Goal: Task Accomplishment & Management: Manage account settings

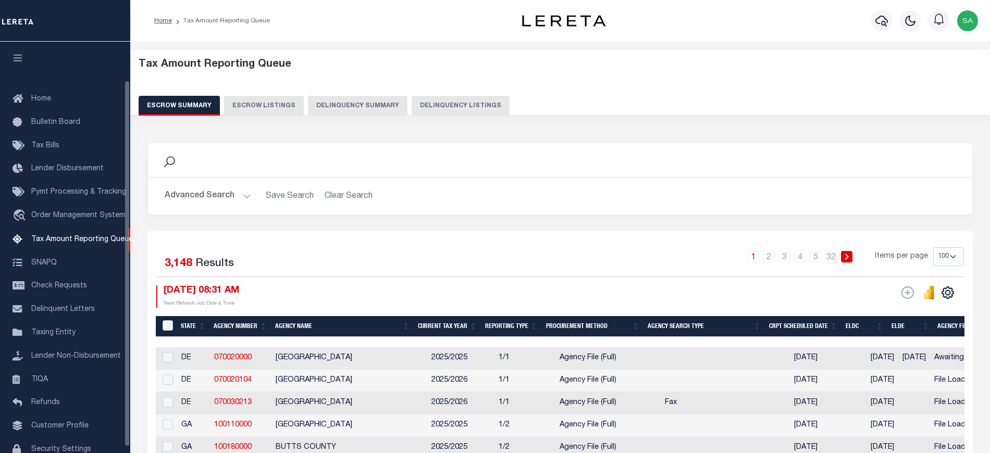
select select "100"
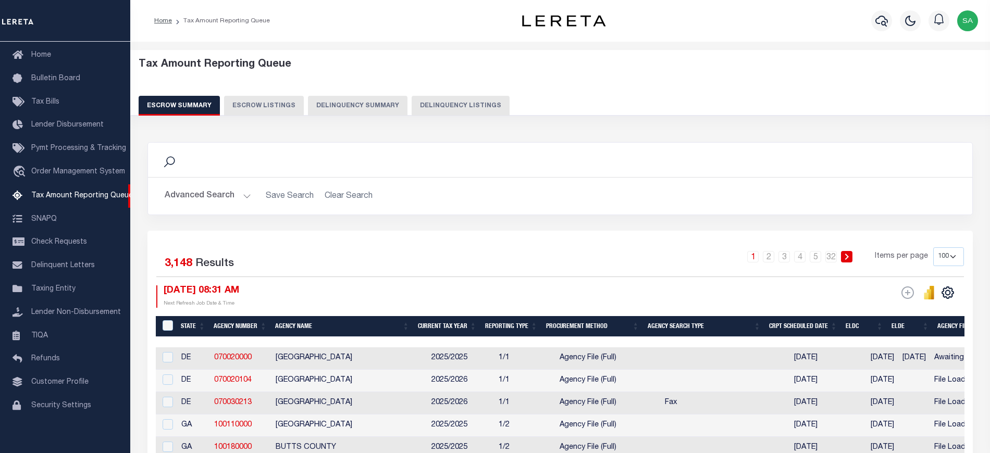
click at [469, 104] on button "Delinquency Listings" at bounding box center [460, 106] width 98 height 20
select select "UT"
select select "100"
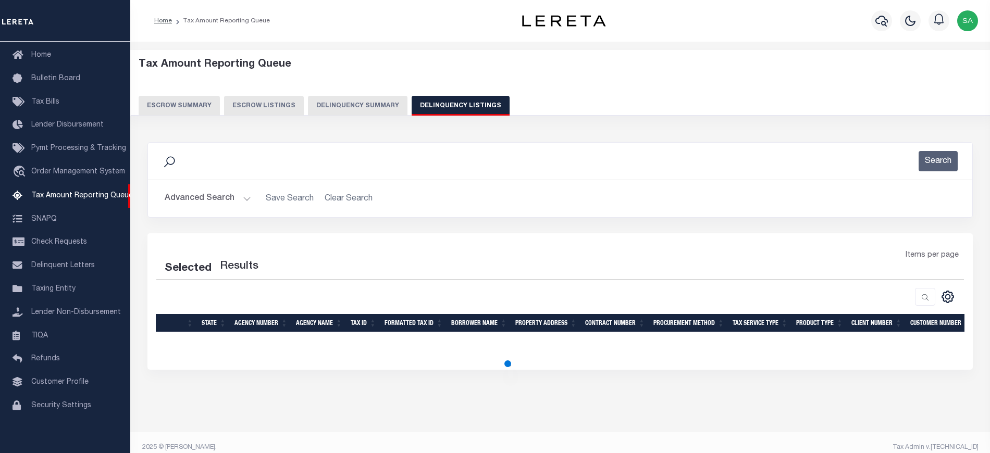
select select "100"
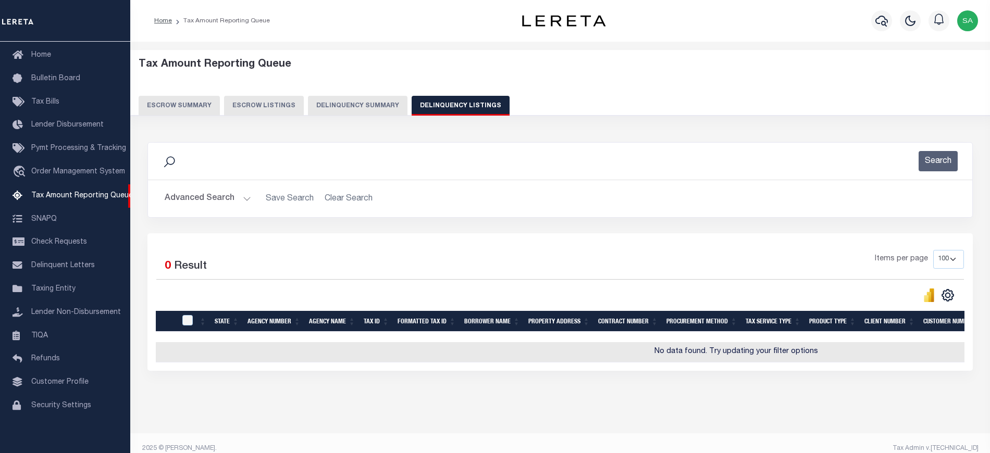
click at [240, 201] on button "Advanced Search" at bounding box center [208, 199] width 86 height 20
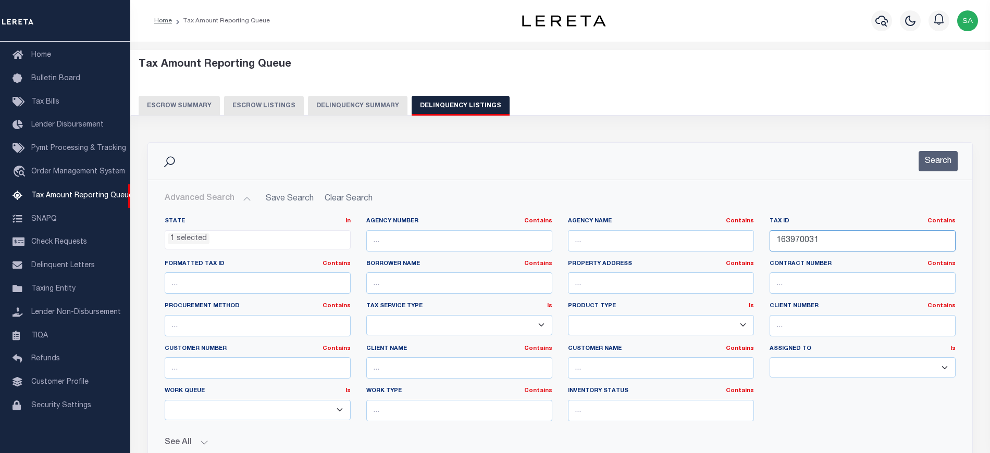
click at [826, 238] on input "163970031" at bounding box center [862, 240] width 186 height 21
drag, startPoint x: 826, startPoint y: 240, endPoint x: 690, endPoint y: 210, distance: 139.6
click at [690, 210] on div "State In In AK AL AR AZ CA CO CT DC DE FL GA GU HI IA ID IL IN KS KY LA MA MD M…" at bounding box center [559, 328] width 823 height 239
paste input "930007859"
type input "930007859"
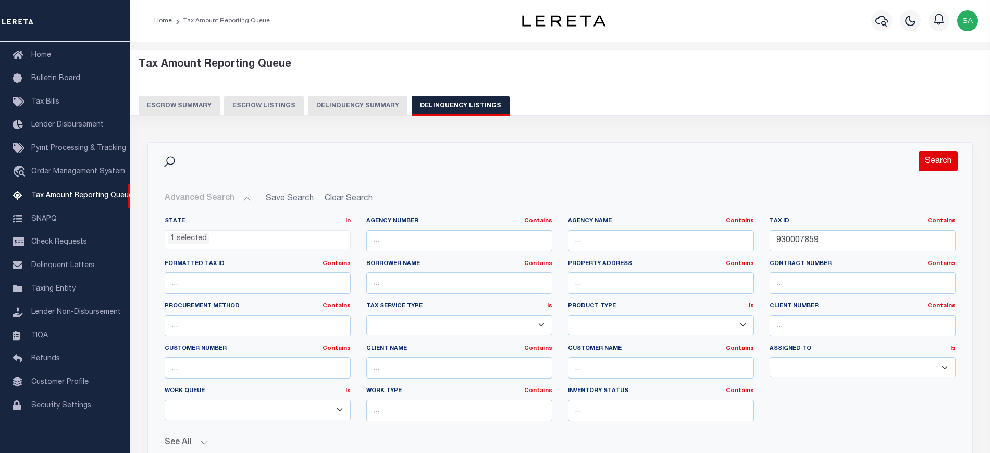
click at [947, 153] on button "Search" at bounding box center [937, 161] width 39 height 20
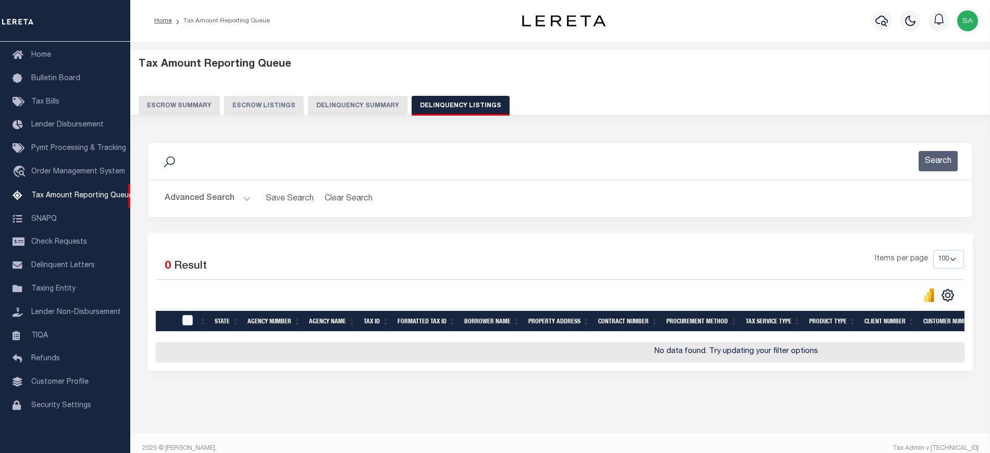
click at [216, 194] on button "Advanced Search" at bounding box center [208, 199] width 86 height 20
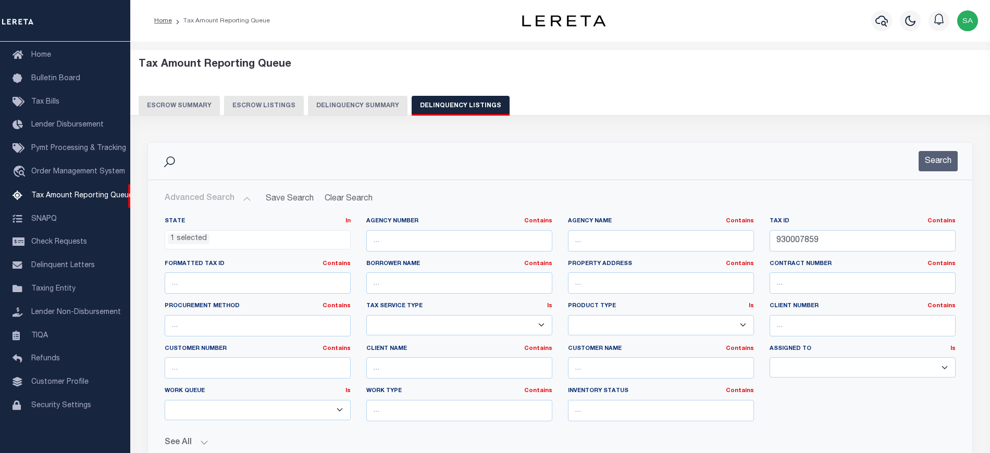
click at [295, 232] on ul "1 selected" at bounding box center [257, 238] width 185 height 14
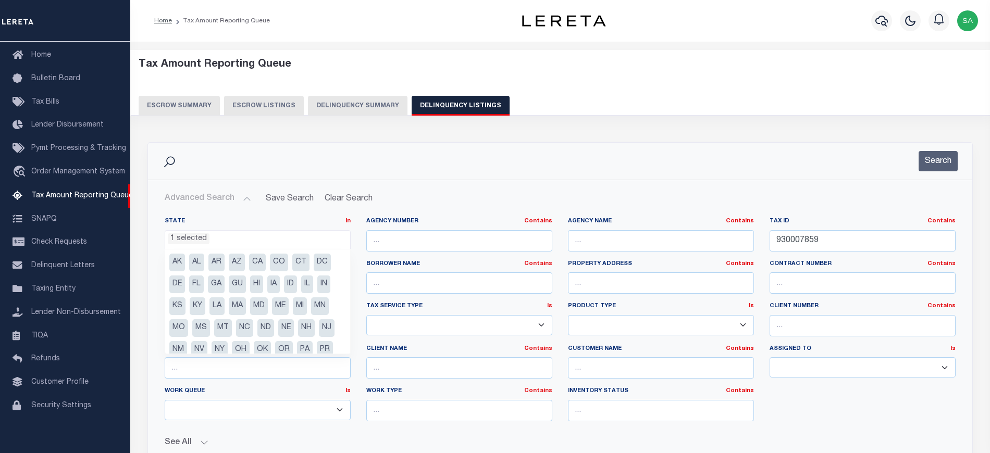
scroll to position [53, 0]
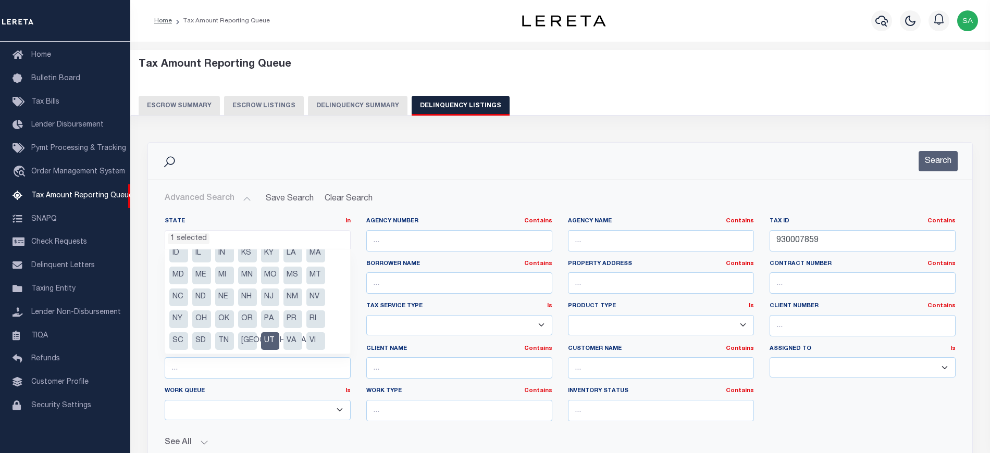
click at [272, 345] on li "UT" at bounding box center [270, 341] width 19 height 18
click at [230, 300] on li "NE" at bounding box center [224, 298] width 19 height 18
select select "NE"
click at [819, 236] on input "930007859" at bounding box center [862, 240] width 186 height 21
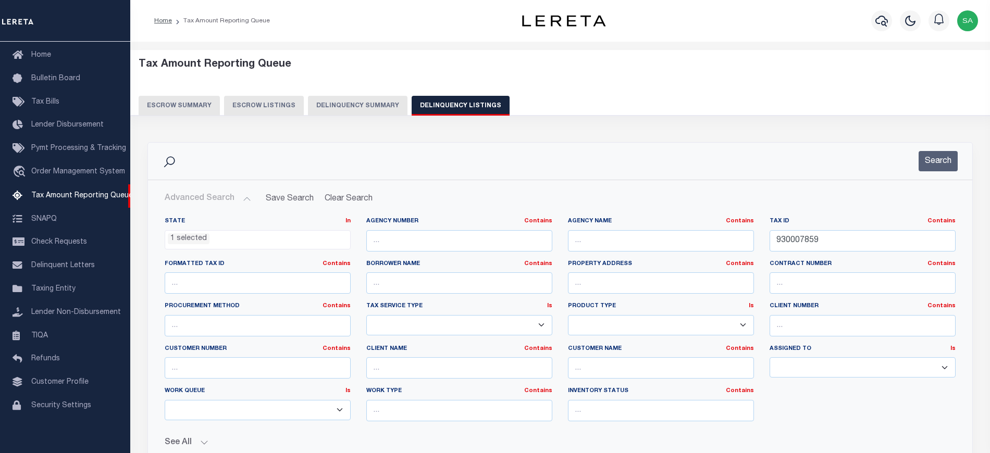
click at [958, 167] on div "Search" at bounding box center [559, 161] width 807 height 20
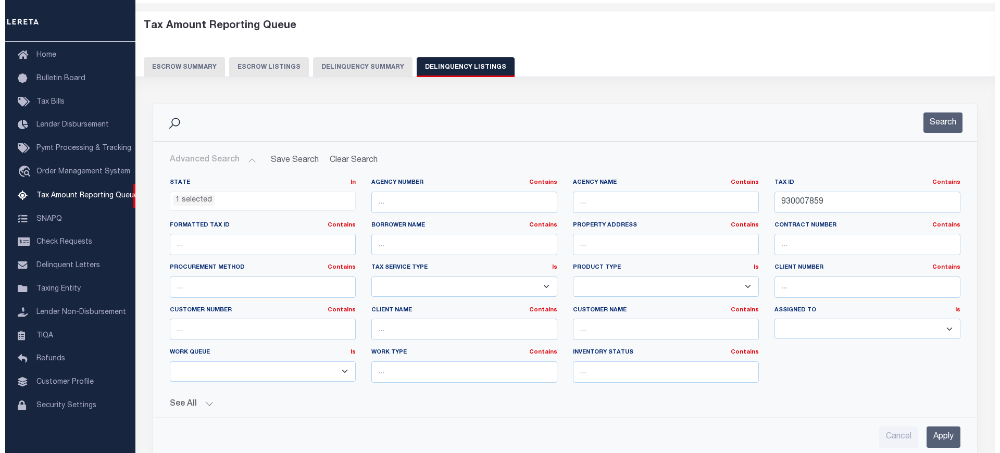
scroll to position [0, 0]
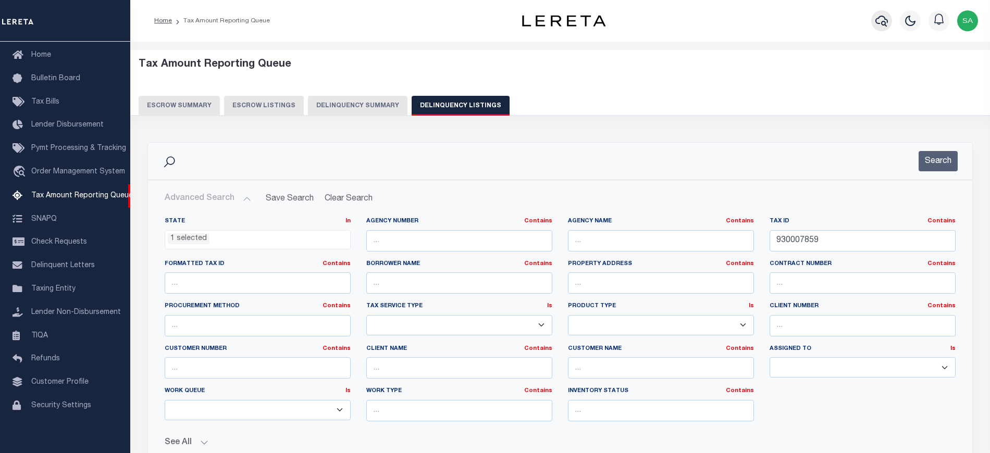
click at [882, 22] on icon "button" at bounding box center [881, 21] width 13 height 11
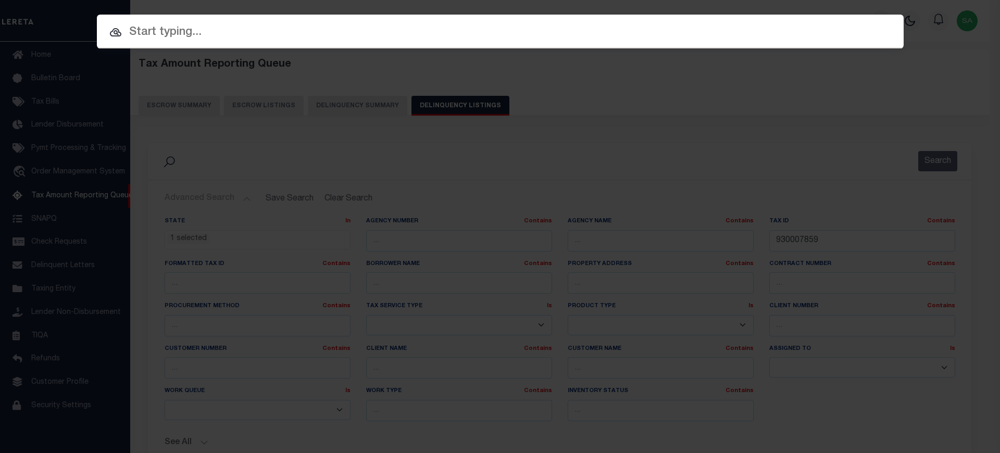
click at [598, 22] on div at bounding box center [500, 31] width 807 height 33
click at [356, 34] on input "text" at bounding box center [500, 32] width 807 height 18
paste input "40000964"
type input "40000964"
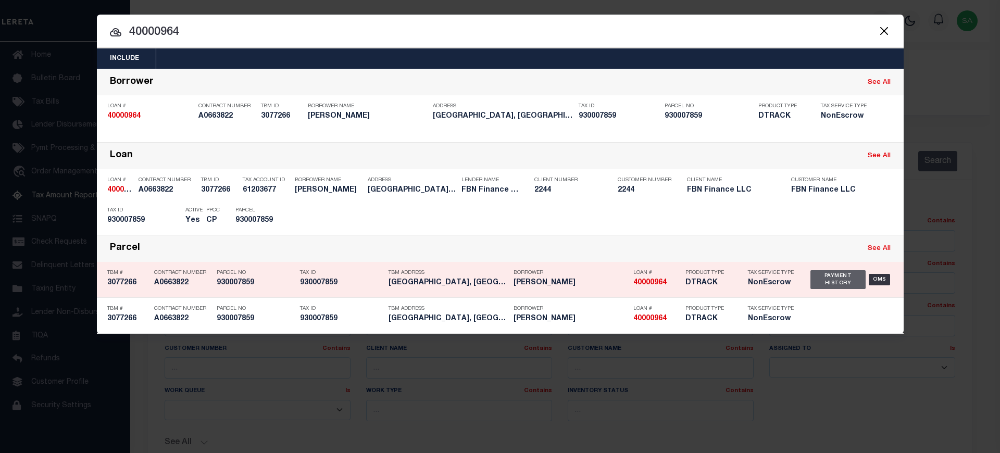
click at [855, 280] on div "Payment History" at bounding box center [838, 279] width 56 height 19
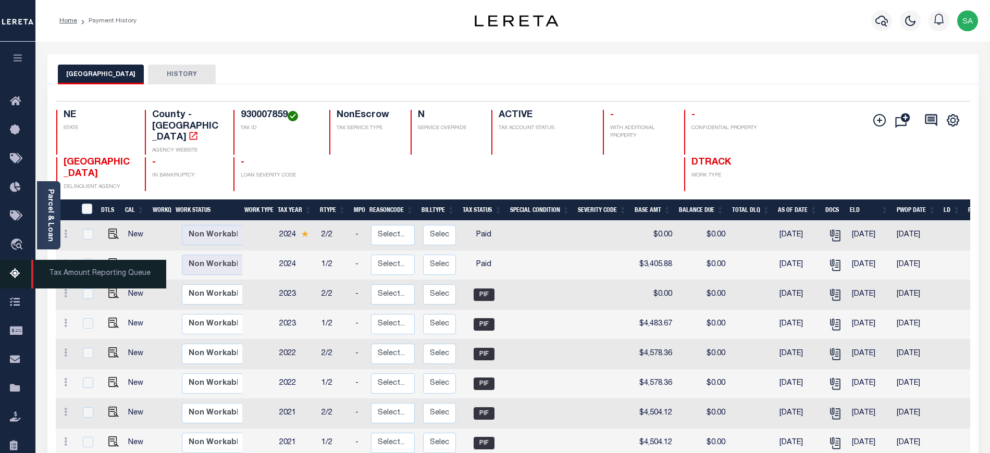
click at [21, 271] on icon at bounding box center [18, 274] width 17 height 13
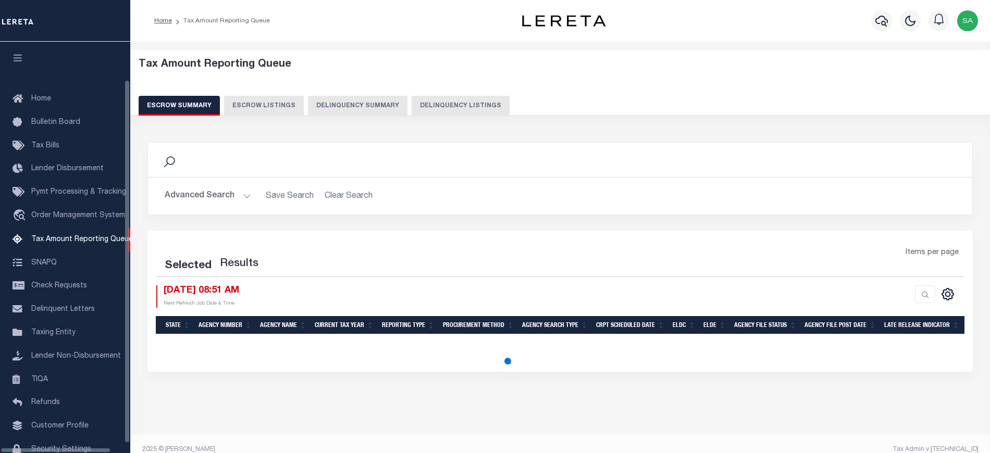
click at [451, 104] on button "Delinquency Listings" at bounding box center [460, 106] width 98 height 20
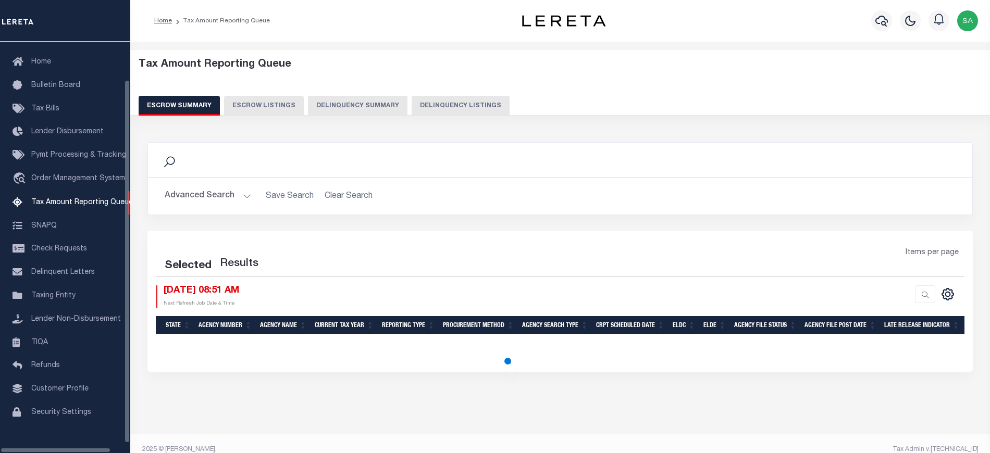
select select "100"
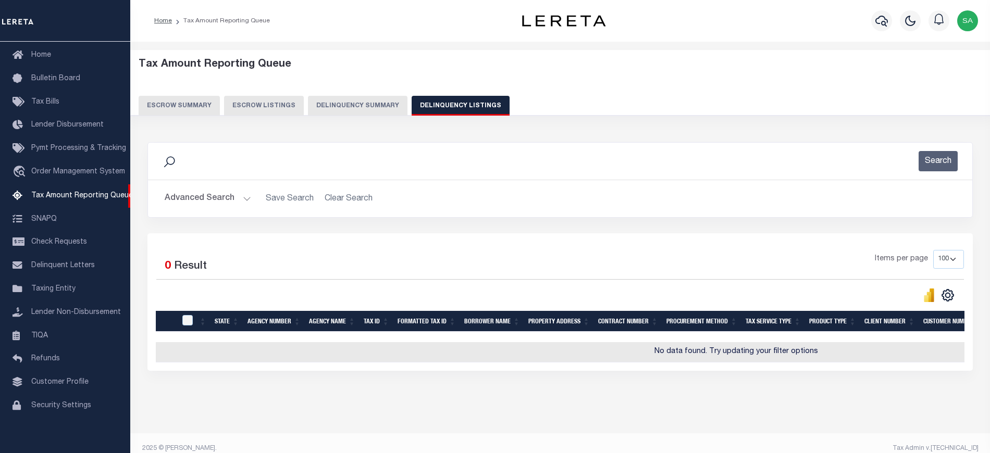
click at [199, 197] on button "Advanced Search" at bounding box center [208, 199] width 86 height 20
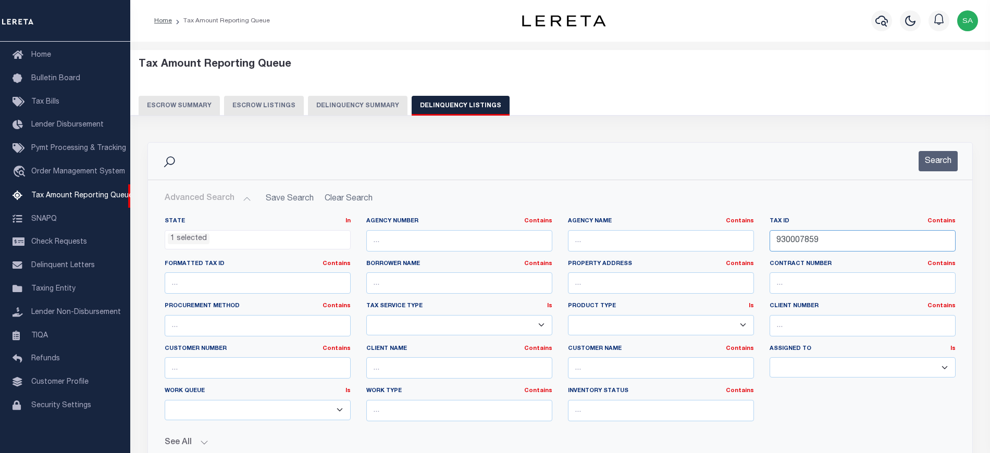
click at [851, 238] on input "930007859" at bounding box center [862, 240] width 186 height 21
drag, startPoint x: 842, startPoint y: 246, endPoint x: 753, endPoint y: 242, distance: 89.7
click at [742, 235] on div "State In In AK AL AR AZ CA CO CT DC DE FL GA GU HI IA ID IL IN KS KY LA MA MD M…" at bounding box center [560, 323] width 806 height 213
paste input "010000065"
click at [942, 165] on button "Search" at bounding box center [937, 161] width 39 height 20
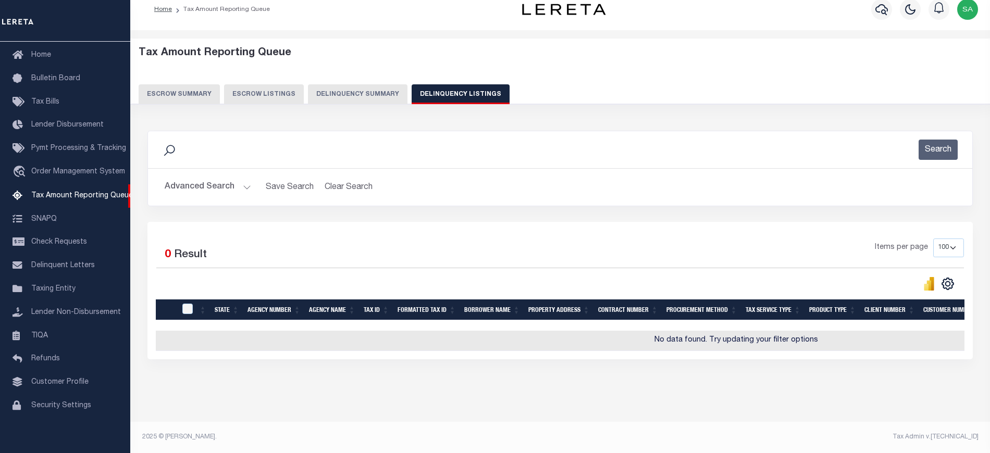
scroll to position [20, 0]
click at [216, 184] on button "Advanced Search" at bounding box center [208, 187] width 86 height 20
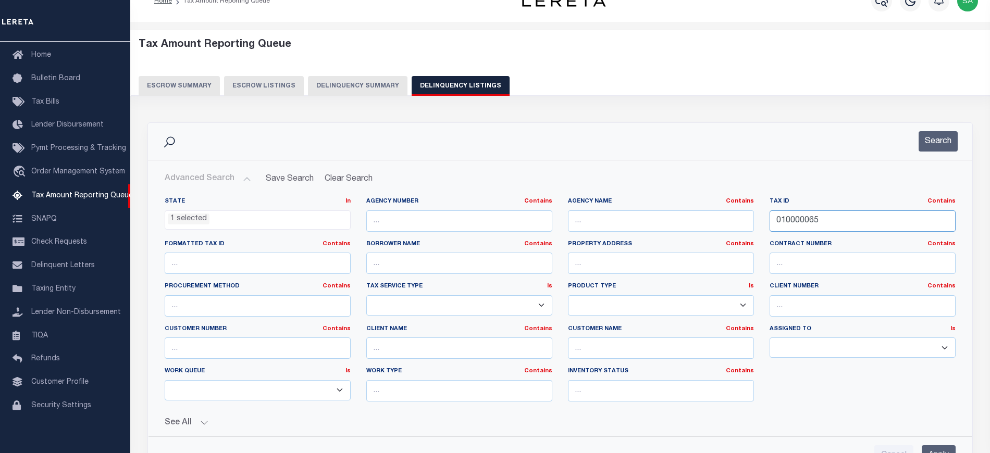
click at [802, 222] on input "010000065" at bounding box center [862, 220] width 186 height 21
drag, startPoint x: 825, startPoint y: 221, endPoint x: 641, endPoint y: 203, distance: 185.2
click at [641, 203] on div "State In In AK AL AR AZ CA CO CT DC DE FL GA GU HI IA ID IL IN KS KY LA MA MD M…" at bounding box center [560, 303] width 806 height 213
click at [932, 145] on button "Search" at bounding box center [937, 141] width 39 height 20
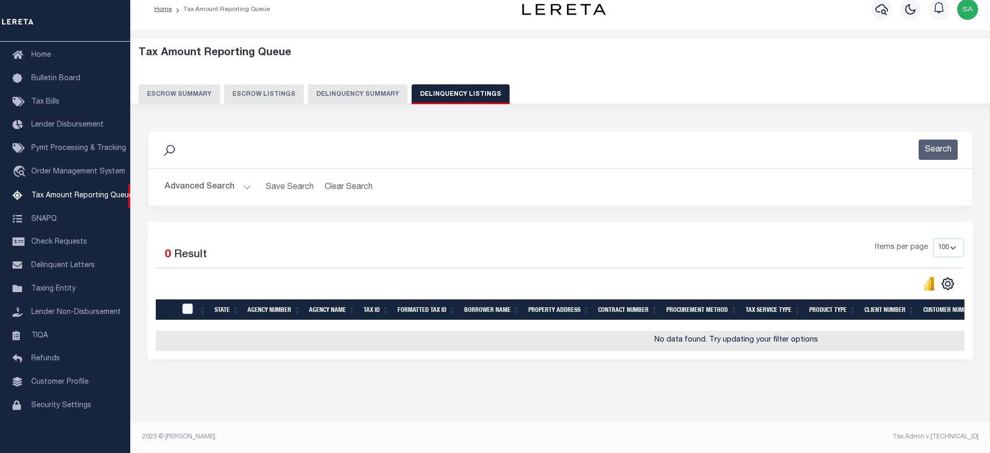
click at [235, 180] on button "Advanced Search" at bounding box center [208, 187] width 86 height 20
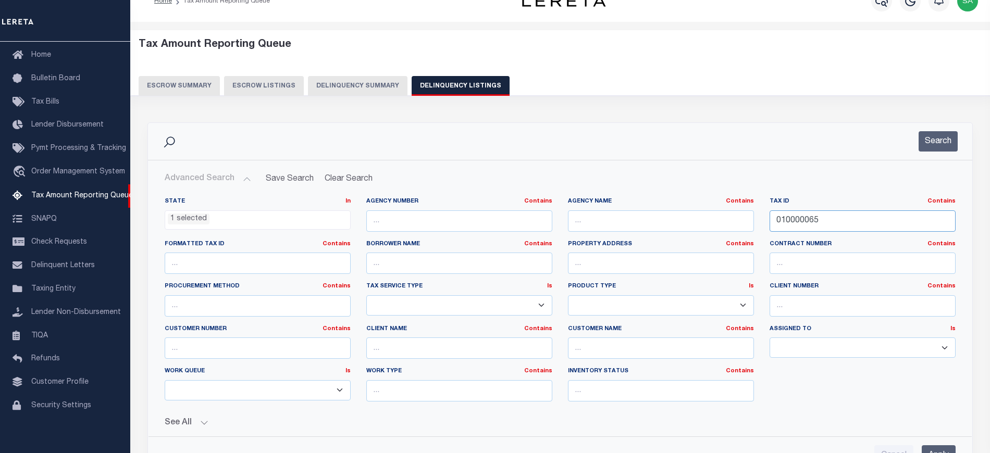
click at [801, 221] on input "010000065" at bounding box center [862, 220] width 186 height 21
drag, startPoint x: 655, startPoint y: 203, endPoint x: 767, endPoint y: 173, distance: 116.0
click at [650, 201] on div "State In In AK AL AR AZ CA CO CT DC DE FL GA GU HI IA ID IL IN KS KY LA MA MD M…" at bounding box center [560, 303] width 806 height 213
paste input "17"
type input "010000175"
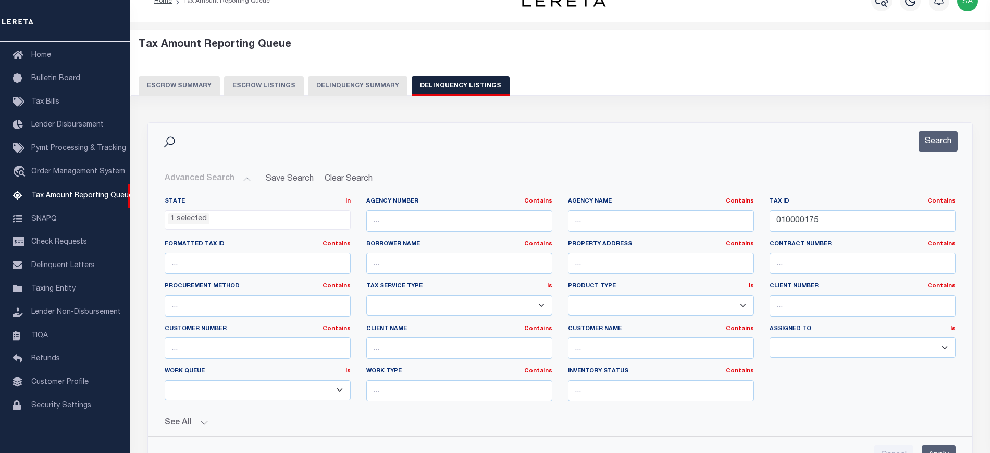
click at [929, 128] on div "Search" at bounding box center [560, 141] width 824 height 37
click at [926, 135] on button "Search" at bounding box center [937, 141] width 39 height 20
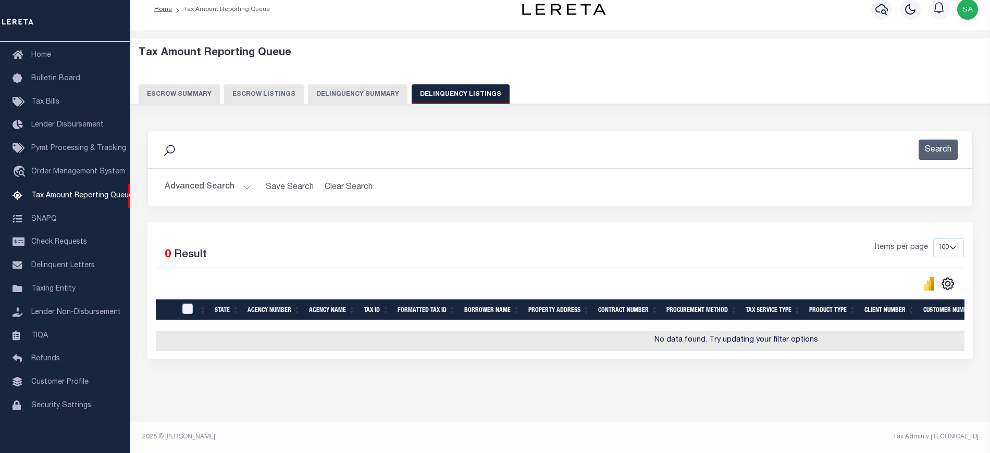
click at [185, 180] on button "Advanced Search" at bounding box center [208, 187] width 86 height 20
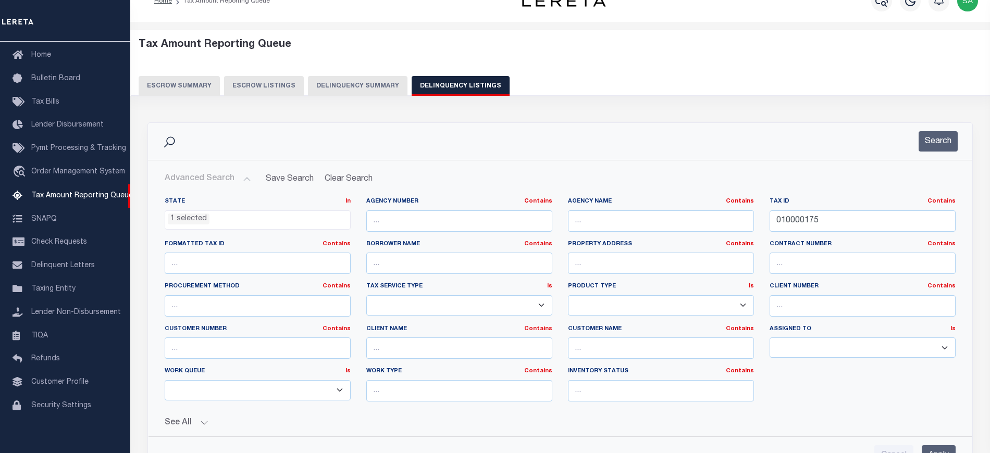
click at [207, 222] on li "1 selected" at bounding box center [189, 219] width 42 height 11
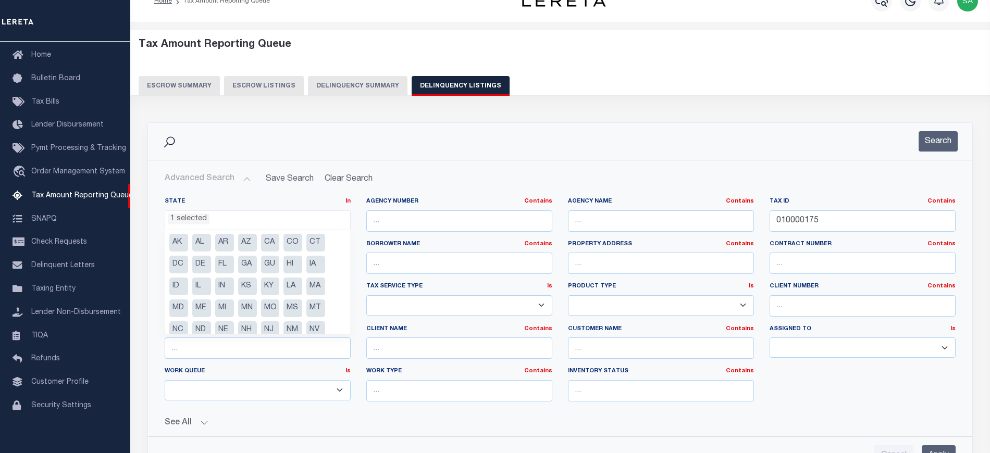
scroll to position [53, 0]
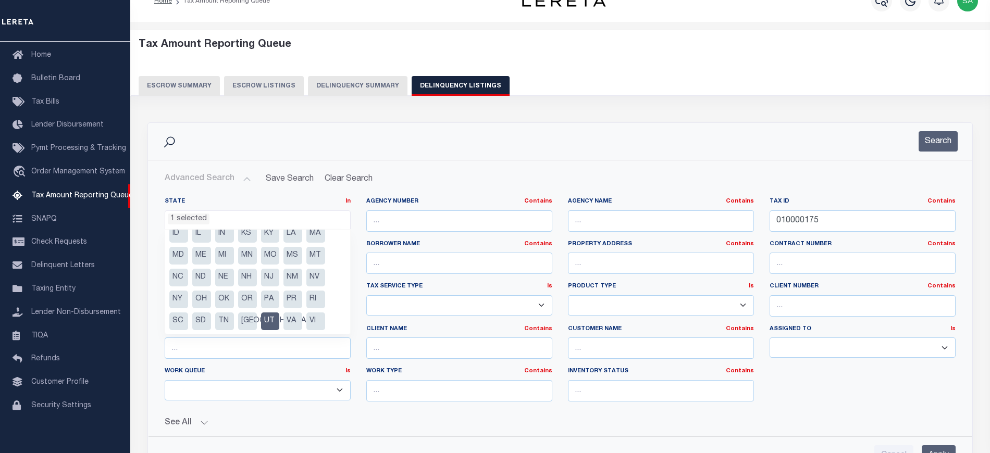
click at [267, 323] on li "UT" at bounding box center [270, 322] width 19 height 18
select select
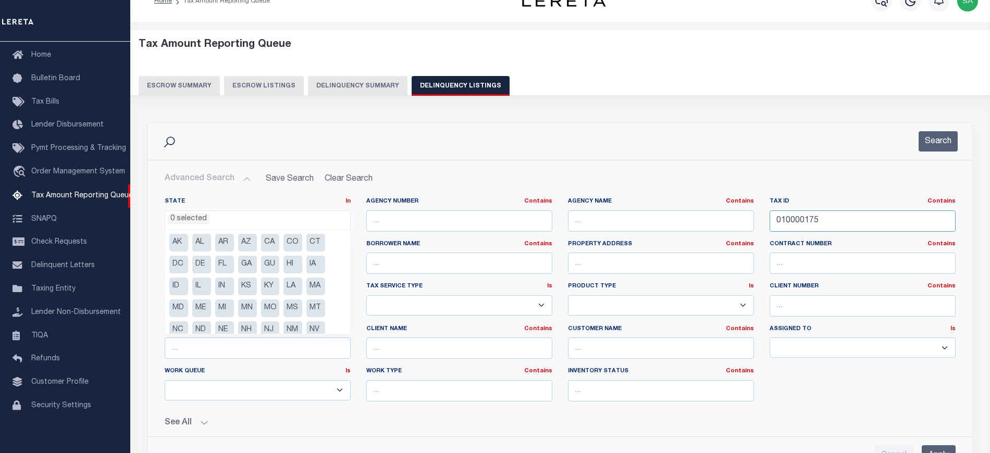
click at [809, 228] on input "010000175" at bounding box center [862, 220] width 186 height 21
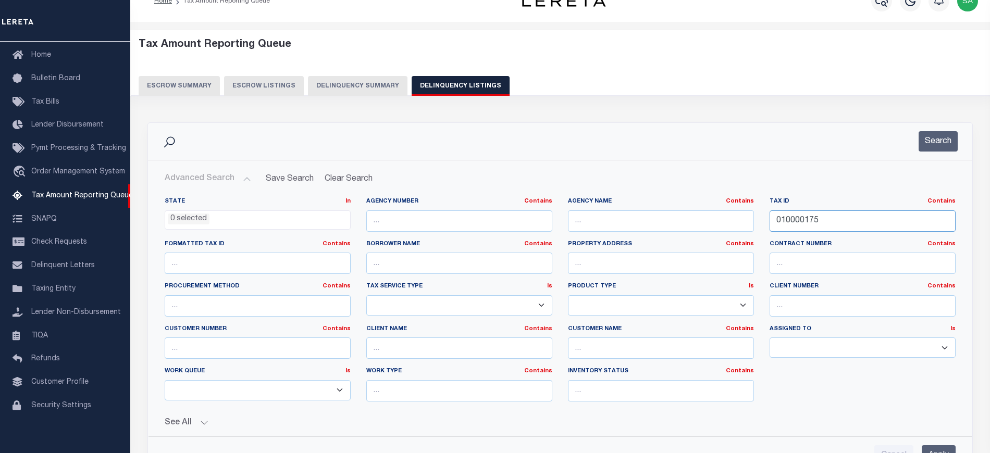
drag, startPoint x: 823, startPoint y: 228, endPoint x: 703, endPoint y: 209, distance: 121.2
click at [703, 209] on div "State In In AK AL AR AZ CA CO CT DC DE FL GA GU HI IA ID IL IN KS KY LA MA MD M…" at bounding box center [560, 303] width 806 height 213
paste input "06"
type input "010000065"
click at [261, 217] on ul "0 selected" at bounding box center [257, 218] width 185 height 14
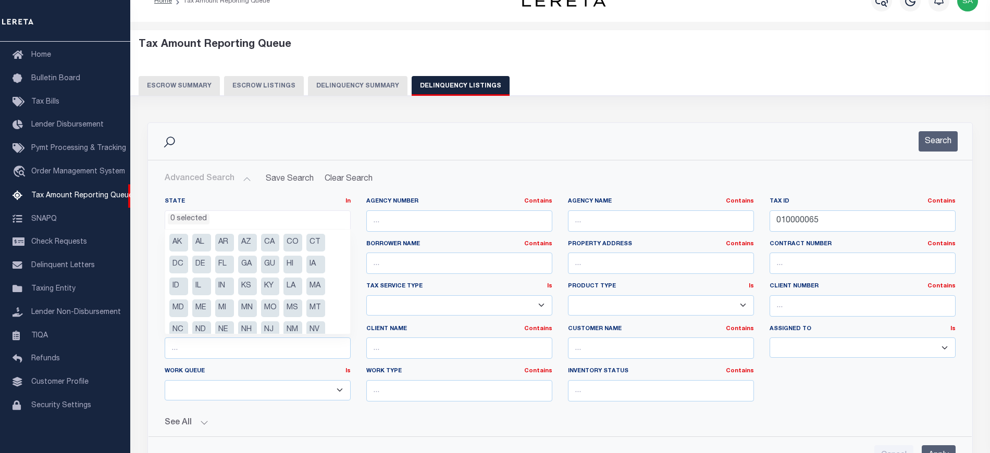
scroll to position [69, 0]
click at [219, 259] on li "NE" at bounding box center [224, 261] width 19 height 18
select select "NE"
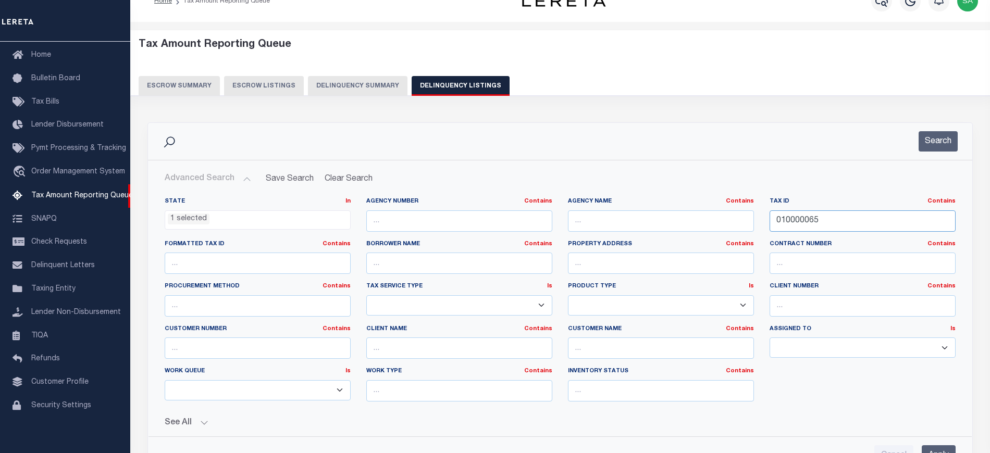
click at [824, 229] on input "010000065" at bounding box center [862, 220] width 186 height 21
click at [927, 149] on button "Search" at bounding box center [937, 141] width 39 height 20
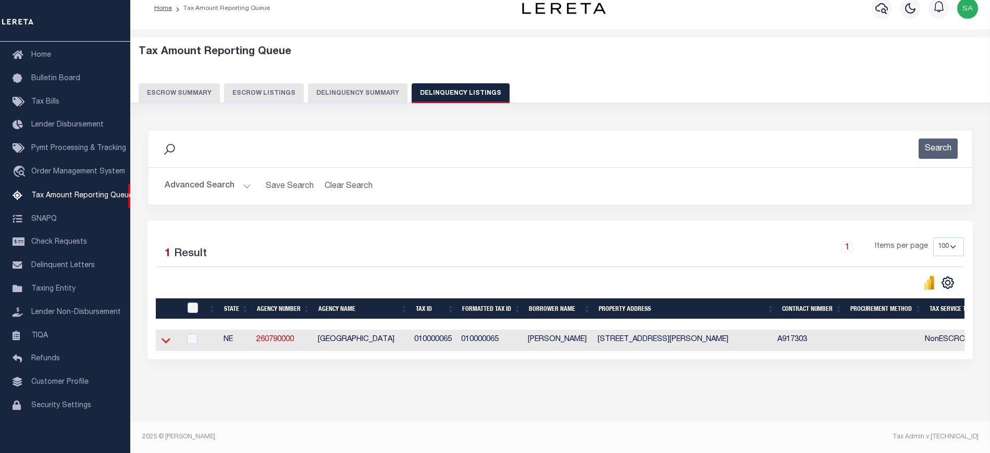
click at [169, 335] on icon at bounding box center [165, 340] width 9 height 11
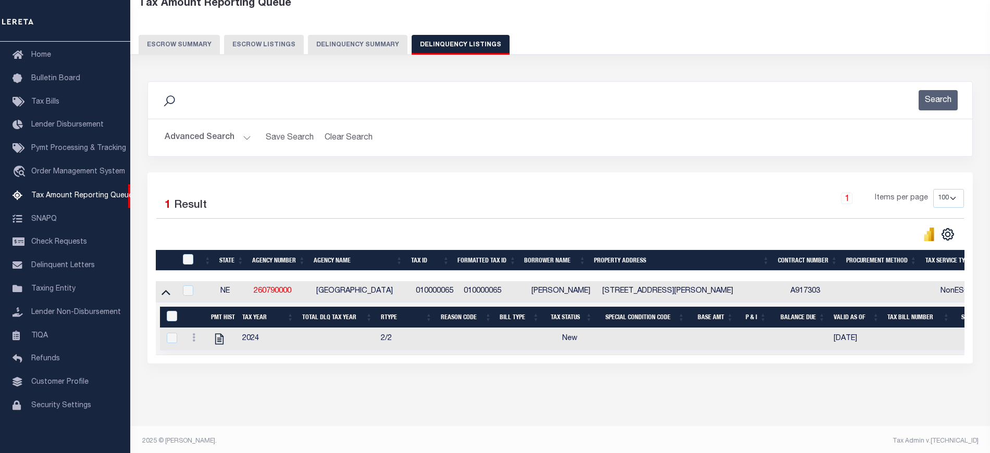
scroll to position [66, 0]
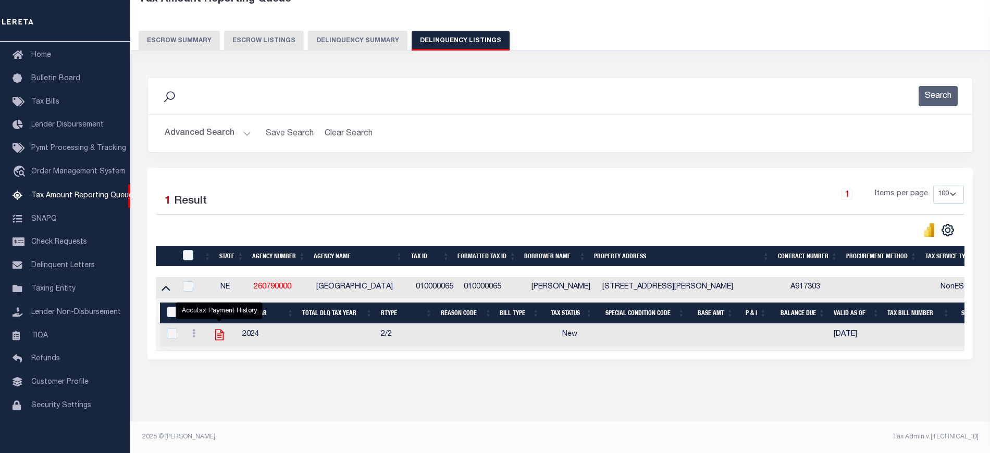
click at [222, 336] on icon "" at bounding box center [220, 335] width 14 height 14
checkbox input "true"
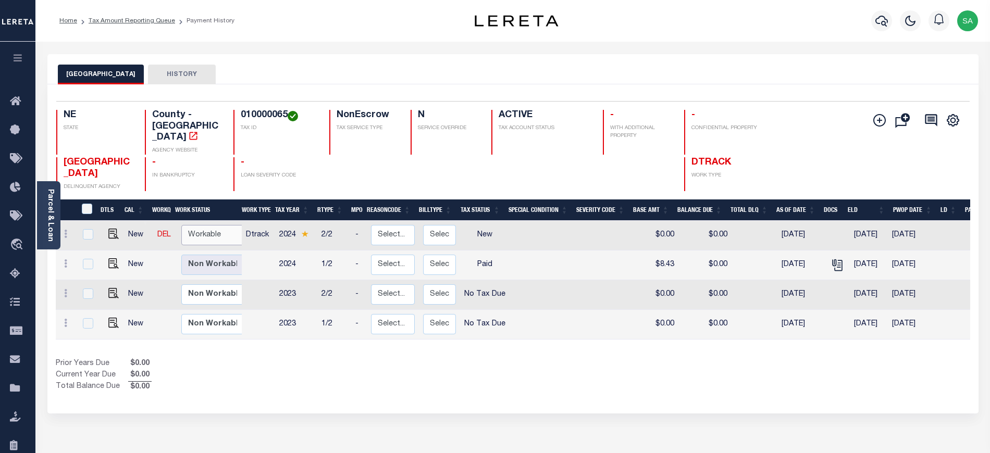
click at [204, 230] on select "Non Workable Workable" at bounding box center [212, 235] width 63 height 20
checkbox input "true"
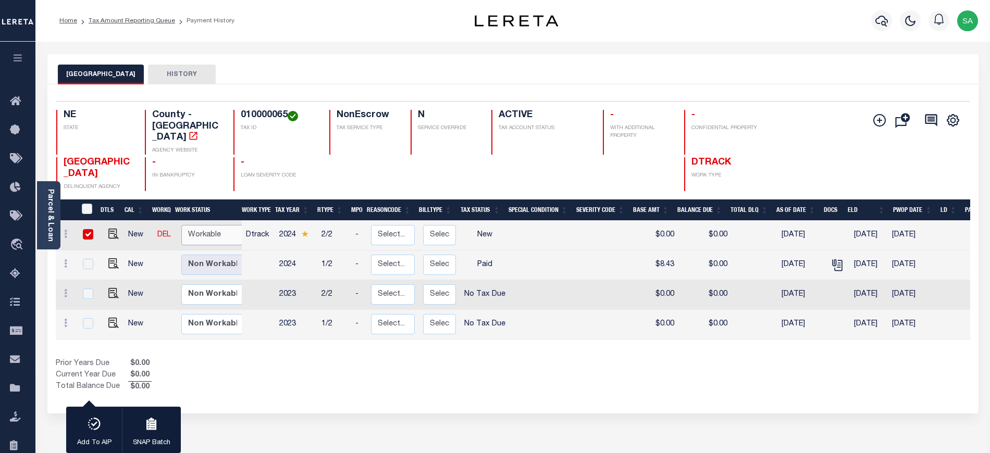
select select "true"
click at [181, 225] on select "Non Workable Workable" at bounding box center [212, 235] width 63 height 20
checkbox input "false"
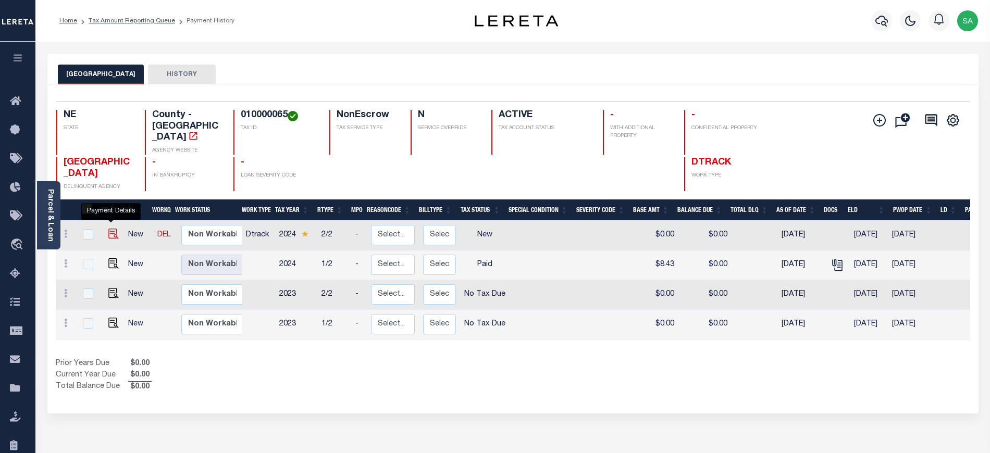
click at [111, 234] on img "" at bounding box center [113, 234] width 10 height 10
checkbox input "true"
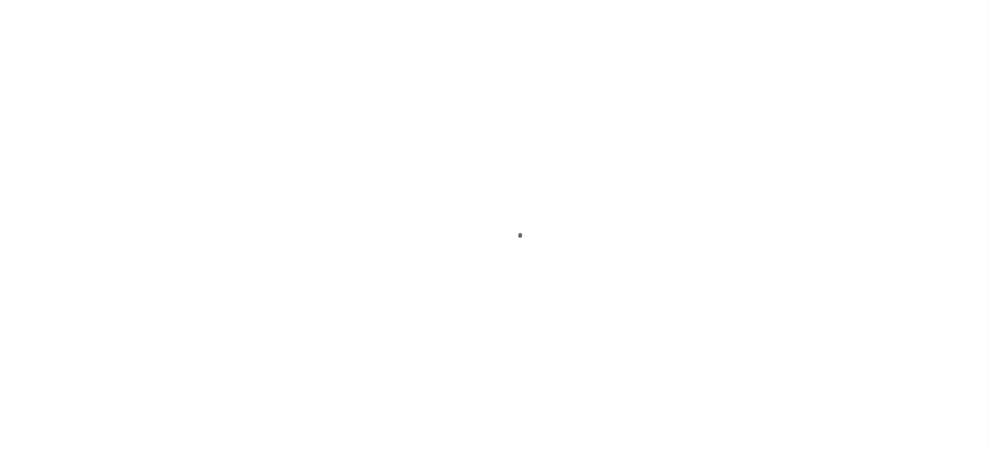
select select "NW2"
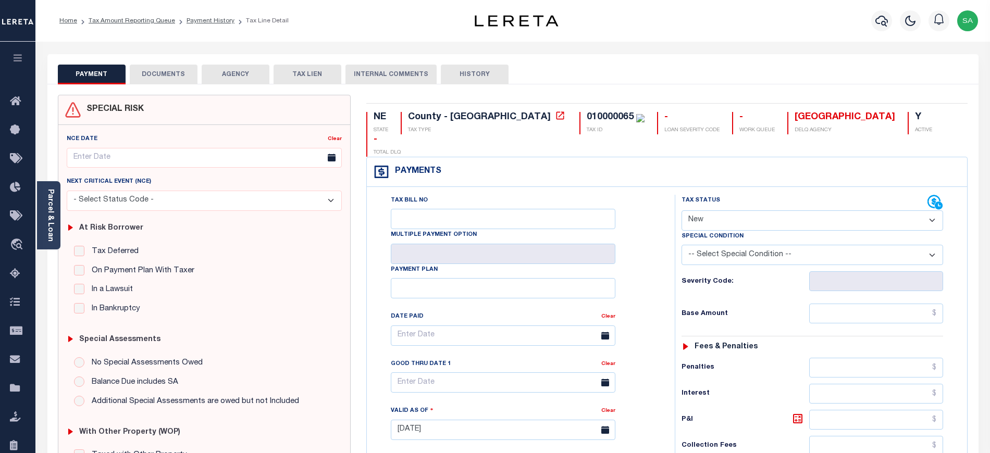
click at [740, 210] on select "- Select Status Code - Open Due/Unpaid Paid Incomplete No Tax Due Internal Refu…" at bounding box center [811, 220] width 261 height 20
click at [51, 218] on link "Parcel & Loan" at bounding box center [49, 215] width 7 height 53
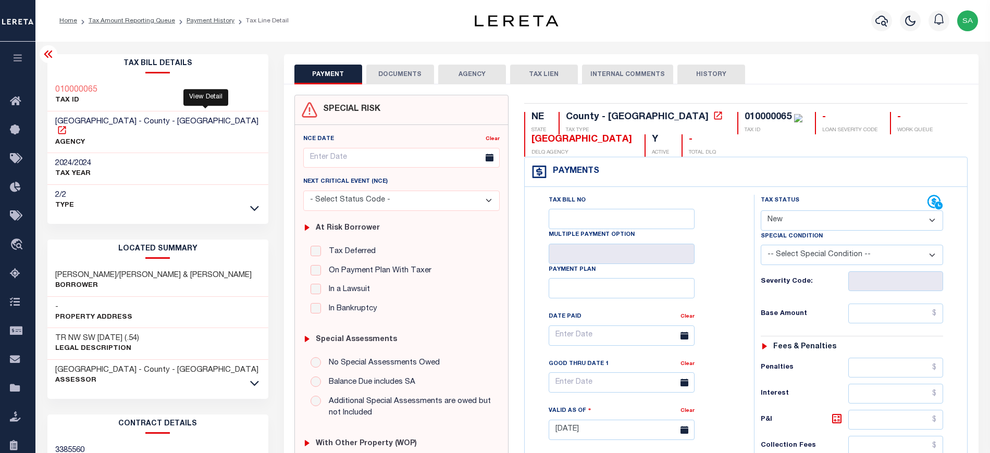
click at [67, 125] on icon at bounding box center [62, 130] width 10 height 10
click at [384, 86] on div "SPECIAL RISK NCE Date Clear" at bounding box center [631, 431] width 694 height 695
click at [396, 78] on button "DOCUMENTS" at bounding box center [400, 75] width 68 height 20
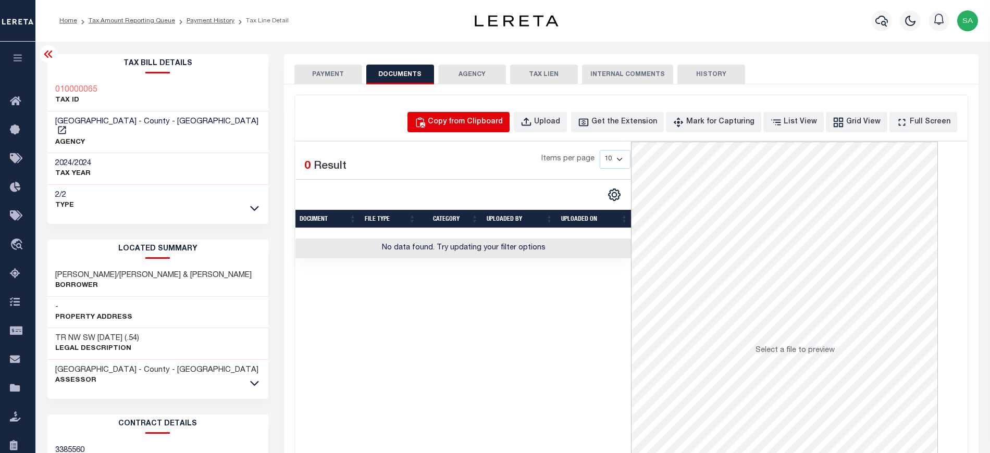
click at [480, 128] on button "Copy from Clipboard" at bounding box center [458, 122] width 102 height 20
select select "POP"
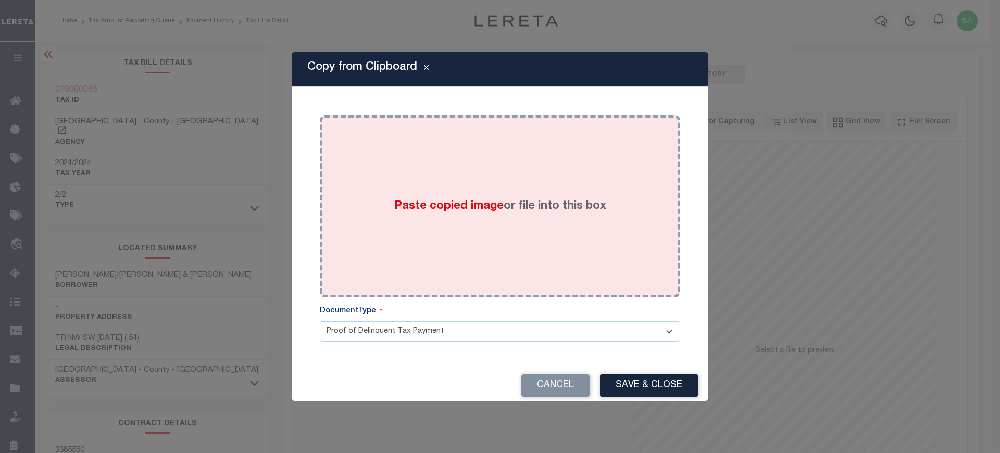
click at [496, 234] on div "Paste copied image or file into this box" at bounding box center [500, 206] width 345 height 167
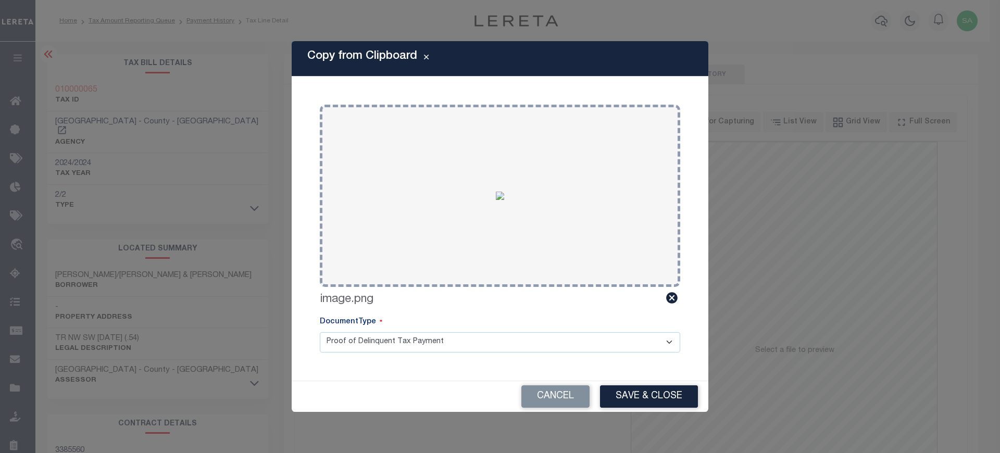
click at [614, 396] on button "Save & Close" at bounding box center [649, 396] width 98 height 22
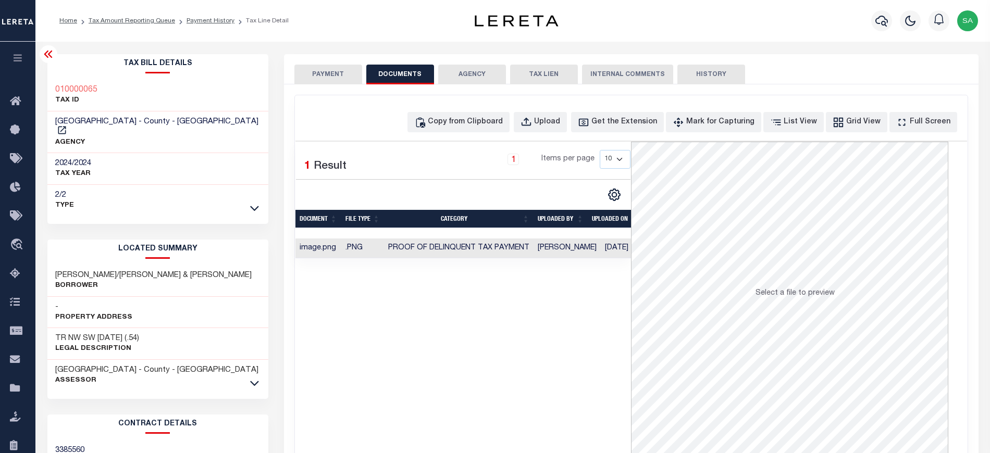
click at [328, 76] on button "PAYMENT" at bounding box center [328, 75] width 68 height 20
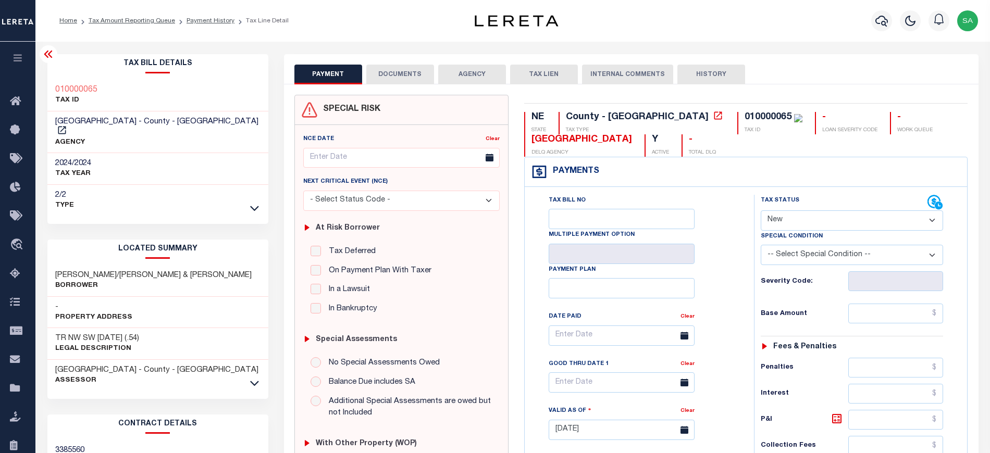
click at [799, 230] on select "- Select Status Code - Open Due/Unpaid Paid Incomplete No Tax Due Internal Refu…" at bounding box center [851, 220] width 183 height 20
select select "PYD"
click at [760, 211] on select "- Select Status Code - Open Due/Unpaid Paid Incomplete No Tax Due Internal Refu…" at bounding box center [851, 220] width 183 height 20
type input "[DATE]"
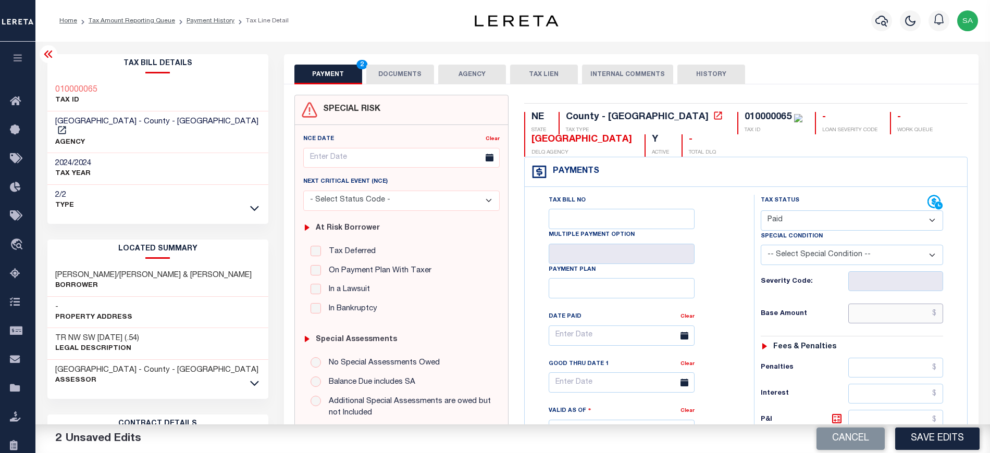
click at [871, 307] on input "text" at bounding box center [895, 314] width 95 height 20
type input "$0.00"
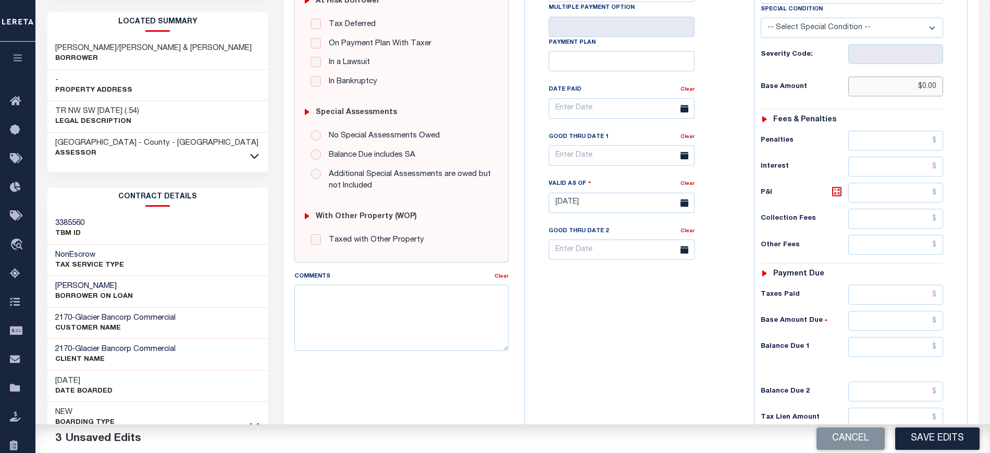
scroll to position [278, 0]
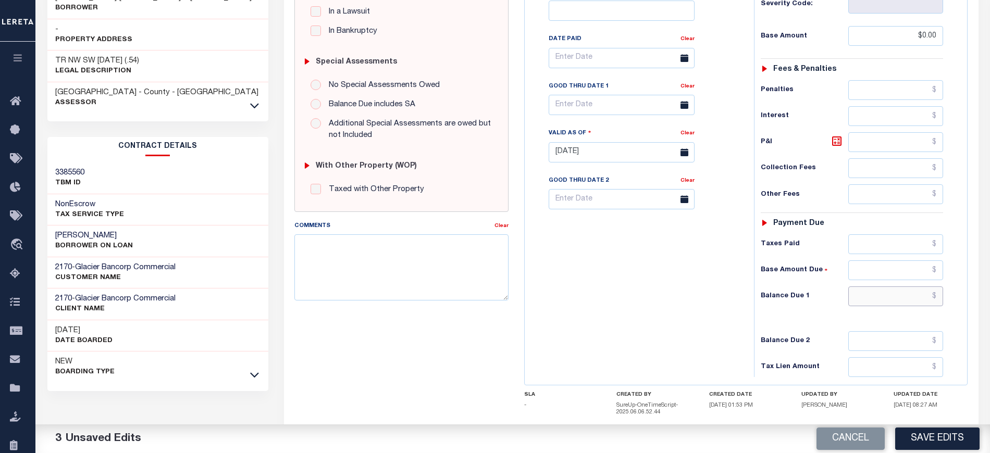
click at [869, 306] on input "text" at bounding box center [895, 296] width 95 height 20
type input "$0.00"
click at [632, 301] on div "Tax Bill No Multiple Payment Option Payment Plan Clear" at bounding box center [636, 147] width 219 height 460
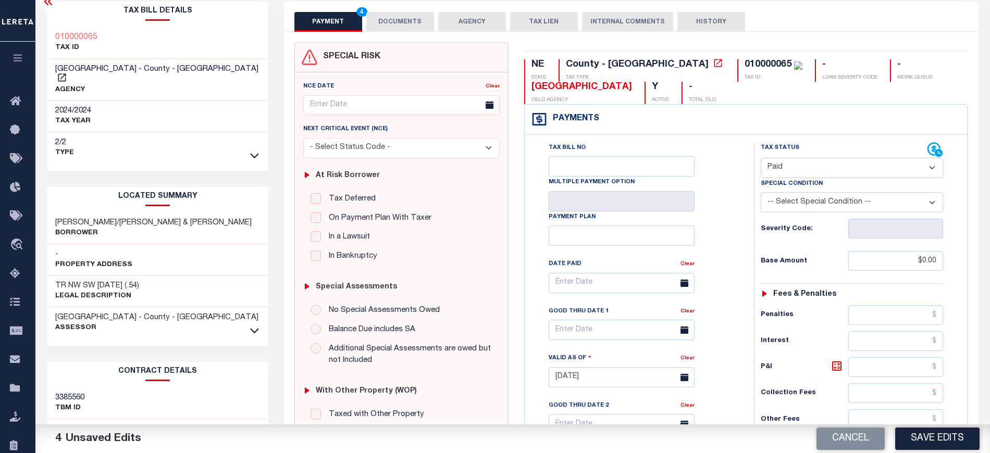
scroll to position [0, 0]
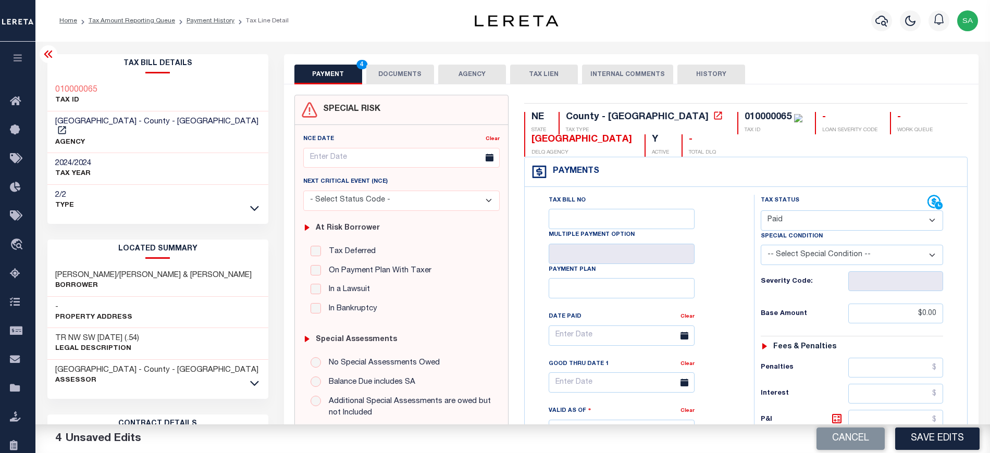
click at [53, 55] on icon at bounding box center [48, 54] width 13 height 13
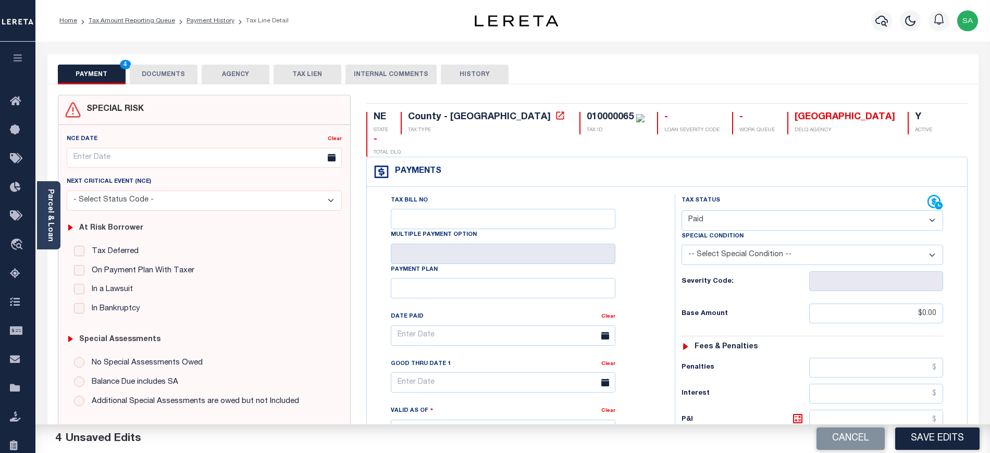
click at [631, 75] on div "PAYMENT 4 DOCUMENTS AGENCY DELINQUENT PAYEE TAX LIEN HISTORY" at bounding box center [513, 74] width 910 height 19
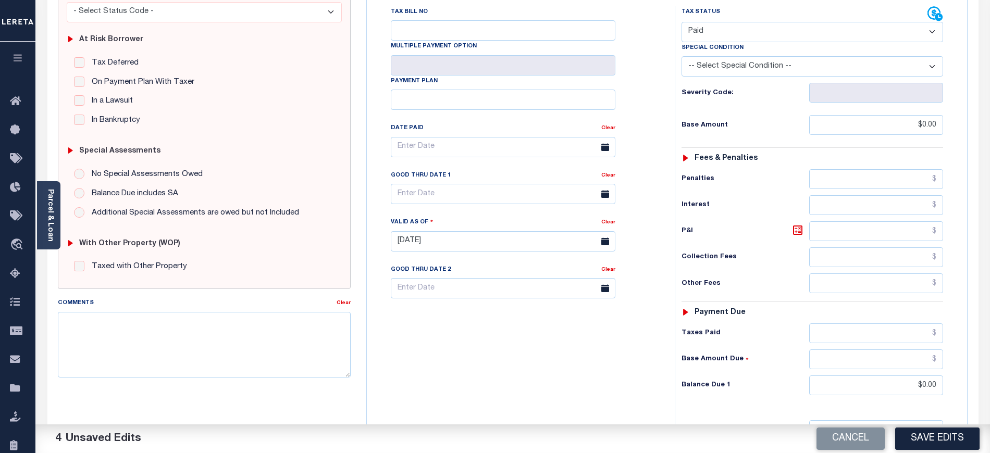
scroll to position [278, 0]
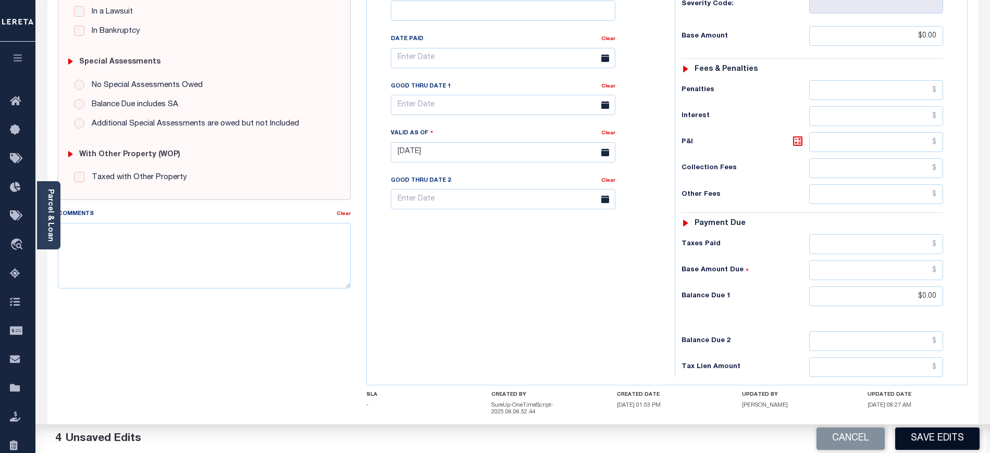
click at [943, 435] on button "Save Edits" at bounding box center [937, 439] width 84 height 22
checkbox input "false"
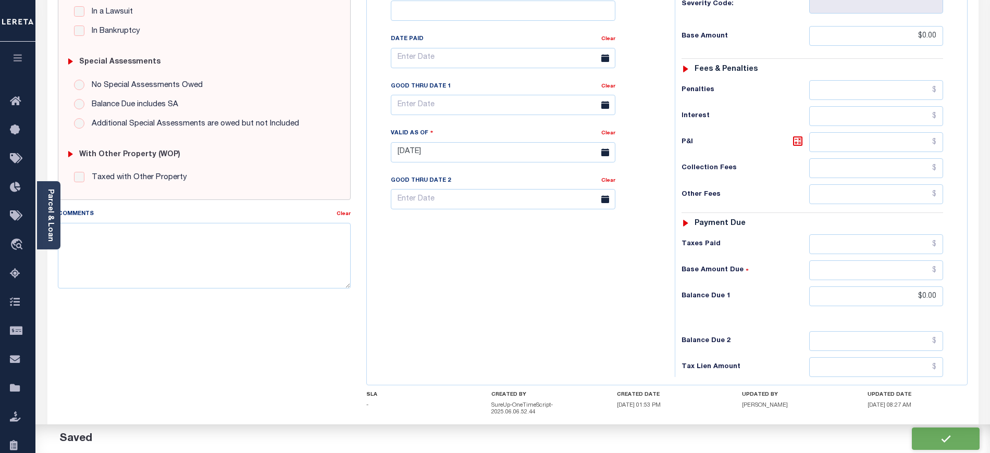
type input "$0"
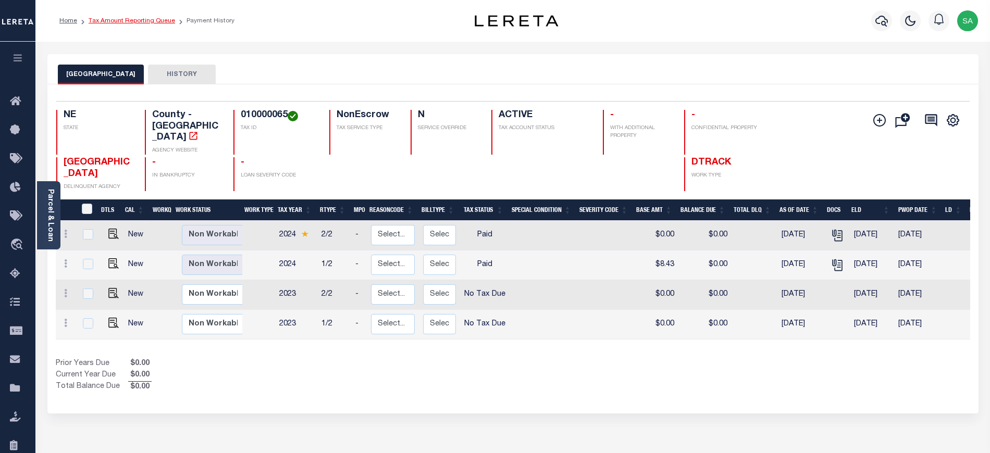
click at [138, 18] on link "Tax Amount Reporting Queue" at bounding box center [132, 21] width 86 height 6
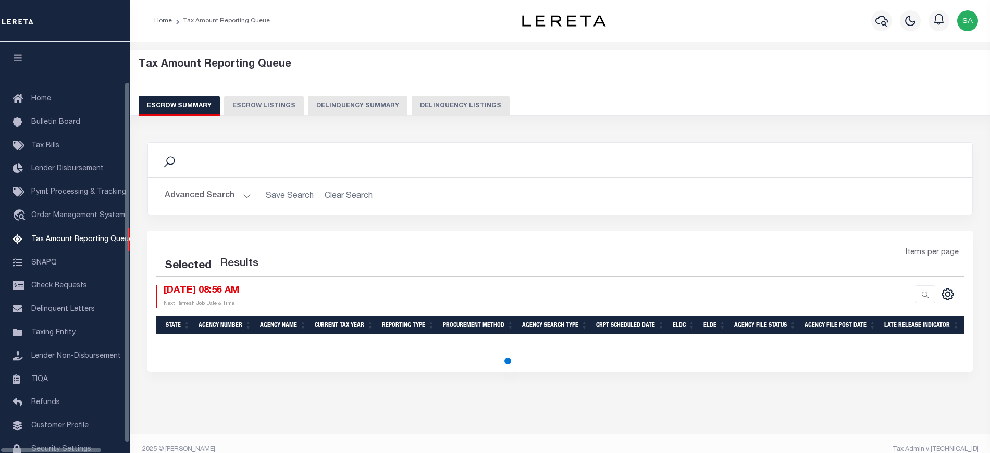
click at [456, 108] on button "Delinquency Listings" at bounding box center [460, 106] width 98 height 20
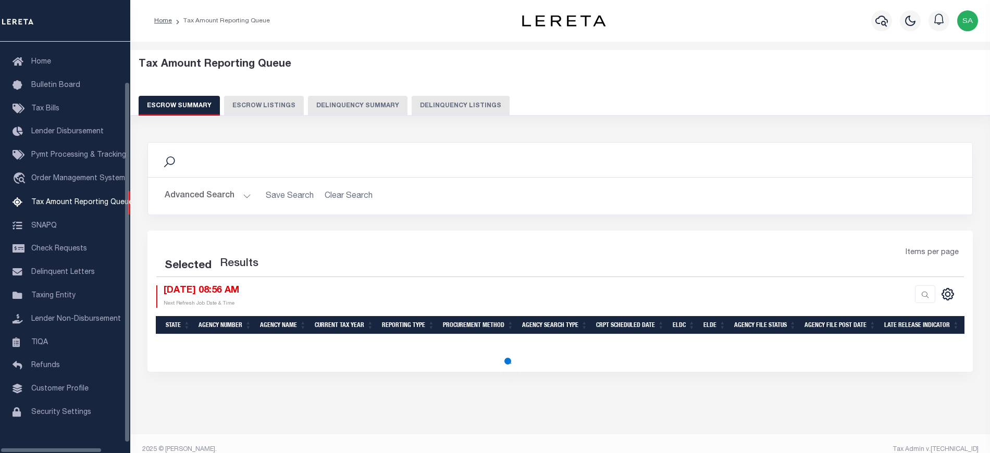
select select "100"
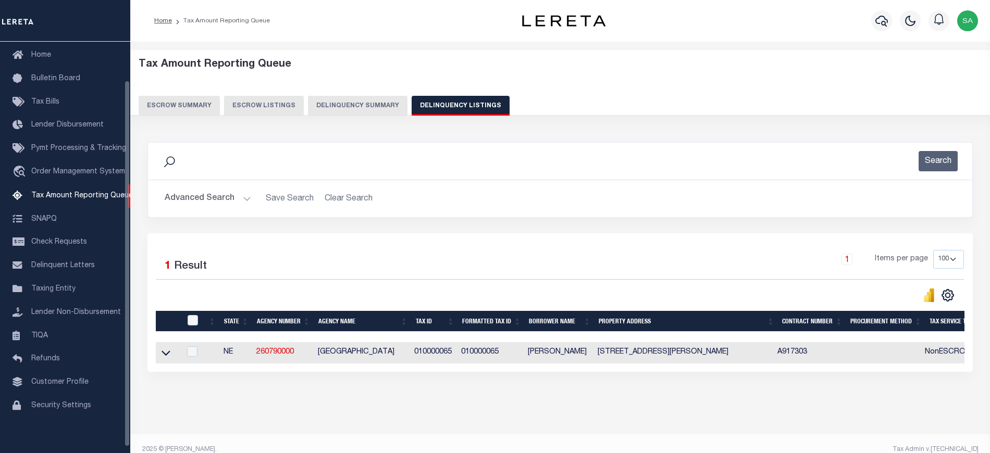
click at [205, 199] on button "Advanced Search" at bounding box center [208, 199] width 86 height 20
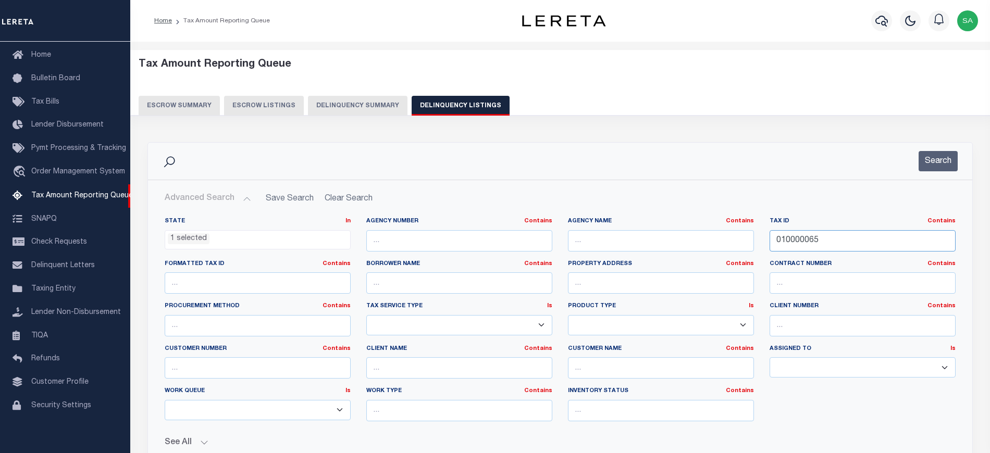
click at [807, 244] on input "010000065" at bounding box center [862, 240] width 186 height 21
drag, startPoint x: 828, startPoint y: 246, endPoint x: 721, endPoint y: 242, distance: 106.8
click at [721, 242] on div "State In In AK AL AR AZ CA CO CT DC DE FL GA GU HI IA ID IL IN KS KY LA MA MD M…" at bounding box center [560, 323] width 806 height 213
paste input "17"
type input "010000175"
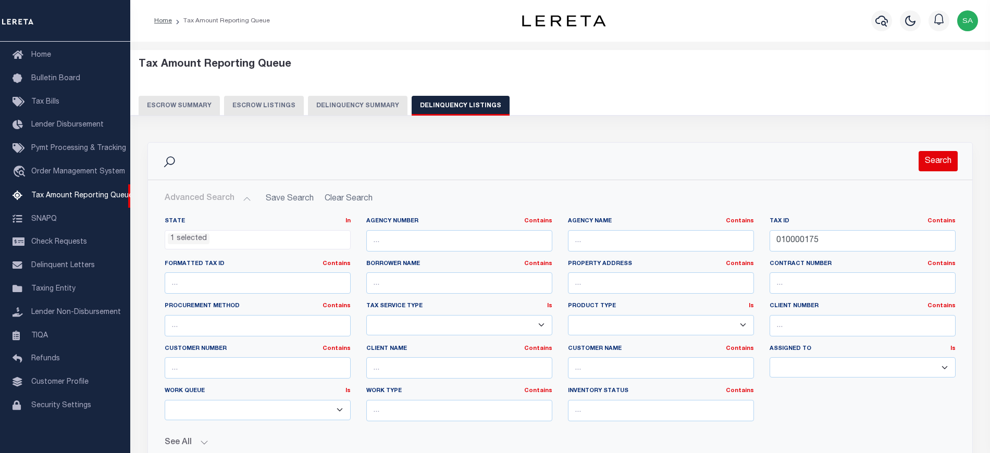
click at [947, 167] on button "Search" at bounding box center [937, 161] width 39 height 20
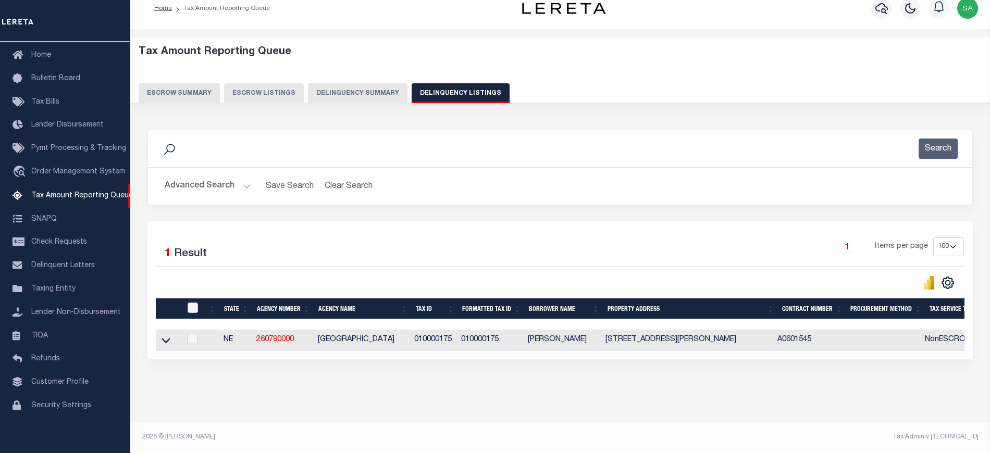
scroll to position [22, 0]
click at [166, 335] on icon at bounding box center [165, 340] width 9 height 11
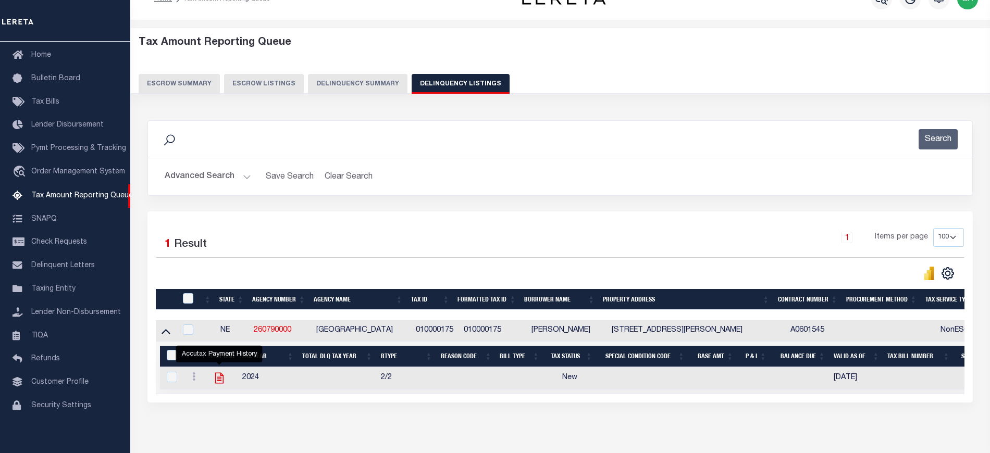
click at [221, 381] on icon "" at bounding box center [219, 378] width 8 height 11
checkbox input "true"
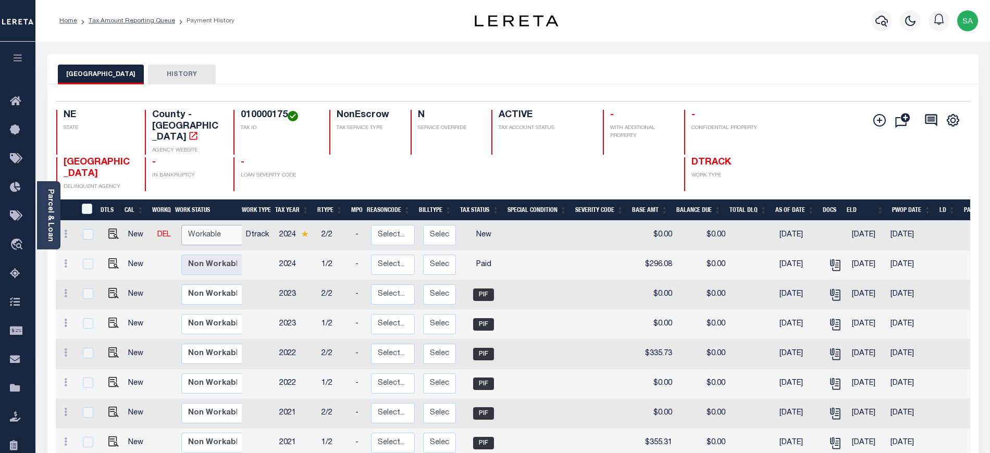
click at [203, 232] on select "Non Workable Workable" at bounding box center [212, 235] width 63 height 20
checkbox input "true"
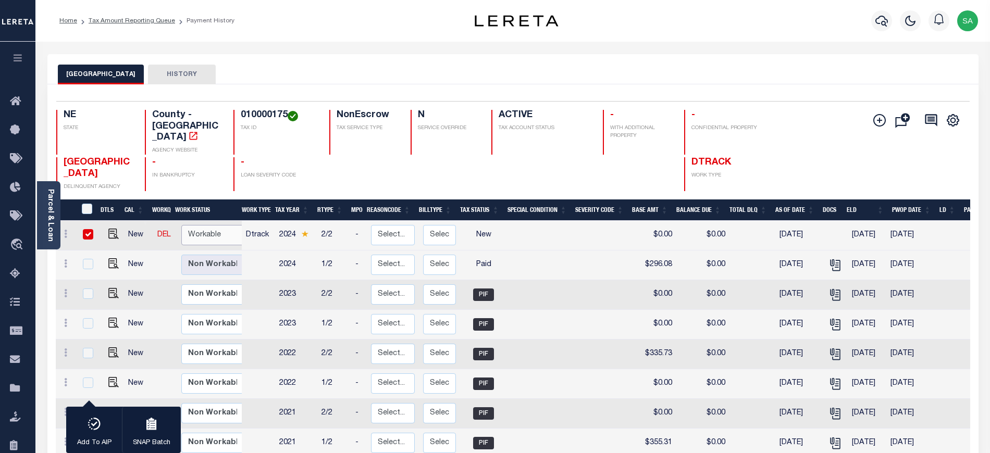
select select "true"
click at [181, 225] on select "Non Workable Workable" at bounding box center [212, 235] width 63 height 20
checkbox input "false"
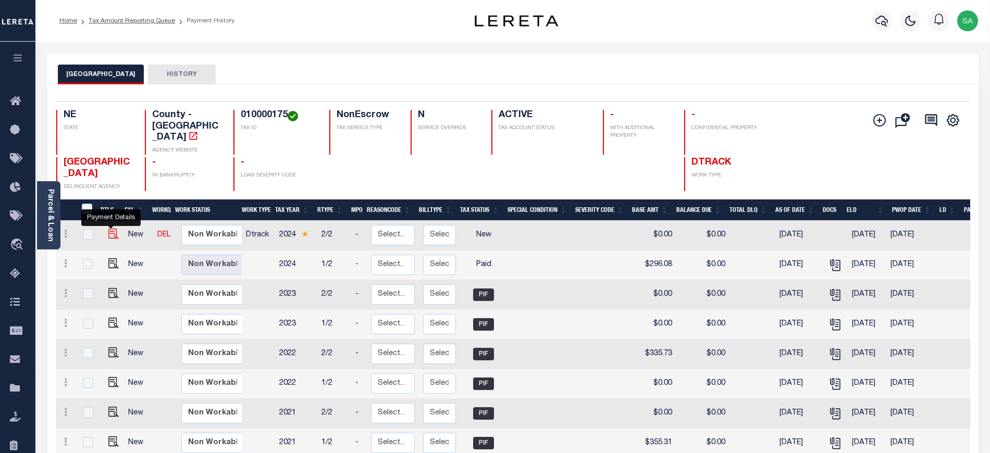
click at [111, 233] on img "" at bounding box center [113, 234] width 10 height 10
checkbox input "true"
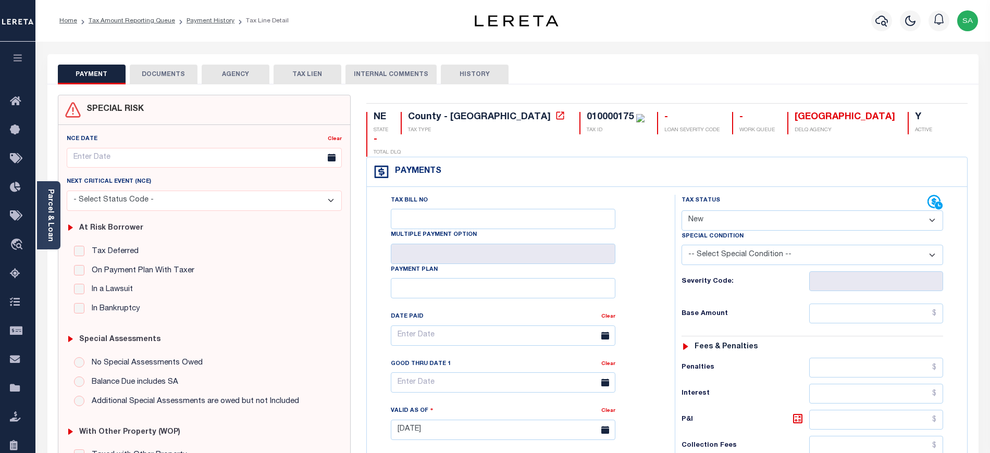
click at [696, 210] on select "- Select Status Code - Open Due/Unpaid Paid Incomplete No Tax Due Internal Refu…" at bounding box center [811, 220] width 261 height 20
select select "PYD"
click at [681, 210] on select "- Select Status Code - Open Due/Unpaid Paid Incomplete No Tax Due Internal Refu…" at bounding box center [811, 220] width 261 height 20
type input "[DATE]"
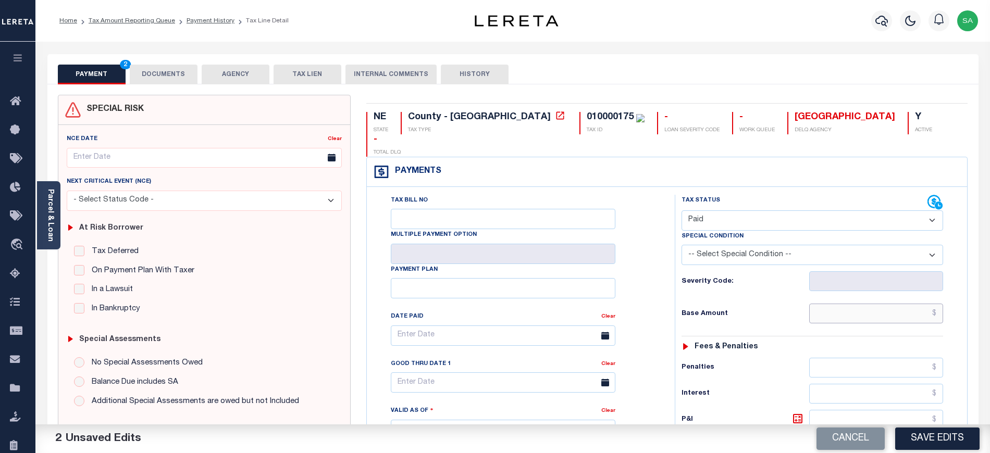
click at [869, 304] on input "text" at bounding box center [876, 314] width 134 height 20
type input "$0.00"
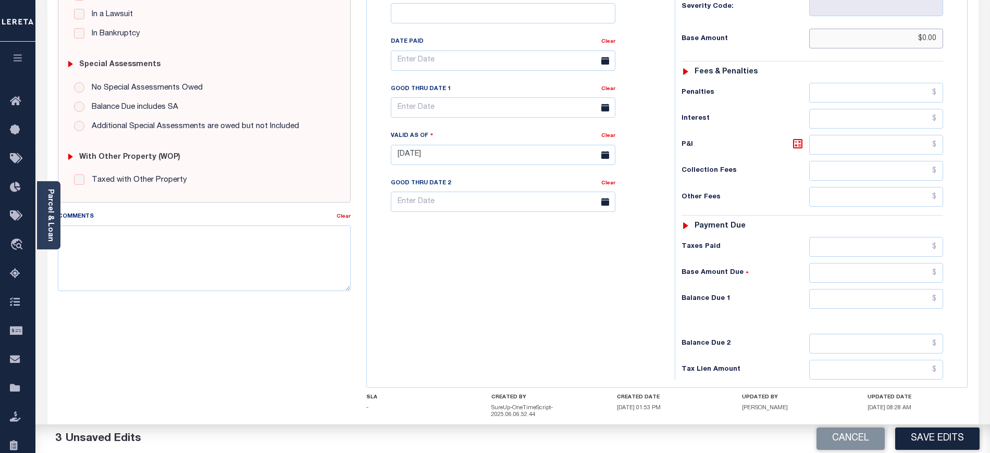
scroll to position [278, 0]
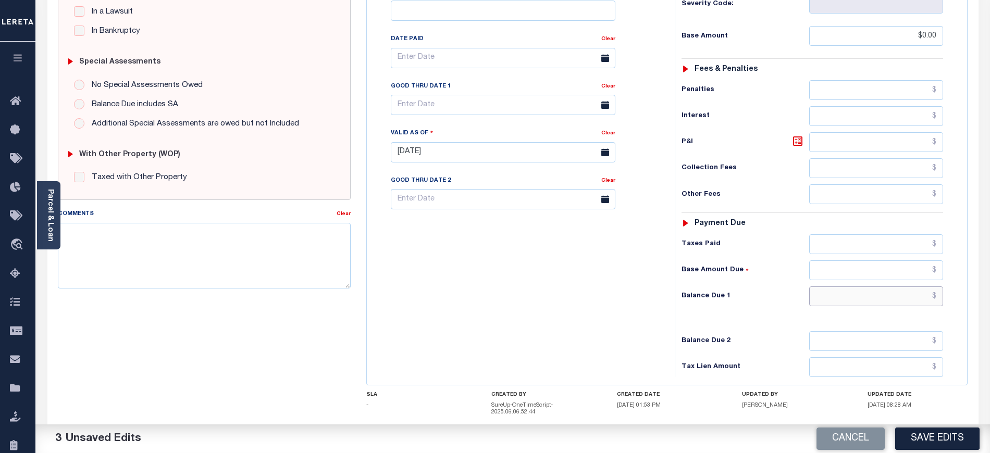
click at [863, 286] on input "text" at bounding box center [876, 296] width 134 height 20
type input "$0.00"
click at [594, 280] on div "Tax Bill No Multiple Payment Option Payment Plan Clear" at bounding box center [517, 147] width 297 height 460
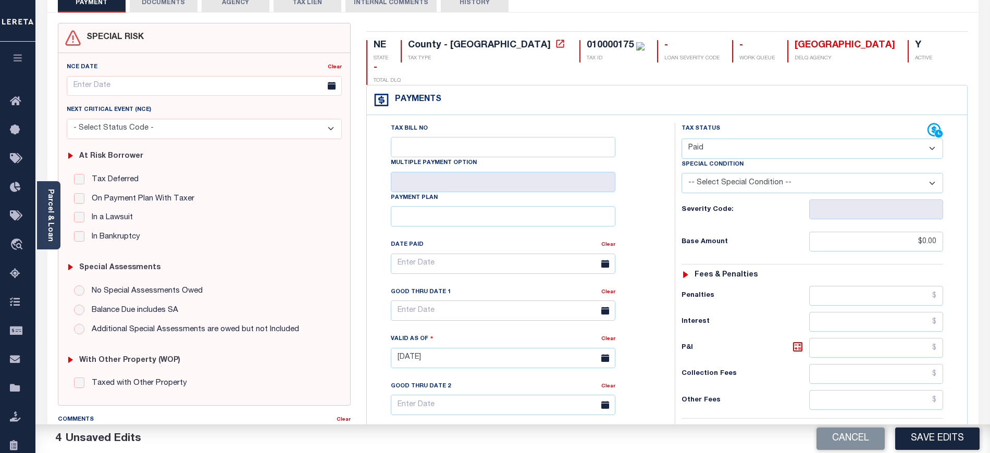
scroll to position [0, 0]
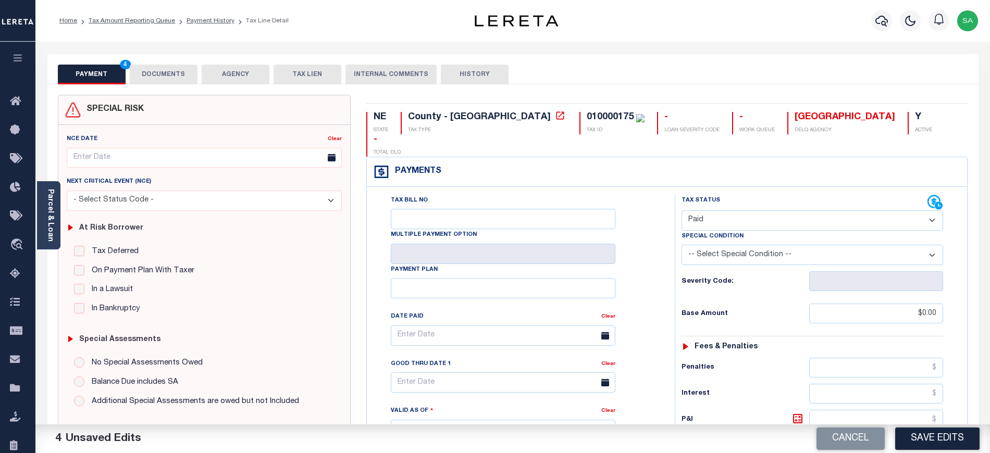
click at [190, 71] on button "DOCUMENTS" at bounding box center [164, 75] width 68 height 20
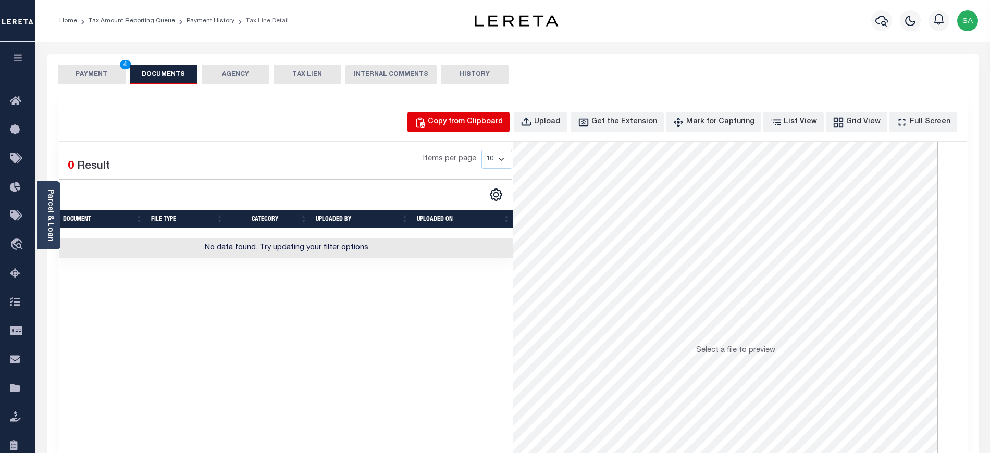
click at [435, 119] on button "Copy from Clipboard" at bounding box center [458, 122] width 102 height 20
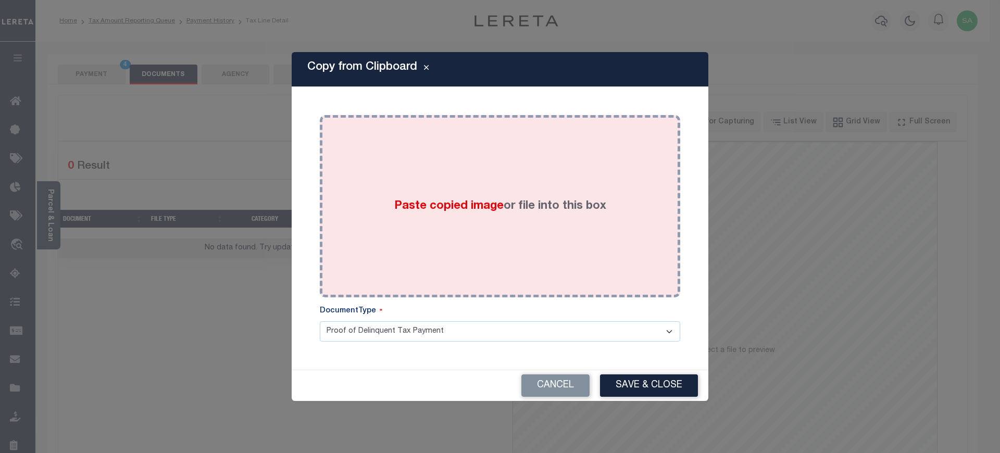
click at [440, 228] on div "Paste copied image or file into this box" at bounding box center [500, 206] width 345 height 167
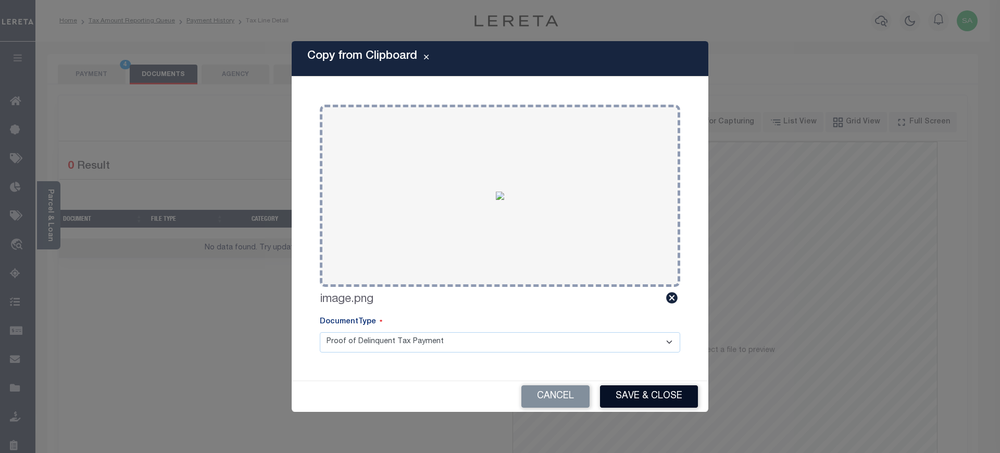
click at [628, 389] on button "Save & Close" at bounding box center [649, 396] width 98 height 22
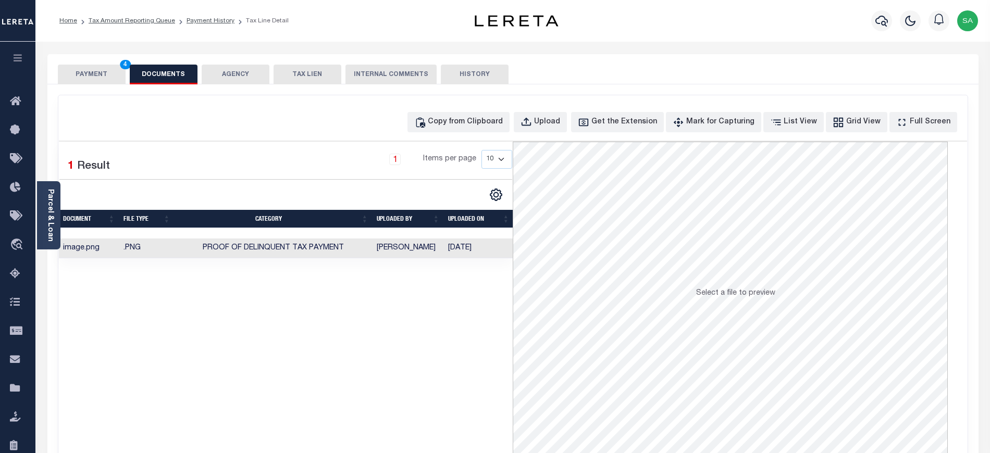
click at [97, 70] on button "PAYMENT 4" at bounding box center [92, 75] width 68 height 20
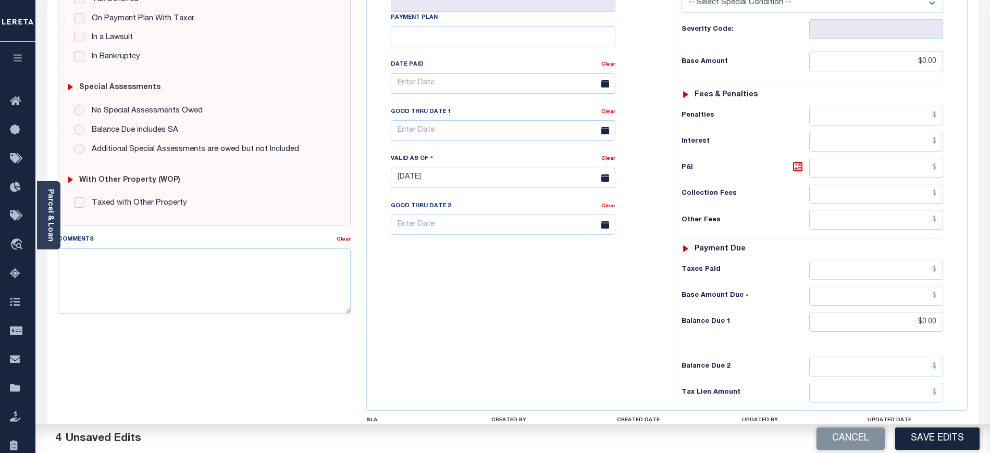
scroll to position [278, 0]
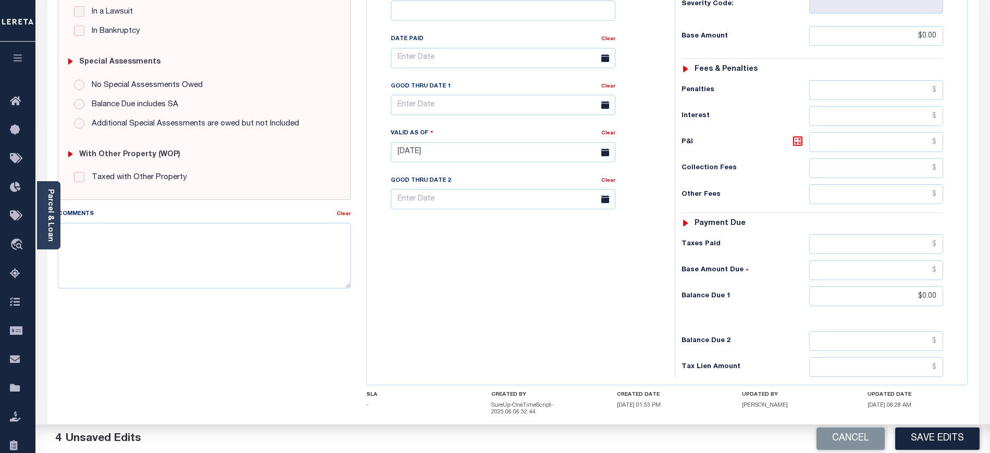
click at [930, 440] on button "Save Edits" at bounding box center [937, 439] width 84 height 22
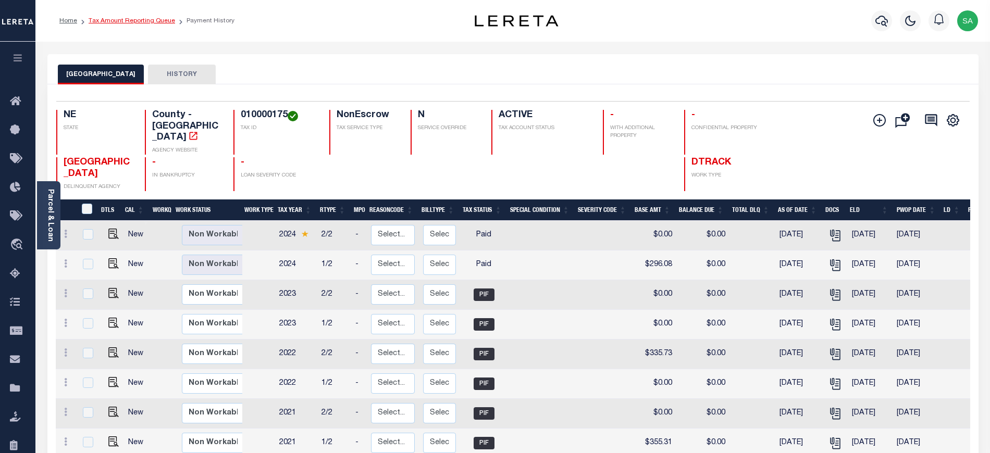
click at [121, 18] on link "Tax Amount Reporting Queue" at bounding box center [132, 21] width 86 height 6
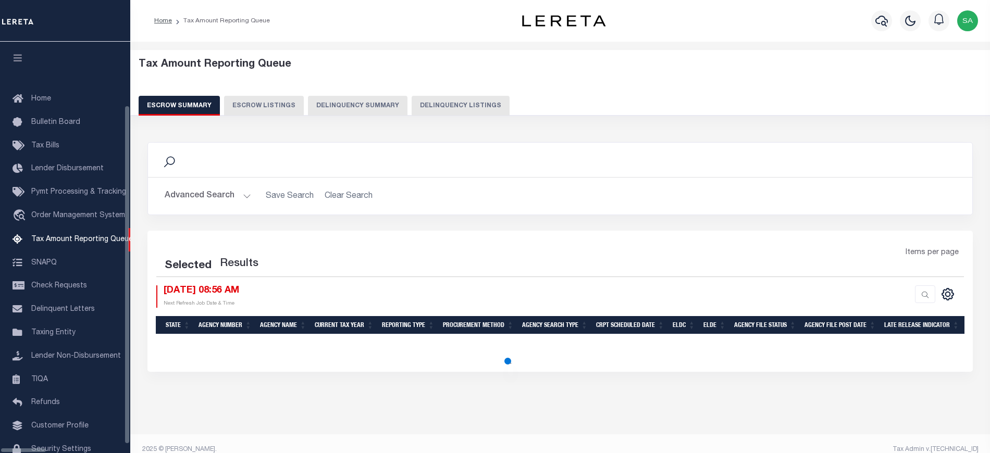
click at [445, 107] on button "Delinquency Listings" at bounding box center [460, 106] width 98 height 20
select select "100"
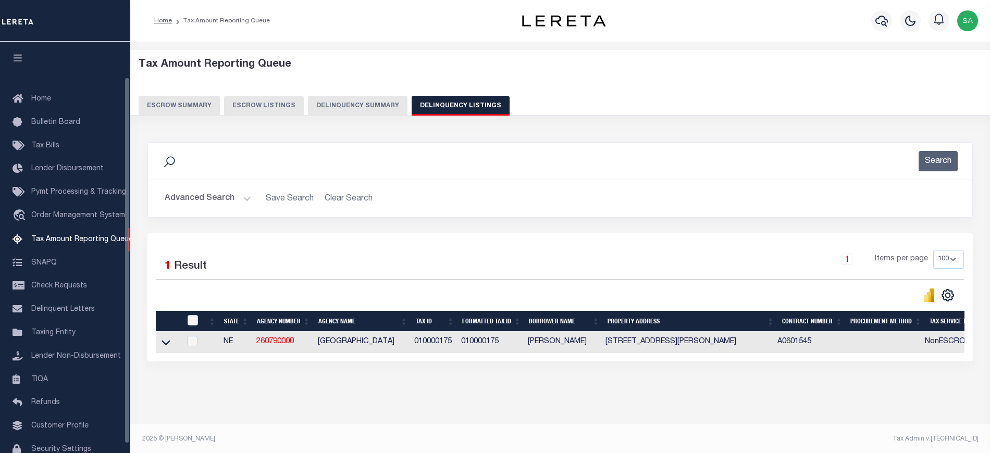
scroll to position [40, 0]
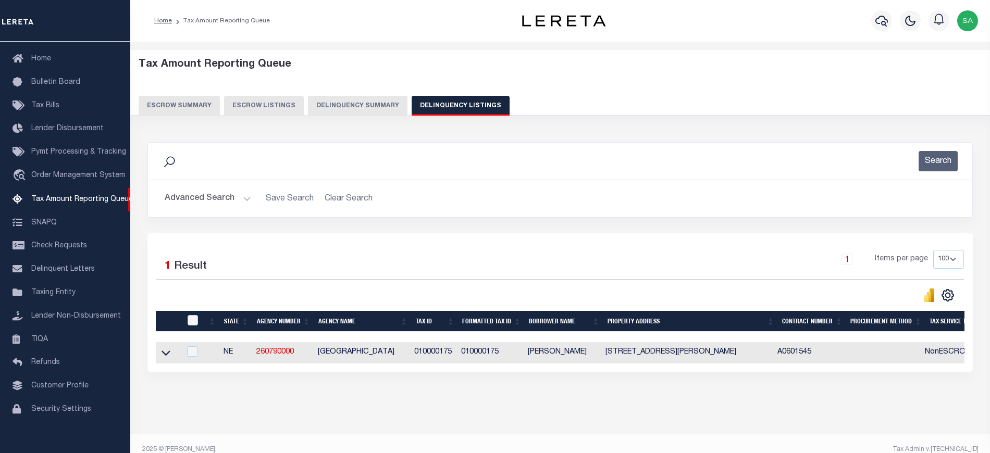
click at [208, 198] on button "Advanced Search" at bounding box center [208, 199] width 86 height 20
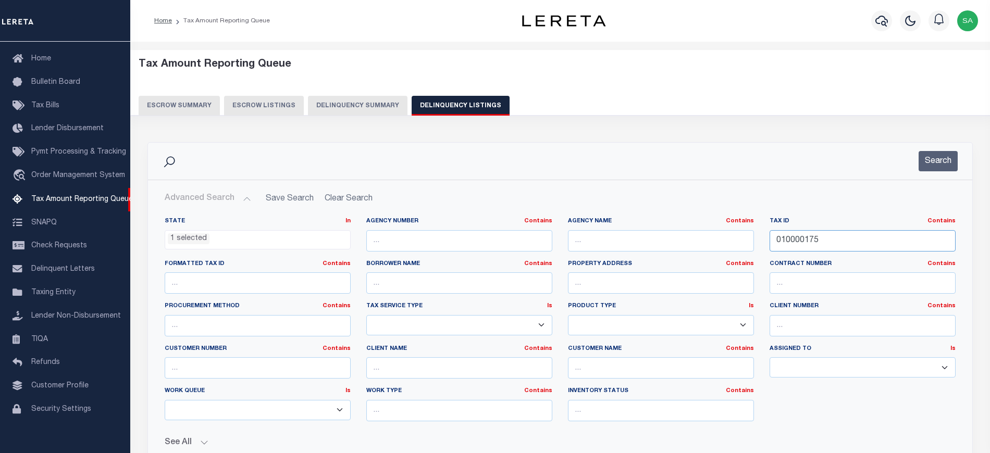
click at [820, 244] on input "010000175" at bounding box center [862, 240] width 186 height 21
drag, startPoint x: 823, startPoint y: 242, endPoint x: 706, endPoint y: 238, distance: 116.8
click at [706, 238] on div "State In In AK AL AR AZ CA CO CT DC DE FL GA GU HI IA ID IL IN KS KY LA MA MD M…" at bounding box center [560, 323] width 806 height 213
paste input "243"
type input "010000243"
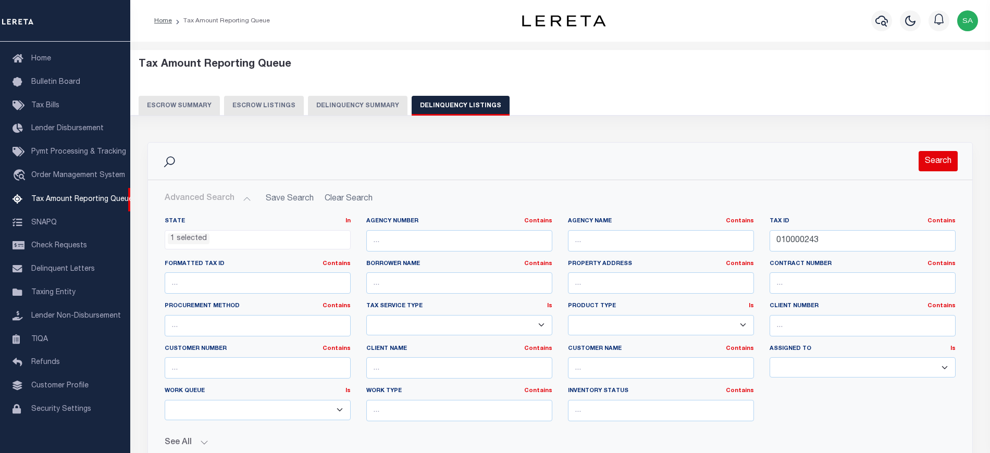
click at [938, 164] on button "Search" at bounding box center [937, 161] width 39 height 20
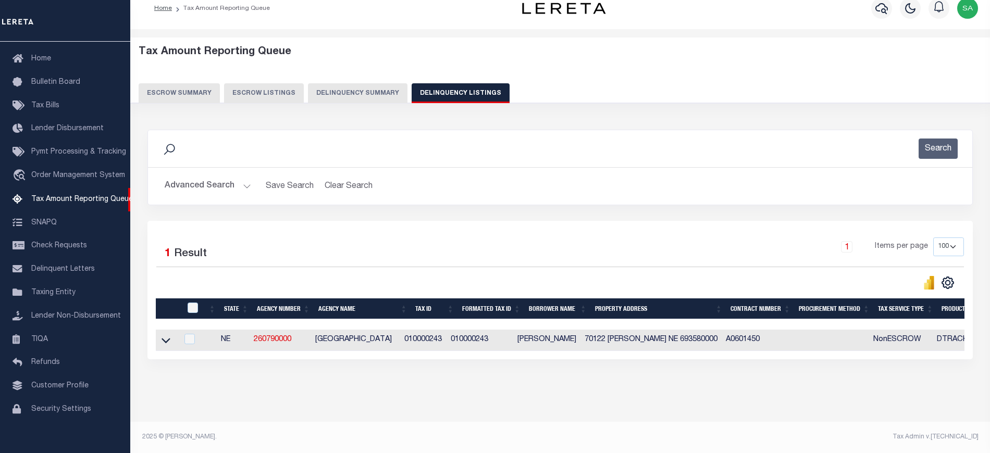
scroll to position [22, 0]
click at [165, 335] on icon at bounding box center [165, 340] width 9 height 11
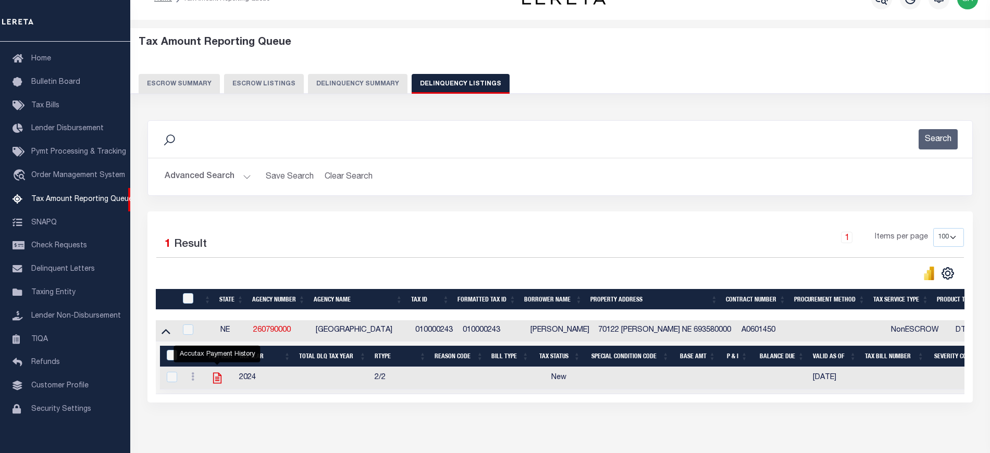
click at [217, 384] on icon "" at bounding box center [217, 378] width 14 height 14
checkbox input "true"
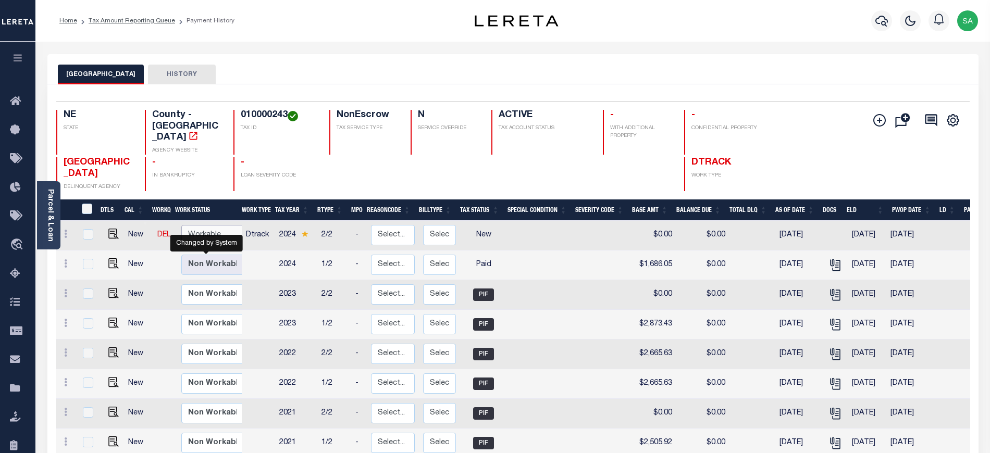
click at [203, 233] on select "Non Workable Workable" at bounding box center [212, 235] width 63 height 20
checkbox input "true"
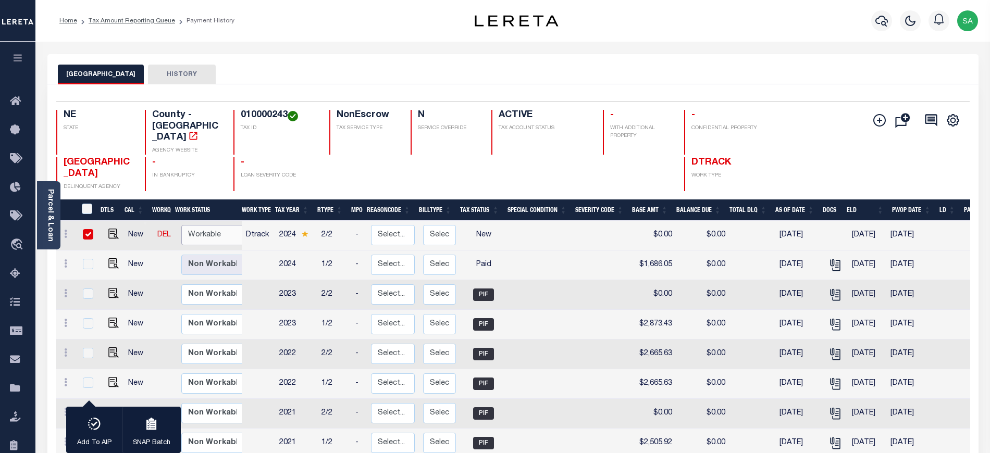
select select "true"
click at [181, 225] on select "Non Workable Workable" at bounding box center [212, 235] width 63 height 20
checkbox input "false"
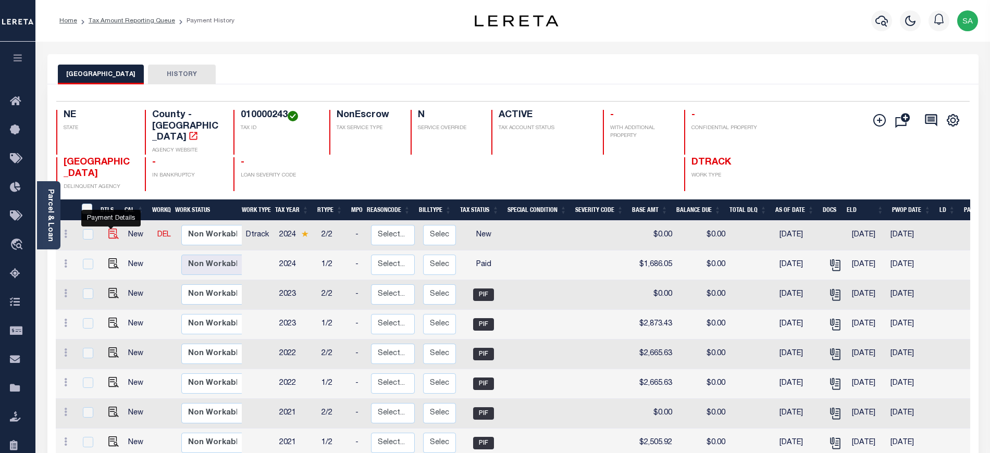
click at [108, 232] on img "" at bounding box center [113, 234] width 10 height 10
checkbox input "true"
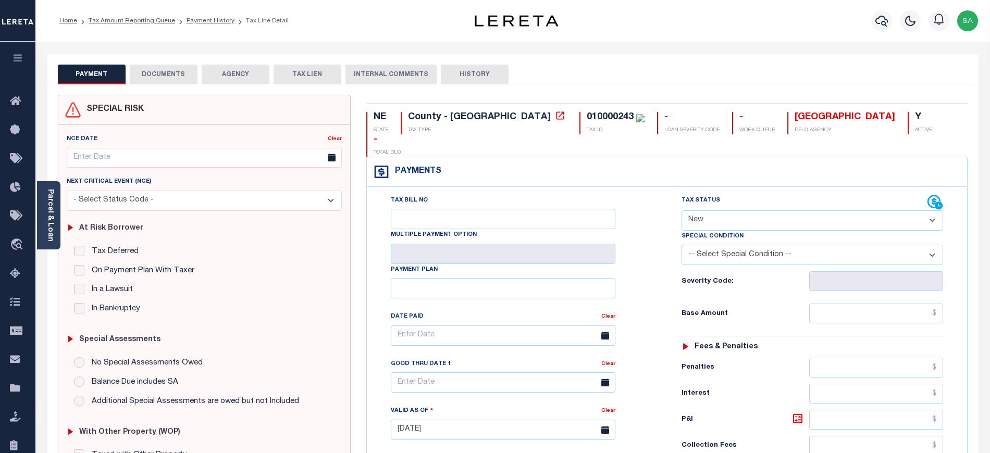
click at [764, 210] on select "- Select Status Code - Open Due/Unpaid Paid Incomplete No Tax Due Internal Refu…" at bounding box center [811, 220] width 261 height 20
select select "PYD"
click at [681, 210] on select "- Select Status Code - Open Due/Unpaid Paid Incomplete No Tax Due Internal Refu…" at bounding box center [811, 220] width 261 height 20
type input "[DATE]"
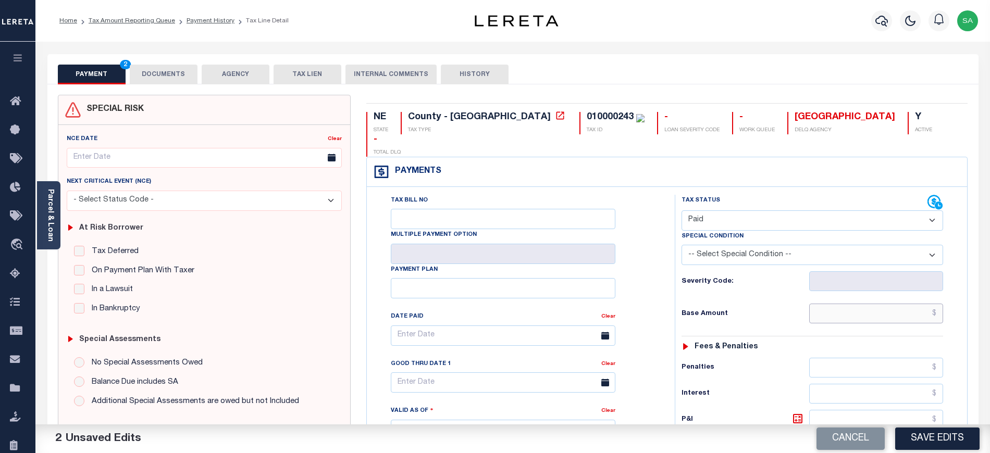
click at [844, 304] on input "text" at bounding box center [876, 314] width 134 height 20
type input "$0.00"
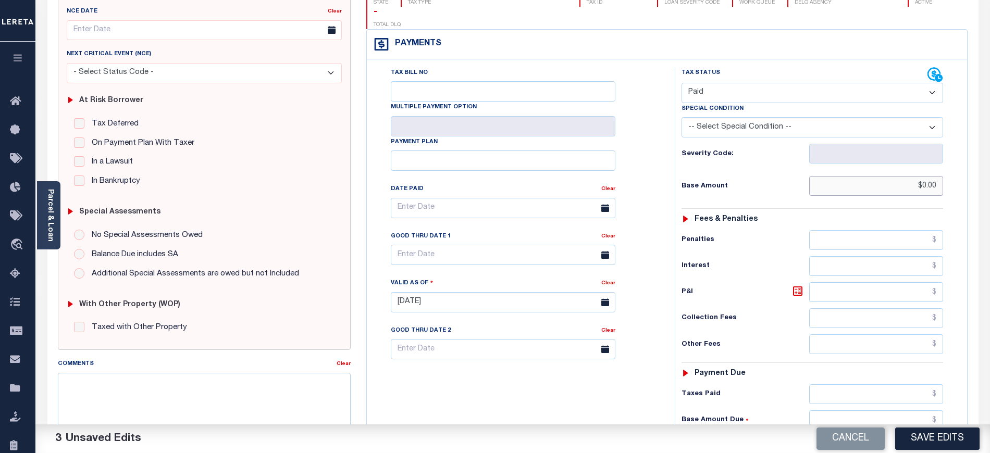
scroll to position [326, 0]
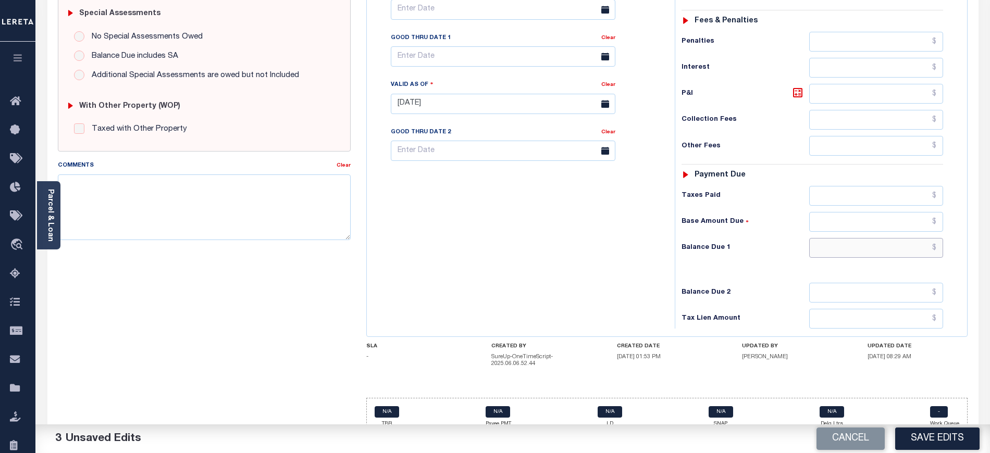
click at [843, 238] on input "text" at bounding box center [876, 248] width 134 height 20
type input "$0.00"
click at [598, 243] on div "Tax Bill No Multiple Payment Option Payment Plan Clear" at bounding box center [517, 99] width 297 height 460
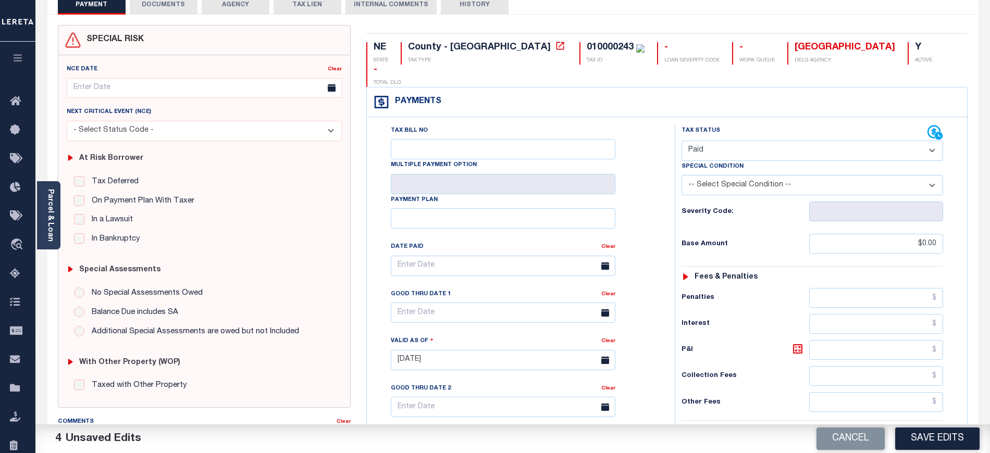
scroll to position [0, 0]
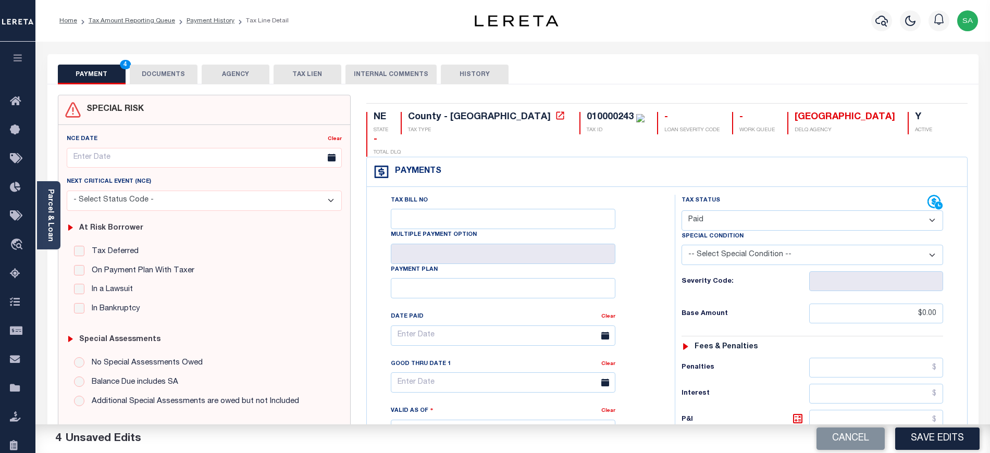
click at [173, 69] on button "DOCUMENTS" at bounding box center [164, 75] width 68 height 20
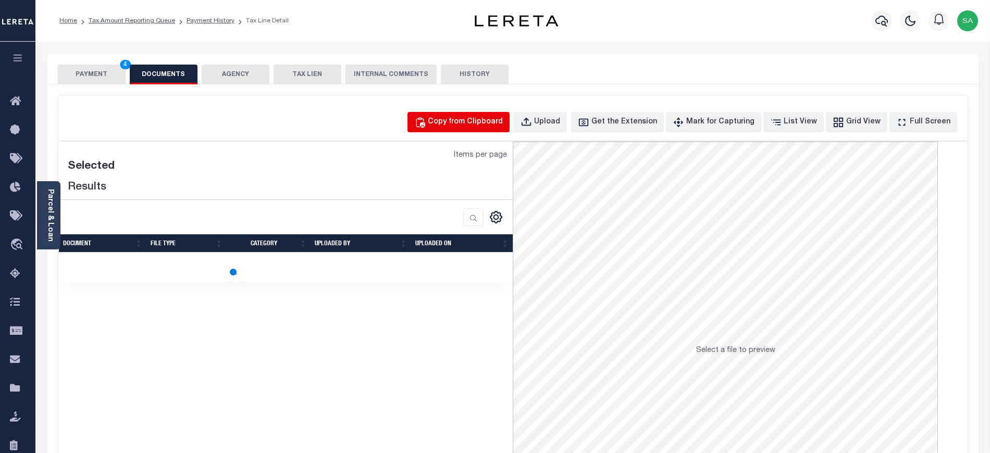
click at [469, 129] on button "Copy from Clipboard" at bounding box center [458, 122] width 102 height 20
select select "POP"
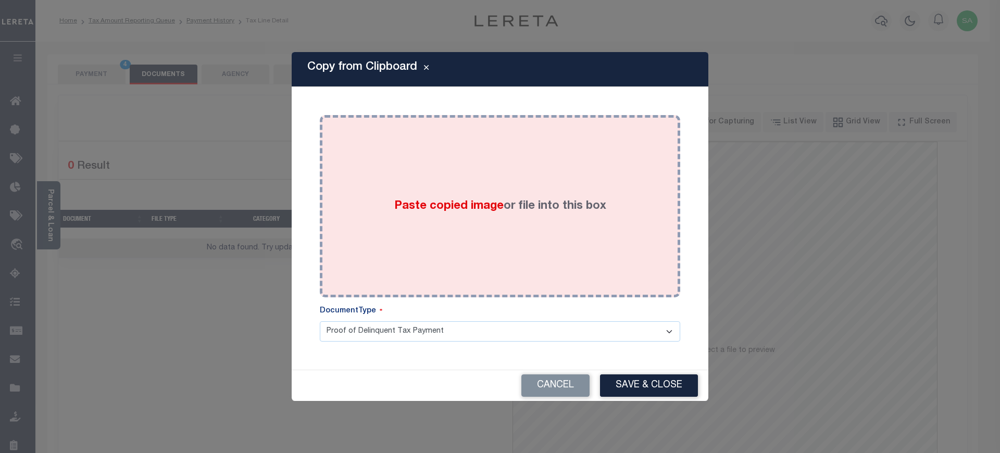
click at [469, 223] on div "Paste copied image or file into this box" at bounding box center [500, 206] width 345 height 167
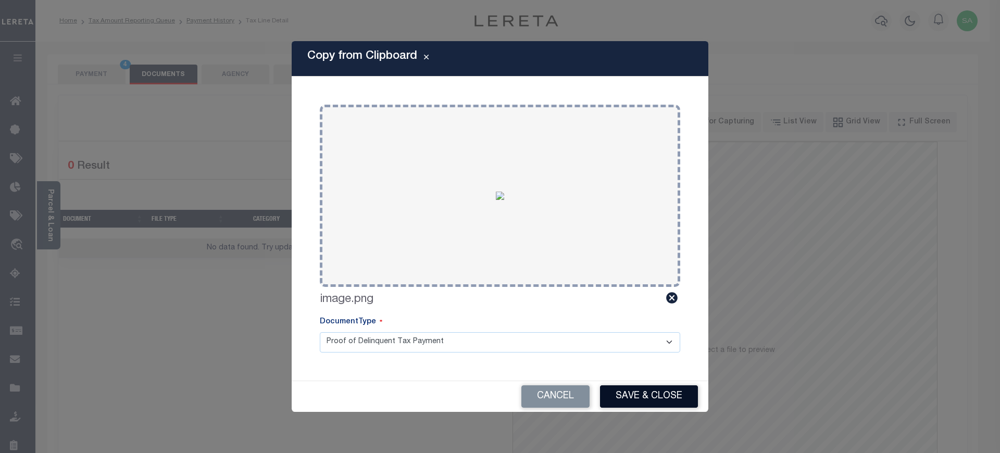
click at [649, 397] on button "Save & Close" at bounding box center [649, 396] width 98 height 22
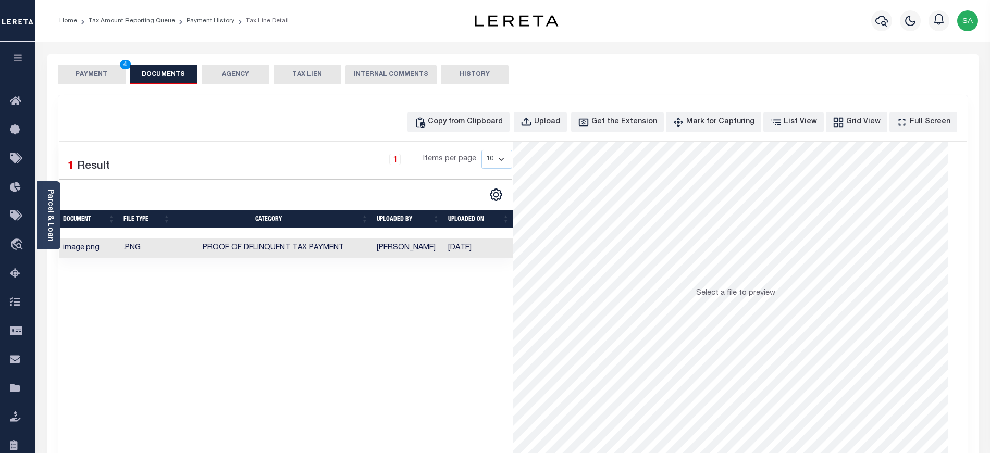
click at [108, 80] on button "PAYMENT 4" at bounding box center [92, 75] width 68 height 20
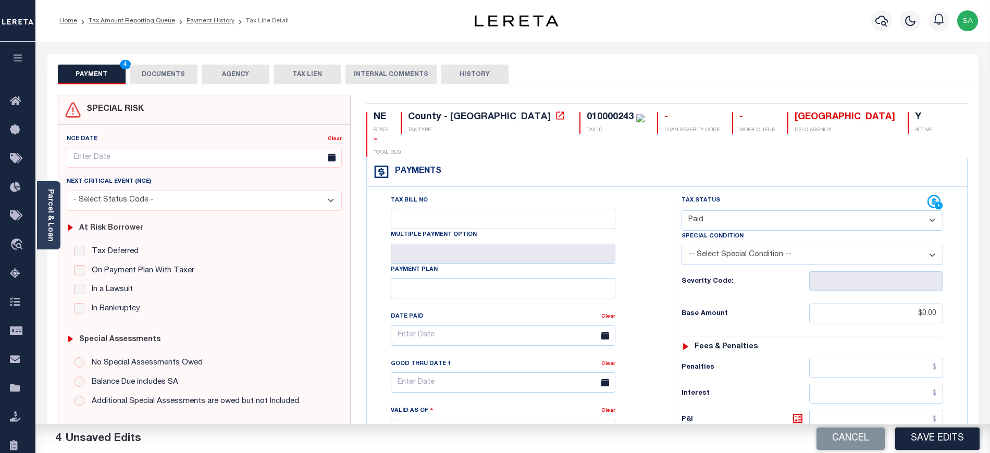
click at [961, 439] on button "Save Edits" at bounding box center [937, 439] width 84 height 22
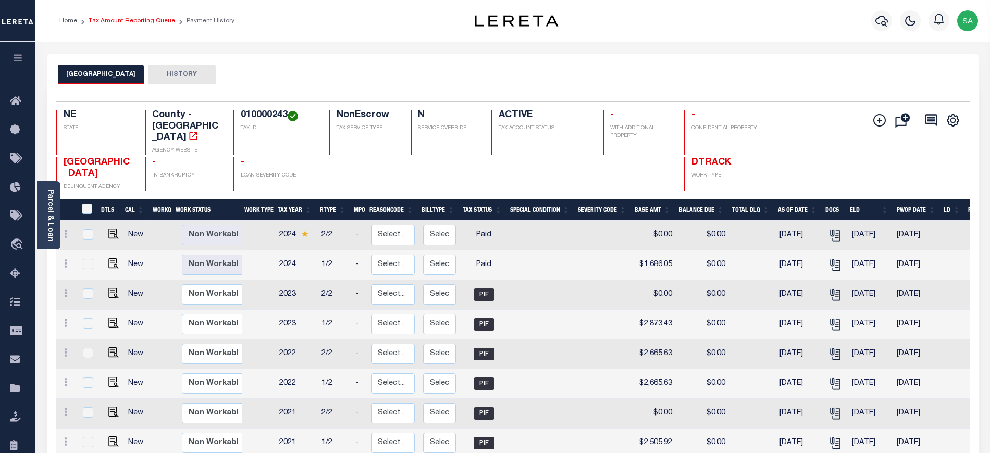
click at [120, 19] on link "Tax Amount Reporting Queue" at bounding box center [132, 21] width 86 height 6
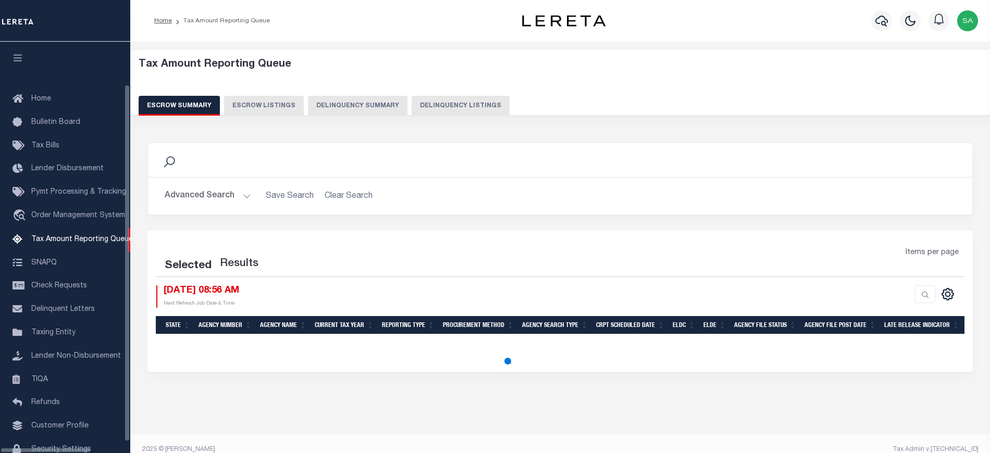
scroll to position [44, 0]
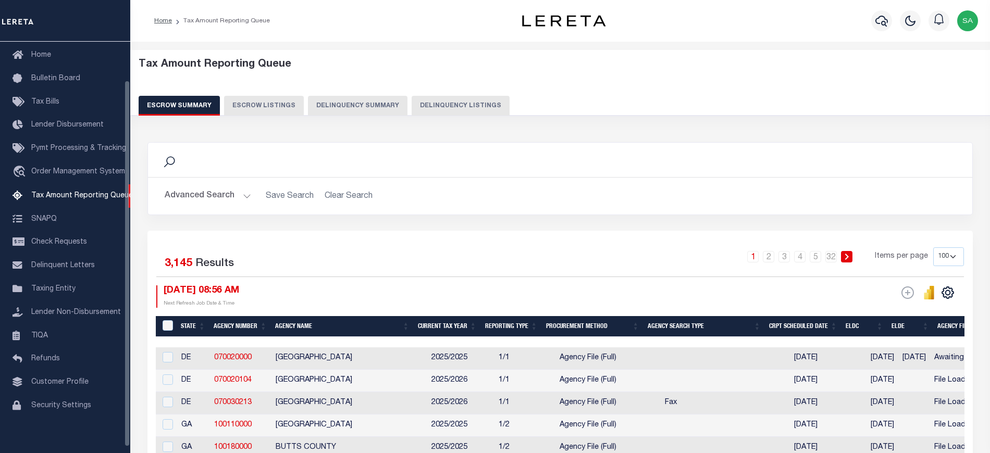
click at [476, 105] on button "Delinquency Listings" at bounding box center [460, 106] width 98 height 20
select select "100"
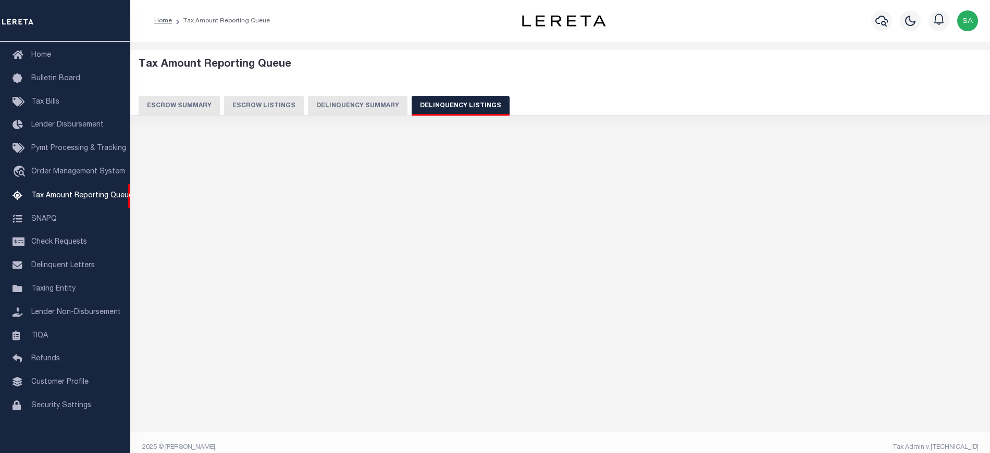
select select "100"
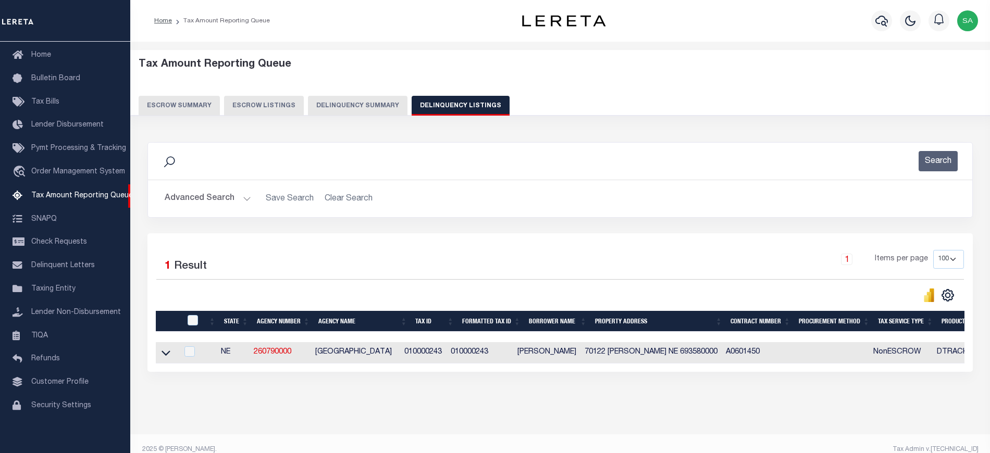
click at [245, 196] on button "Advanced Search" at bounding box center [208, 199] width 86 height 20
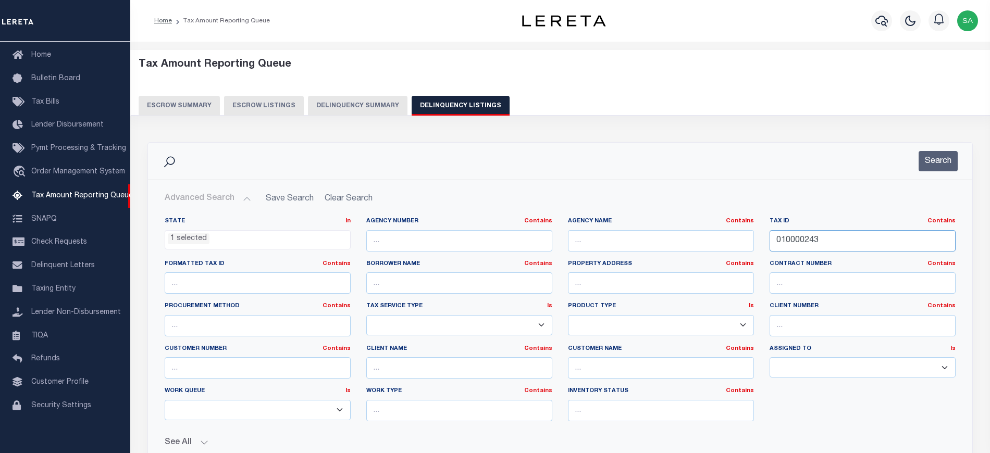
click at [807, 240] on input "010000243" at bounding box center [862, 240] width 186 height 21
drag, startPoint x: 822, startPoint y: 242, endPoint x: 715, endPoint y: 226, distance: 108.4
click at [716, 227] on div "State In In AK AL AR AZ CA CO CT DC DE FL GA GU HI IA ID IL IN KS KY LA MA MD M…" at bounding box center [560, 323] width 806 height 213
paste input "305"
type input "010000305"
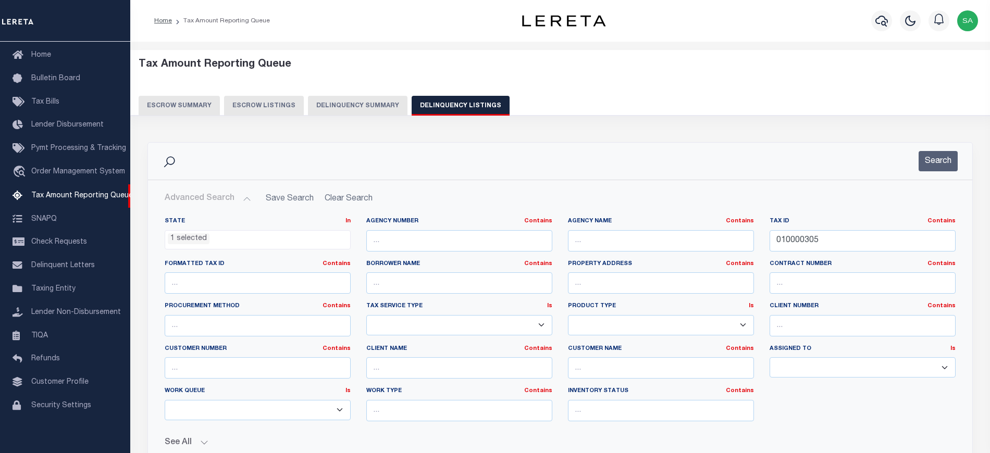
click at [917, 173] on div "Search" at bounding box center [560, 161] width 824 height 37
click at [919, 171] on button "Search" at bounding box center [937, 161] width 39 height 20
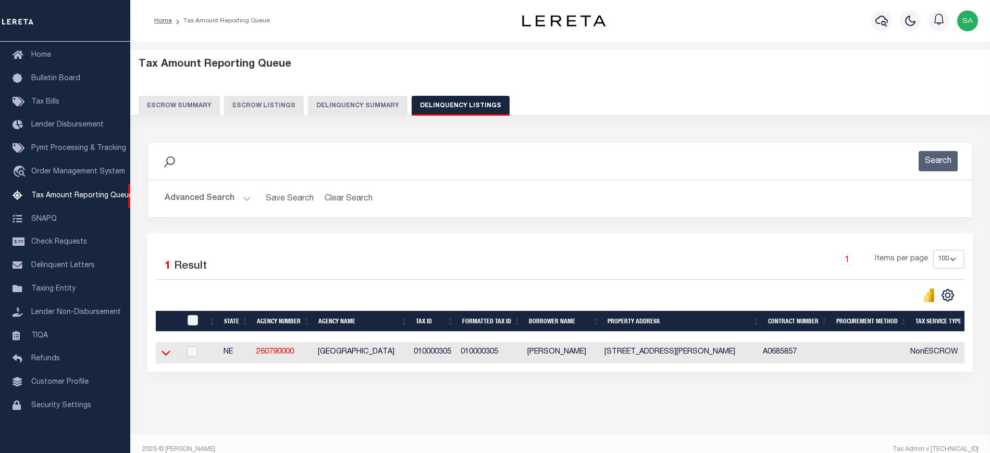
click at [164, 358] on icon at bounding box center [165, 352] width 9 height 11
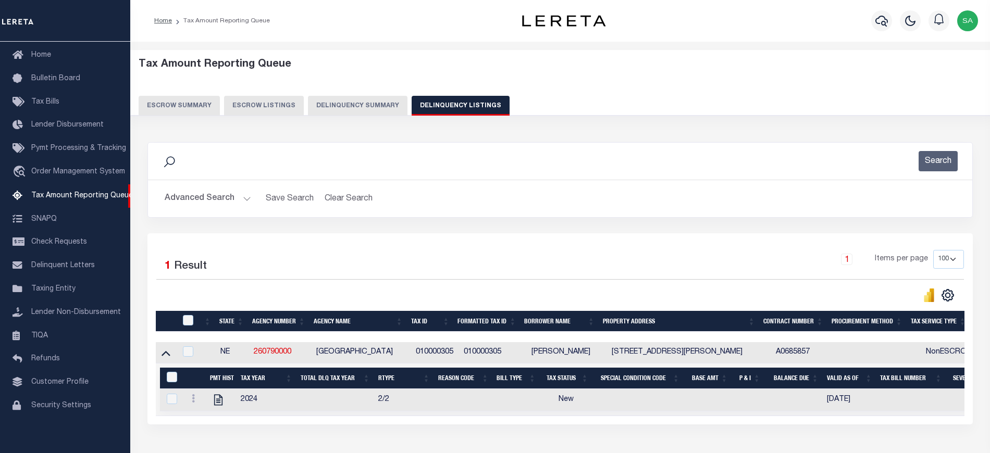
scroll to position [69, 0]
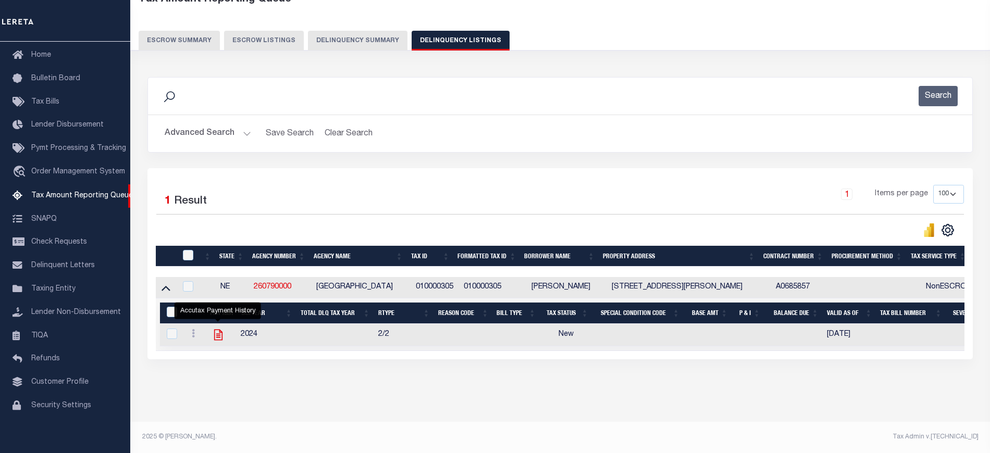
click at [217, 336] on icon "" at bounding box center [218, 335] width 14 height 14
checkbox input "true"
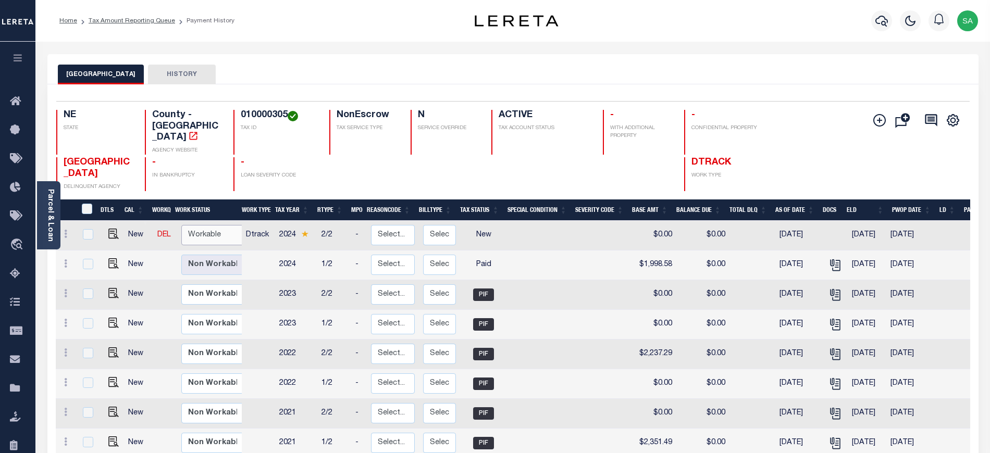
click at [228, 240] on select "Non Workable Workable" at bounding box center [212, 235] width 63 height 20
checkbox input "true"
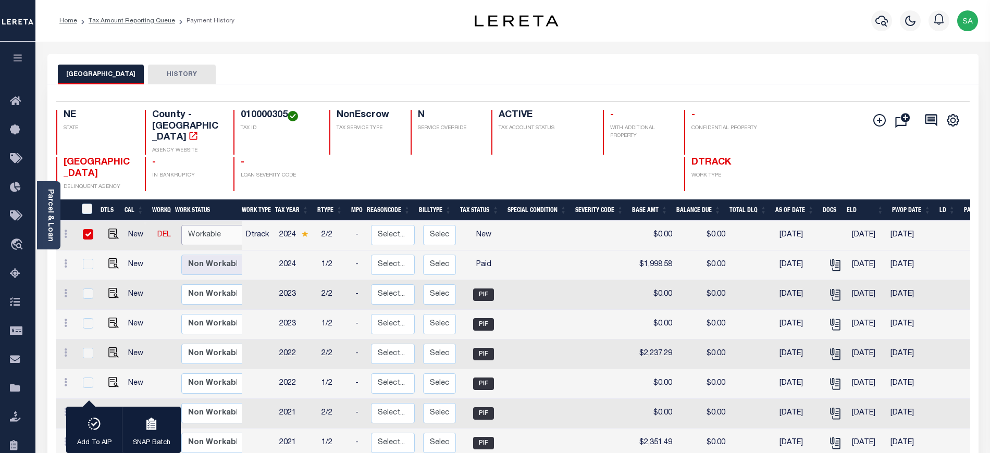
select select "true"
click at [181, 225] on select "Non Workable Workable" at bounding box center [212, 235] width 63 height 20
checkbox input "false"
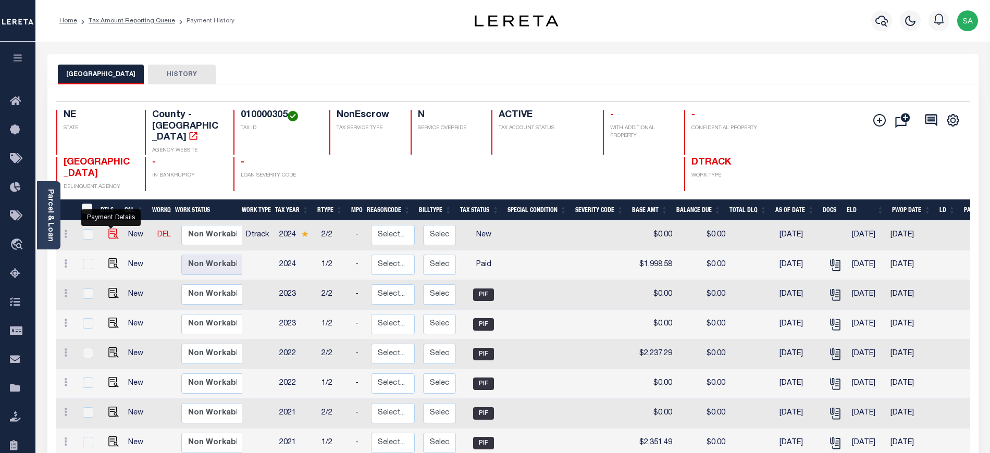
click at [108, 232] on img "" at bounding box center [113, 234] width 10 height 10
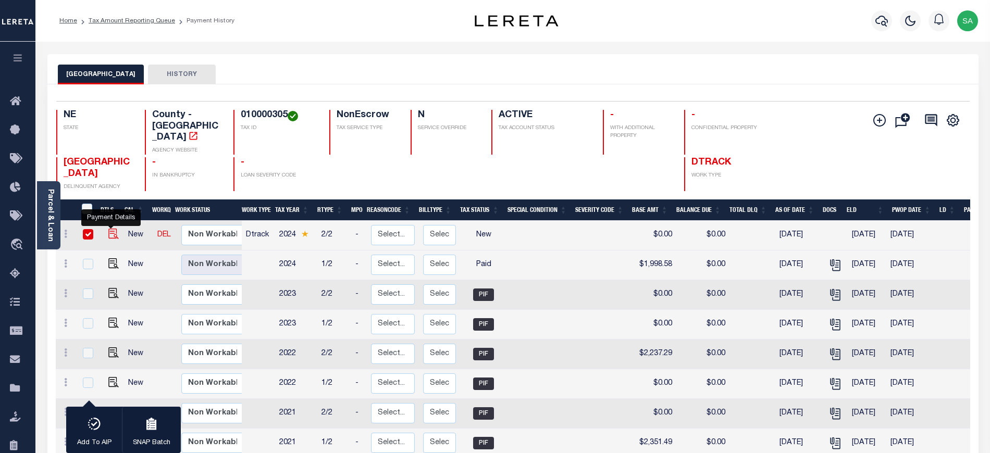
checkbox input "true"
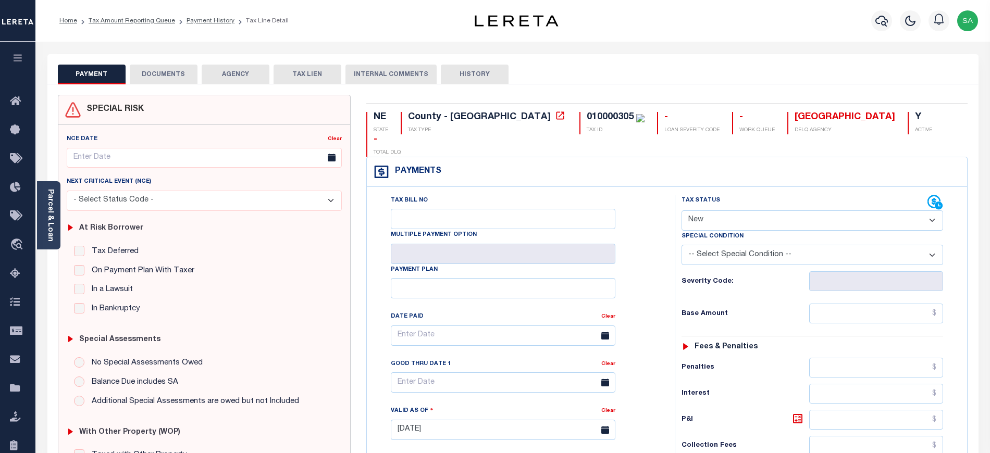
click at [157, 78] on button "DOCUMENTS" at bounding box center [164, 75] width 68 height 20
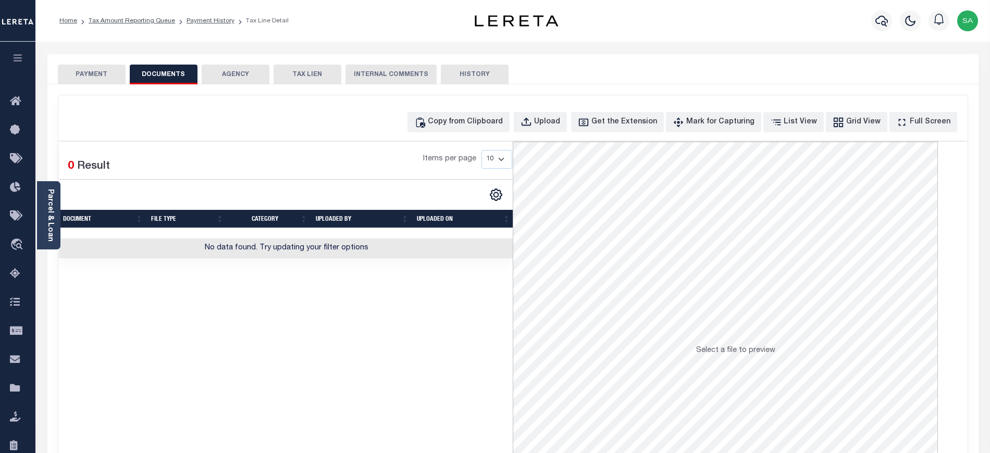
click at [88, 68] on button "PAYMENT" at bounding box center [92, 75] width 68 height 20
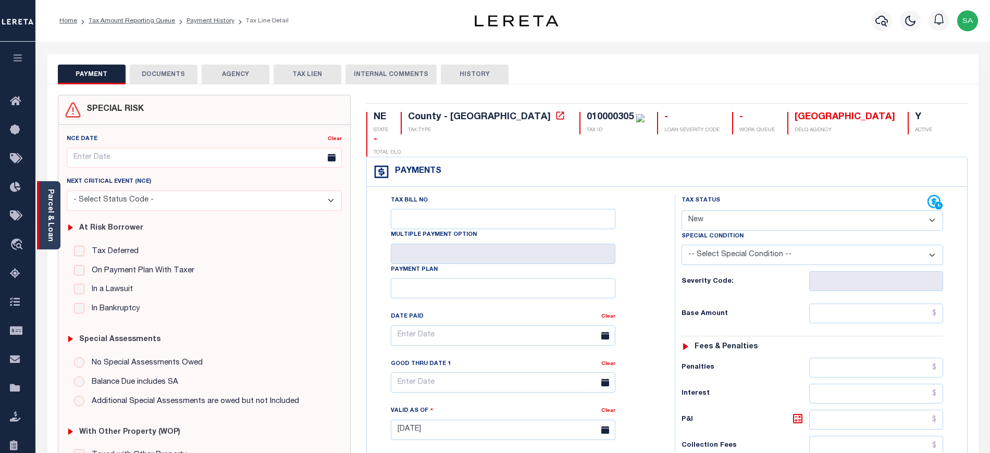
click at [53, 228] on link "Parcel & Loan" at bounding box center [49, 215] width 7 height 53
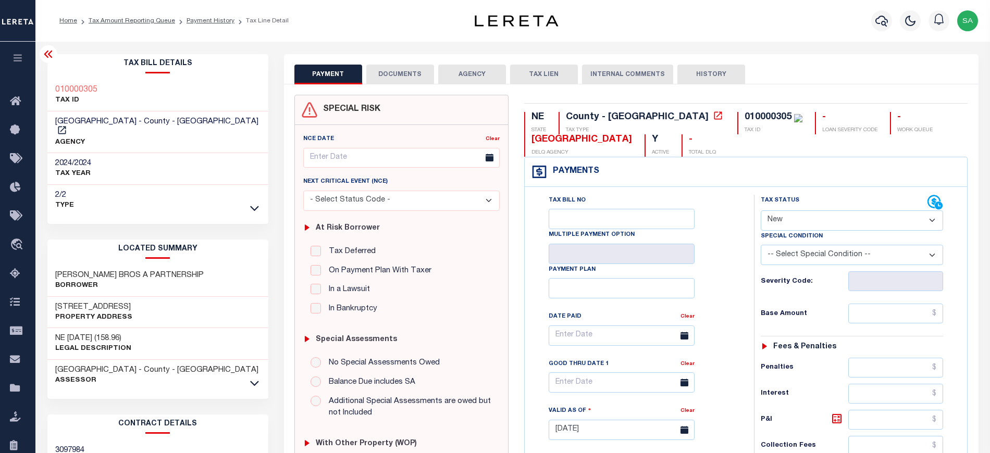
click at [51, 58] on icon at bounding box center [48, 54] width 8 height 7
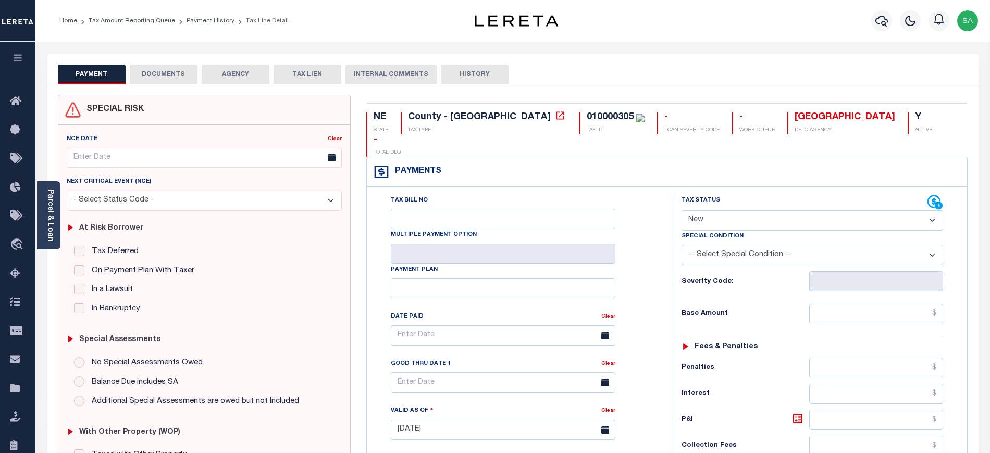
click at [704, 210] on select "- Select Status Code - Open Due/Unpaid Paid Incomplete No Tax Due Internal Refu…" at bounding box center [811, 220] width 261 height 20
select select "PYD"
click at [681, 210] on select "- Select Status Code - Open Due/Unpaid Paid Incomplete No Tax Due Internal Refu…" at bounding box center [811, 220] width 261 height 20
type input "[DATE]"
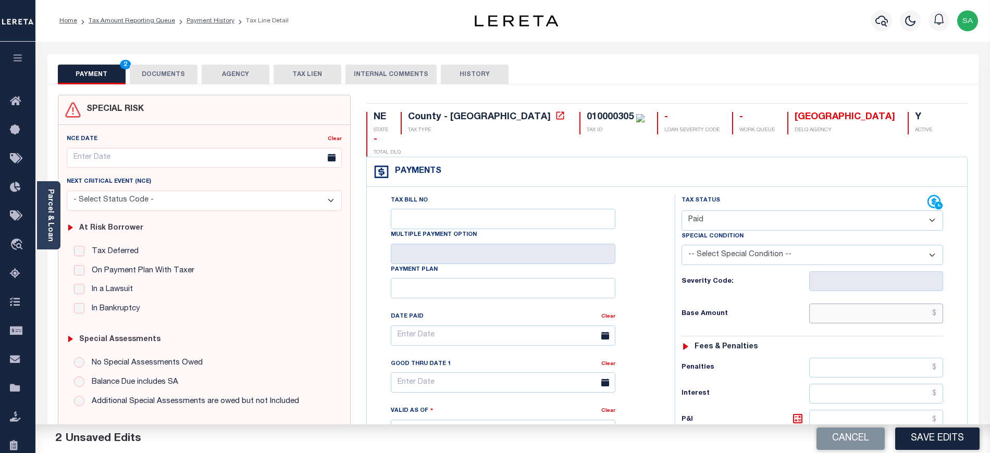
drag, startPoint x: 869, startPoint y: 301, endPoint x: 867, endPoint y: 286, distance: 14.7
click at [869, 304] on input "text" at bounding box center [876, 314] width 134 height 20
type input "$0.00"
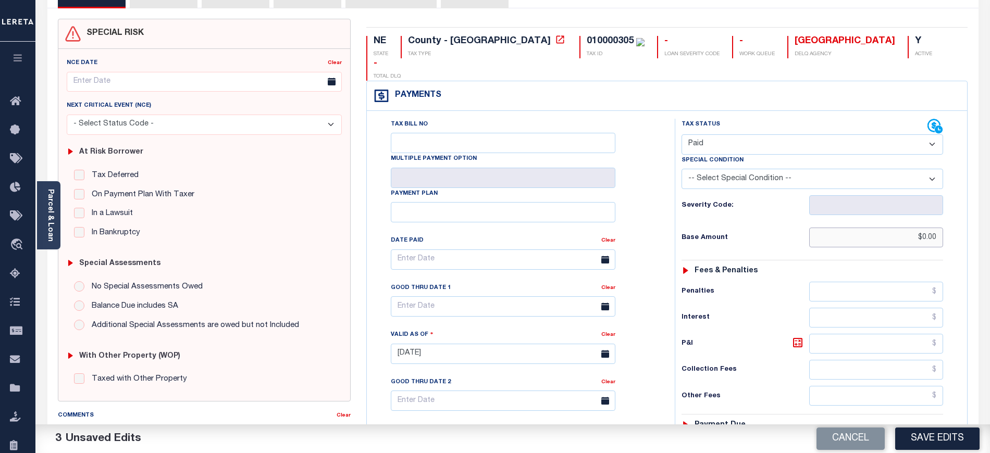
scroll to position [208, 0]
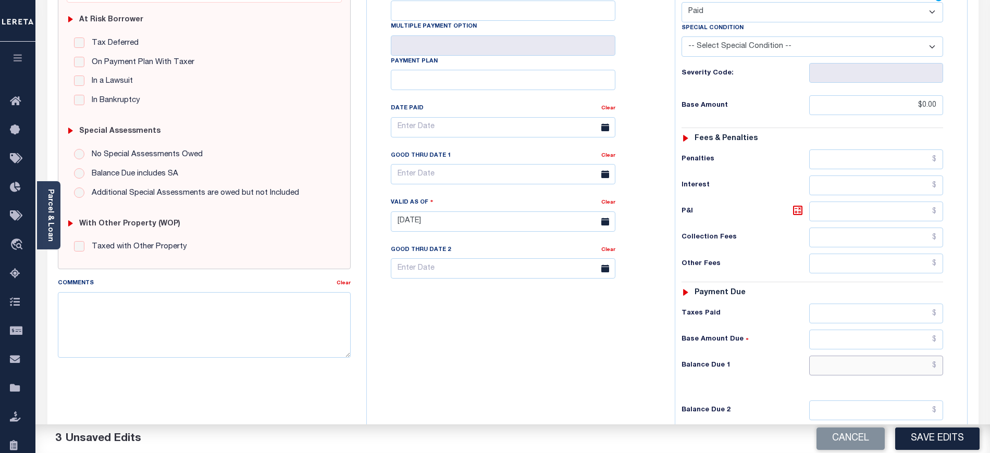
drag, startPoint x: 853, startPoint y: 353, endPoint x: 855, endPoint y: 339, distance: 14.2
click at [853, 356] on input "text" at bounding box center [876, 366] width 134 height 20
type input "$0.00"
click at [576, 324] on div "Tax Bill No Multiple Payment Option Payment Plan Clear" at bounding box center [517, 216] width 297 height 460
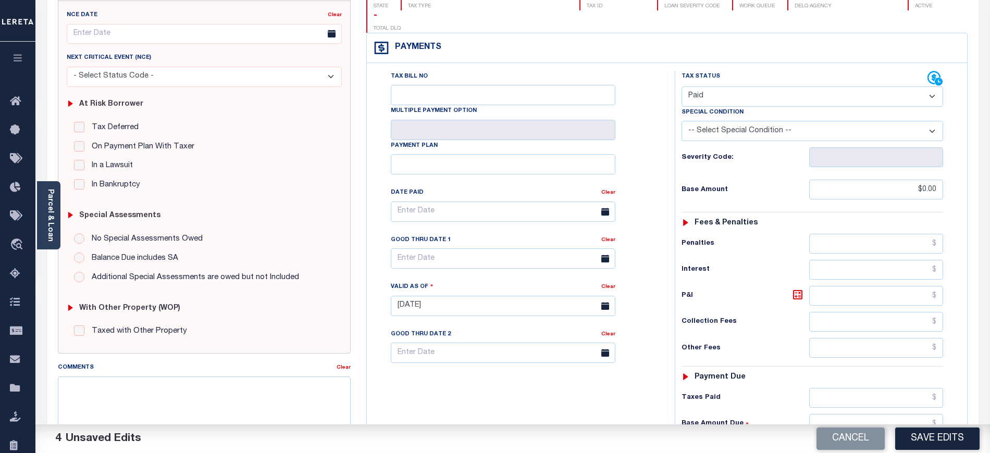
scroll to position [0, 0]
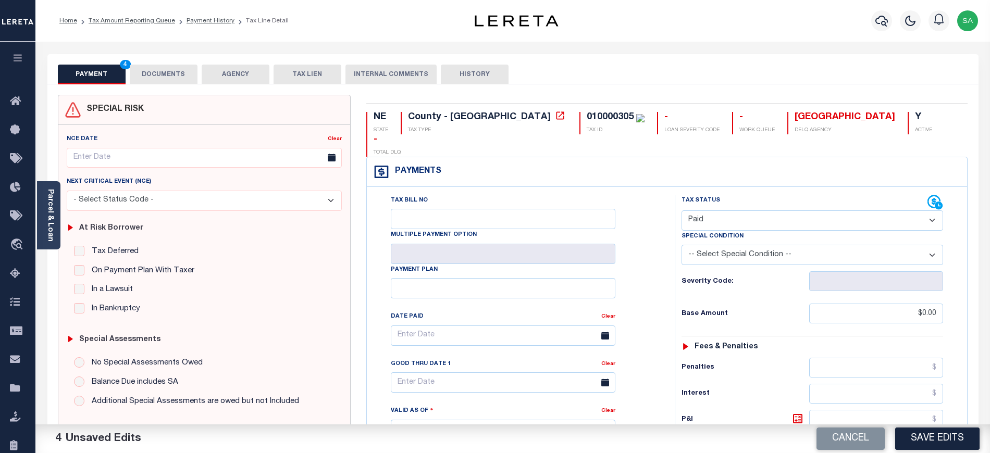
click at [176, 86] on div "SPECIAL RISK NCE Date Clear" at bounding box center [512, 431] width 931 height 695
click at [177, 71] on button "DOCUMENTS" at bounding box center [164, 75] width 68 height 20
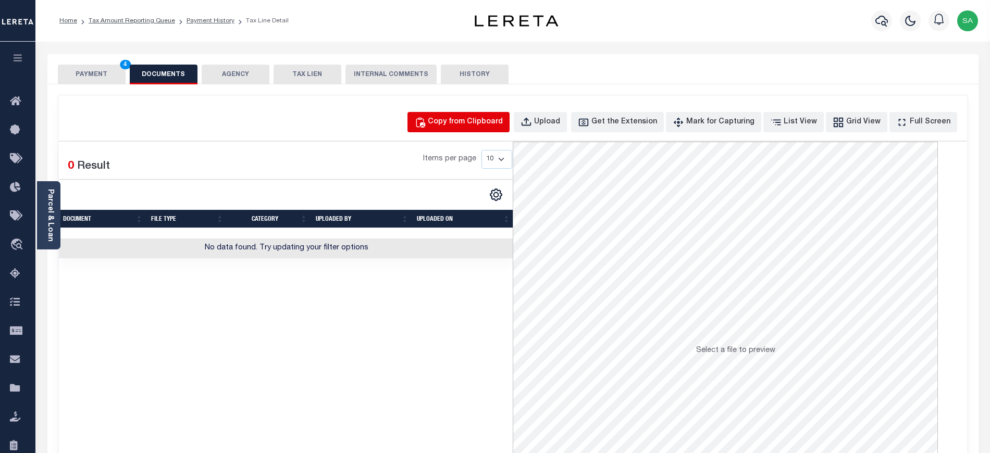
click at [503, 126] on div "Copy from Clipboard" at bounding box center [465, 122] width 75 height 11
select select "POP"
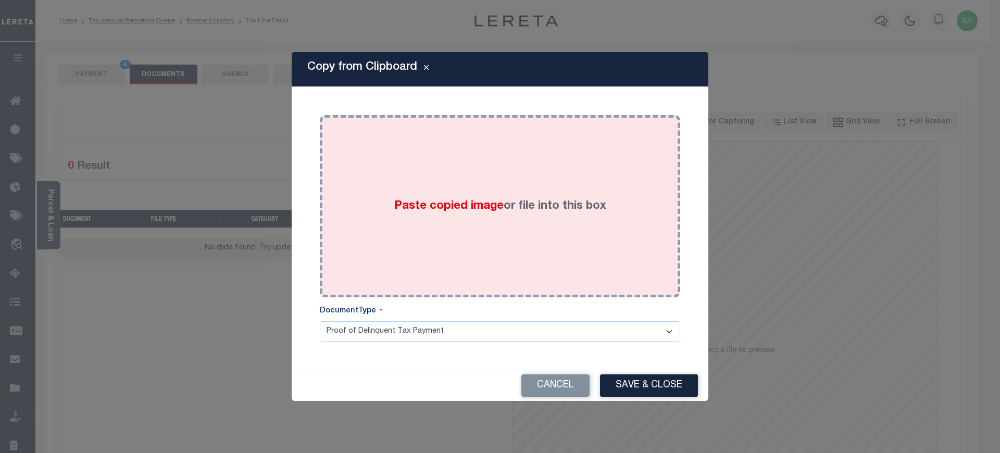
click at [534, 250] on div "Paste copied image or file into this box" at bounding box center [500, 206] width 345 height 167
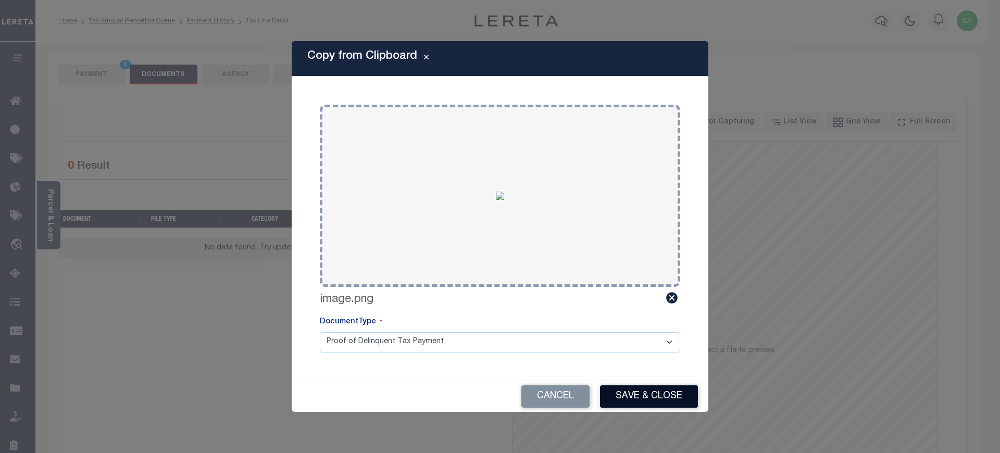
click at [657, 403] on button "Save & Close" at bounding box center [649, 396] width 98 height 22
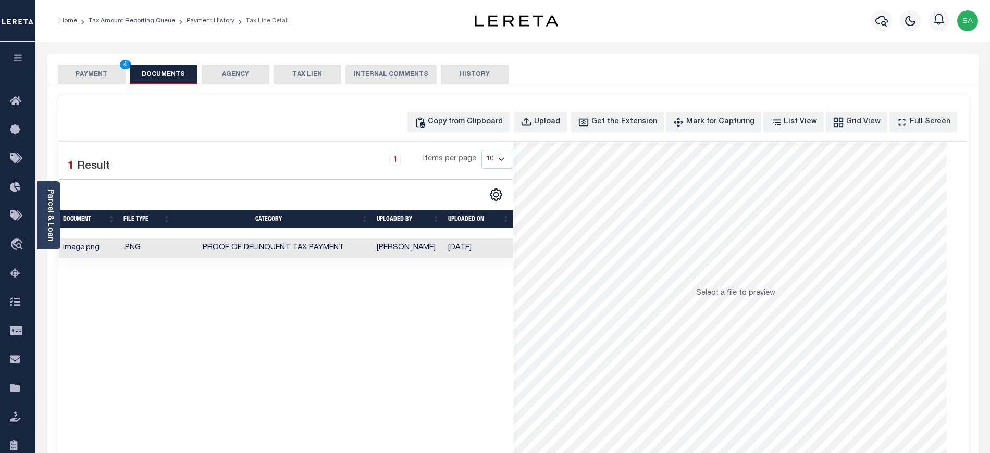
click at [82, 79] on button "PAYMENT 4" at bounding box center [92, 75] width 68 height 20
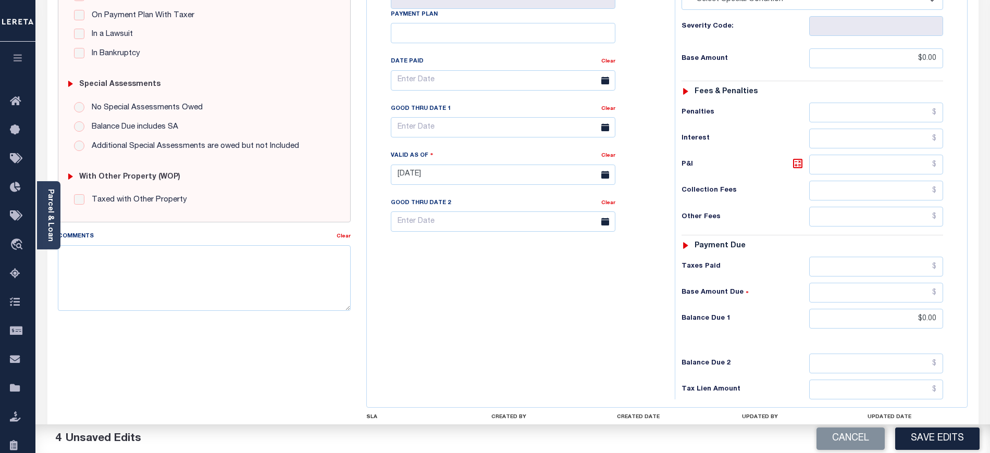
scroll to position [323, 0]
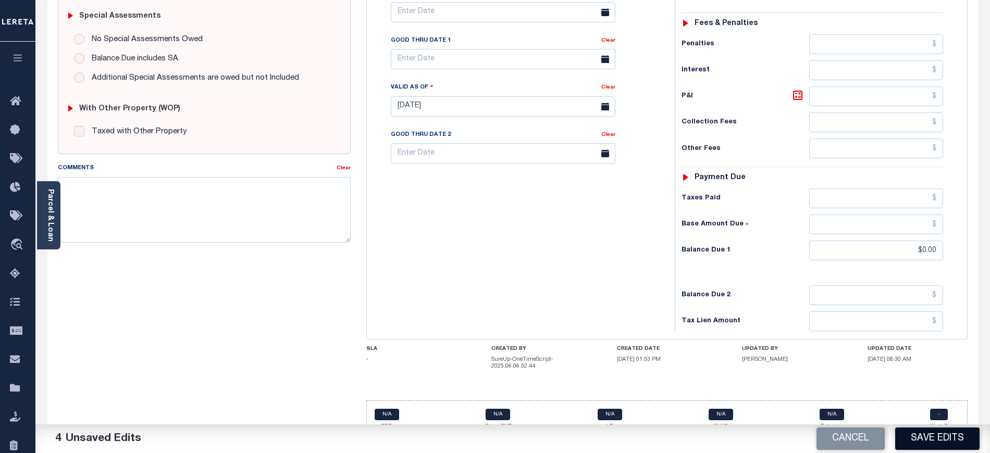
click at [961, 442] on button "Save Edits" at bounding box center [937, 439] width 84 height 22
checkbox input "false"
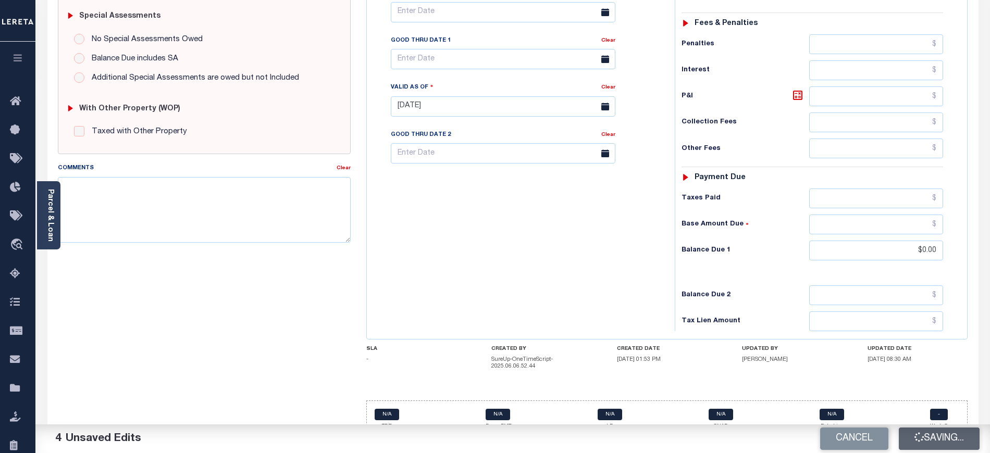
type input "$0"
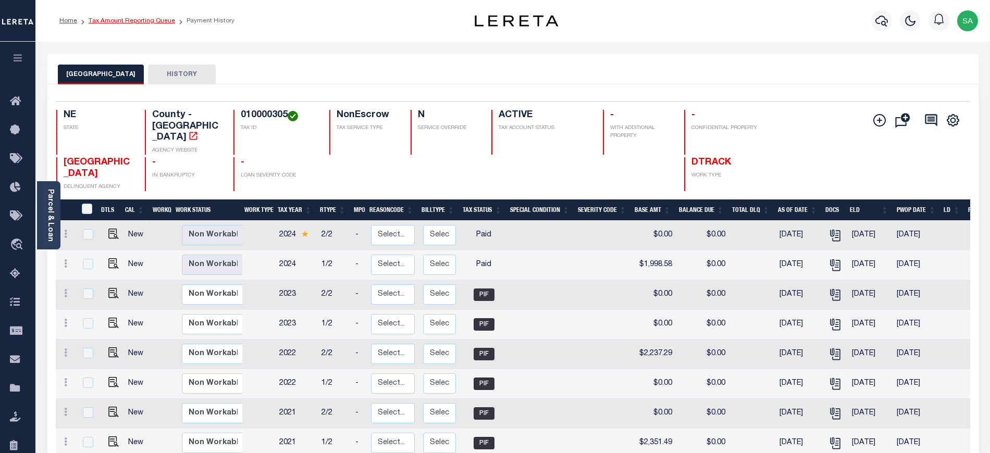
click at [141, 21] on link "Tax Amount Reporting Queue" at bounding box center [132, 21] width 86 height 6
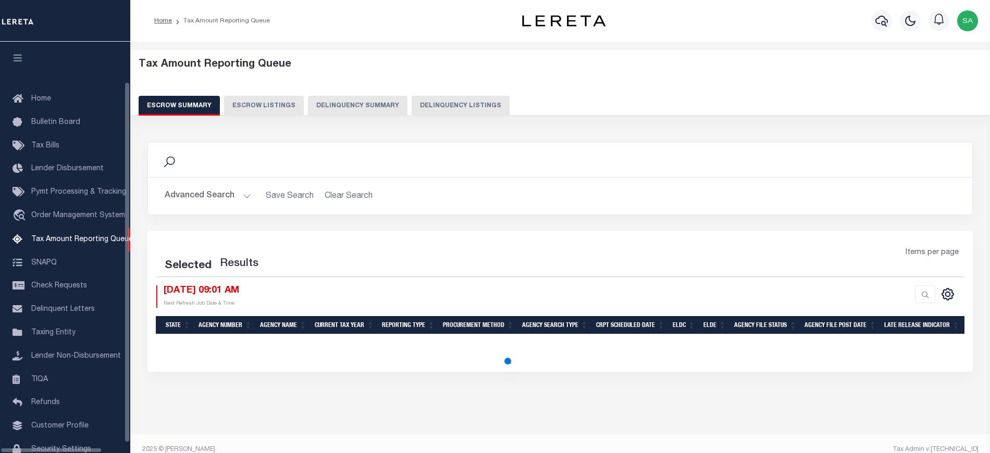
scroll to position [40, 0]
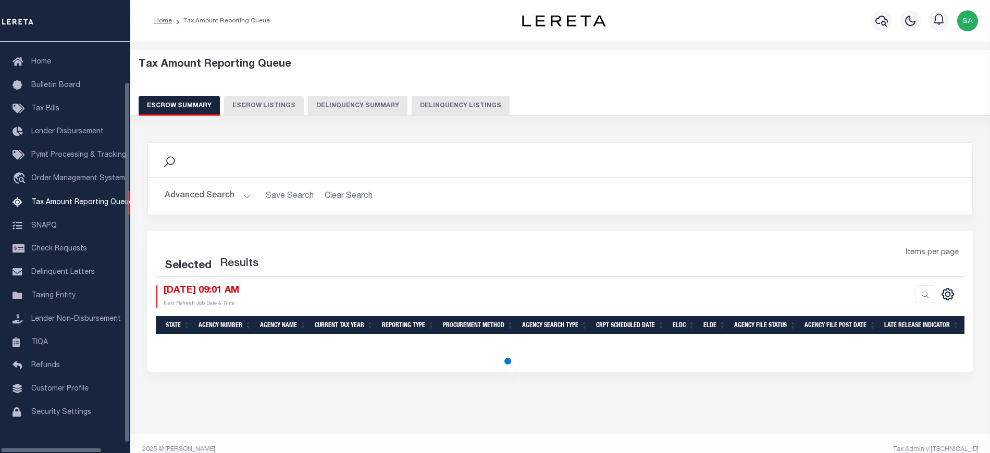
click at [455, 108] on button "Delinquency Listings" at bounding box center [460, 106] width 98 height 20
select select "100"
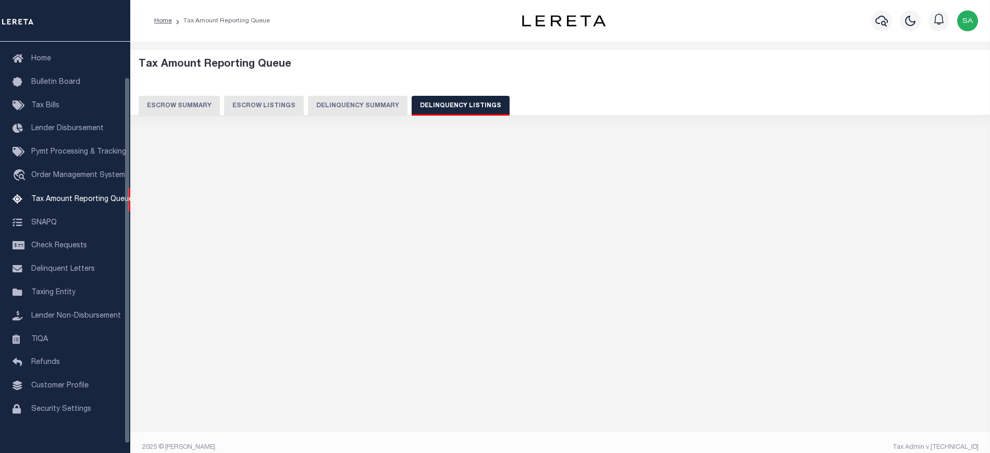
select select "100"
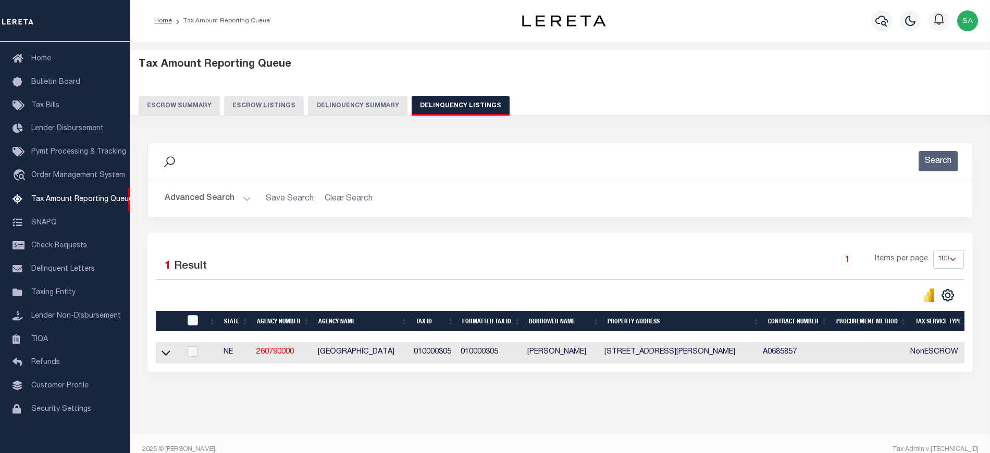
click at [225, 197] on button "Advanced Search" at bounding box center [208, 199] width 86 height 20
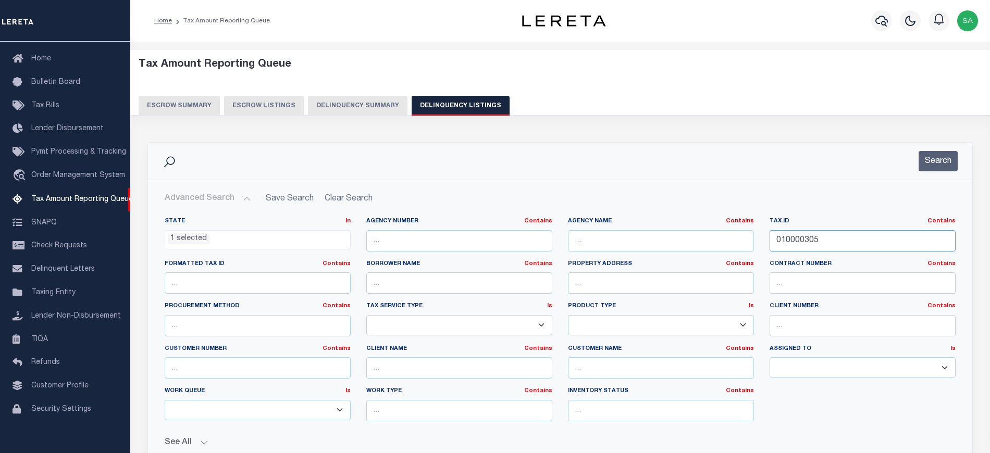
click at [794, 240] on input "010000305" at bounding box center [862, 240] width 186 height 21
paste input "6311"
type input "010006311"
click at [928, 164] on button "Search" at bounding box center [937, 161] width 39 height 20
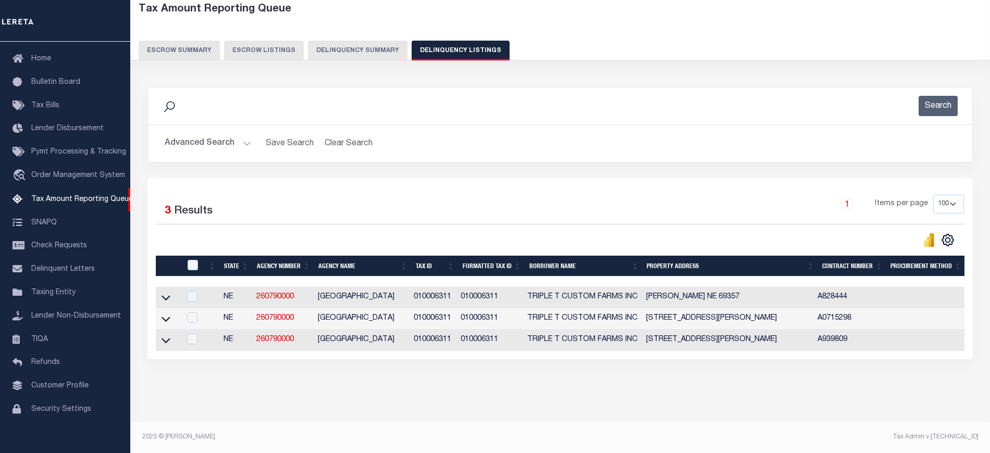
scroll to position [66, 0]
click at [164, 293] on icon at bounding box center [165, 297] width 9 height 11
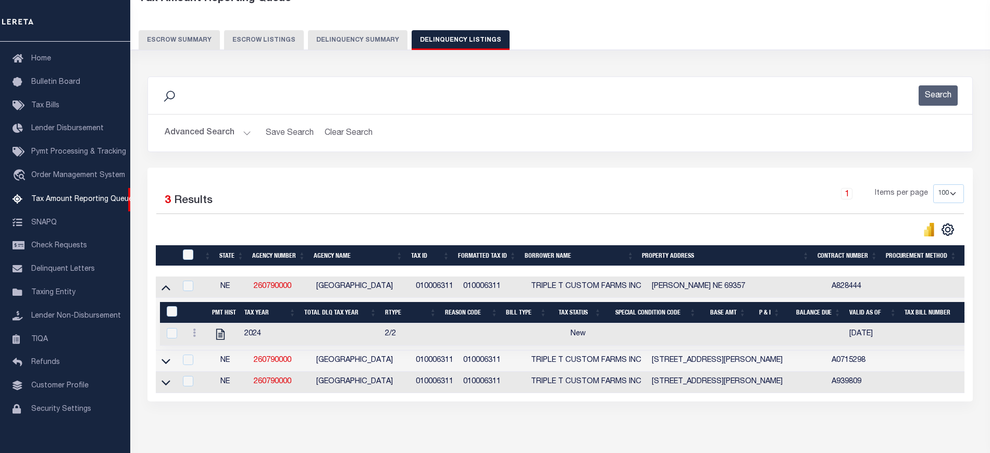
scroll to position [119, 0]
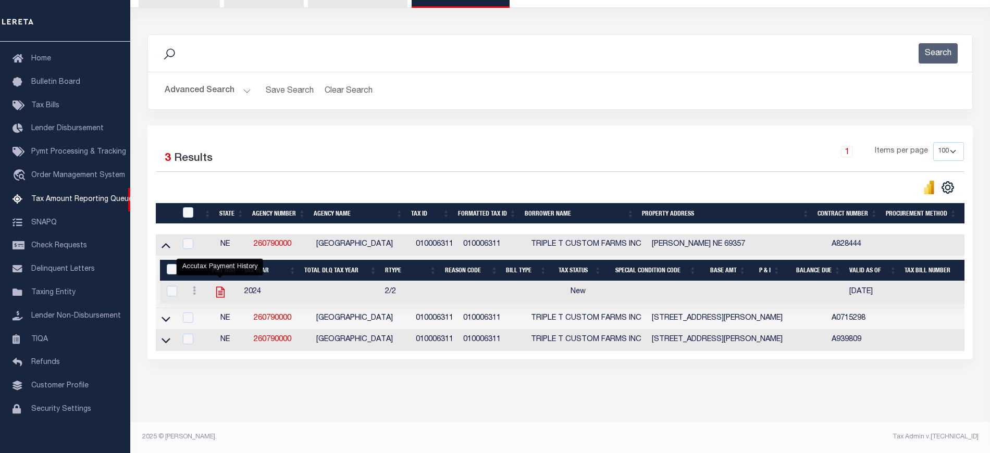
click at [221, 287] on icon "" at bounding box center [220, 292] width 8 height 11
checkbox input "true"
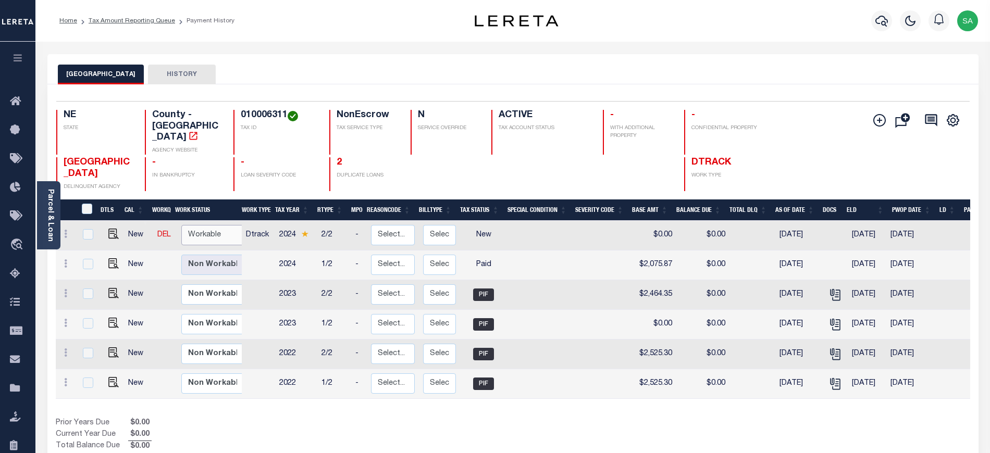
click at [215, 229] on select "Non Workable Workable" at bounding box center [212, 235] width 63 height 20
checkbox input "true"
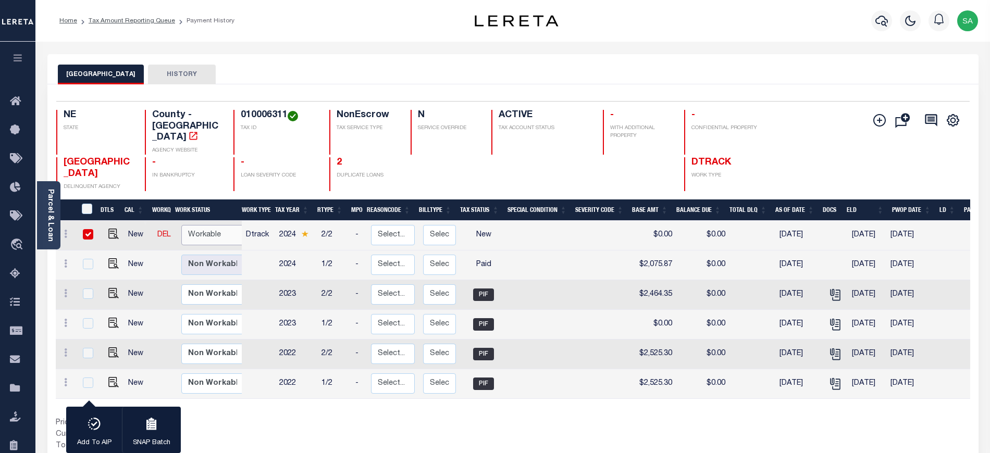
select select "true"
click at [181, 225] on select "Non Workable Workable" at bounding box center [212, 235] width 63 height 20
checkbox input "false"
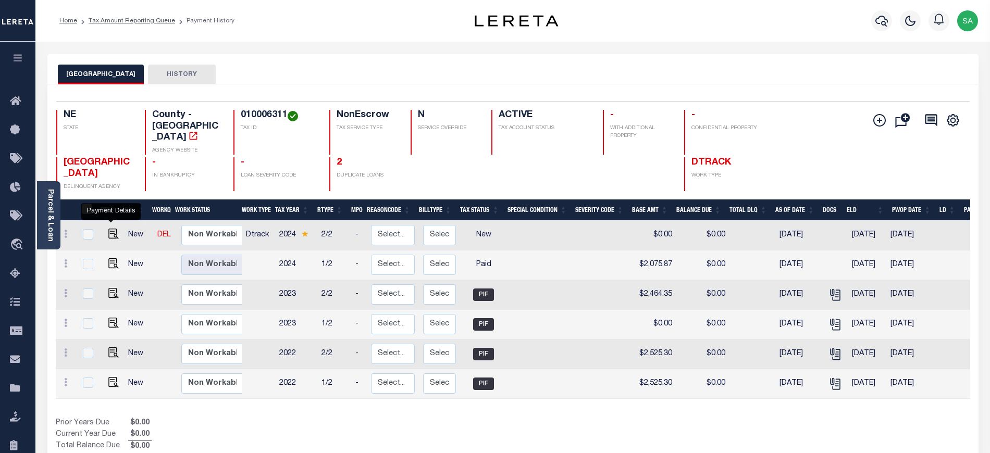
drag, startPoint x: 110, startPoint y: 230, endPoint x: 130, endPoint y: 218, distance: 23.0
click at [110, 230] on img "" at bounding box center [113, 234] width 10 height 10
checkbox input "true"
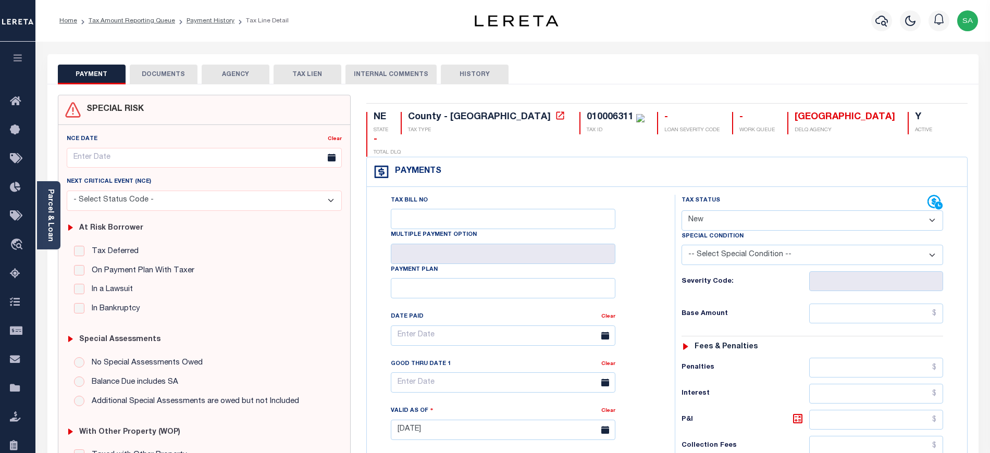
click at [745, 210] on select "- Select Status Code - Open Due/Unpaid Paid Incomplete No Tax Due Internal Refu…" at bounding box center [811, 220] width 261 height 20
select select "DUE"
click at [681, 210] on select "- Select Status Code - Open Due/Unpaid Paid Incomplete No Tax Due Internal Refu…" at bounding box center [811, 220] width 261 height 20
type input "[DATE]"
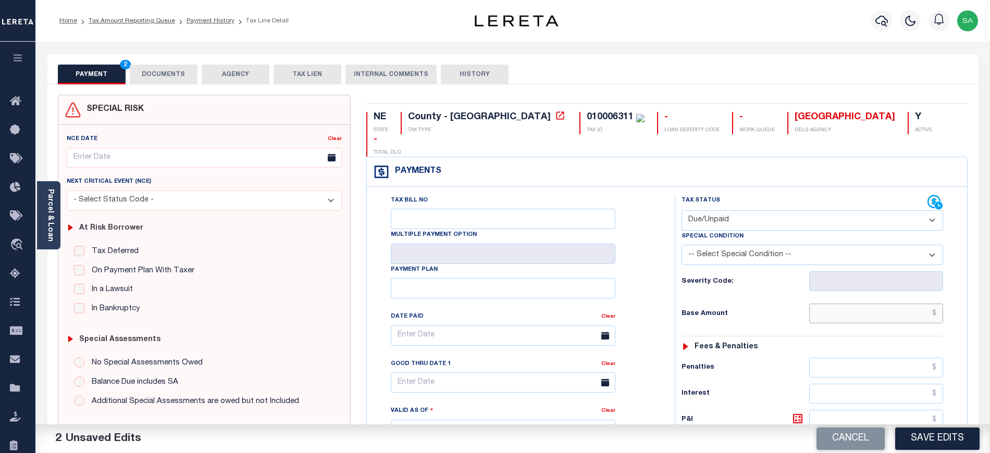
click at [853, 304] on input "text" at bounding box center [876, 314] width 134 height 20
paste input "2,075.87"
type input "$2,075.87"
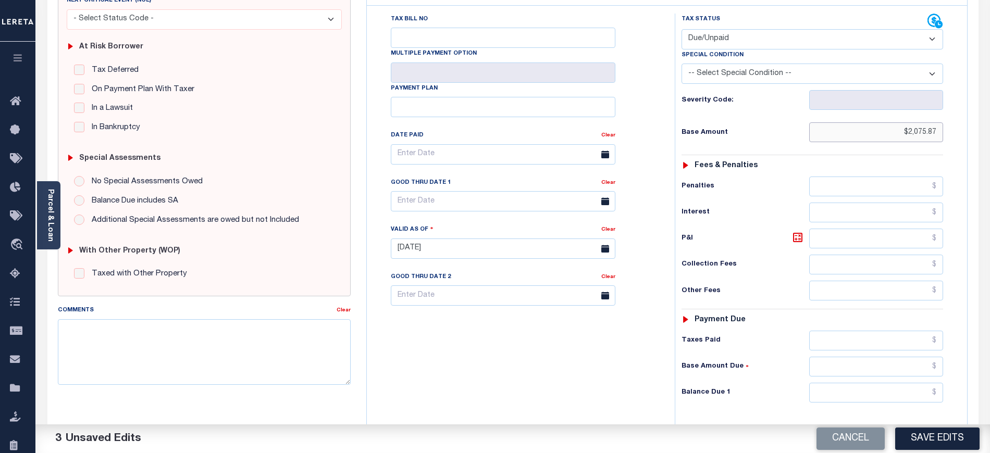
scroll to position [278, 0]
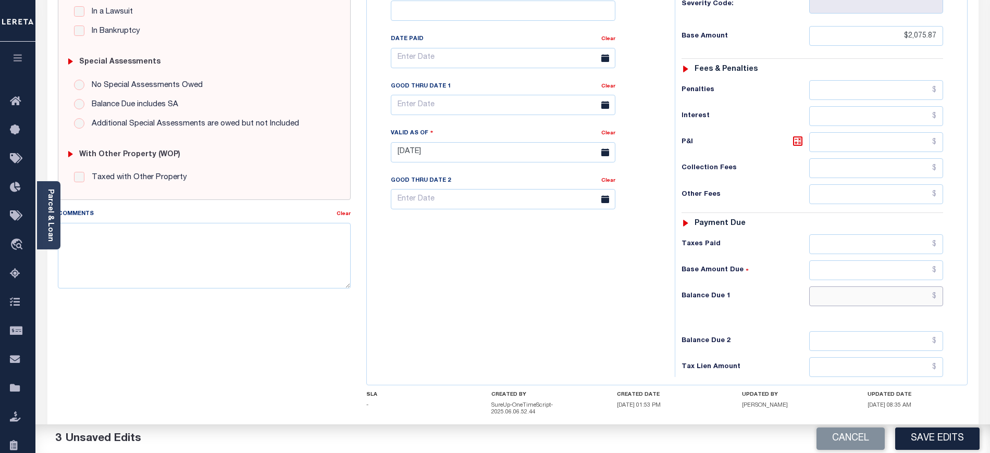
click at [823, 286] on input "text" at bounding box center [876, 296] width 134 height 20
paste input "2,124.44"
type input "$2,124.44"
click at [794, 135] on icon at bounding box center [797, 141] width 13 height 13
type input "$48.57"
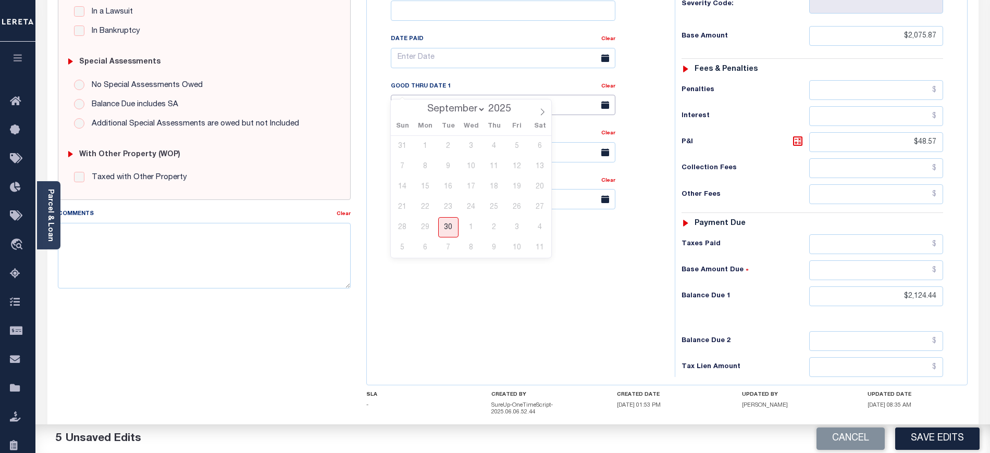
click at [435, 95] on input "text" at bounding box center [503, 105] width 225 height 20
click at [540, 114] on icon at bounding box center [542, 111] width 7 height 7
select select "9"
click at [518, 229] on span "31" at bounding box center [516, 227] width 20 height 20
type input "[DATE]"
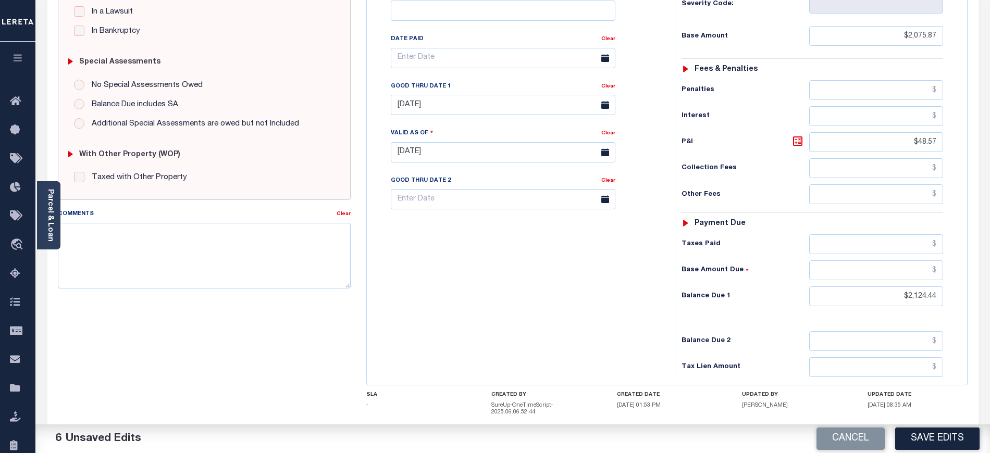
click at [528, 265] on div "Tax Bill No Multiple Payment Option Payment Plan Clear" at bounding box center [517, 147] width 297 height 460
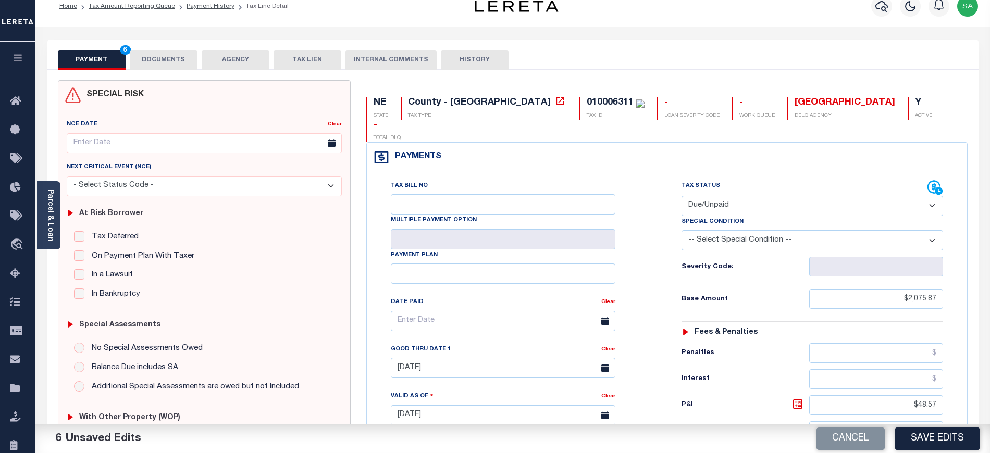
scroll to position [0, 0]
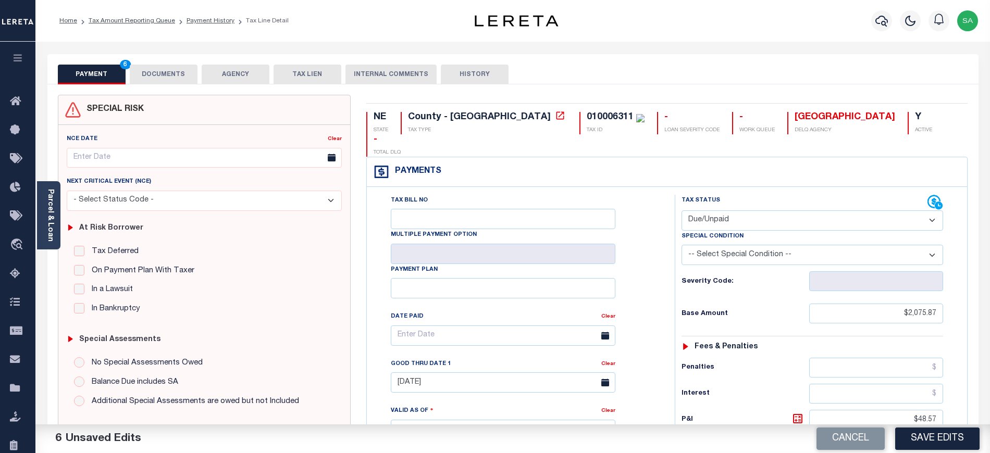
click at [146, 77] on button "DOCUMENTS" at bounding box center [164, 75] width 68 height 20
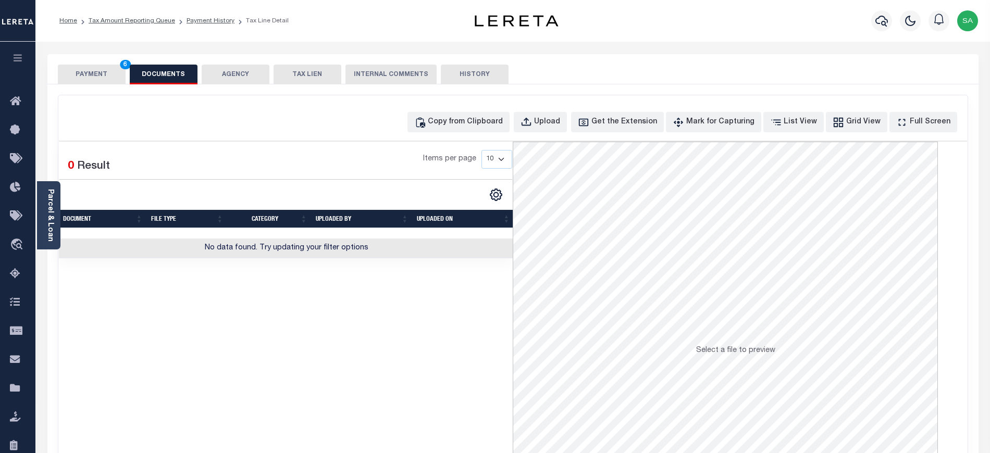
click at [453, 108] on div "Copy from Clipboard Upload Get the Extension Mark for Capturing Got it List Vie…" at bounding box center [512, 278] width 909 height 367
click at [455, 121] on div "Copy from Clipboard" at bounding box center [465, 122] width 75 height 11
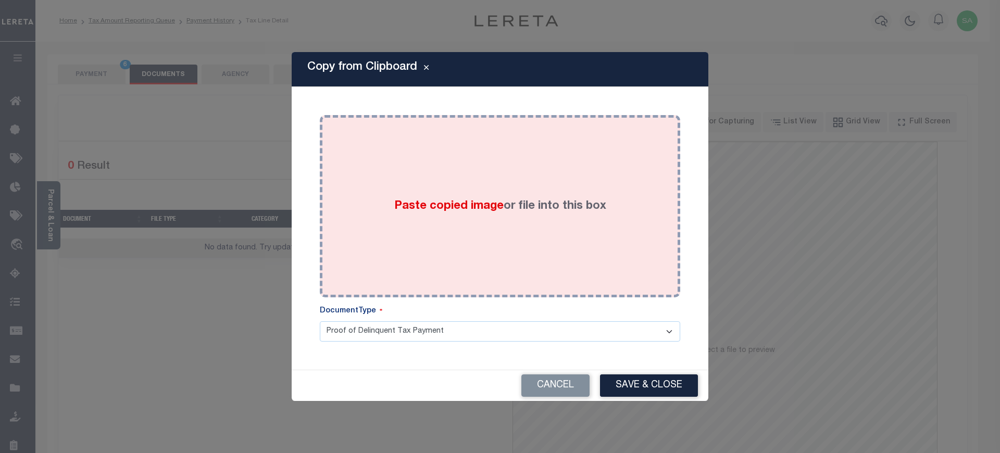
click at [481, 228] on div "Paste copied image or file into this box" at bounding box center [500, 206] width 345 height 167
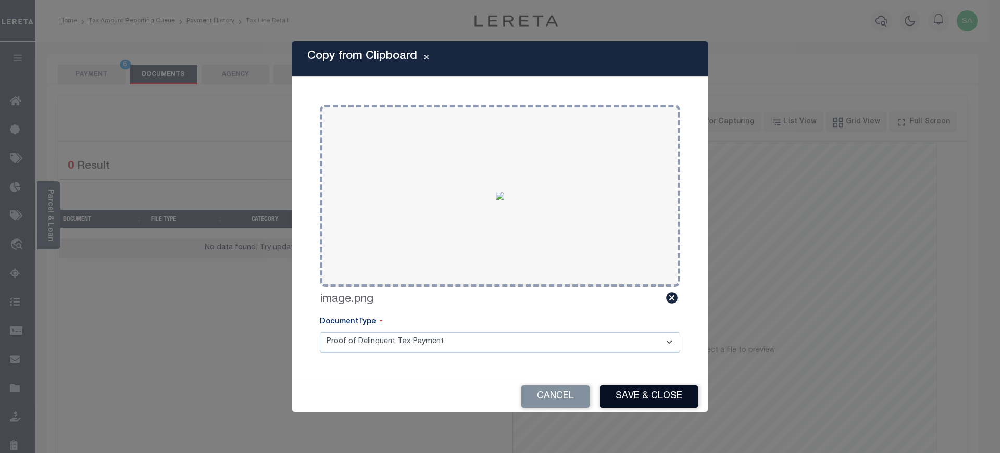
click at [664, 392] on button "Save & Close" at bounding box center [649, 396] width 98 height 22
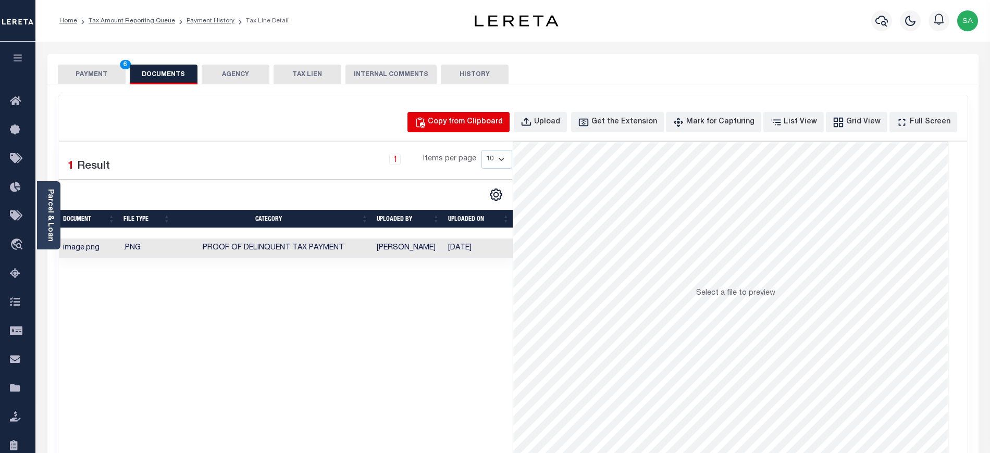
click at [474, 123] on div "Copy from Clipboard" at bounding box center [465, 122] width 75 height 11
select select "POP"
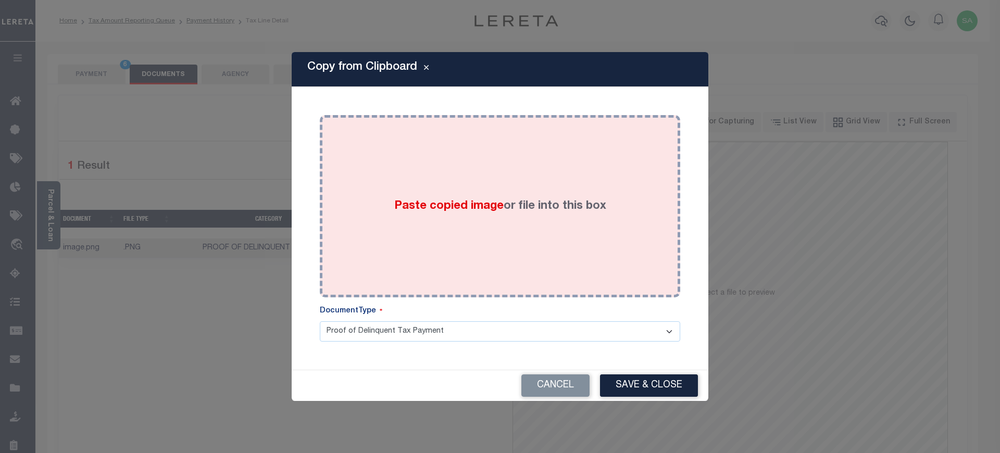
click at [500, 234] on div "Paste copied image or file into this box" at bounding box center [500, 206] width 345 height 167
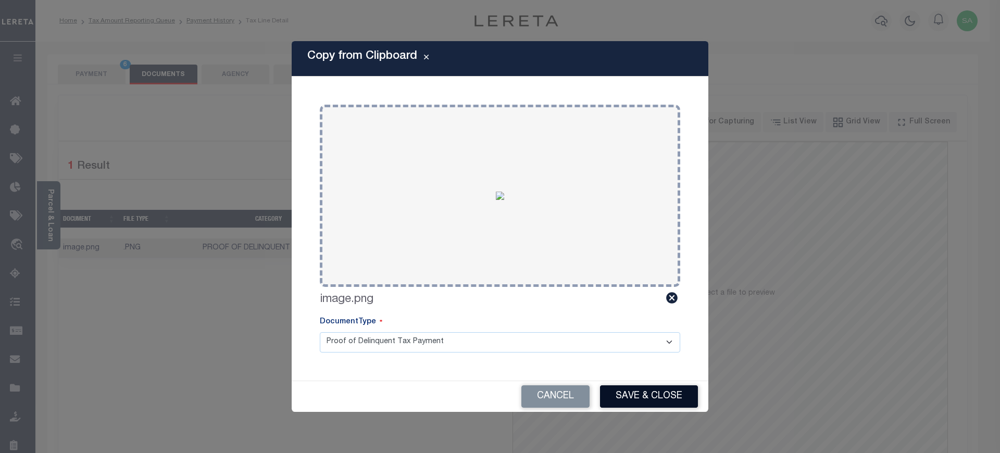
click at [623, 397] on button "Save & Close" at bounding box center [649, 396] width 98 height 22
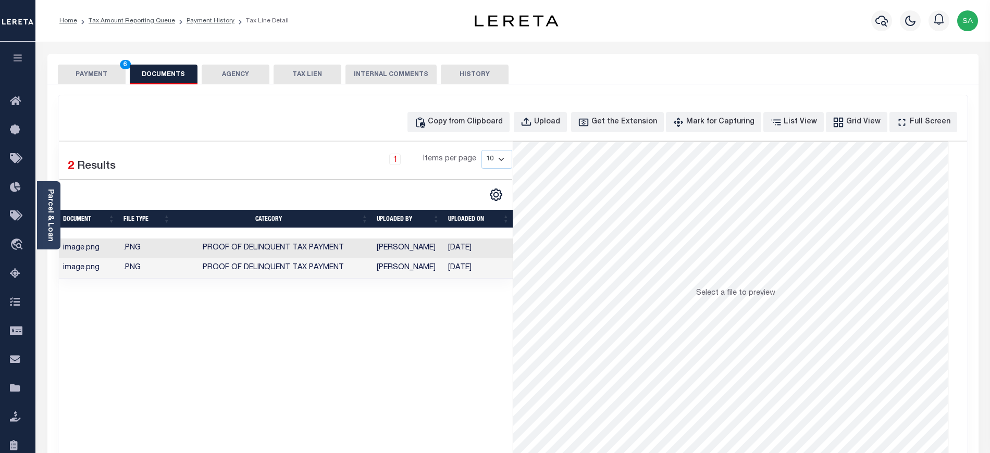
click at [101, 82] on button "PAYMENT 6" at bounding box center [92, 75] width 68 height 20
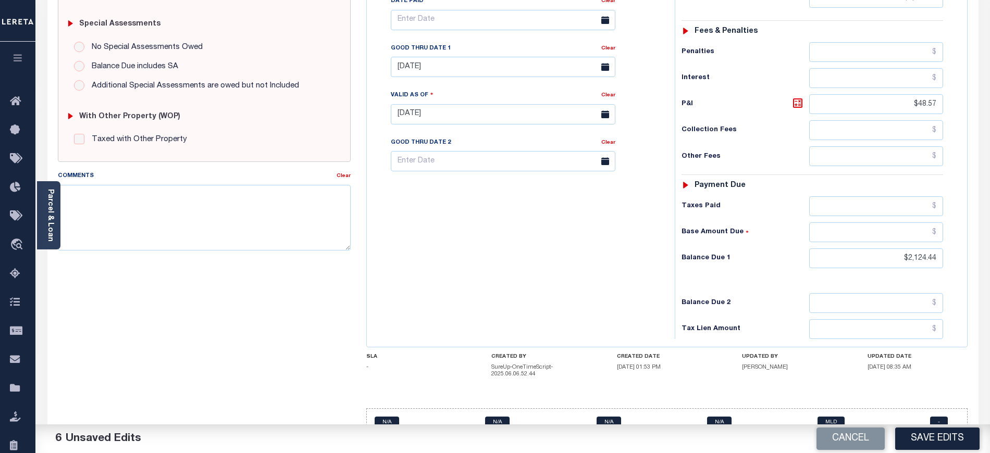
scroll to position [323, 0]
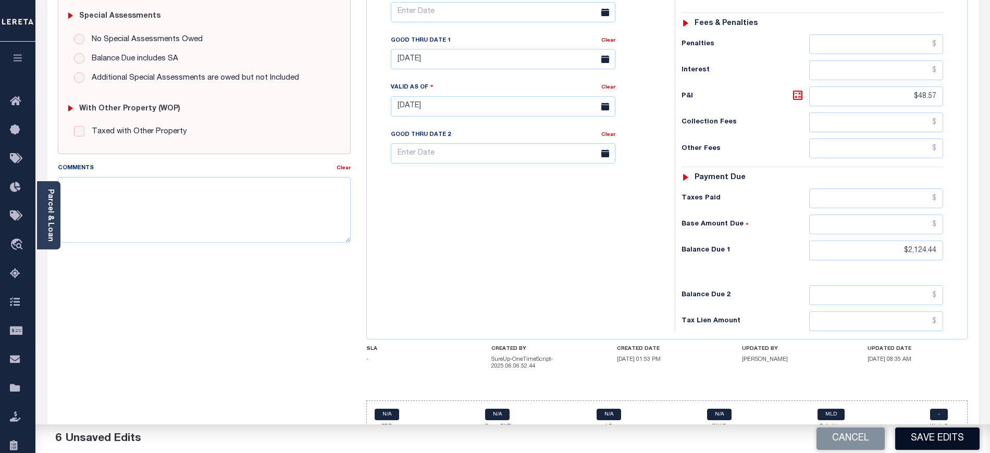
click at [930, 434] on button "Save Edits" at bounding box center [937, 439] width 84 height 22
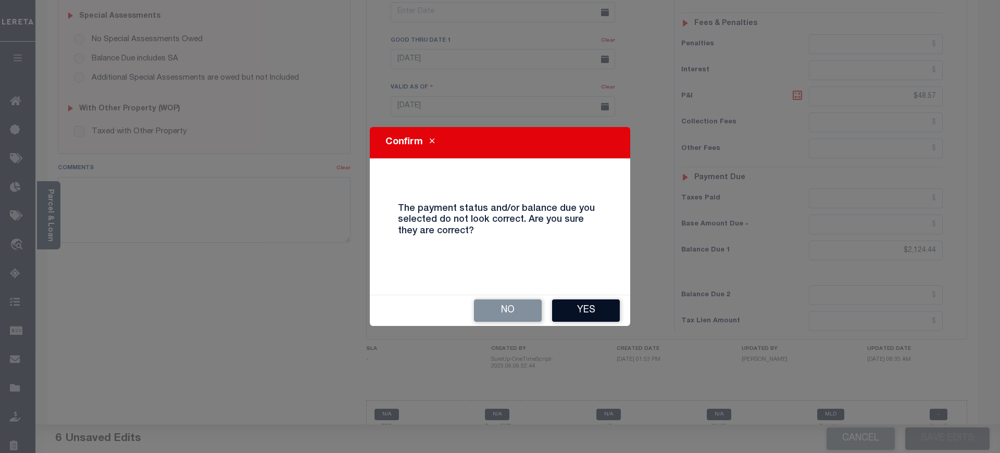
click at [580, 303] on button "Yes" at bounding box center [586, 311] width 68 height 22
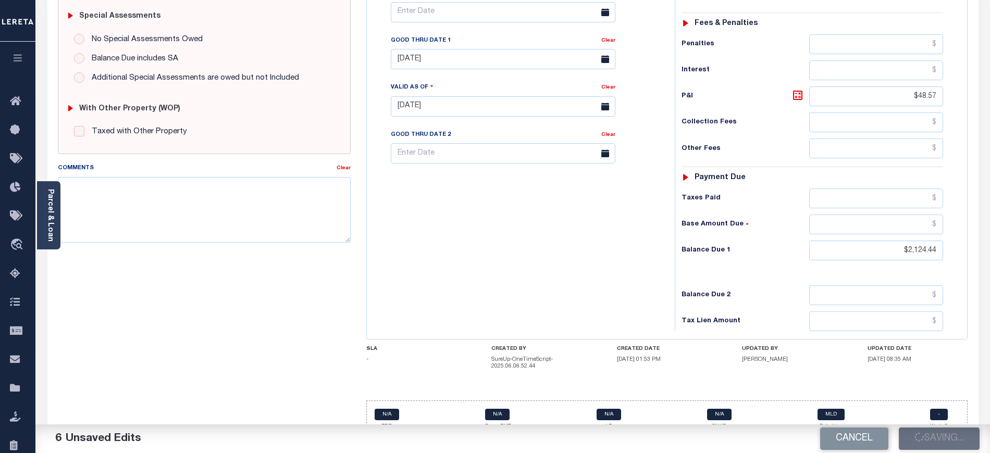
checkbox input "false"
type input "$2,075.87"
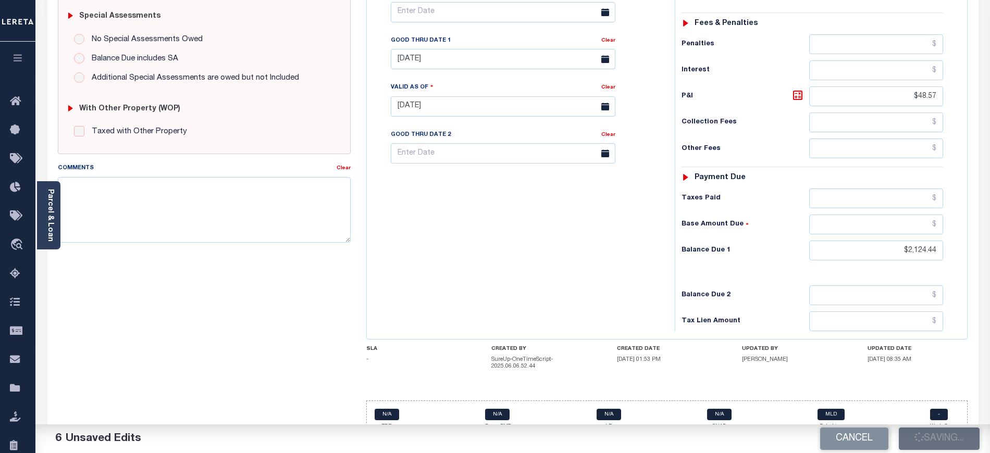
type input "$48.57"
type input "$2,124.44"
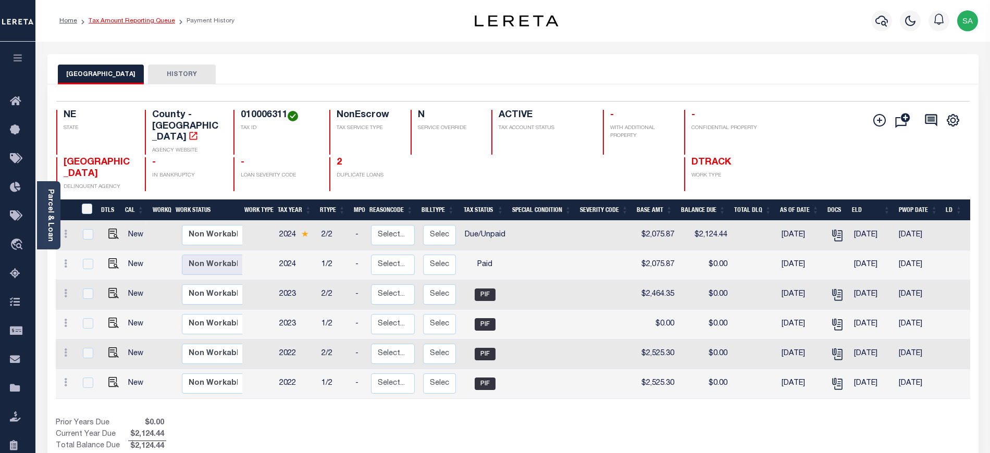
click at [154, 23] on link "Tax Amount Reporting Queue" at bounding box center [132, 21] width 86 height 6
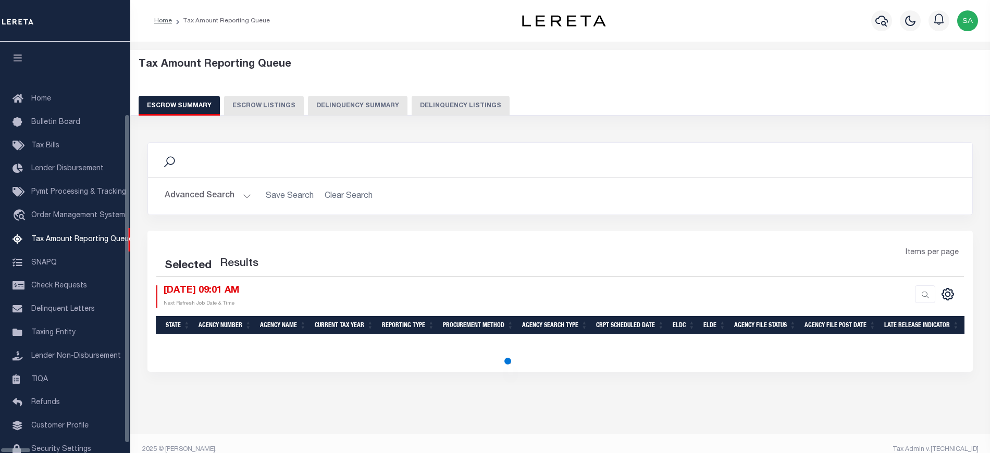
click at [411, 111] on button "Delinquency Listings" at bounding box center [460, 106] width 98 height 20
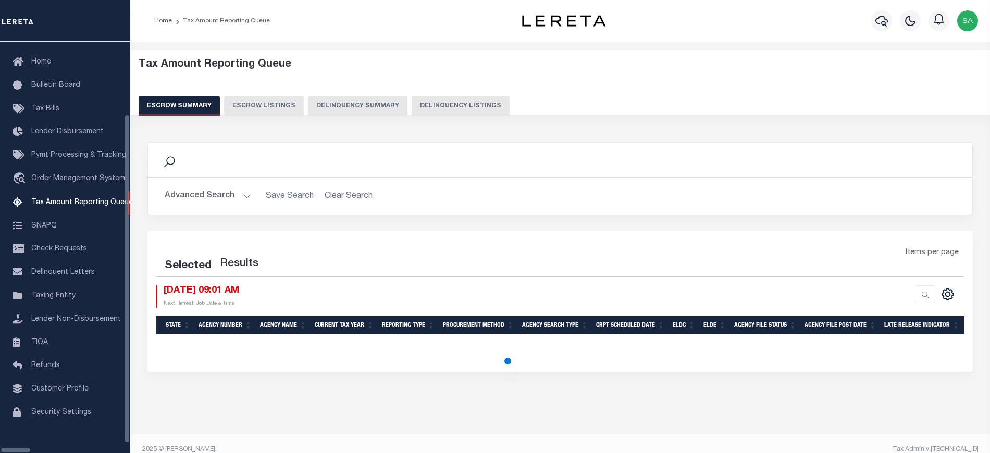
select select "100"
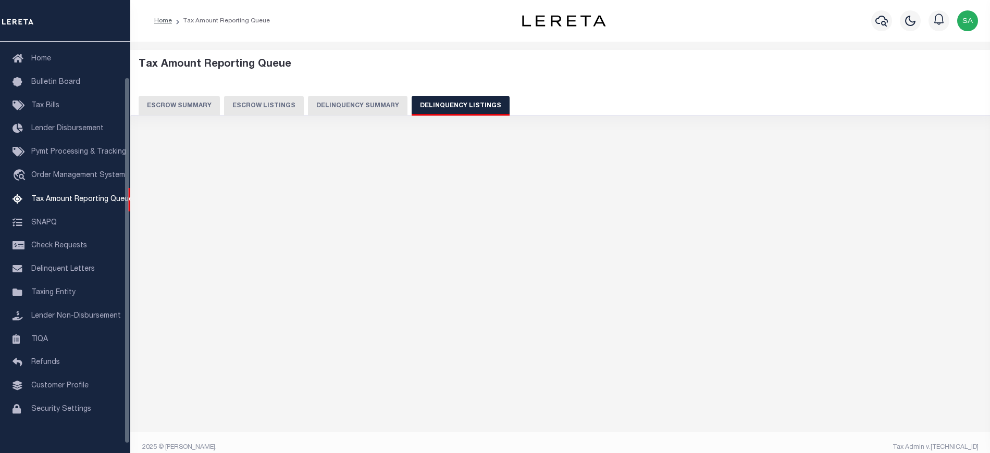
select select "100"
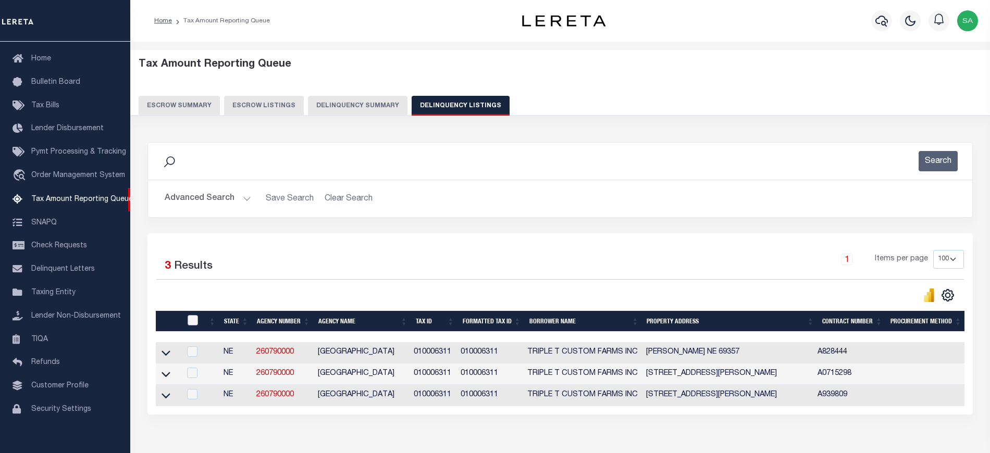
click at [197, 320] on input "checkbox" at bounding box center [193, 320] width 10 height 10
checkbox input "true"
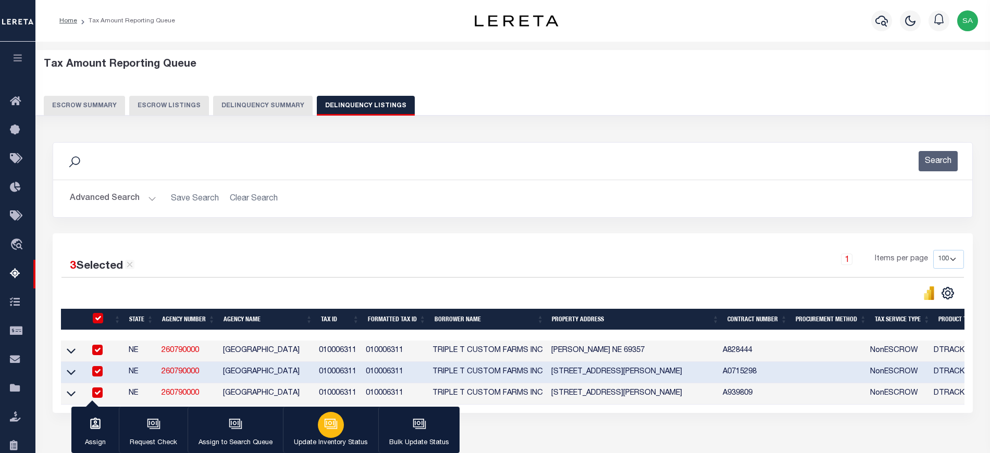
click at [348, 430] on button "Update Inventory Status" at bounding box center [330, 430] width 95 height 47
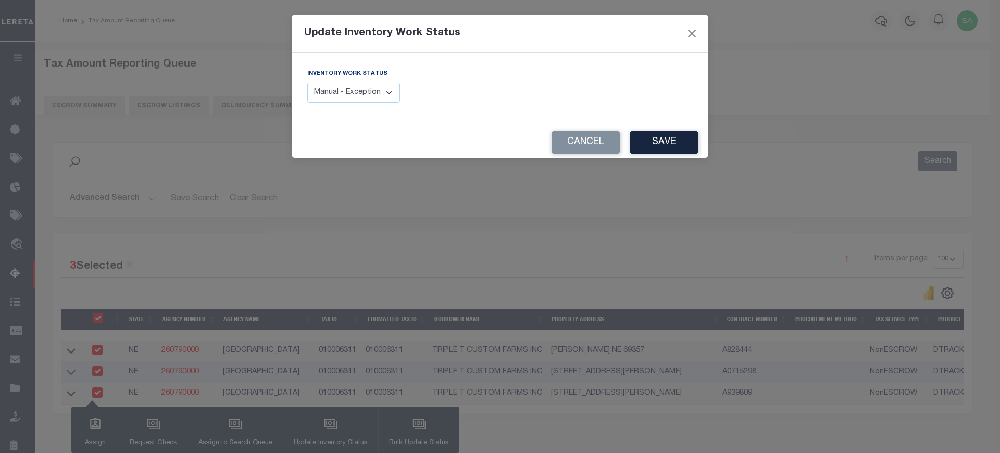
click at [380, 96] on select "Manual - Exception Pended - Awaiting Search Late Add Exception Completed" at bounding box center [353, 93] width 93 height 20
select select "4"
click at [307, 83] on select "Manual - Exception Pended - Awaiting Search Late Add Exception Completed" at bounding box center [353, 93] width 93 height 20
click at [681, 144] on button "Save" at bounding box center [664, 142] width 68 height 22
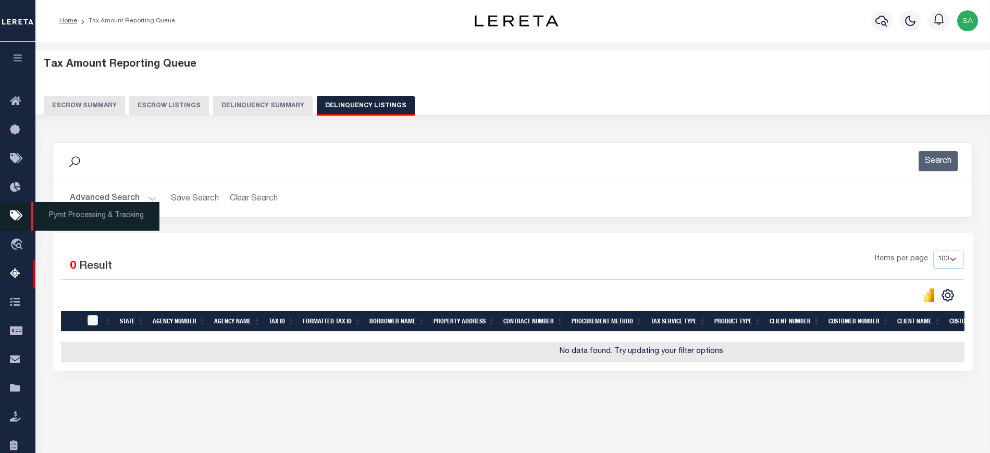
click at [101, 203] on span "Pymt Processing & Tracking" at bounding box center [95, 216] width 128 height 29
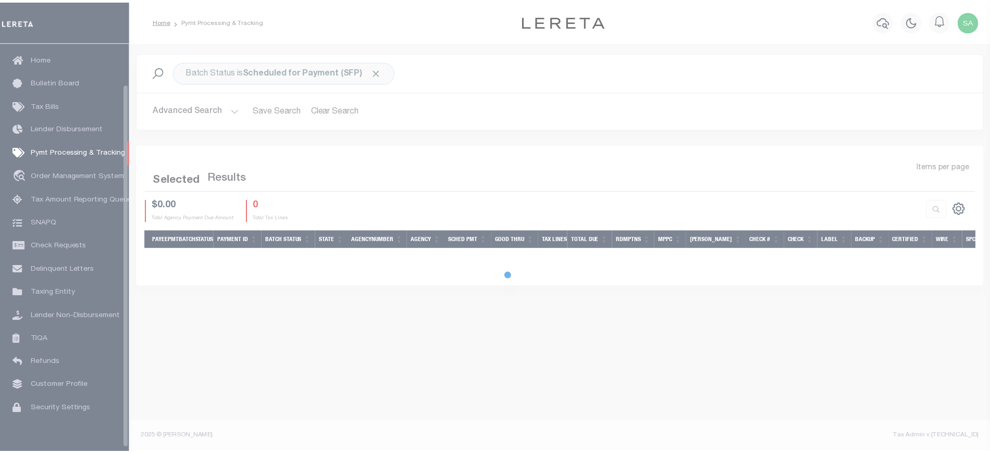
scroll to position [46, 0]
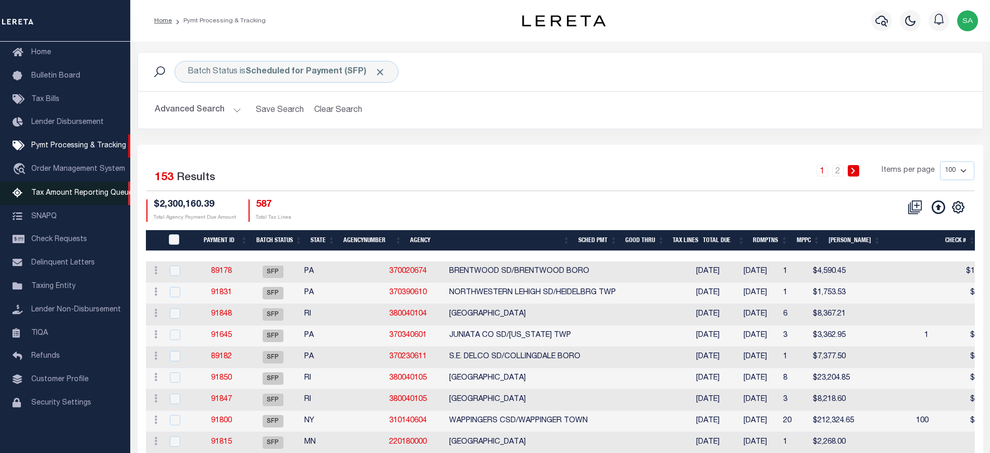
click at [96, 194] on span "Tax Amount Reporting Queue" at bounding box center [82, 193] width 102 height 7
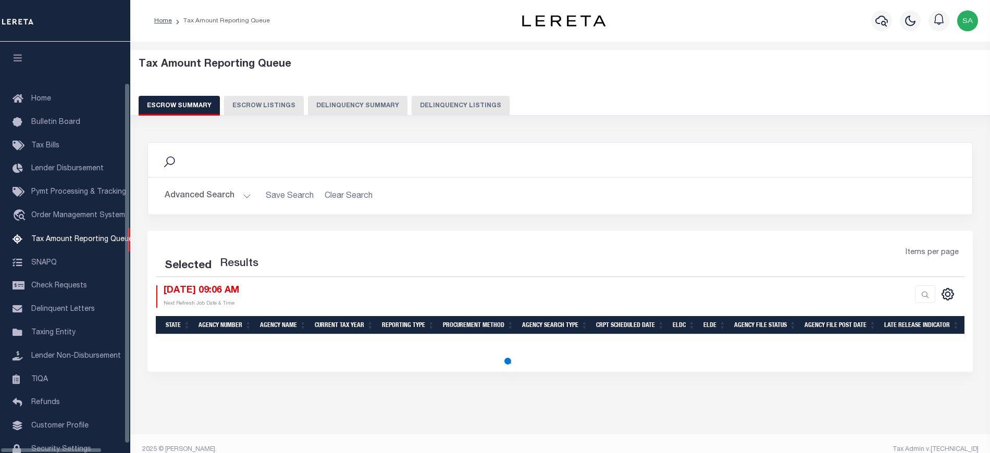
select select "100"
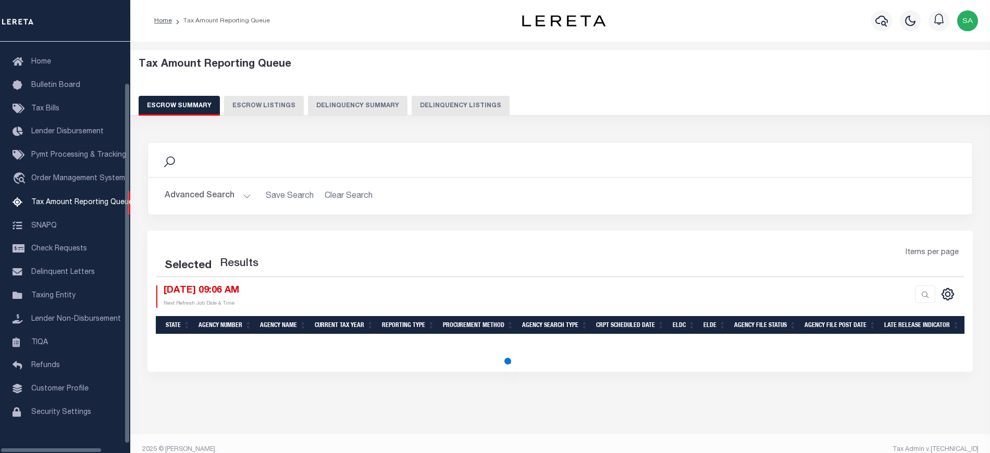
click at [460, 104] on button "Delinquency Listings" at bounding box center [460, 106] width 98 height 20
select select "100"
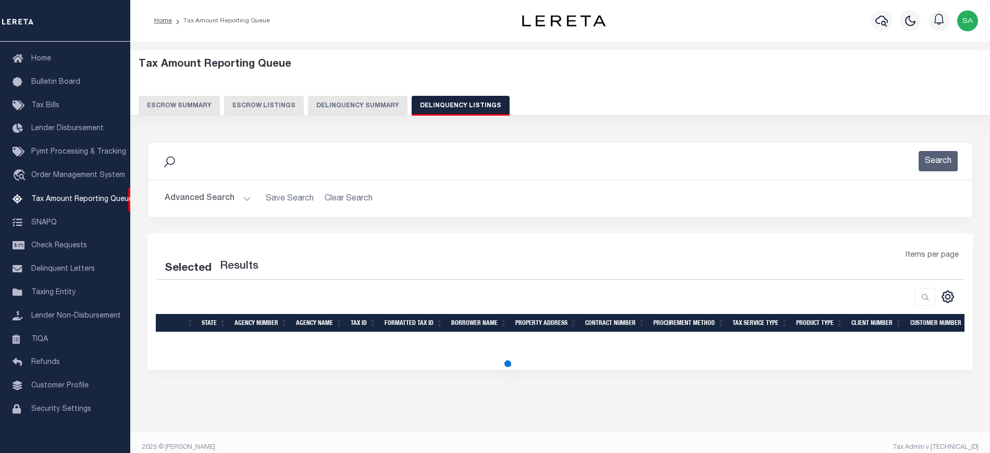
select select "100"
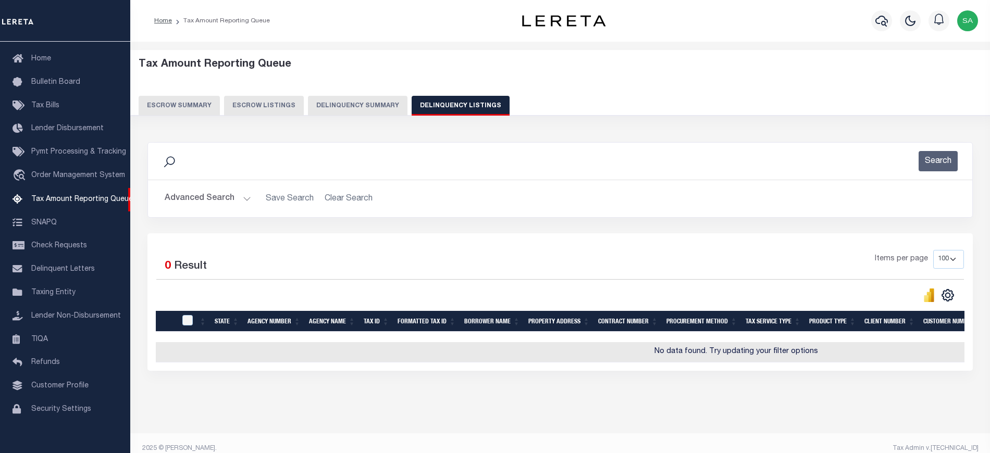
click at [210, 196] on button "Advanced Search" at bounding box center [208, 199] width 86 height 20
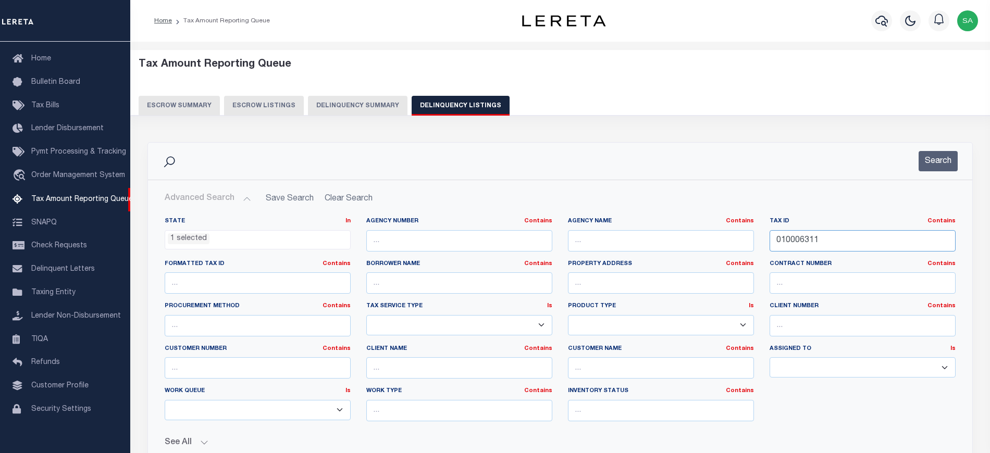
click at [790, 238] on input "010006311" at bounding box center [862, 240] width 186 height 21
drag, startPoint x: 777, startPoint y: 240, endPoint x: 730, endPoint y: 230, distance: 48.5
click at [730, 230] on div "State In In AK AL AR AZ CA CO CT DC DE FL GA GU HI IA ID IL IN KS KY LA MA MD M…" at bounding box center [560, 323] width 806 height 213
paste input "70"
type input "010006370"
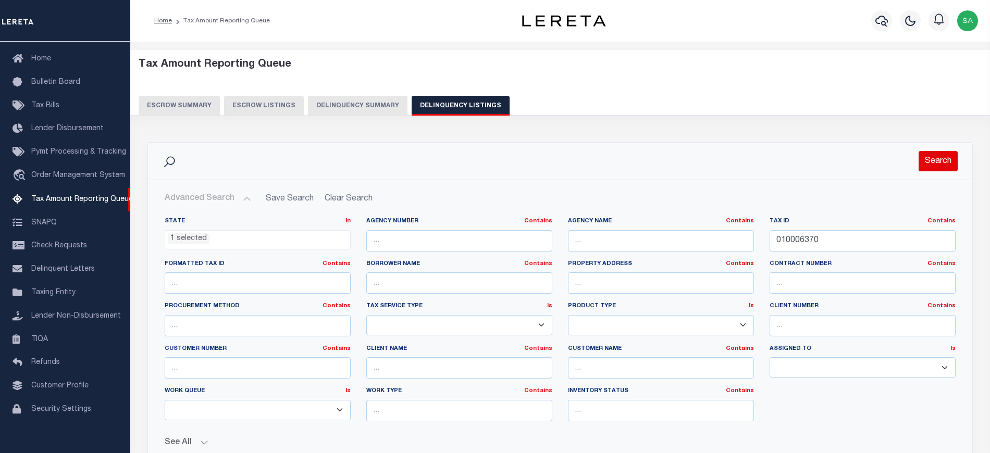
click at [922, 169] on button "Search" at bounding box center [937, 161] width 39 height 20
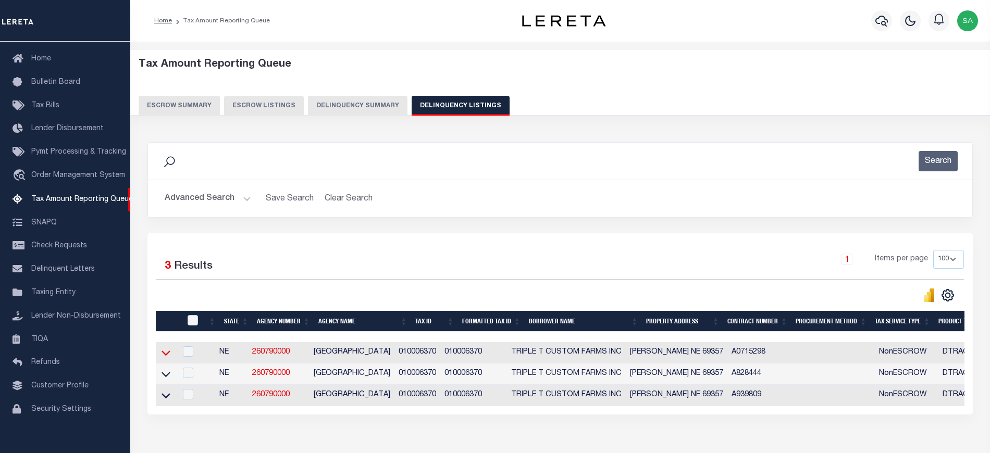
click at [165, 356] on icon at bounding box center [165, 353] width 9 height 5
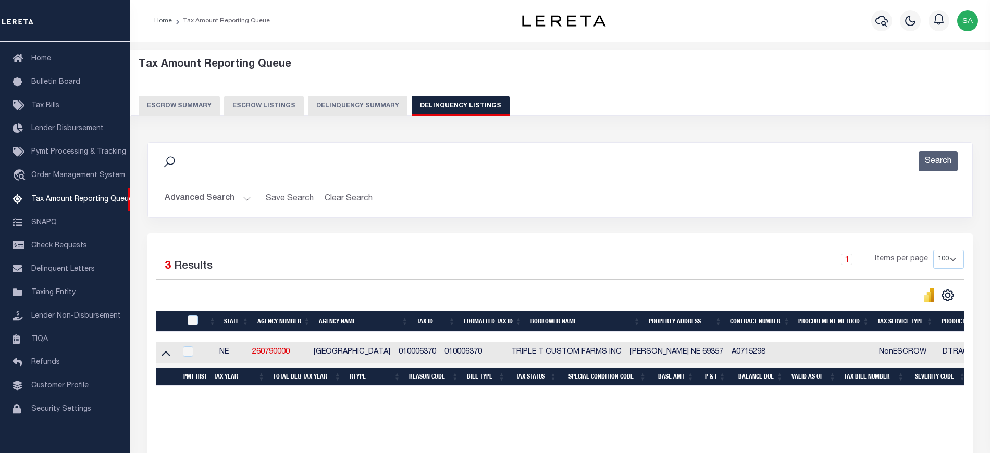
scroll to position [66, 0]
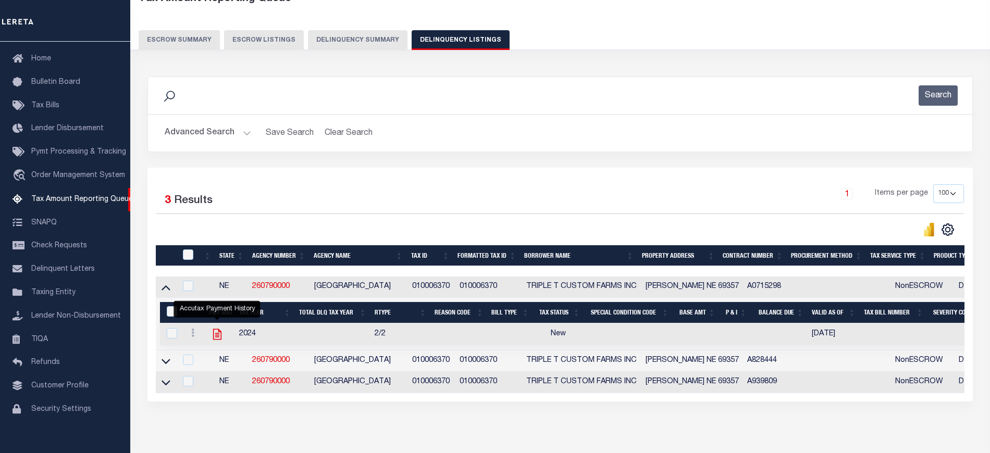
click at [215, 340] on icon "" at bounding box center [217, 335] width 14 height 14
checkbox input "true"
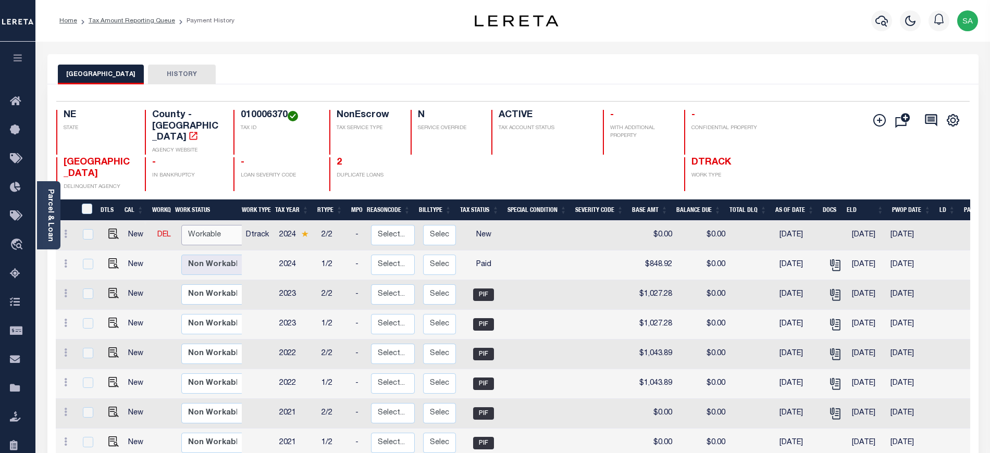
click at [186, 225] on select "Non Workable Workable" at bounding box center [212, 235] width 63 height 20
checkbox input "true"
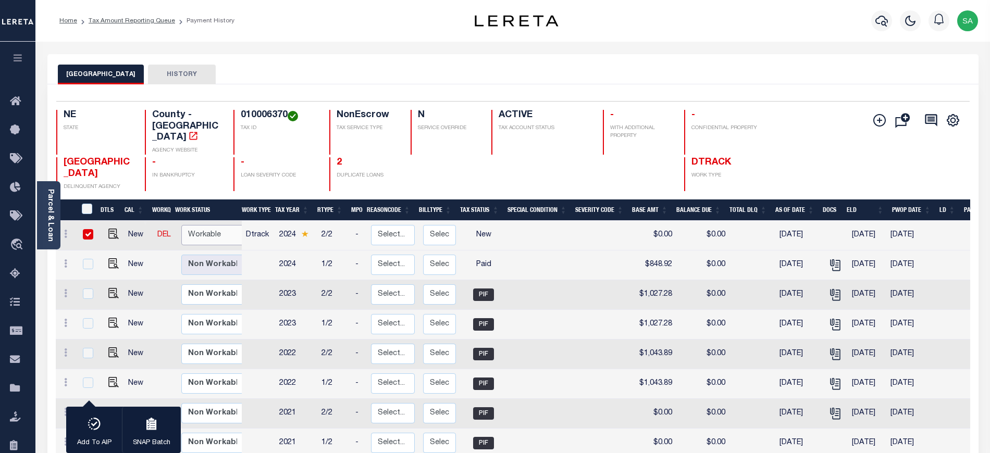
select select "true"
click at [181, 225] on select "Non Workable Workable" at bounding box center [212, 235] width 63 height 20
checkbox input "false"
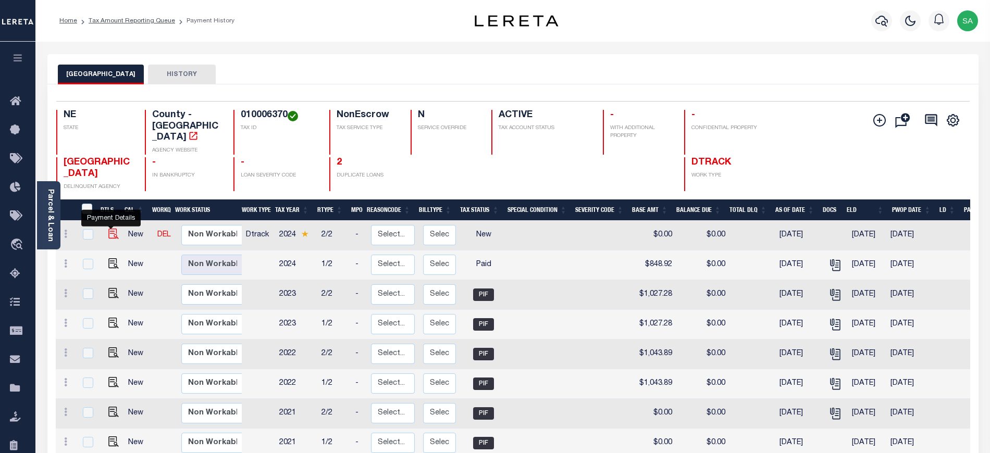
click at [109, 232] on img "" at bounding box center [113, 234] width 10 height 10
checkbox input "true"
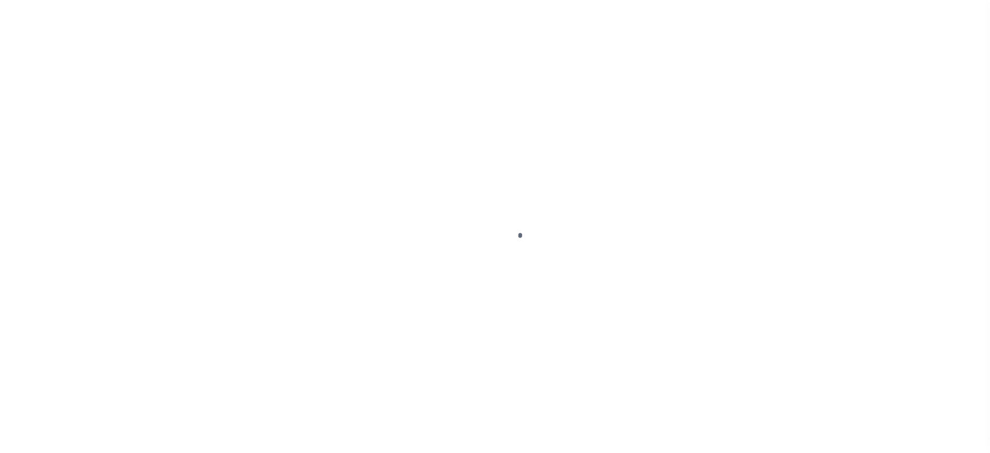
select select "NW2"
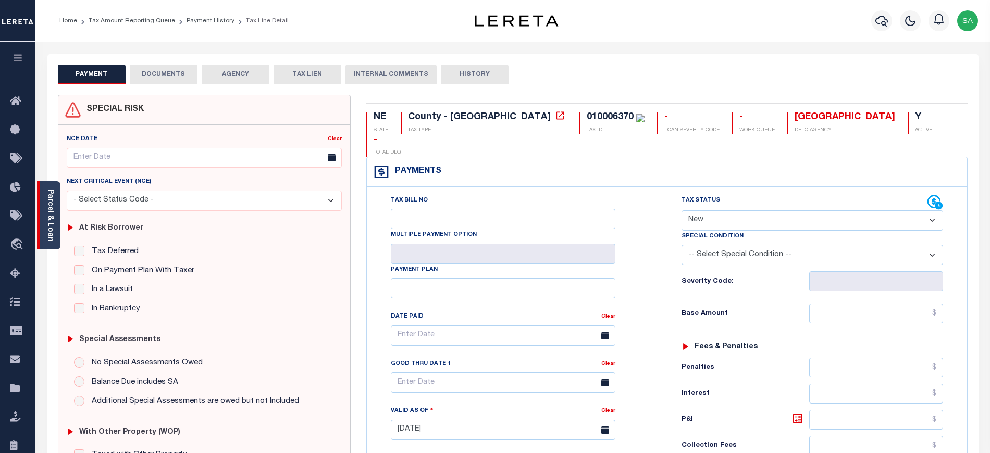
click at [57, 244] on div "Parcel & Loan" at bounding box center [48, 215] width 23 height 68
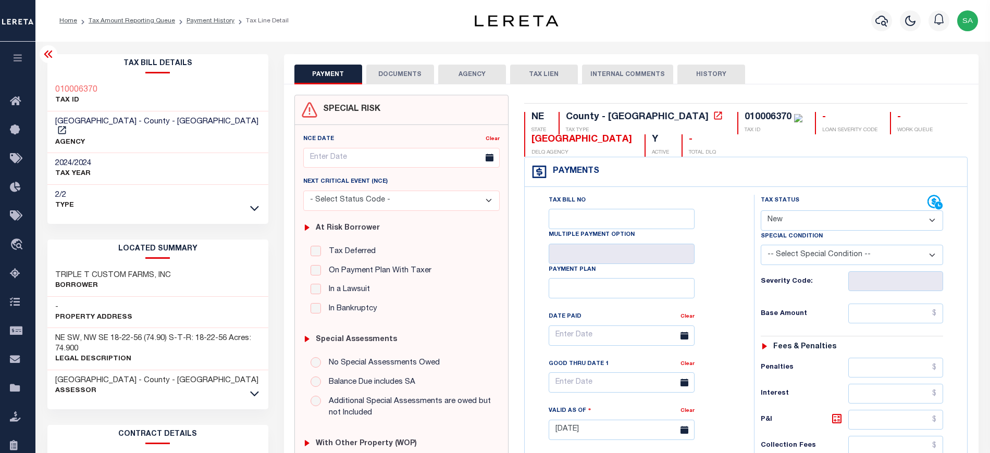
click at [48, 56] on icon at bounding box center [48, 54] width 8 height 7
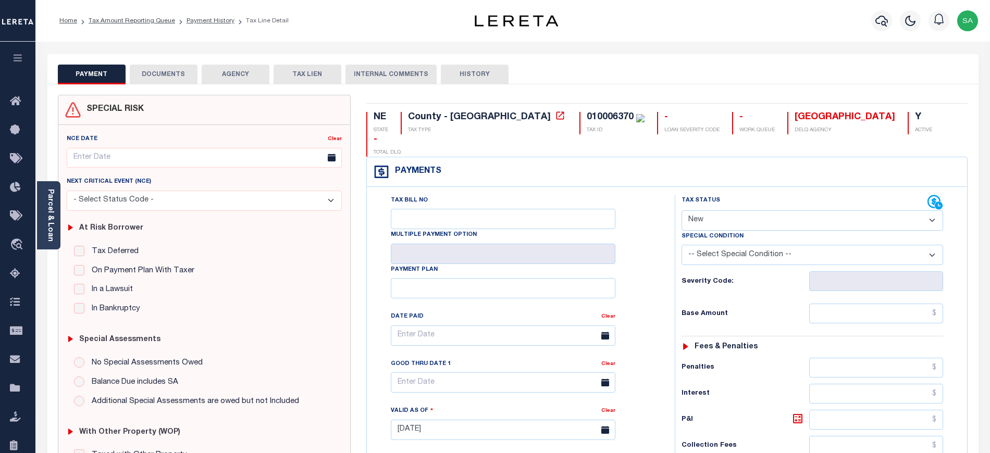
click at [179, 78] on button "DOCUMENTS" at bounding box center [164, 75] width 68 height 20
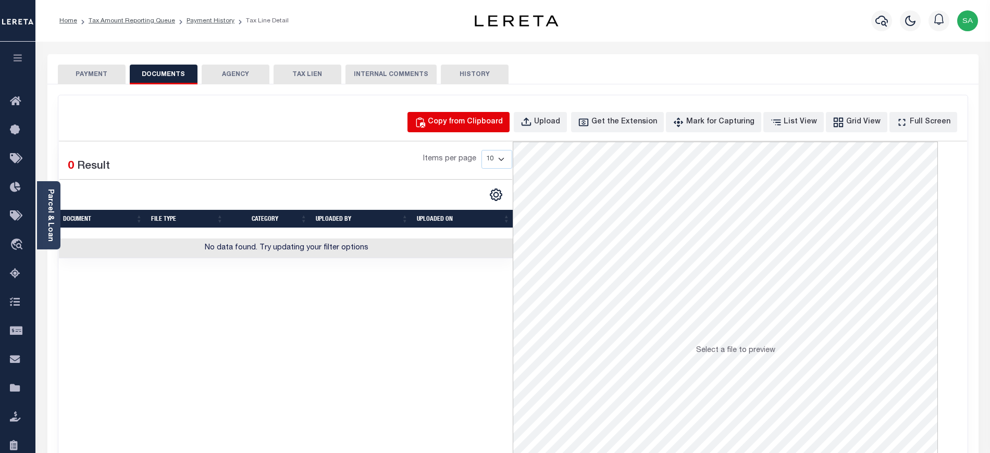
click at [465, 121] on div "Copy from Clipboard" at bounding box center [465, 122] width 75 height 11
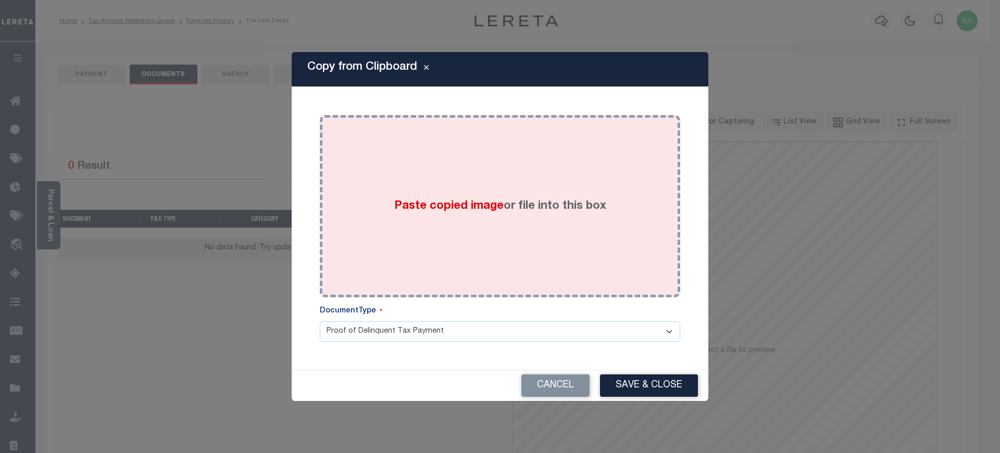
click at [476, 211] on span "Paste copied image" at bounding box center [448, 206] width 109 height 11
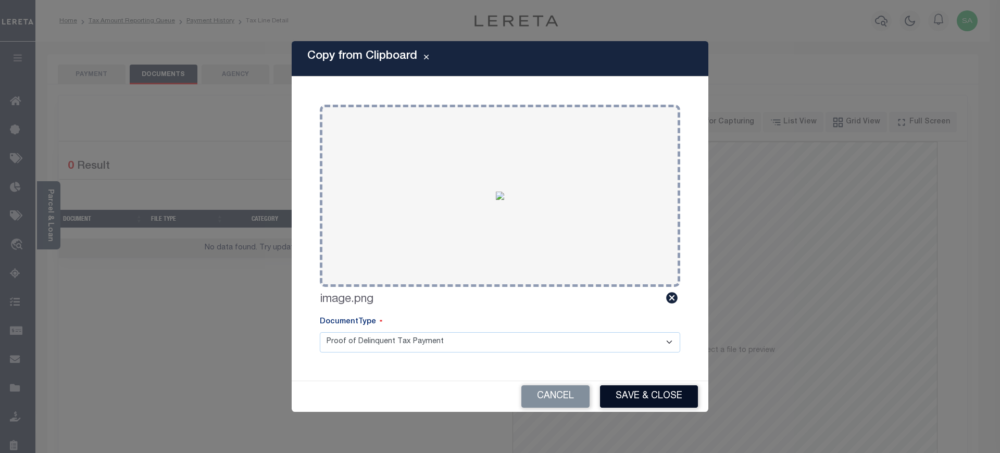
click at [634, 395] on button "Save & Close" at bounding box center [649, 396] width 98 height 22
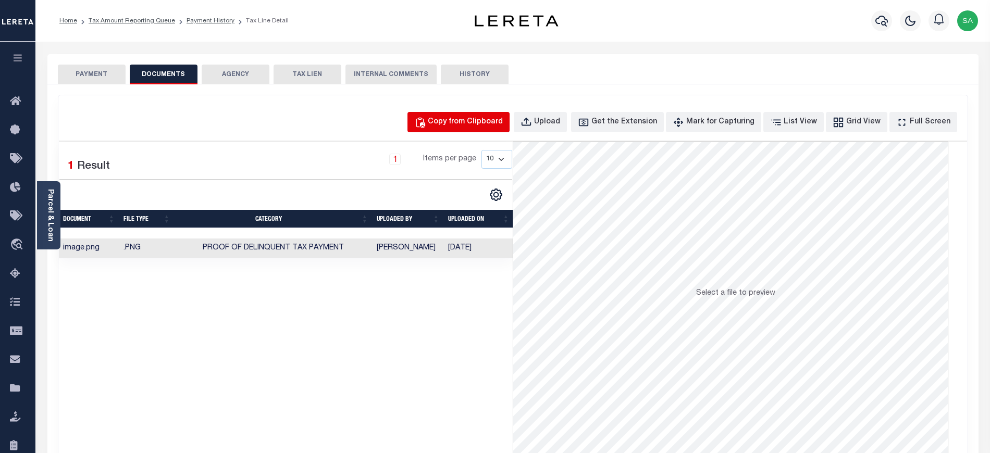
click at [498, 131] on button "Copy from Clipboard" at bounding box center [458, 122] width 102 height 20
select select "POP"
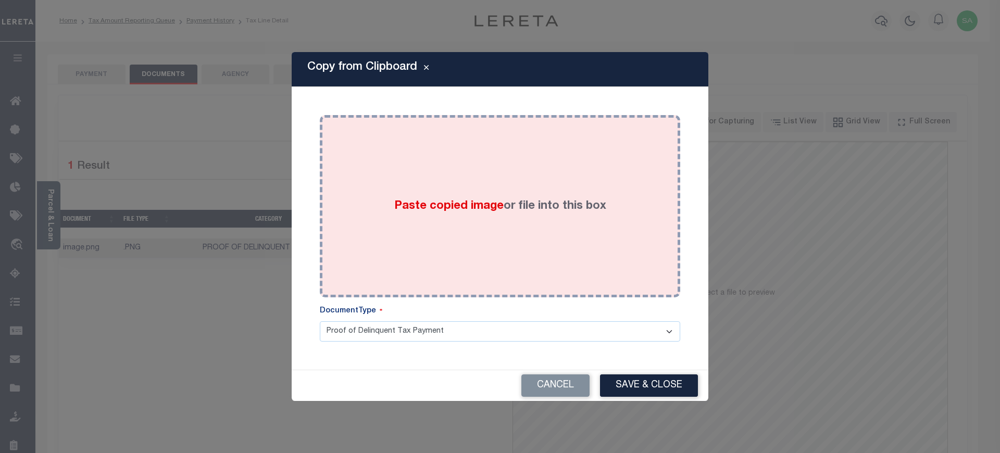
click at [588, 246] on div "Paste copied image or file into this box" at bounding box center [500, 206] width 345 height 167
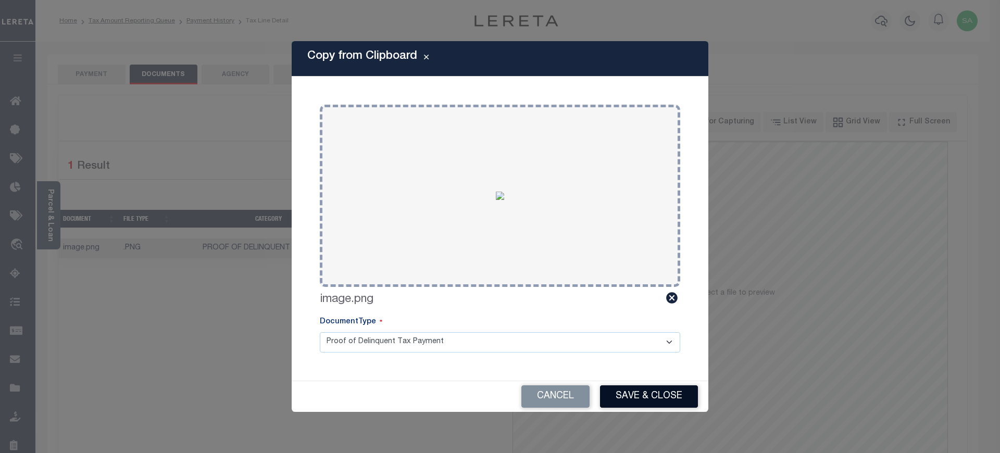
click at [690, 404] on button "Save & Close" at bounding box center [649, 396] width 98 height 22
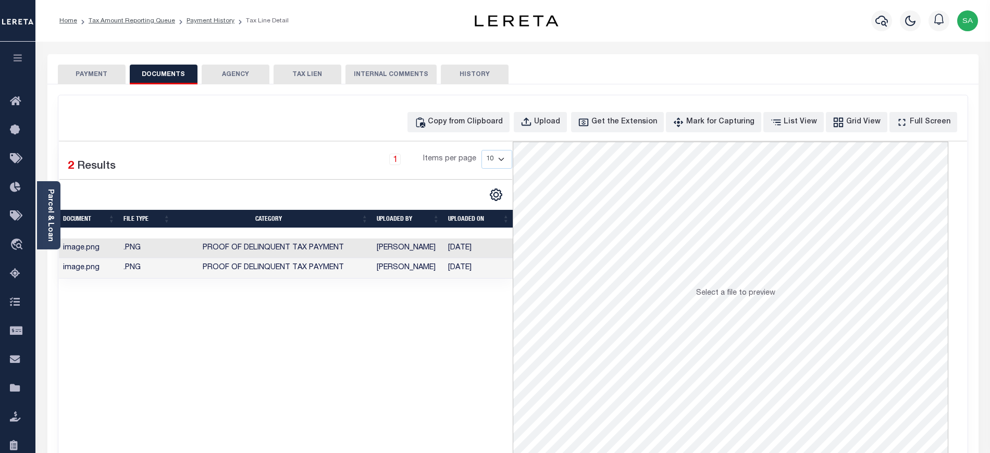
click at [99, 71] on button "PAYMENT" at bounding box center [92, 75] width 68 height 20
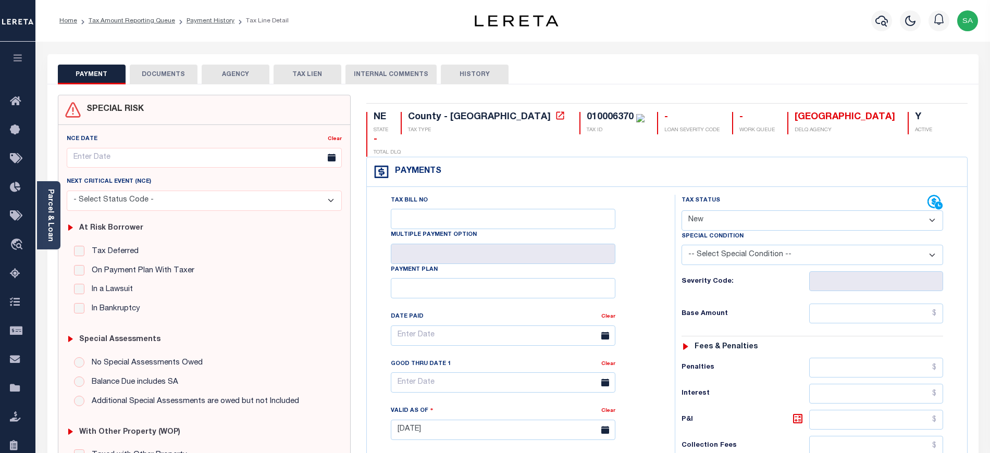
click at [710, 210] on select "- Select Status Code - Open Due/Unpaid Paid Incomplete No Tax Due Internal Refu…" at bounding box center [811, 220] width 261 height 20
select select "DUE"
click at [681, 210] on select "- Select Status Code - Open Due/Unpaid Paid Incomplete No Tax Due Internal Refu…" at bounding box center [811, 220] width 261 height 20
type input "[DATE]"
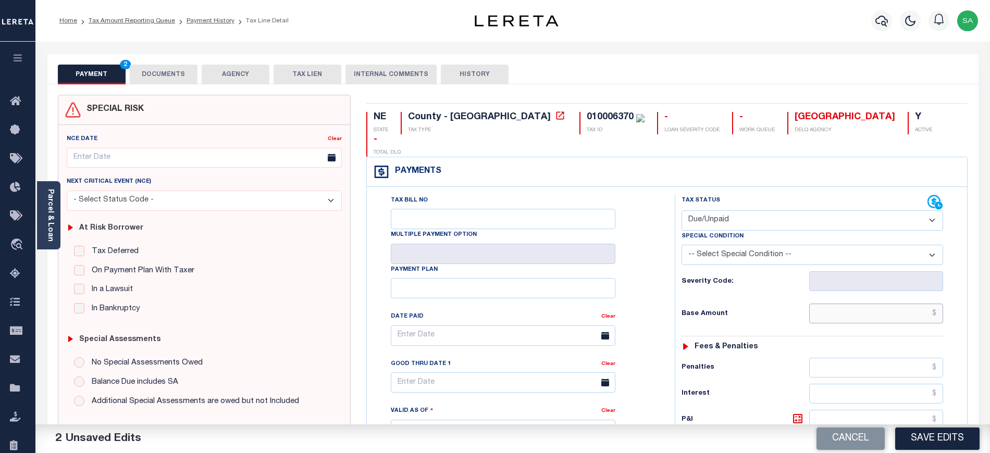
click at [816, 304] on input "text" at bounding box center [876, 314] width 134 height 20
click at [874, 304] on input "text" at bounding box center [876, 314] width 134 height 20
paste input "848.92"
click at [989, 305] on html "Home Tax Amount Reporting Queue Payment History Tax Line Detail Profile" at bounding box center [495, 396] width 990 height 792
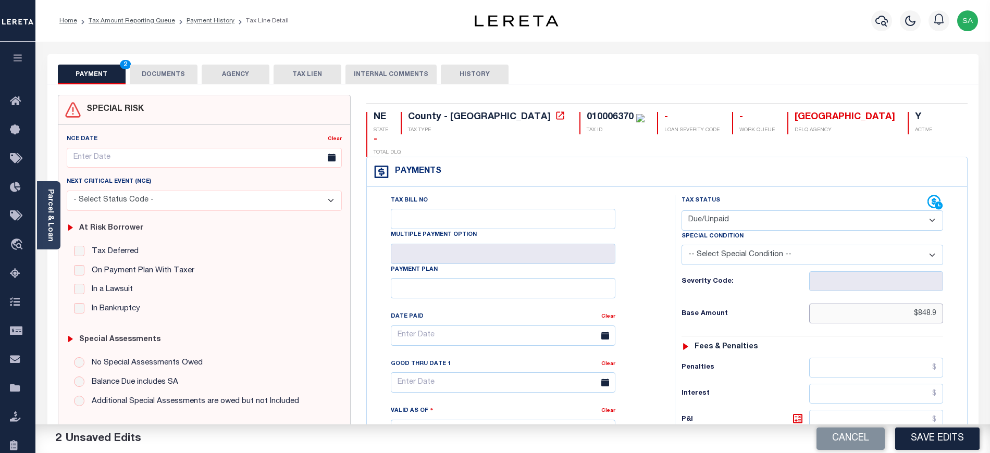
paste input "848.92"
type input "$848.92"
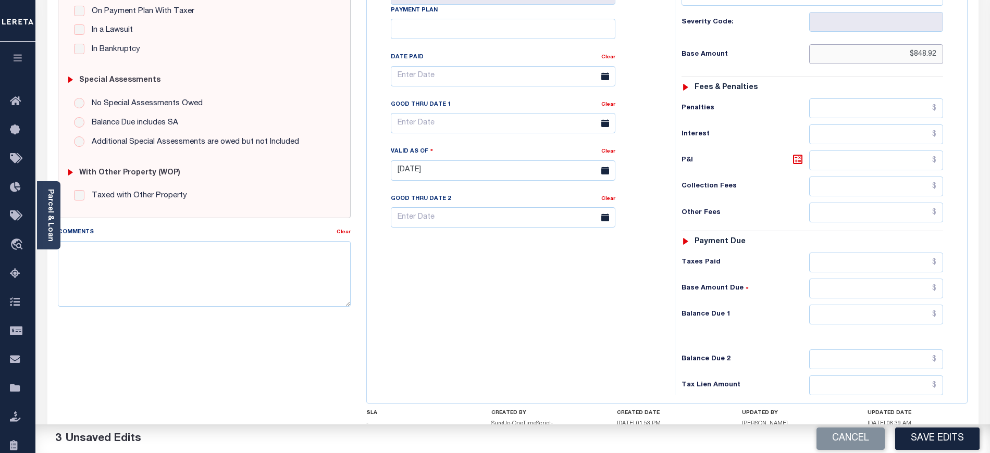
scroll to position [278, 0]
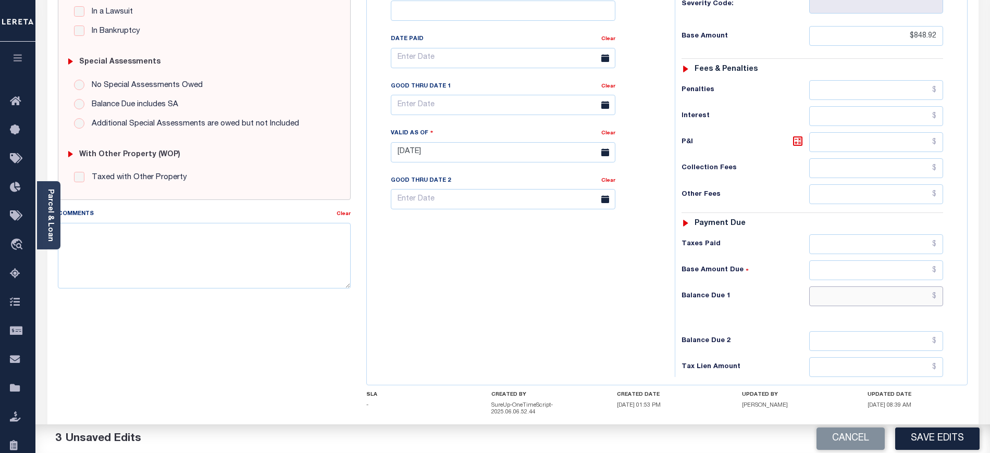
click at [874, 286] on input "text" at bounding box center [876, 296] width 134 height 20
paste input "868.78"
type input "$868.78"
click at [799, 138] on icon at bounding box center [797, 141] width 6 height 6
type input "$19.86"
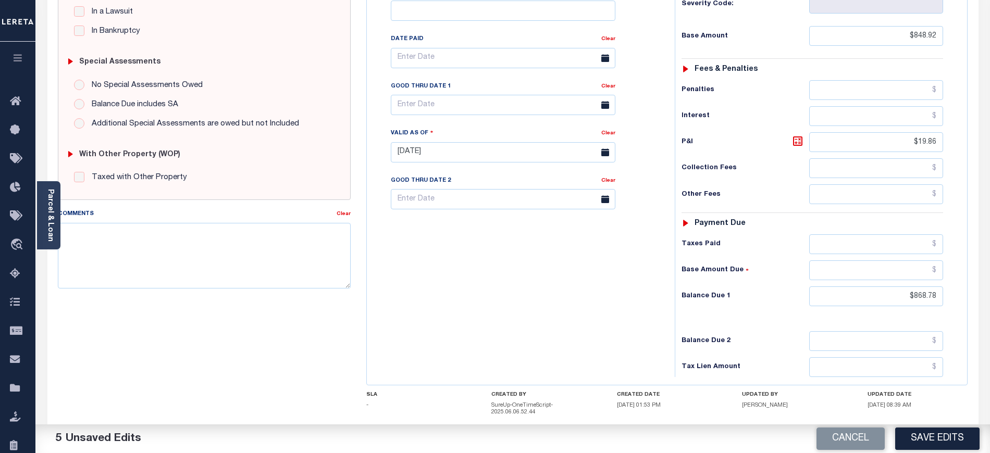
drag, startPoint x: 435, startPoint y: 317, endPoint x: 445, endPoint y: 265, distance: 52.9
click at [438, 311] on div "Tax Bill No Multiple Payment Option Payment Plan Clear" at bounding box center [517, 147] width 297 height 460
click at [459, 95] on input "text" at bounding box center [503, 105] width 225 height 20
click at [546, 113] on icon at bounding box center [542, 111] width 7 height 7
select select "9"
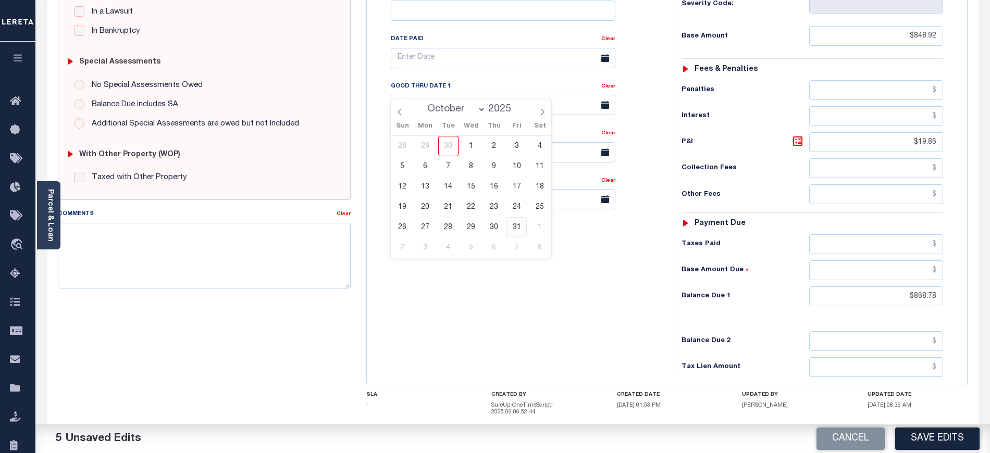
click at [521, 231] on span "31" at bounding box center [516, 227] width 20 height 20
type input "10/31/2025"
click at [572, 278] on div "Tax Bill No Multiple Payment Option Payment Plan Clear" at bounding box center [517, 147] width 297 height 460
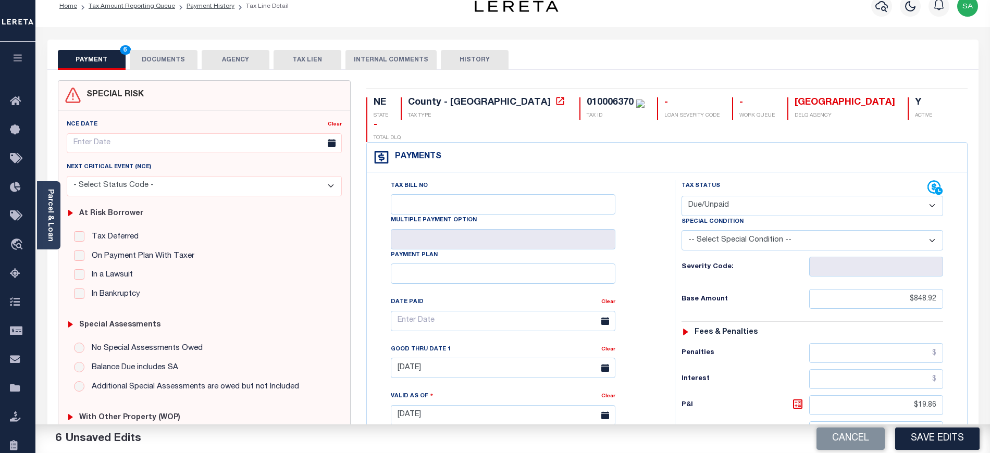
scroll to position [0, 0]
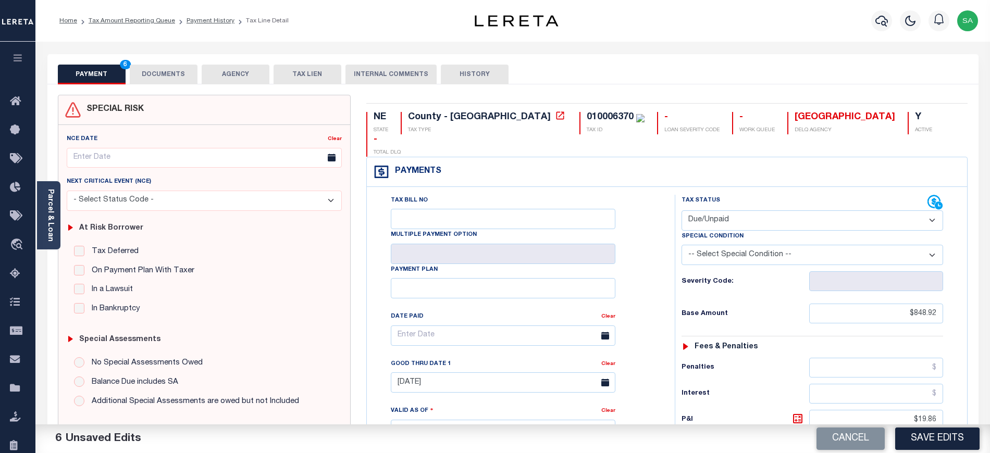
click at [156, 74] on button "DOCUMENTS" at bounding box center [164, 75] width 68 height 20
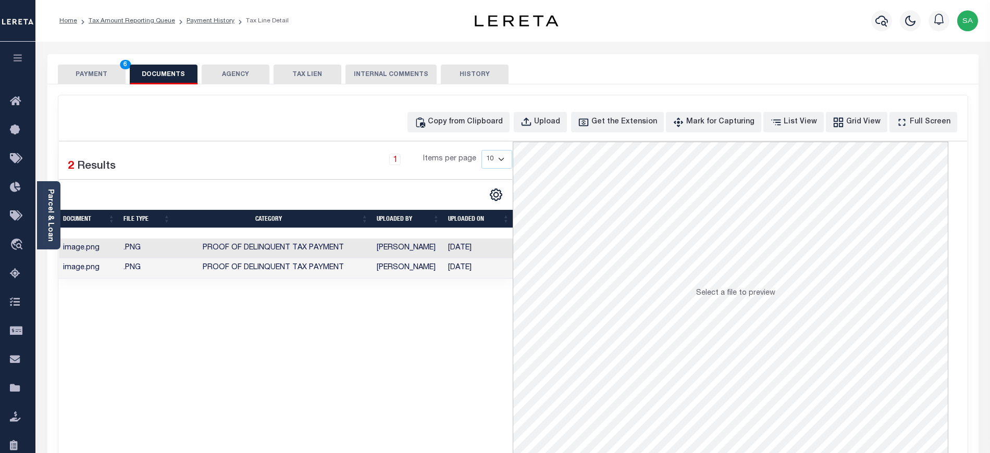
click at [94, 76] on button "PAYMENT 6" at bounding box center [92, 75] width 68 height 20
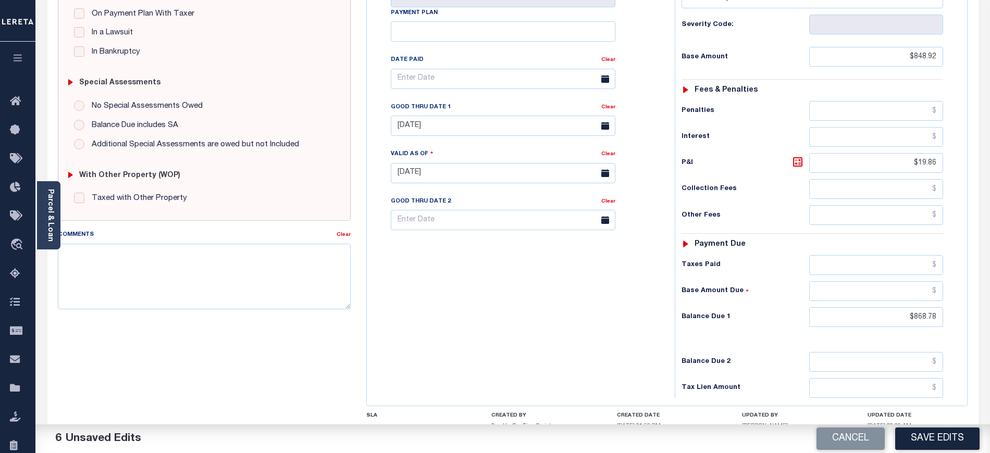
scroll to position [323, 0]
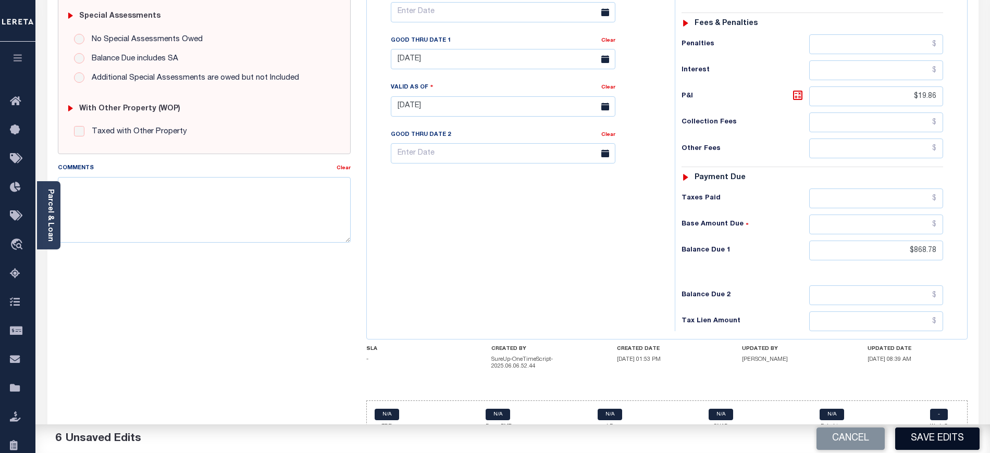
click at [924, 435] on button "Save Edits" at bounding box center [937, 439] width 84 height 22
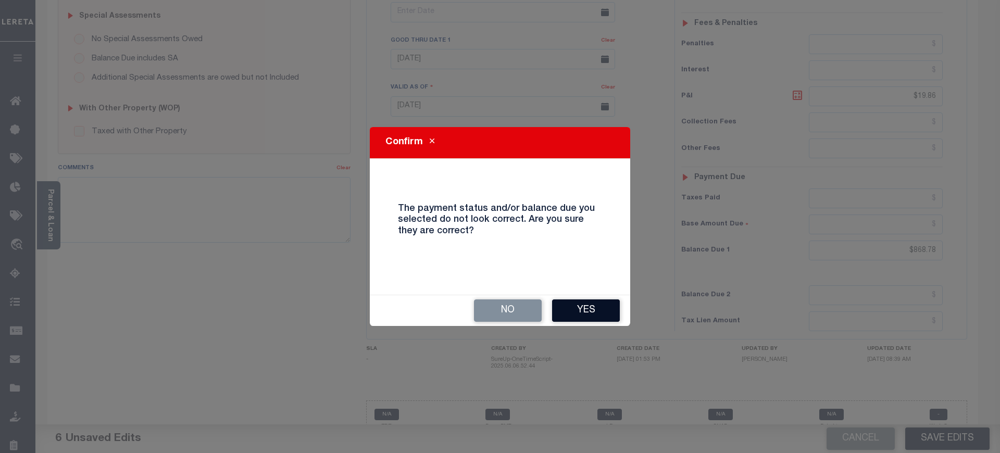
click at [590, 309] on button "Yes" at bounding box center [586, 311] width 68 height 22
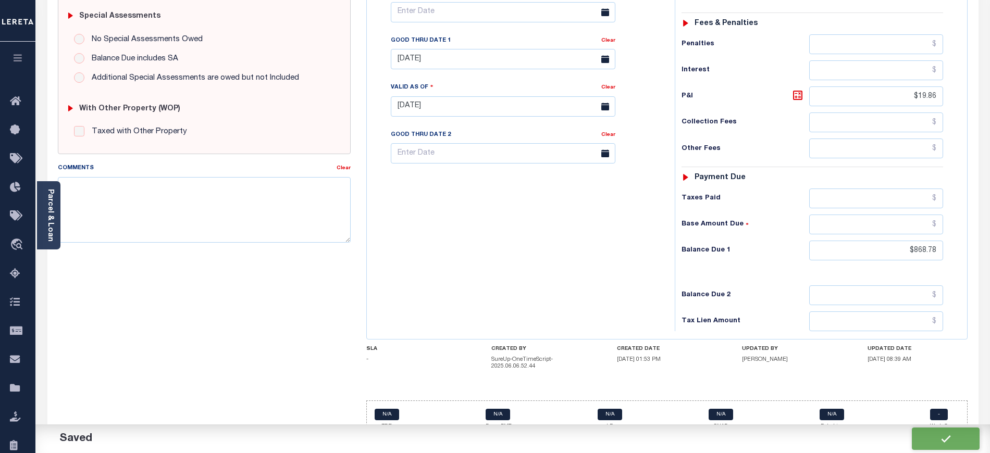
checkbox input "false"
type input "$848.92"
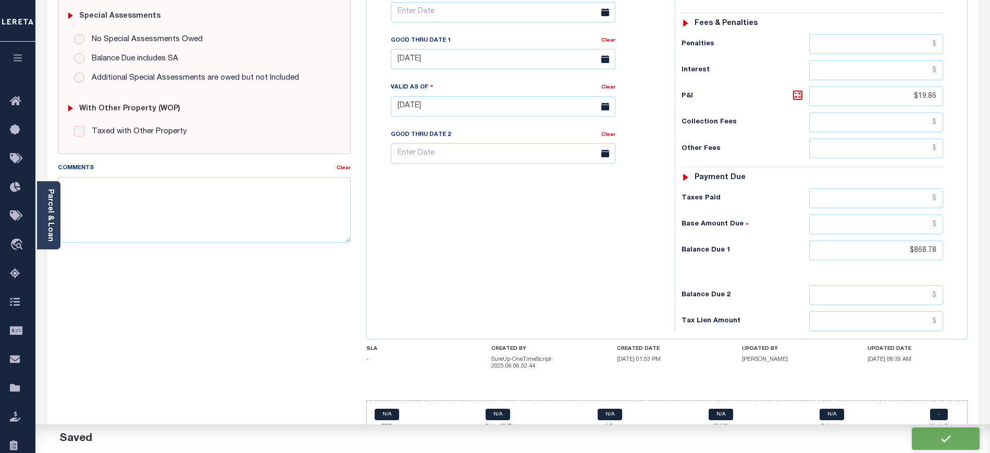
type input "$19.86"
type input "$868.78"
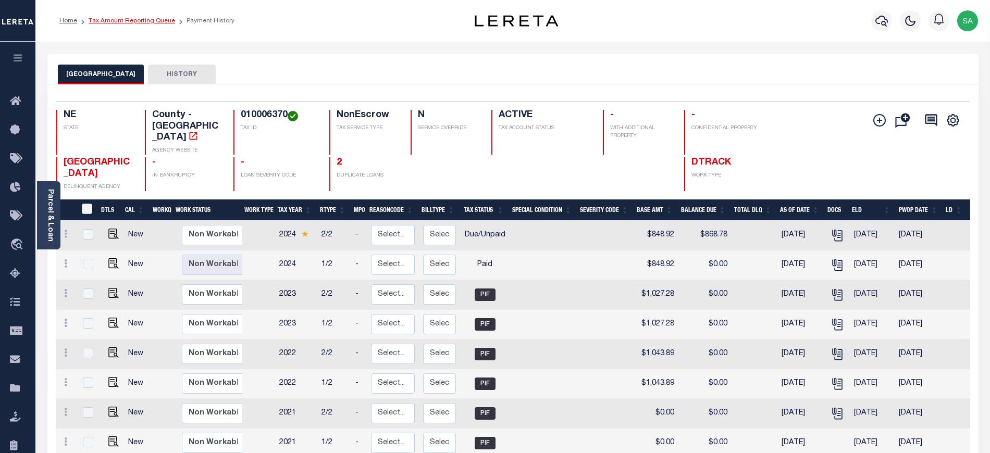
click at [158, 22] on link "Tax Amount Reporting Queue" at bounding box center [132, 21] width 86 height 6
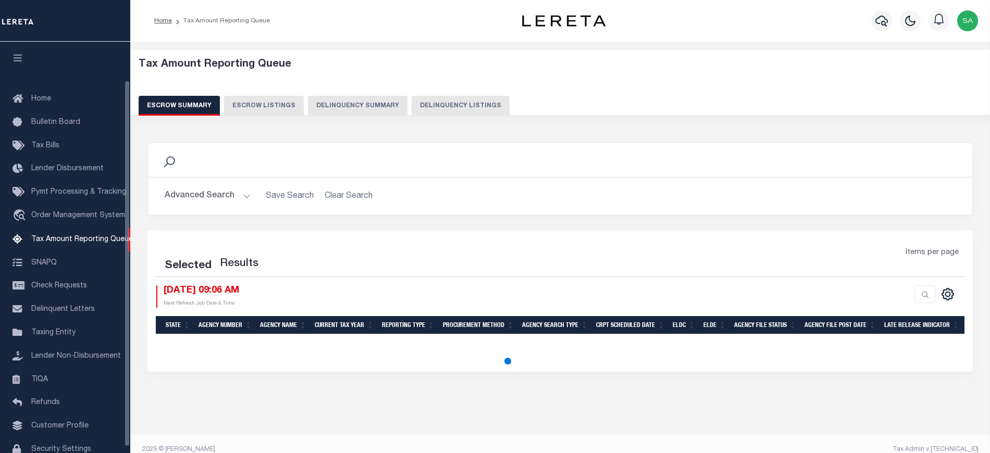
click at [455, 108] on button "Delinquency Listings" at bounding box center [460, 106] width 98 height 20
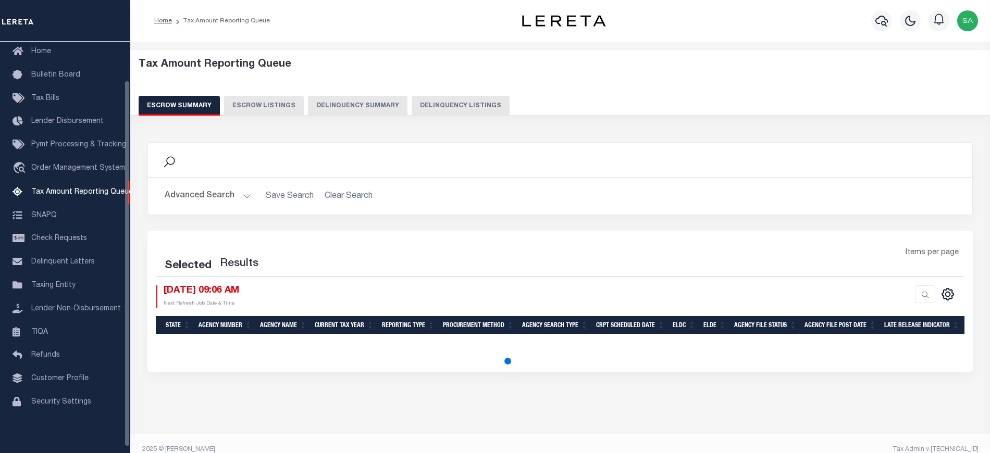
select select "100"
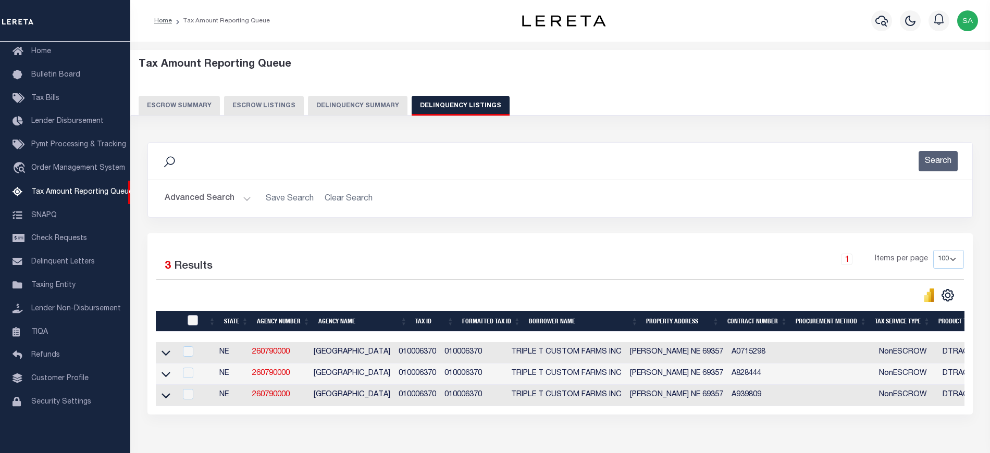
click at [192, 322] on input "checkbox" at bounding box center [193, 320] width 10 height 10
checkbox input "true"
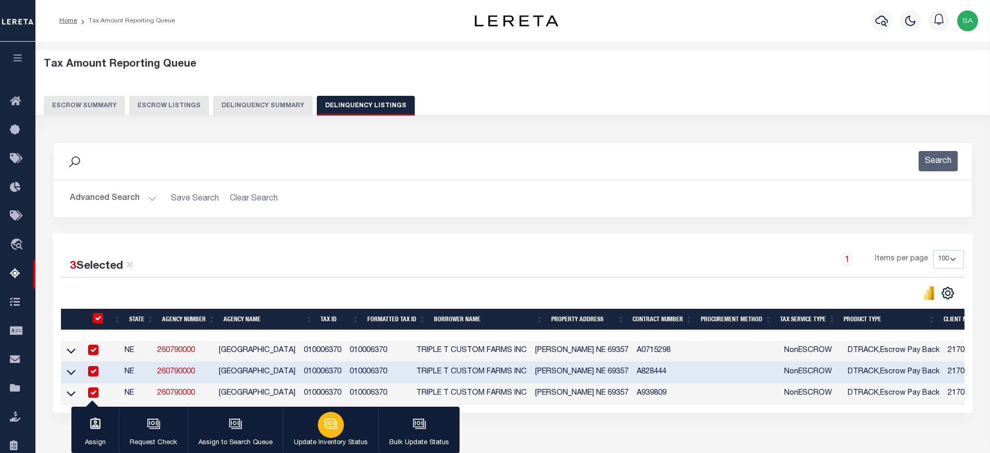
click at [335, 429] on icon "button" at bounding box center [332, 425] width 10 height 8
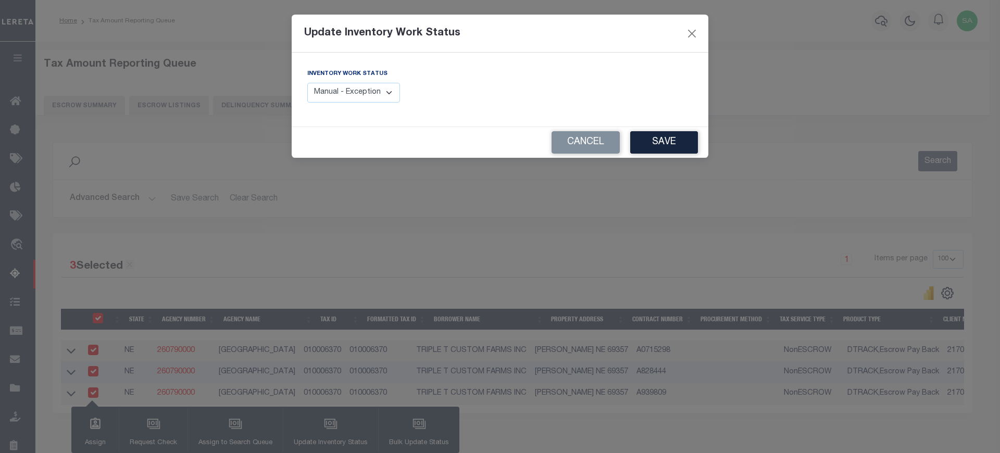
click at [323, 86] on select "Manual - Exception Pended - Awaiting Search Late Add Exception Completed" at bounding box center [353, 93] width 93 height 20
select select "4"
click at [307, 83] on select "Manual - Exception Pended - Awaiting Search Late Add Exception Completed" at bounding box center [353, 93] width 93 height 20
click at [667, 147] on button "Save" at bounding box center [664, 142] width 68 height 22
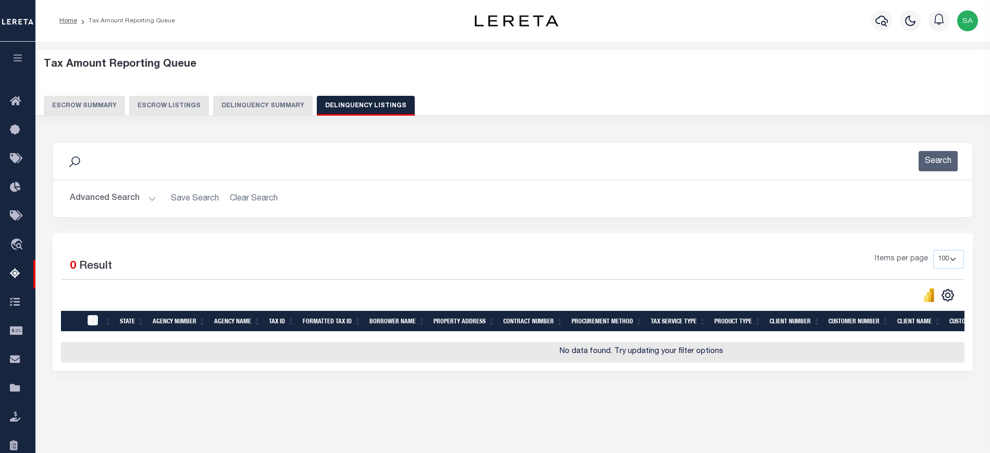
click at [114, 198] on button "Advanced Search" at bounding box center [113, 199] width 86 height 20
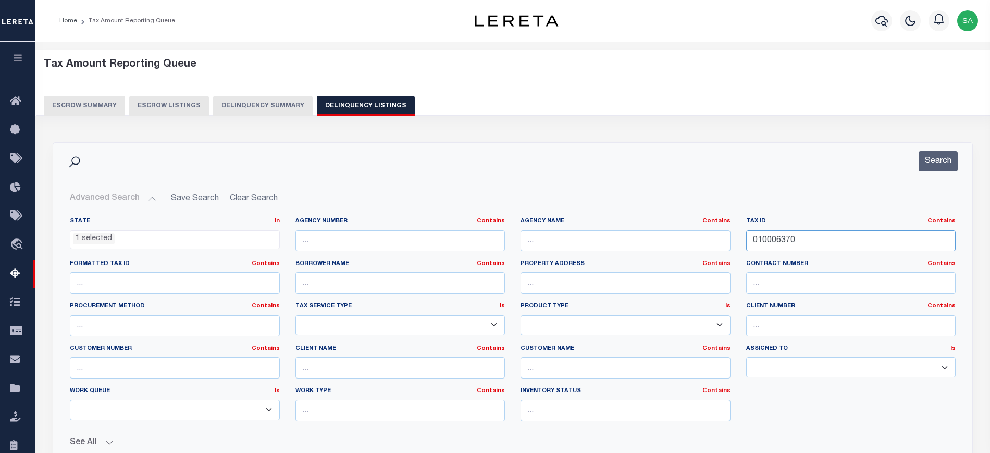
drag, startPoint x: 825, startPoint y: 240, endPoint x: 640, endPoint y: 234, distance: 185.0
click at [640, 234] on div "State In In AK AL AR AZ CA CO CT DC DE FL GA GU HI IA ID IL IN KS [GEOGRAPHIC_D…" at bounding box center [512, 323] width 901 height 213
paste input "40"
type input "010006400"
click at [930, 156] on button "Search" at bounding box center [937, 161] width 39 height 20
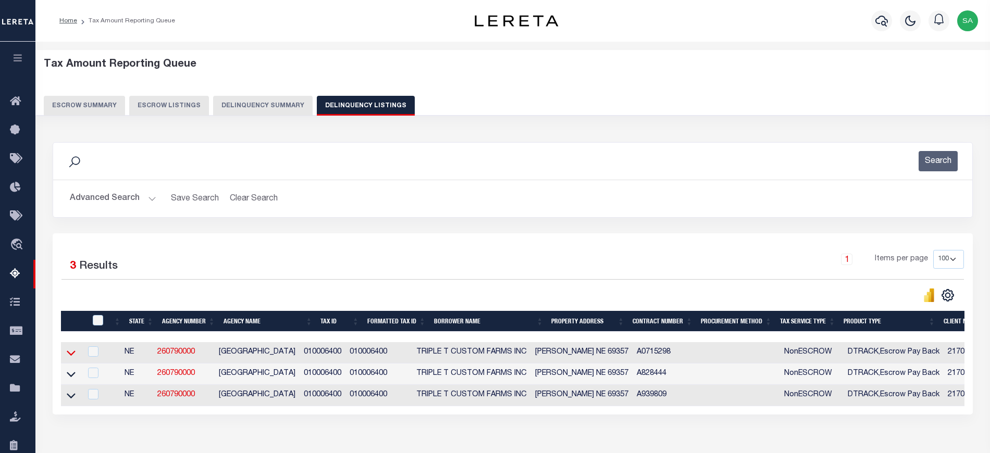
click at [72, 358] on icon at bounding box center [71, 352] width 9 height 11
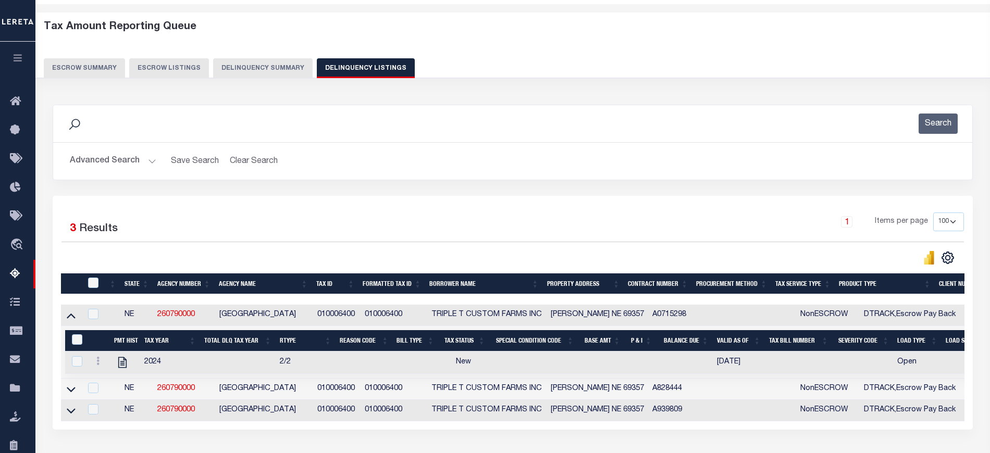
scroll to position [119, 0]
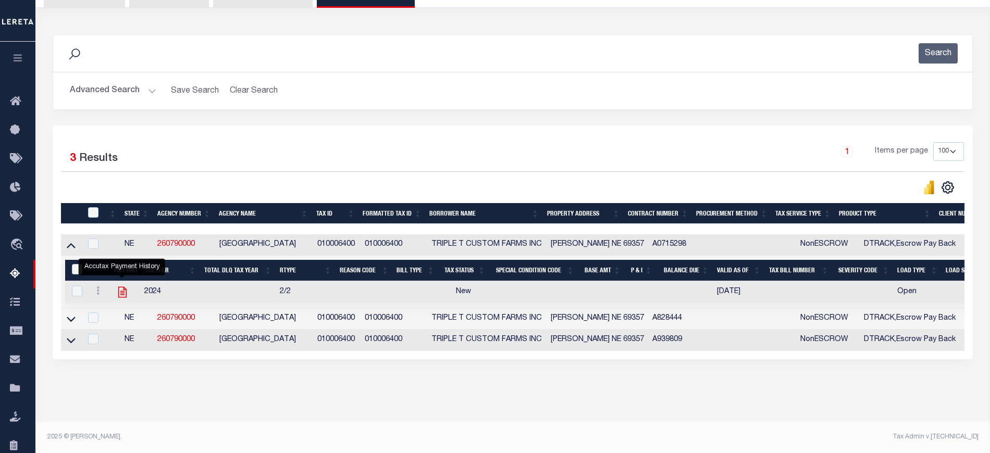
click at [121, 286] on icon "" at bounding box center [123, 292] width 14 height 14
checkbox input "true"
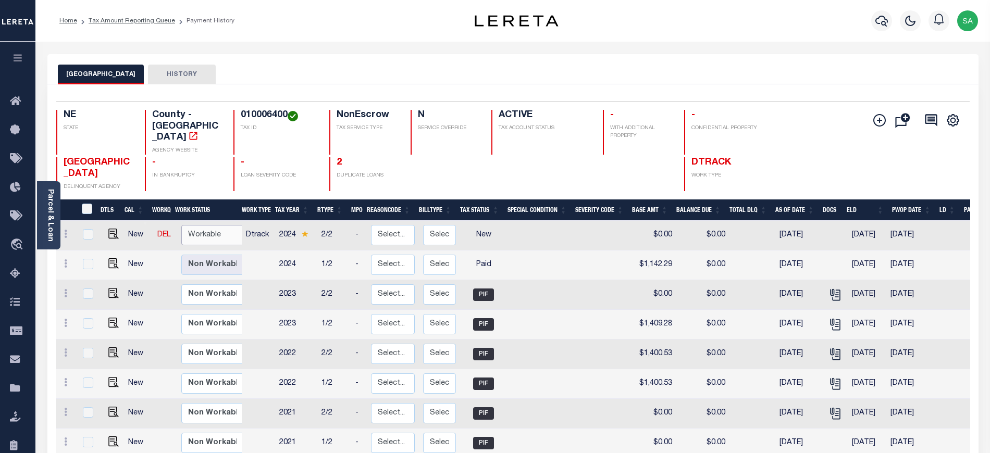
click at [207, 236] on select "Non Workable Workable" at bounding box center [212, 235] width 63 height 20
checkbox input "true"
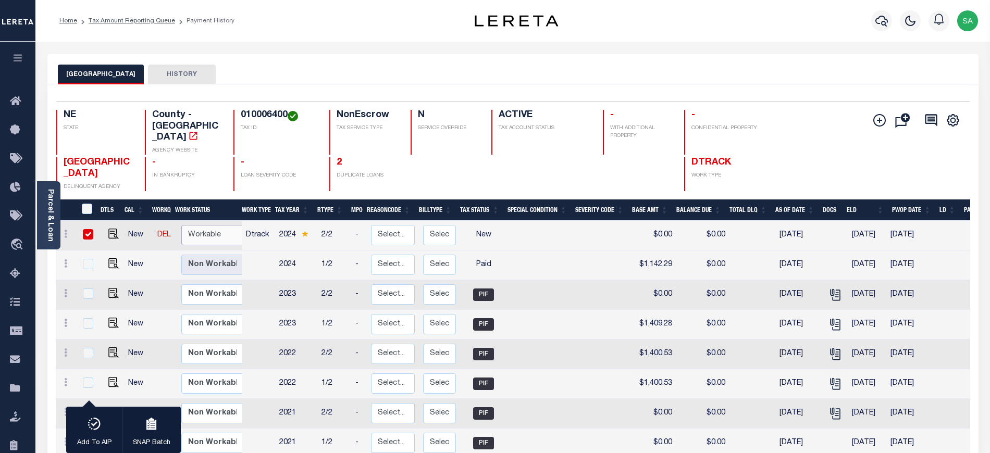
select select "true"
click at [181, 225] on select "Non Workable Workable" at bounding box center [212, 235] width 63 height 20
checkbox input "false"
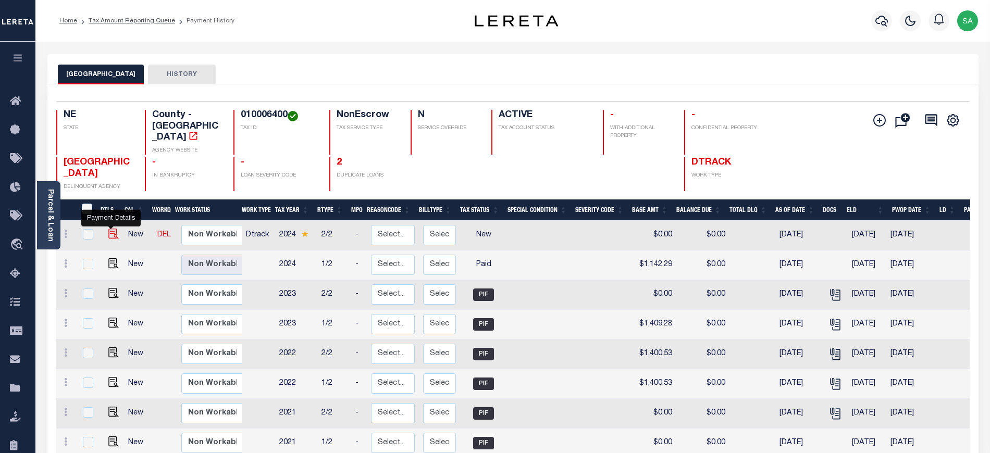
click at [111, 232] on img "" at bounding box center [113, 234] width 10 height 10
checkbox input "true"
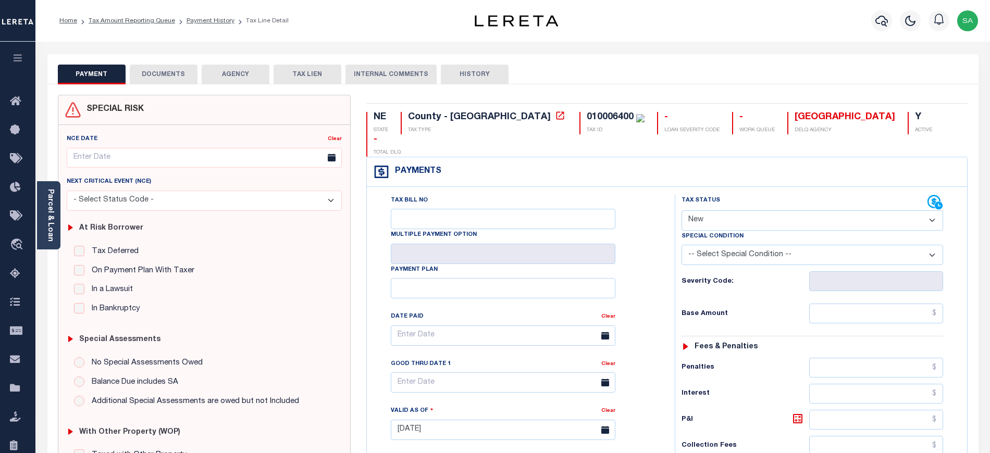
click at [754, 210] on select "- Select Status Code - Open Due/Unpaid Paid Incomplete No Tax Due Internal Refu…" at bounding box center [811, 220] width 261 height 20
select select "DUE"
click at [681, 210] on select "- Select Status Code - Open Due/Unpaid Paid Incomplete No Tax Due Internal Refu…" at bounding box center [811, 220] width 261 height 20
type input "[DATE]"
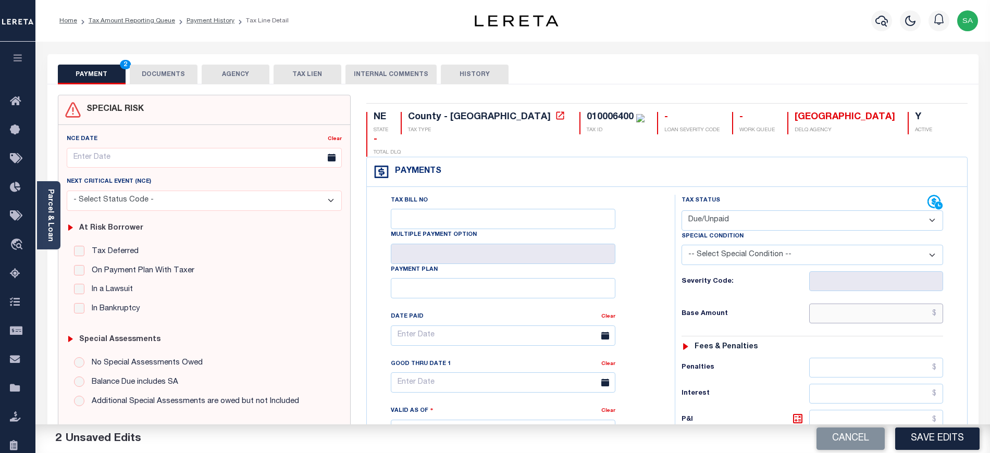
click at [855, 304] on input "text" at bounding box center [876, 314] width 134 height 20
click at [836, 304] on input "text" at bounding box center [876, 314] width 134 height 20
paste input "1,142.29"
type input "$1,142.29"
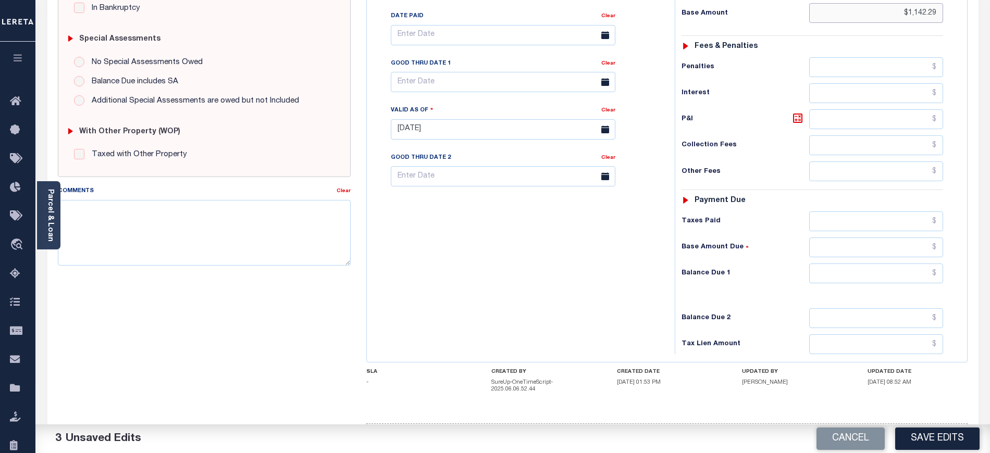
scroll to position [326, 0]
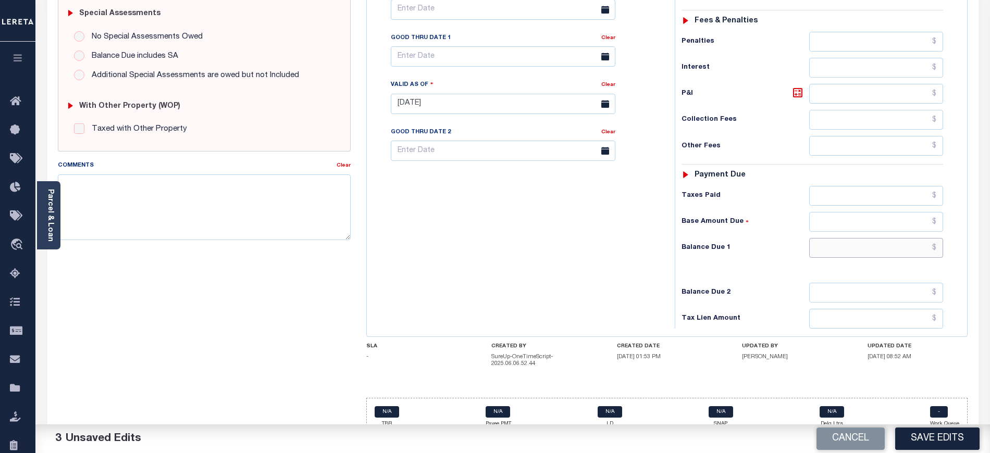
click at [853, 238] on input "text" at bounding box center [876, 248] width 134 height 20
paste input "1,169.02"
type input "$1,169.02"
click at [527, 228] on div "Tax Bill No Multiple Payment Option Payment Plan Clear" at bounding box center [517, 99] width 297 height 460
click at [800, 88] on icon at bounding box center [797, 92] width 9 height 9
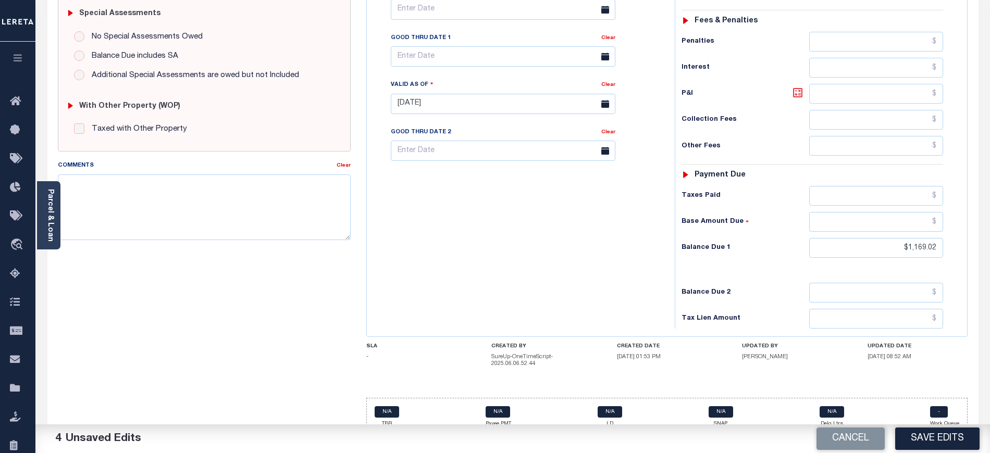
type input "$26.73"
click at [564, 241] on div "Tax Bill No Multiple Payment Option Payment Plan Clear" at bounding box center [517, 99] width 297 height 460
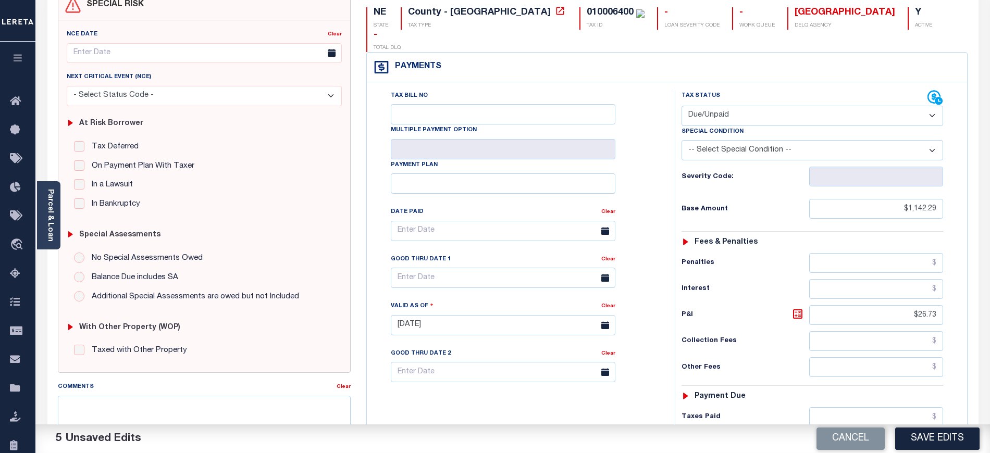
scroll to position [48, 0]
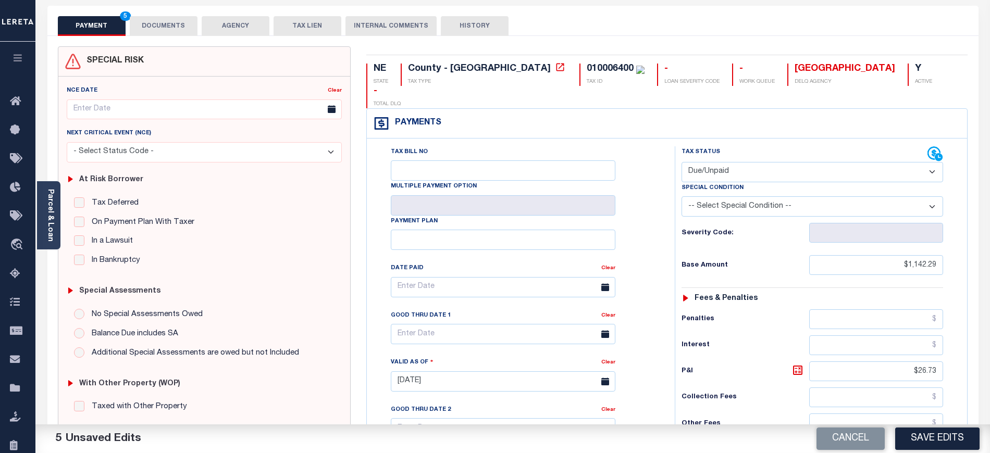
click at [169, 28] on button "DOCUMENTS" at bounding box center [164, 26] width 68 height 20
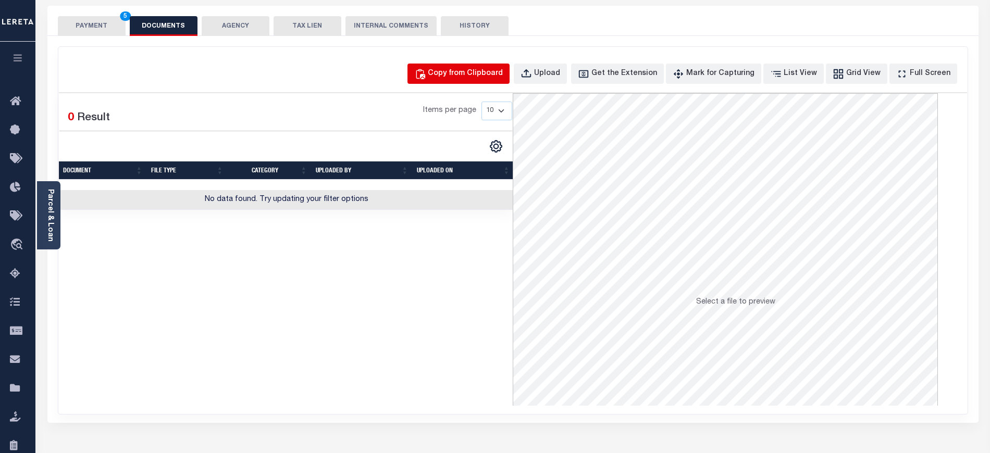
click at [498, 70] on div "Copy from Clipboard" at bounding box center [465, 73] width 75 height 11
select select "POP"
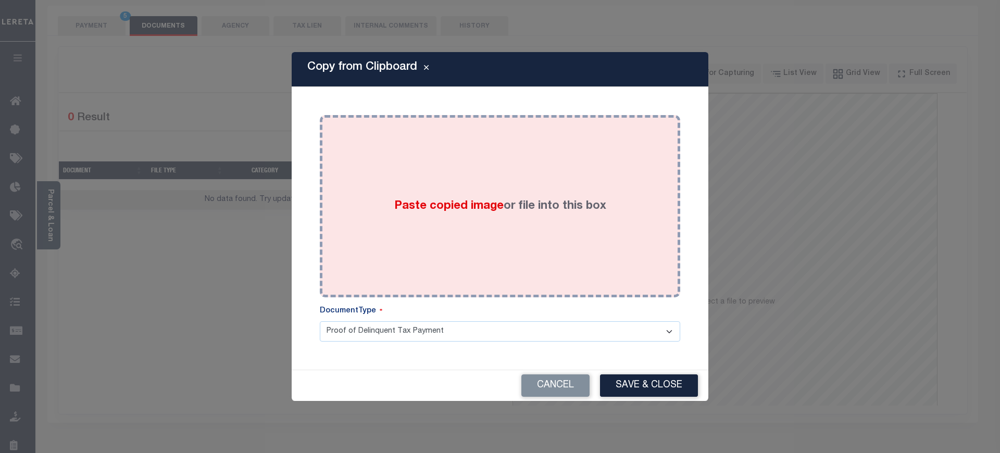
click at [485, 222] on div "Paste copied image or file into this box" at bounding box center [500, 206] width 345 height 167
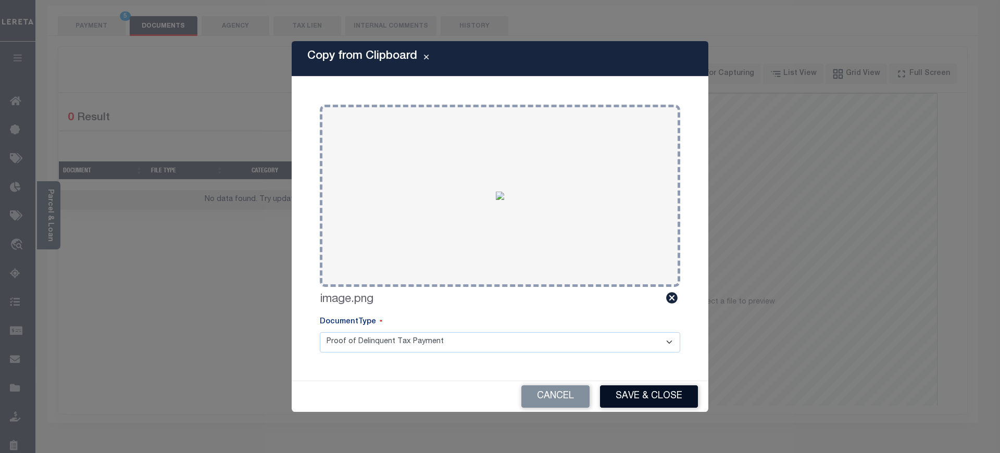
click at [666, 398] on button "Save & Close" at bounding box center [649, 396] width 98 height 22
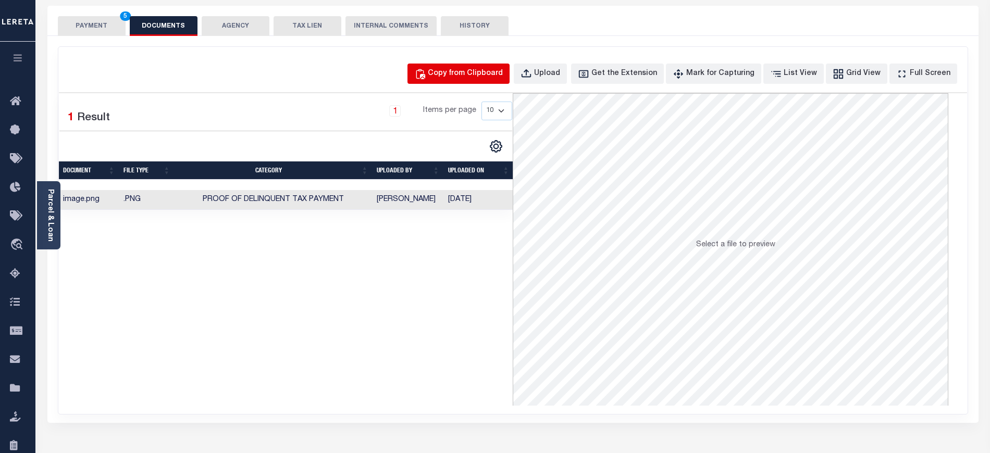
click at [485, 72] on div "Copy from Clipboard" at bounding box center [465, 73] width 75 height 11
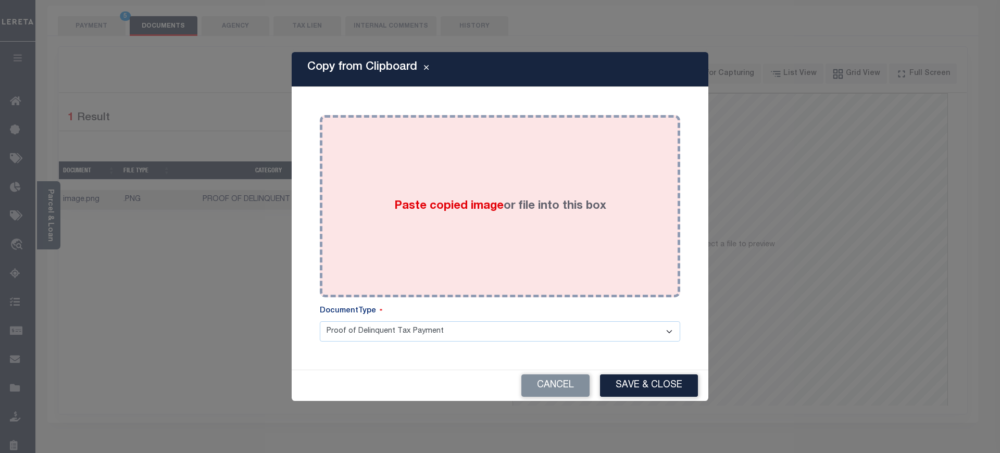
click at [557, 222] on div "Paste copied image or file into this box" at bounding box center [500, 206] width 345 height 167
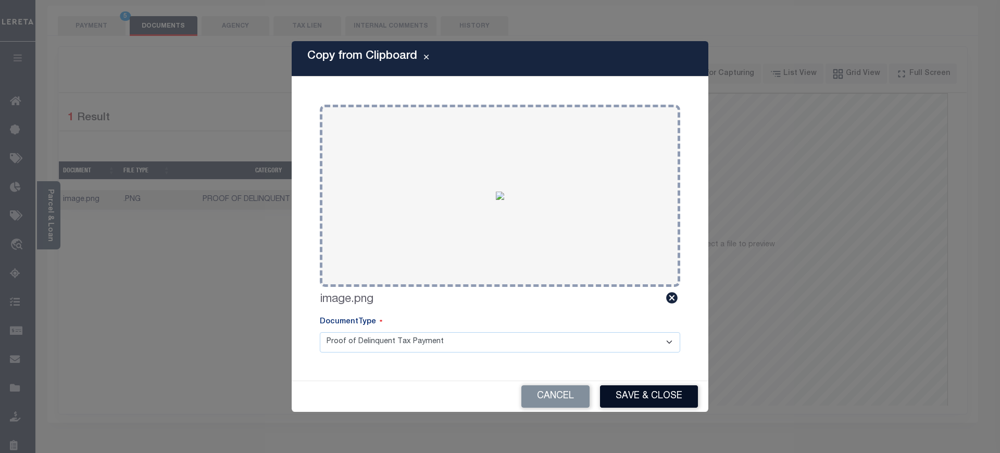
click at [670, 396] on button "Save & Close" at bounding box center [649, 396] width 98 height 22
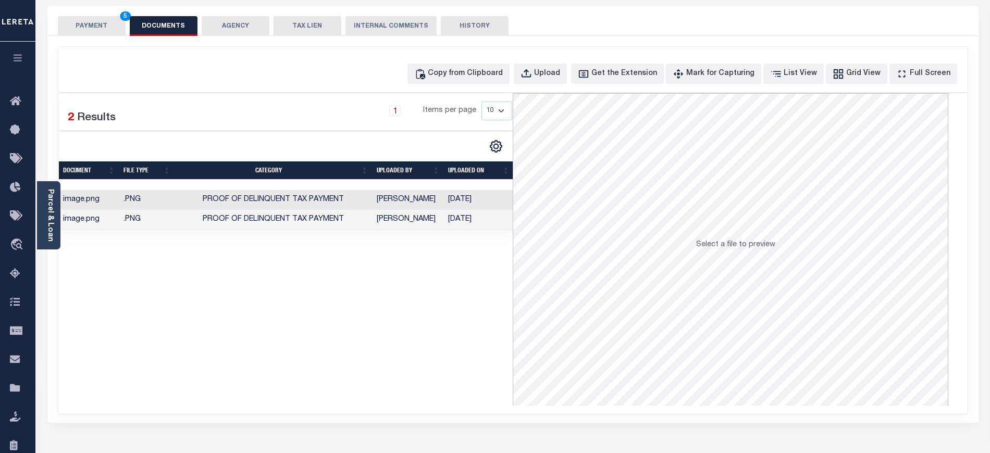
click at [98, 29] on button "PAYMENT 5" at bounding box center [92, 26] width 68 height 20
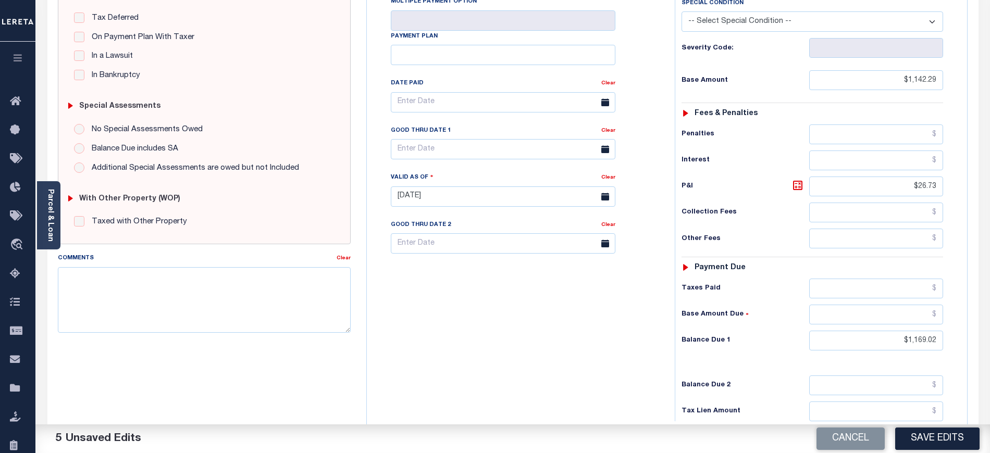
scroll to position [323, 0]
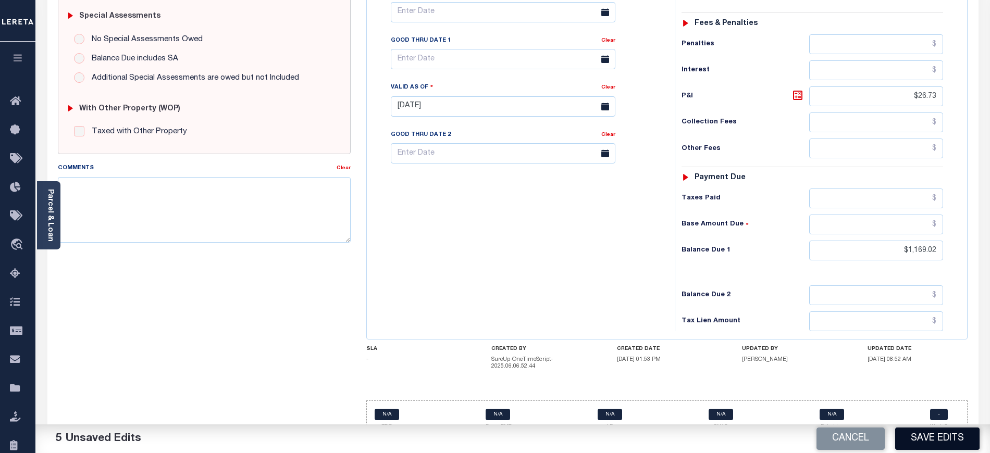
click at [930, 441] on button "Save Edits" at bounding box center [937, 439] width 84 height 22
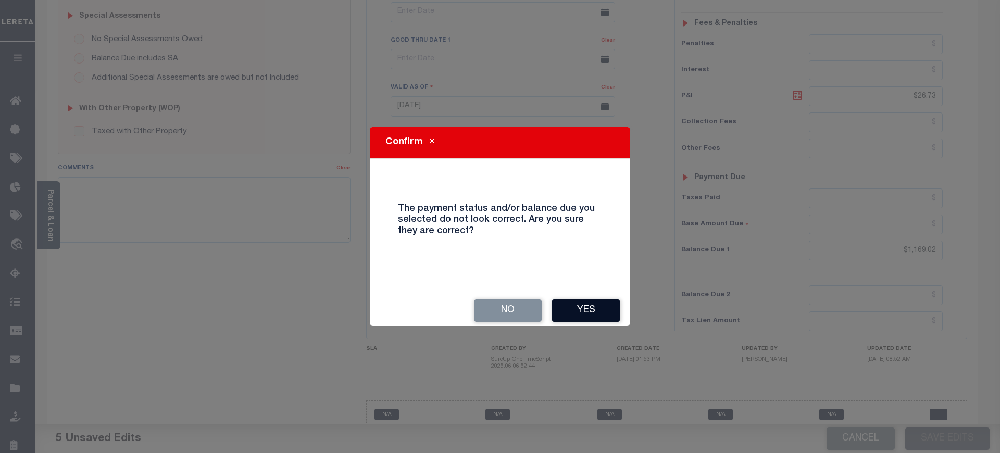
click at [583, 308] on button "Yes" at bounding box center [586, 311] width 68 height 22
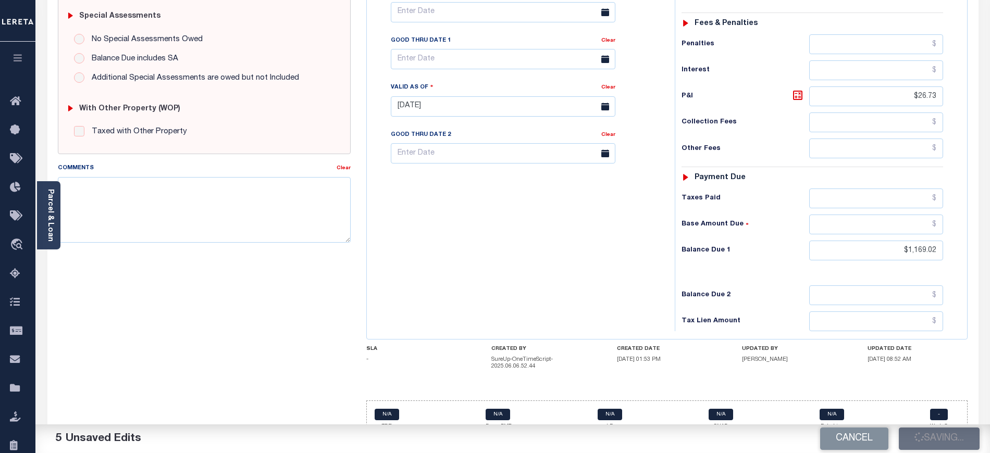
checkbox input "false"
type input "$1,142.29"
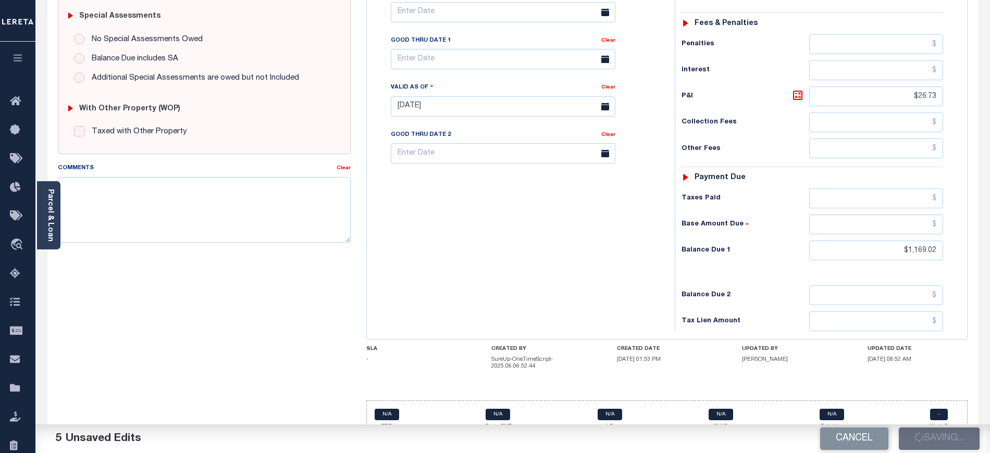
type input "$26.73"
type input "$1,169.02"
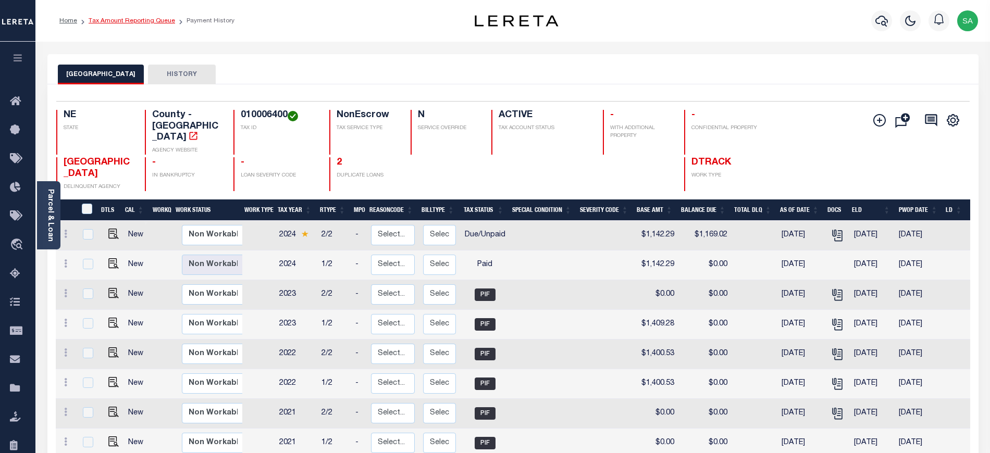
click at [135, 20] on link "Tax Amount Reporting Queue" at bounding box center [132, 21] width 86 height 6
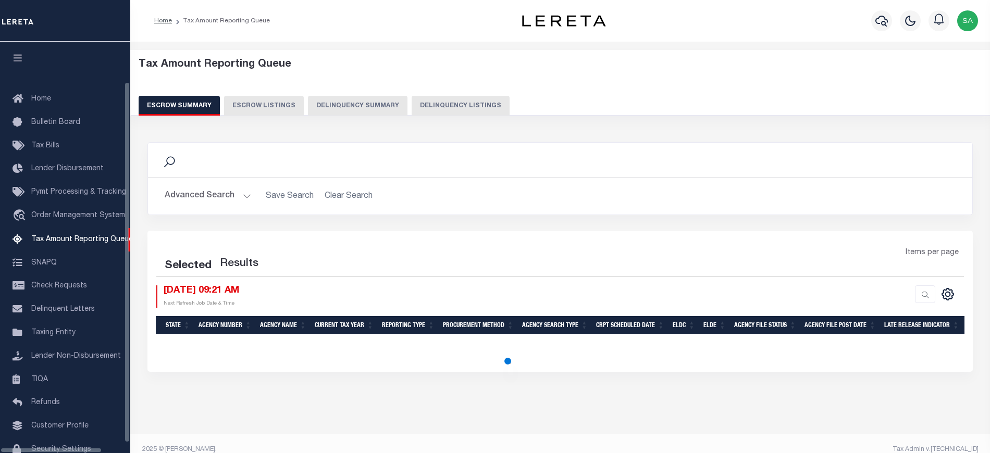
click at [431, 104] on button "Delinquency Listings" at bounding box center [460, 106] width 98 height 20
select select "100"
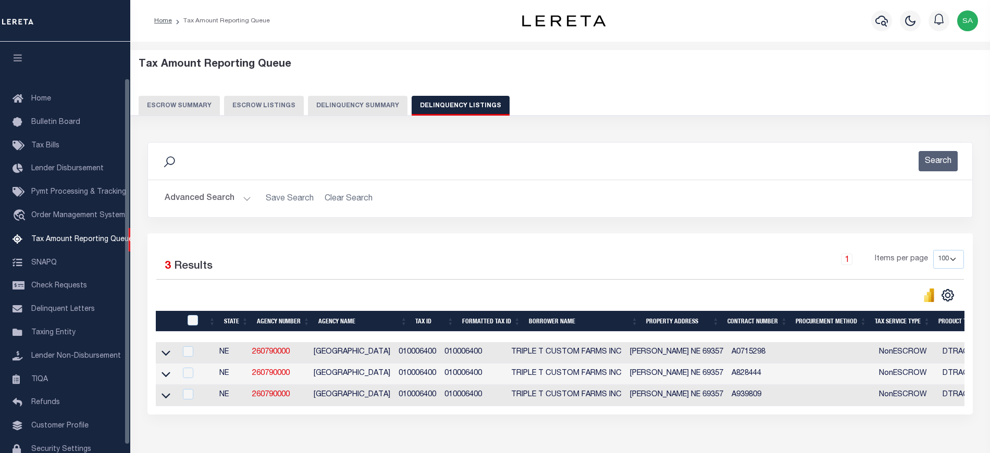
scroll to position [42, 0]
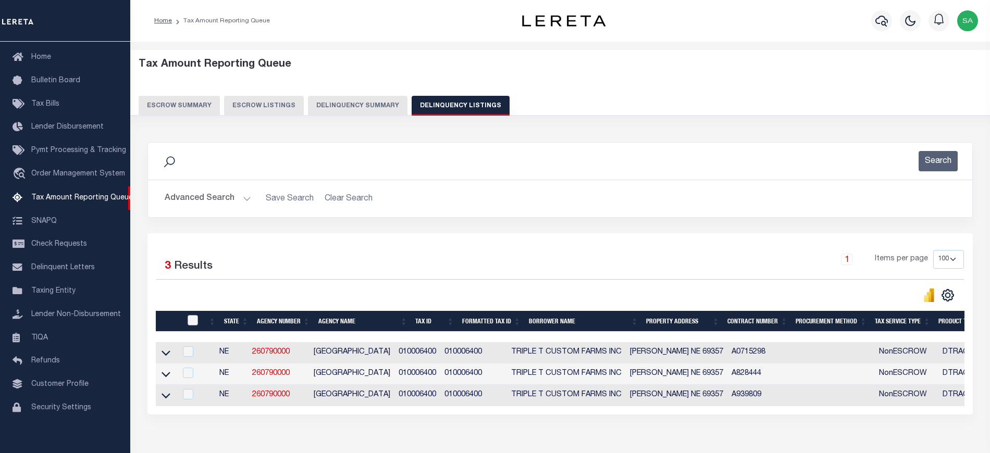
click at [190, 322] on input "checkbox" at bounding box center [193, 320] width 10 height 10
checkbox input "true"
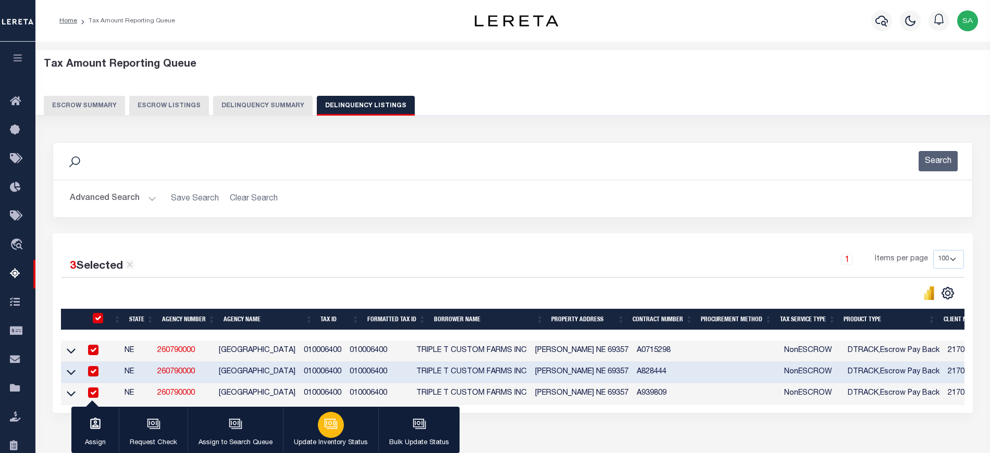
click at [344, 427] on button "Update Inventory Status" at bounding box center [330, 430] width 95 height 47
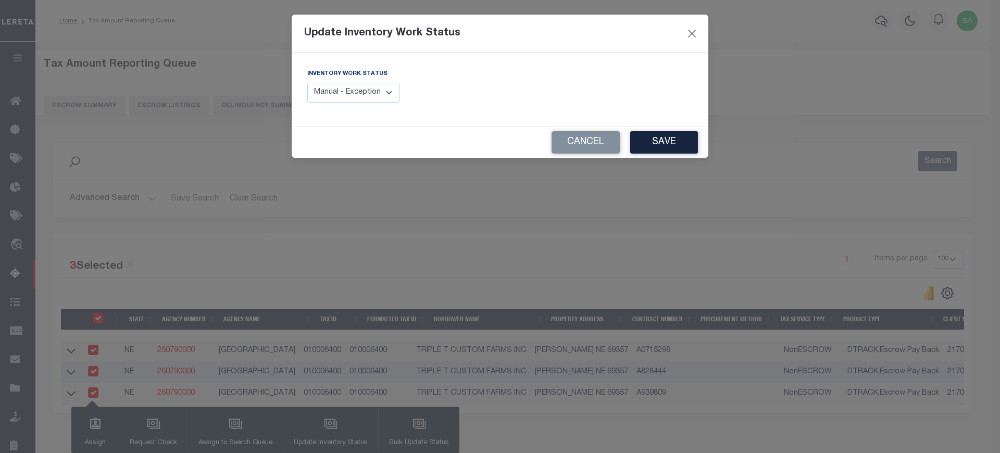
click at [407, 98] on div "Inventory Work Status Manual - Exception Pended - Awaiting Search Late Add Exce…" at bounding box center [399, 85] width 185 height 34
click at [393, 95] on select "Manual - Exception Pended - Awaiting Search Late Add Exception Completed" at bounding box center [353, 93] width 93 height 20
select select "4"
click at [307, 83] on select "Manual - Exception Pended - Awaiting Search Late Add Exception Completed" at bounding box center [353, 93] width 93 height 20
click at [651, 145] on button "Save" at bounding box center [664, 142] width 68 height 22
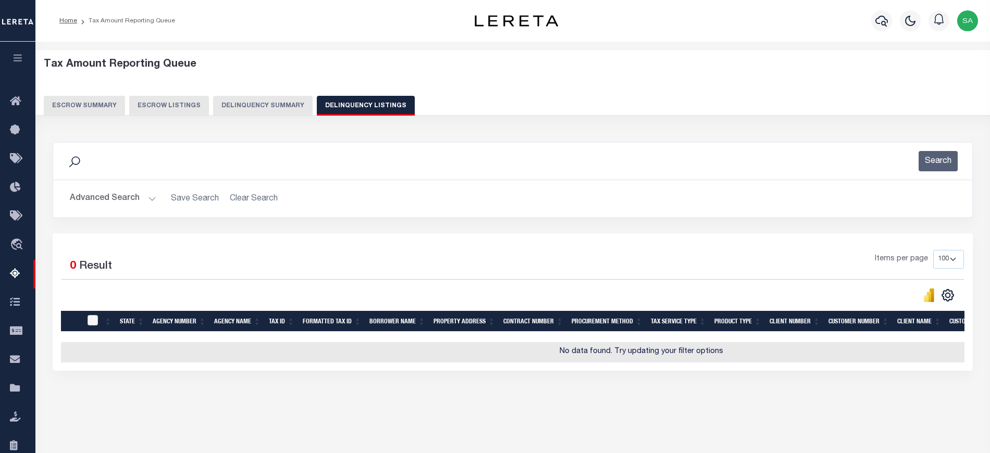
click at [126, 200] on button "Advanced Search" at bounding box center [113, 199] width 86 height 20
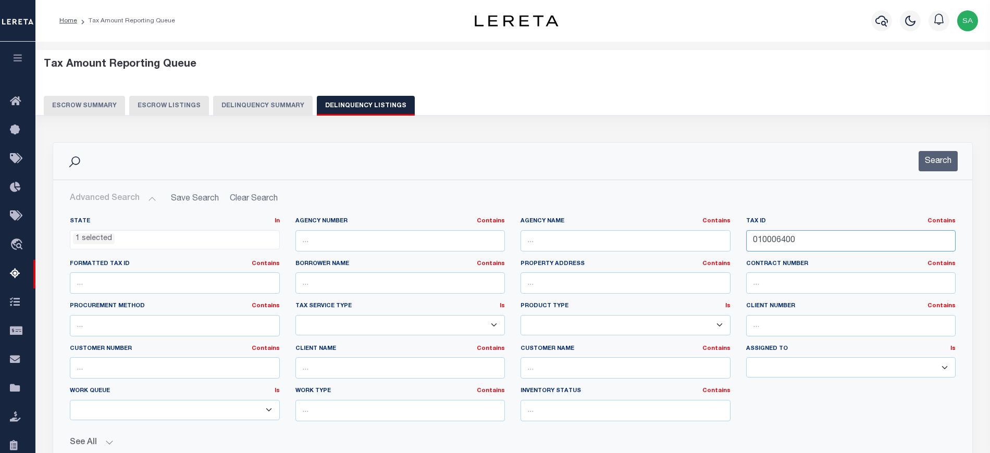
click at [803, 249] on input "010006400" at bounding box center [851, 240] width 210 height 21
drag, startPoint x: 807, startPoint y: 245, endPoint x: 709, endPoint y: 233, distance: 99.1
click at [689, 236] on div "State In In AK AL AR AZ CA CO CT DC DE FL GA GU HI IA ID IL IN KS KY LA MA MD M…" at bounding box center [512, 323] width 901 height 213
paste input "27"
type input "010006427"
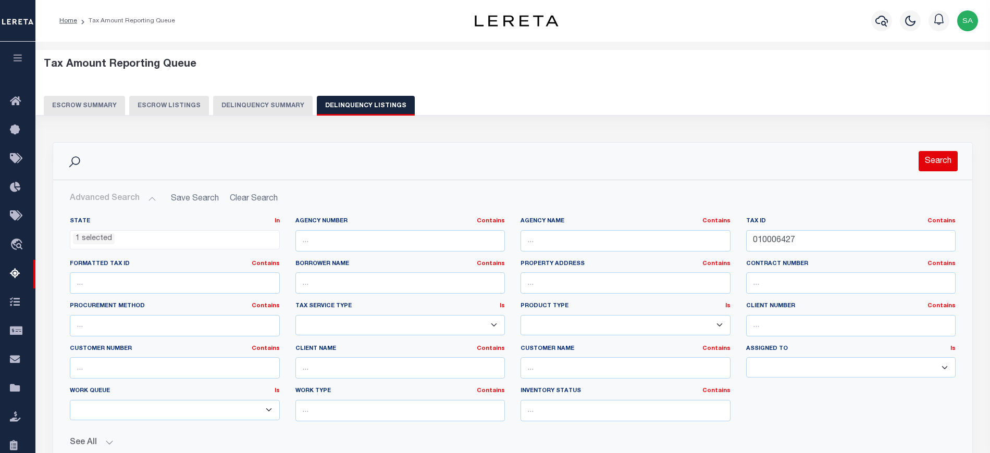
click at [936, 161] on button "Search" at bounding box center [937, 161] width 39 height 20
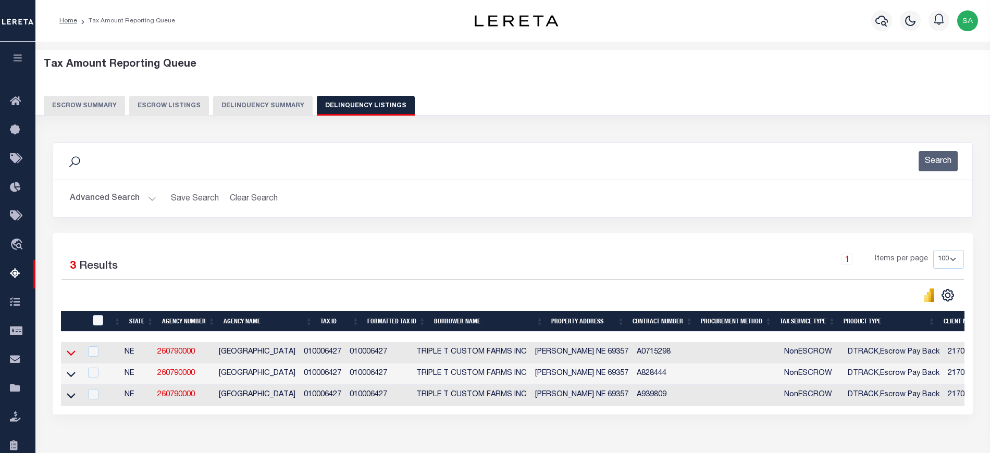
click at [69, 355] on icon at bounding box center [71, 352] width 9 height 11
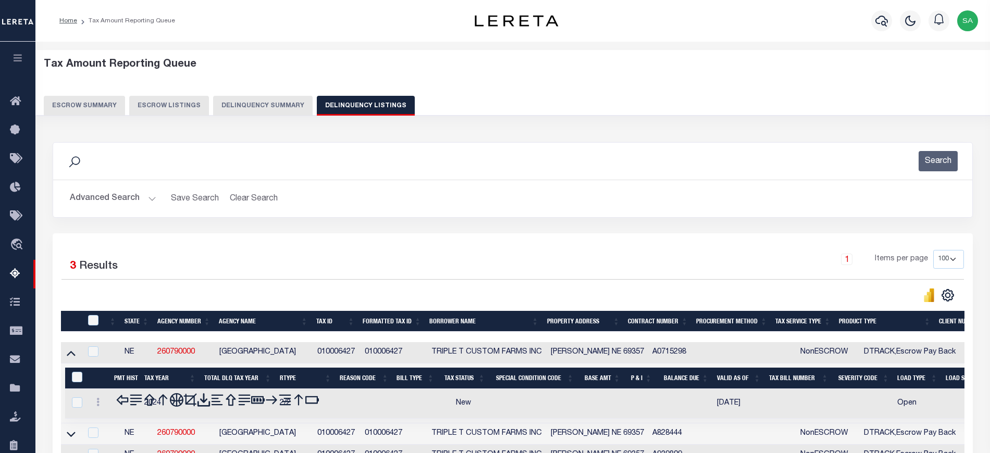
scroll to position [114, 0]
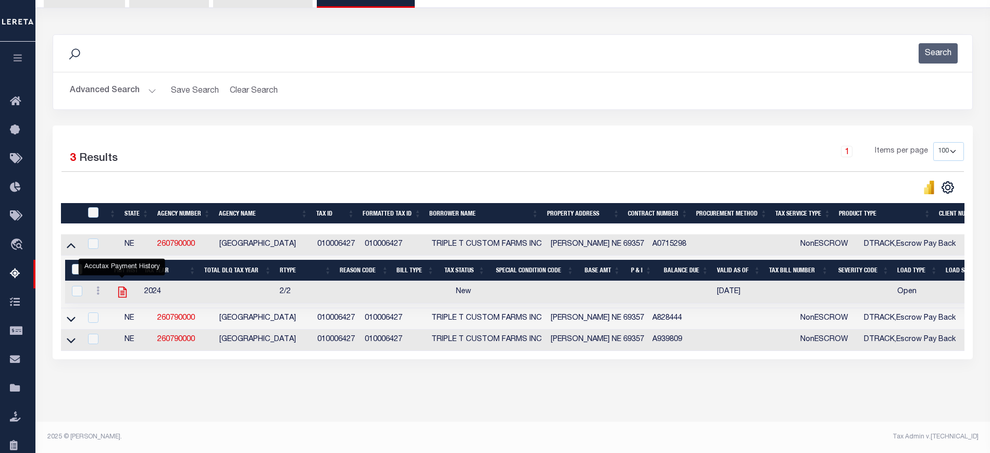
click at [123, 290] on icon "" at bounding box center [122, 292] width 8 height 11
checkbox input "true"
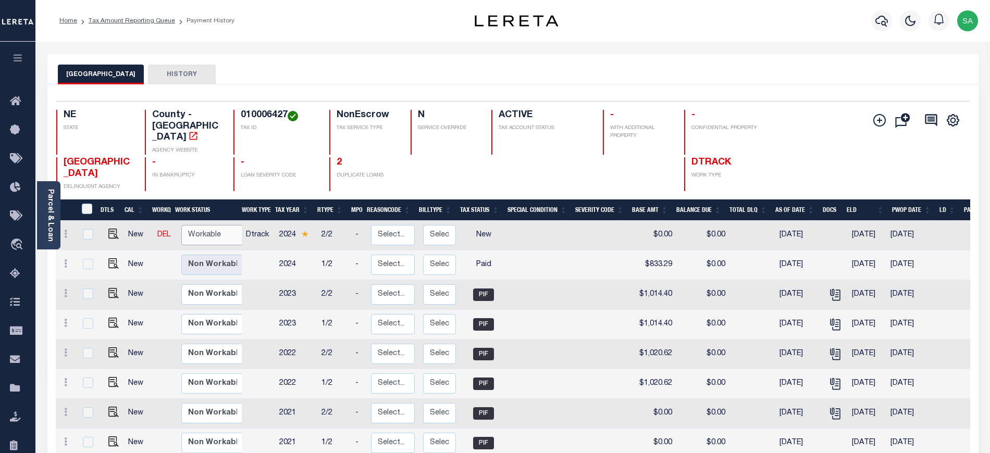
click at [214, 238] on select "Non Workable Workable" at bounding box center [212, 235] width 63 height 20
checkbox input "true"
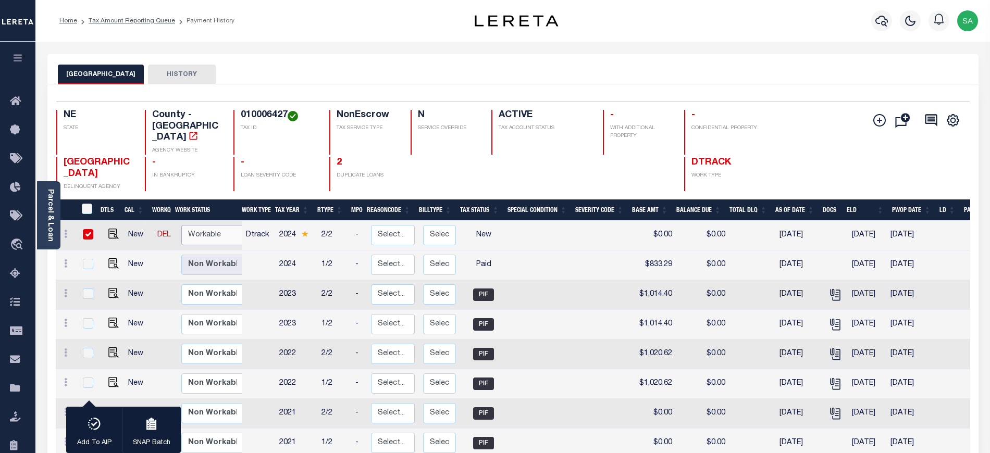
select select "true"
click at [181, 225] on select "Non Workable Workable" at bounding box center [212, 235] width 63 height 20
checkbox input "false"
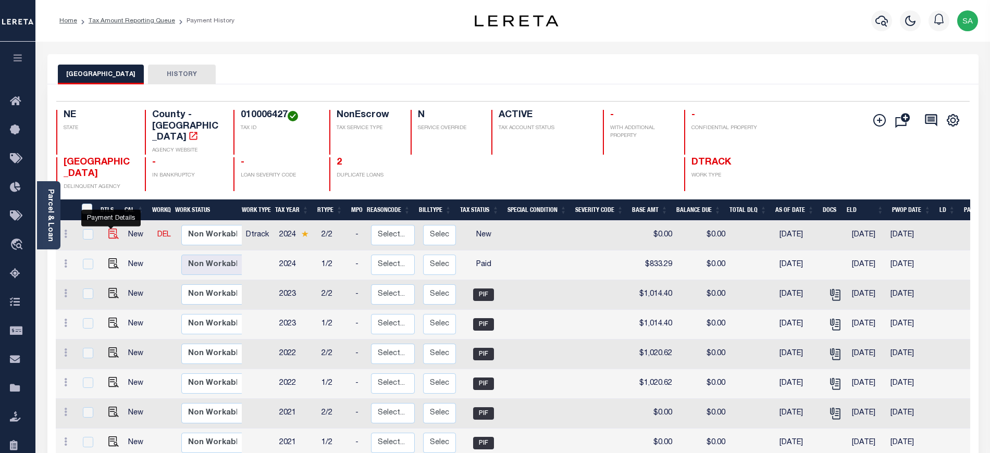
click at [109, 232] on img "" at bounding box center [113, 234] width 10 height 10
checkbox input "true"
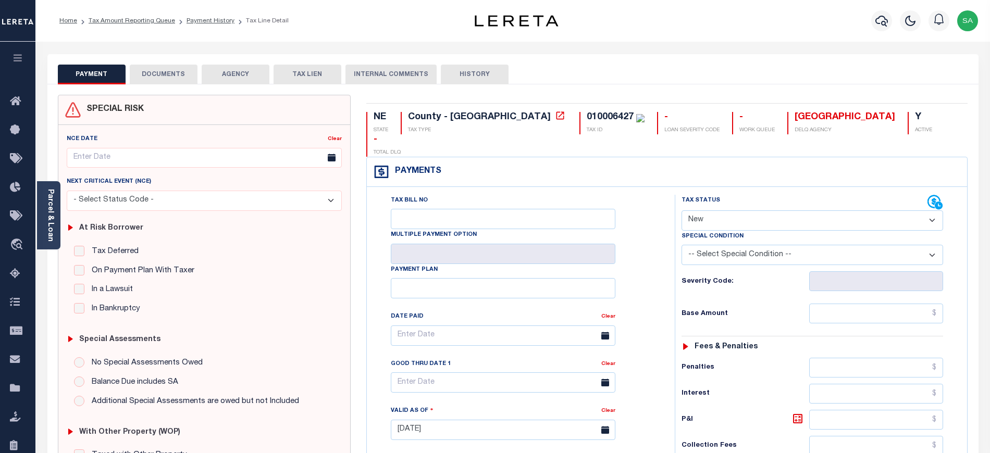
click at [726, 210] on select "- Select Status Code - Open Due/Unpaid Paid Incomplete No Tax Due Internal Refu…" at bounding box center [811, 220] width 261 height 20
select select "DUE"
click at [681, 210] on select "- Select Status Code - Open Due/Unpaid Paid Incomplete No Tax Due Internal Refu…" at bounding box center [811, 220] width 261 height 20
type input "[DATE]"
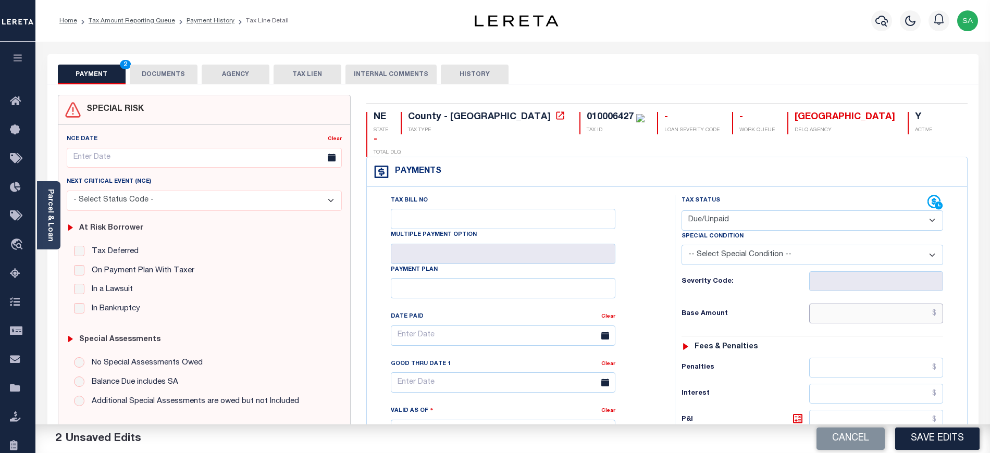
click at [823, 304] on input "text" at bounding box center [876, 314] width 134 height 20
click at [836, 304] on input "text" at bounding box center [876, 314] width 134 height 20
paste input "833.29"
type input "$833.29"
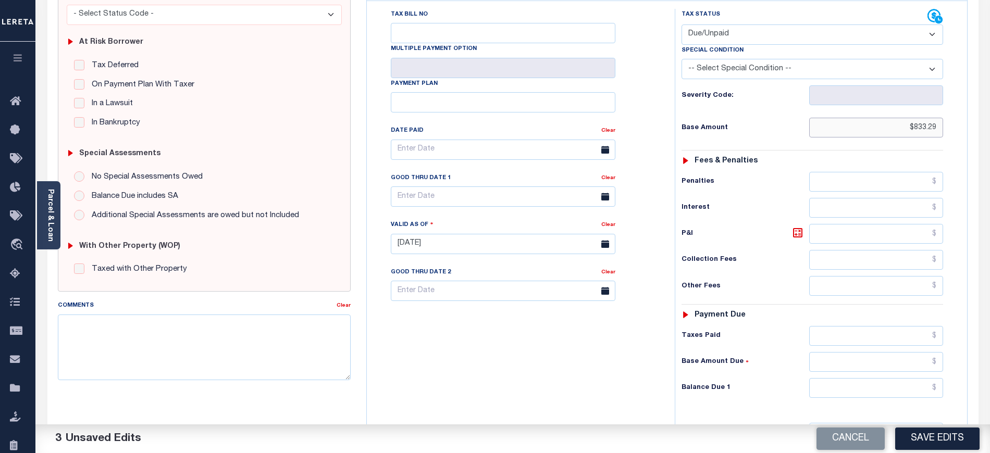
scroll to position [326, 0]
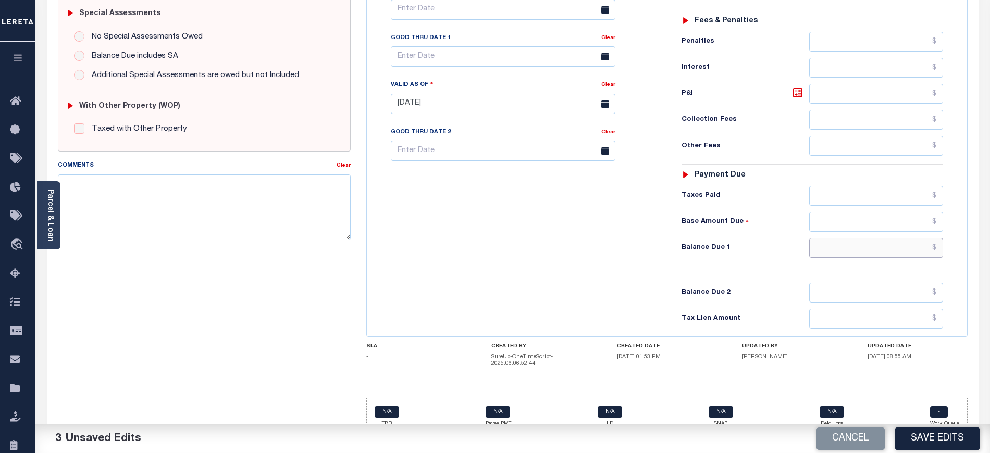
click at [828, 238] on input "text" at bounding box center [876, 248] width 134 height 20
paste input "852.79"
type input "$852.79"
click at [794, 90] on icon at bounding box center [797, 93] width 6 height 6
type input "$19.50"
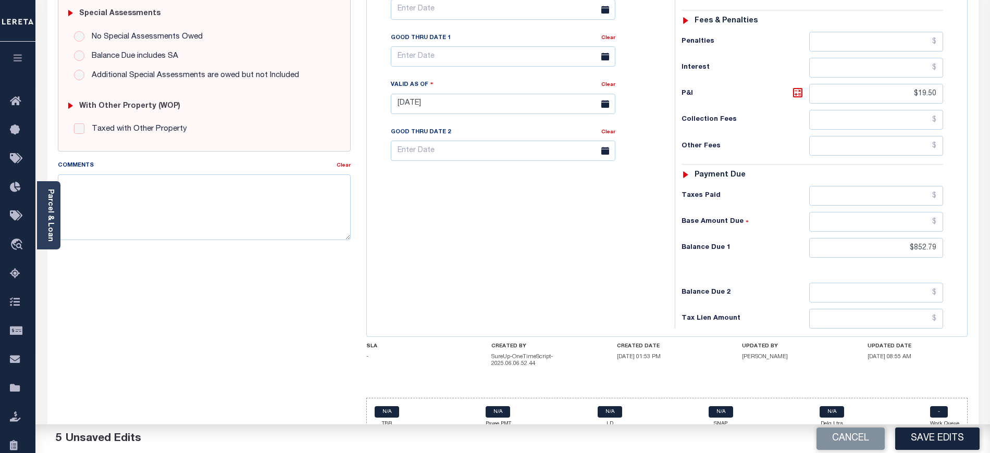
click at [577, 204] on div "Tax Bill No Multiple Payment Option Payment Plan Clear" at bounding box center [517, 99] width 297 height 460
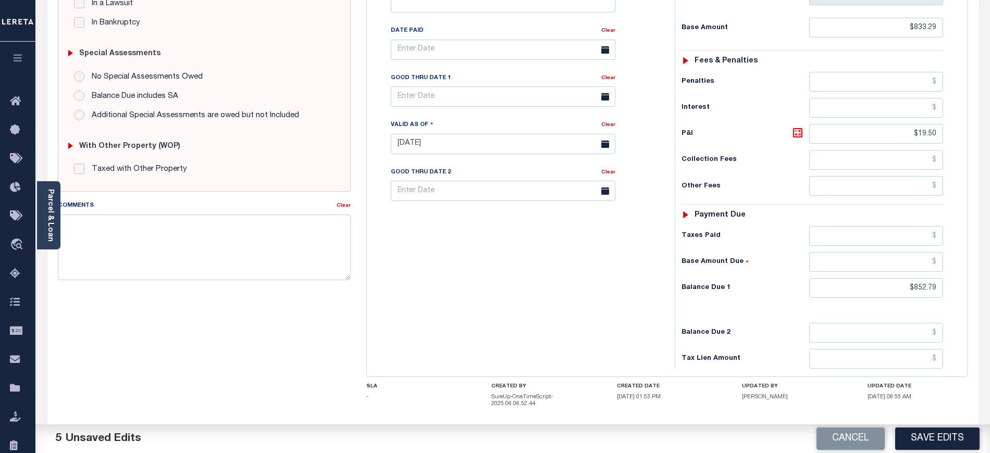
scroll to position [188, 0]
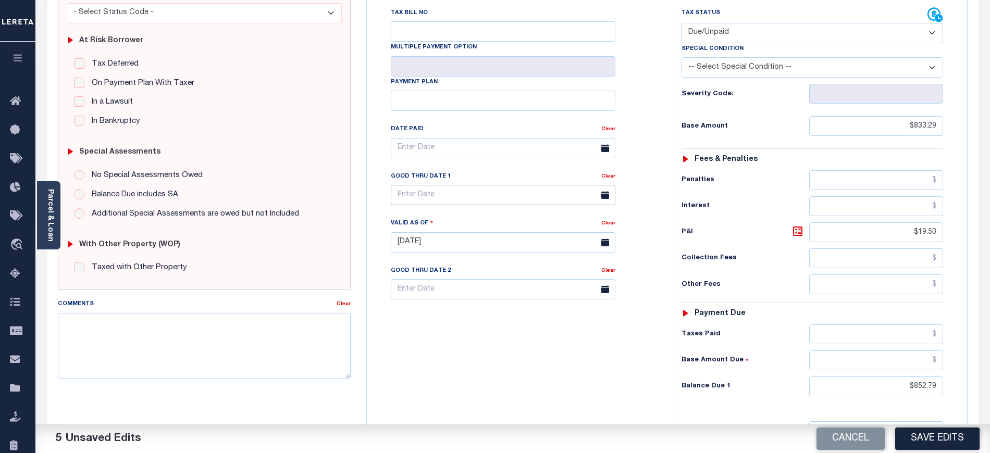
click at [440, 185] on input "text" at bounding box center [503, 195] width 225 height 20
click at [541, 209] on div "Sun Mon Tue Wed Thu Fri Sat" at bounding box center [471, 216] width 160 height 19
click at [544, 204] on icon at bounding box center [542, 201] width 7 height 7
select select "9"
click at [516, 317] on span "31" at bounding box center [516, 317] width 20 height 20
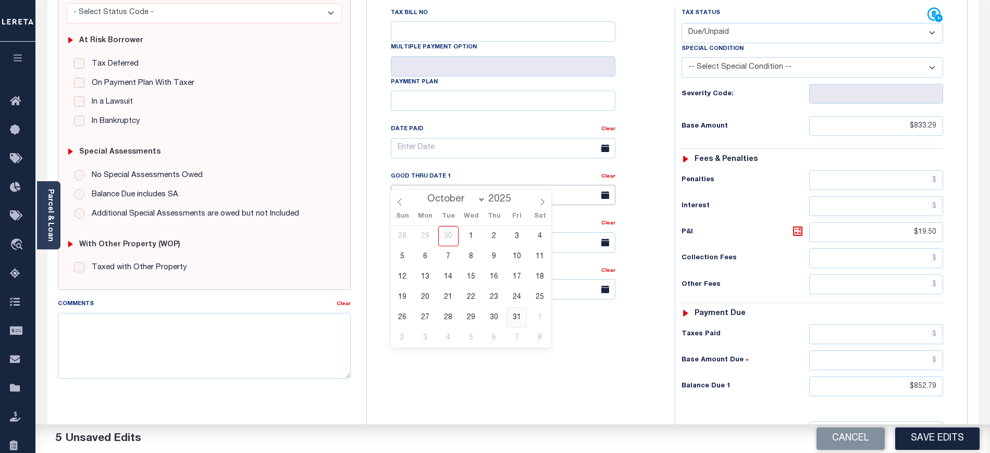
type input "[DATE]"
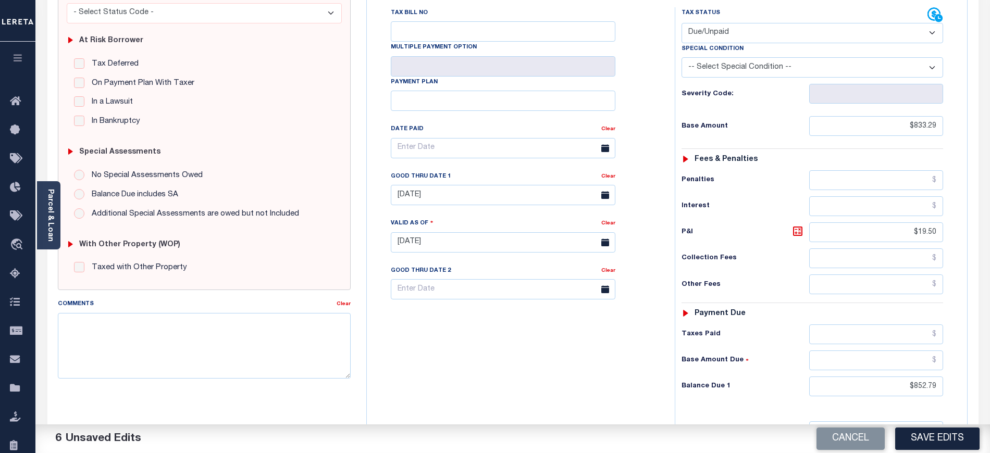
click at [533, 351] on div "Tax Bill No Multiple Payment Option Payment Plan Clear" at bounding box center [517, 237] width 297 height 460
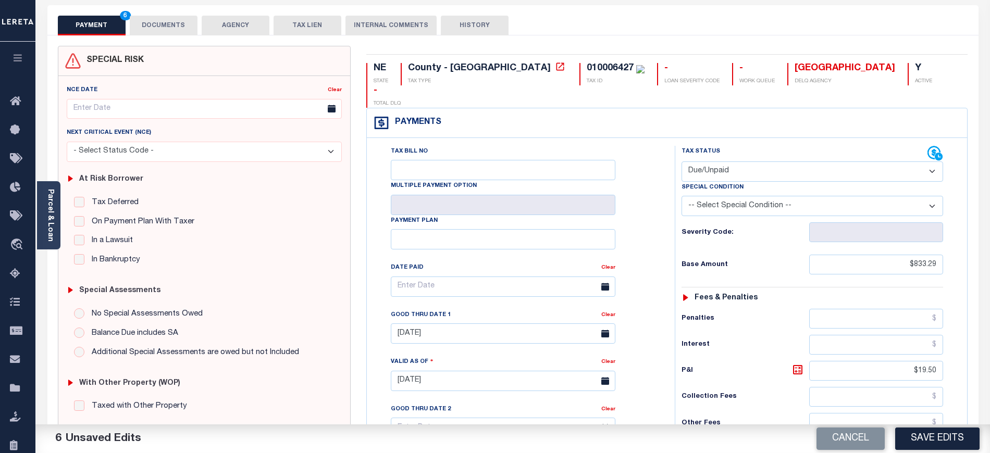
scroll to position [0, 0]
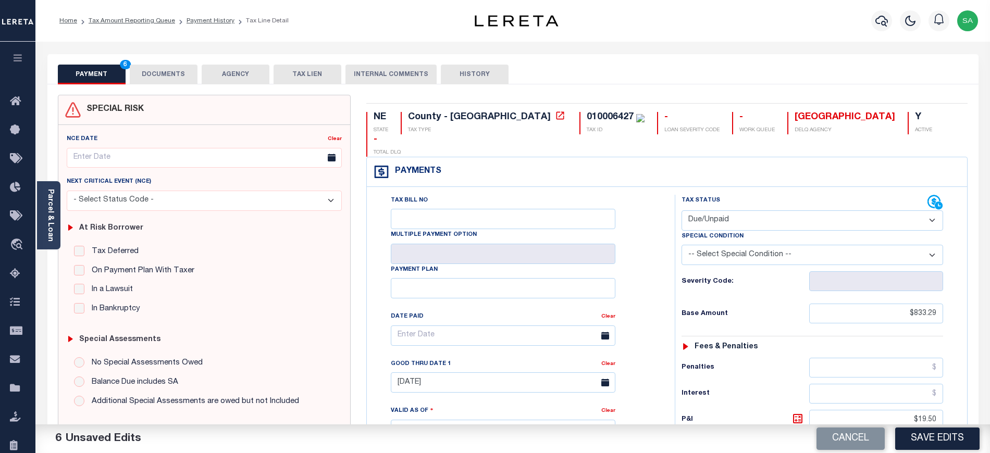
click at [150, 78] on button "DOCUMENTS" at bounding box center [164, 75] width 68 height 20
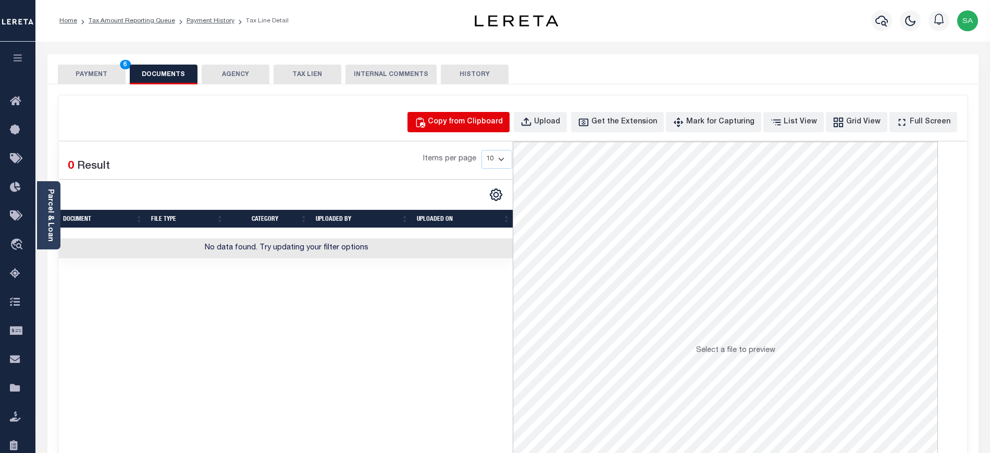
click at [480, 126] on div "Copy from Clipboard" at bounding box center [465, 122] width 75 height 11
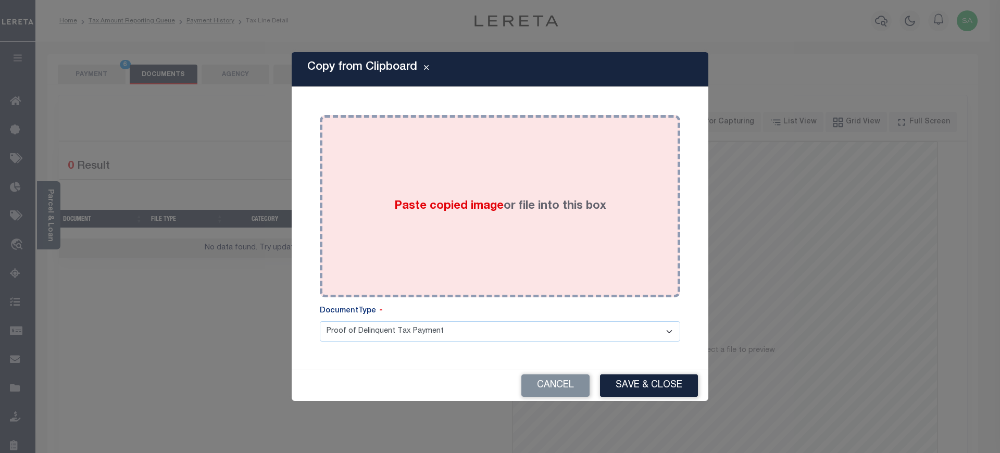
click at [430, 163] on div "Paste copied image or file into this box" at bounding box center [500, 206] width 345 height 167
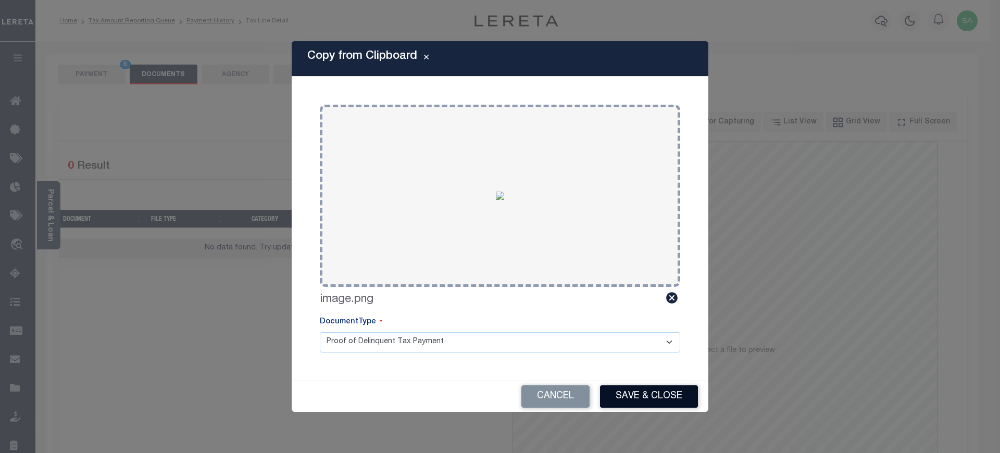
click at [638, 394] on button "Save & Close" at bounding box center [649, 396] width 98 height 22
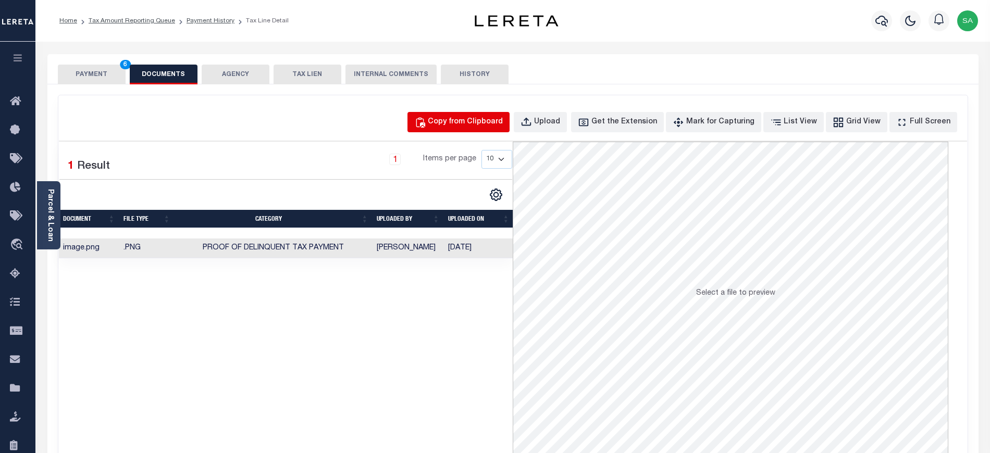
click at [487, 123] on div "Copy from Clipboard" at bounding box center [465, 122] width 75 height 11
select select "POP"
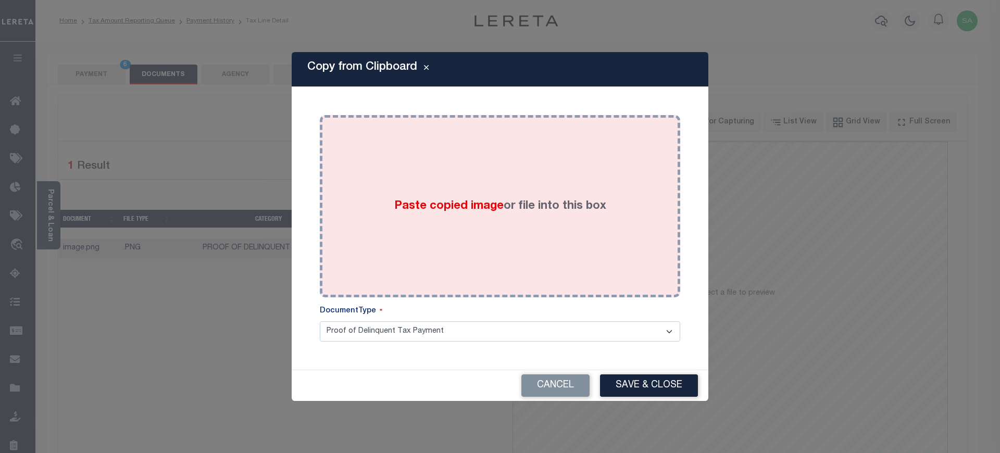
click at [519, 278] on div "Paste copied image or file into this box" at bounding box center [500, 206] width 345 height 167
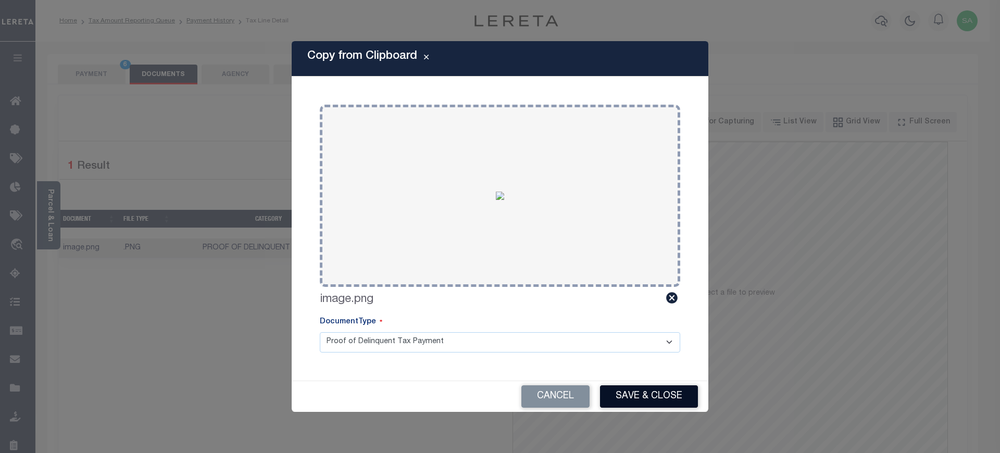
click at [646, 404] on button "Save & Close" at bounding box center [649, 396] width 98 height 22
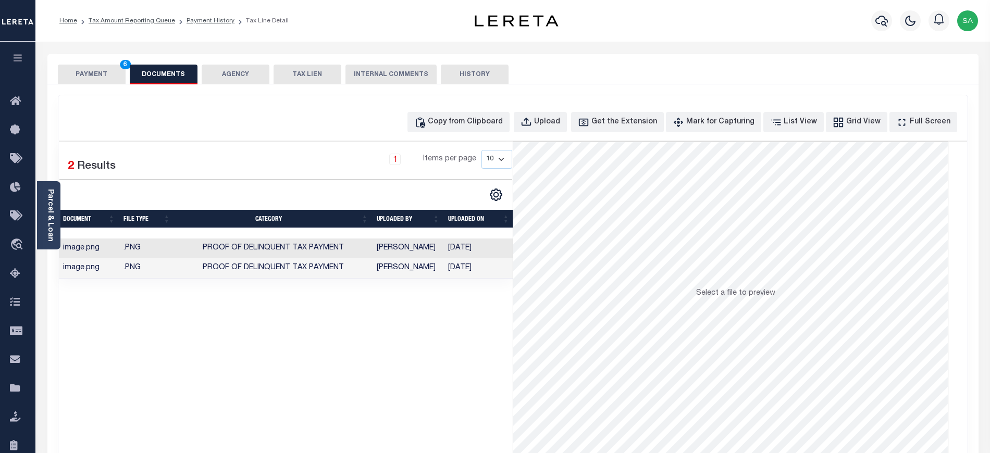
click at [74, 73] on button "PAYMENT 6" at bounding box center [92, 75] width 68 height 20
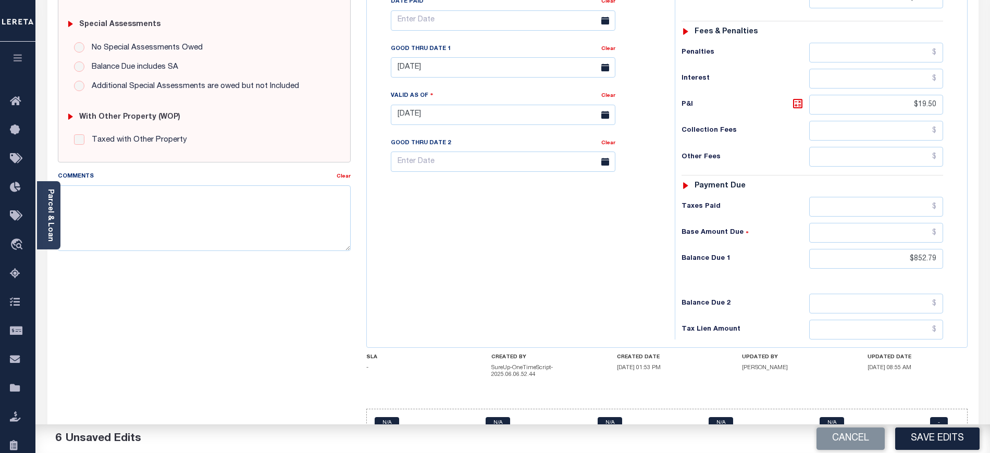
scroll to position [323, 0]
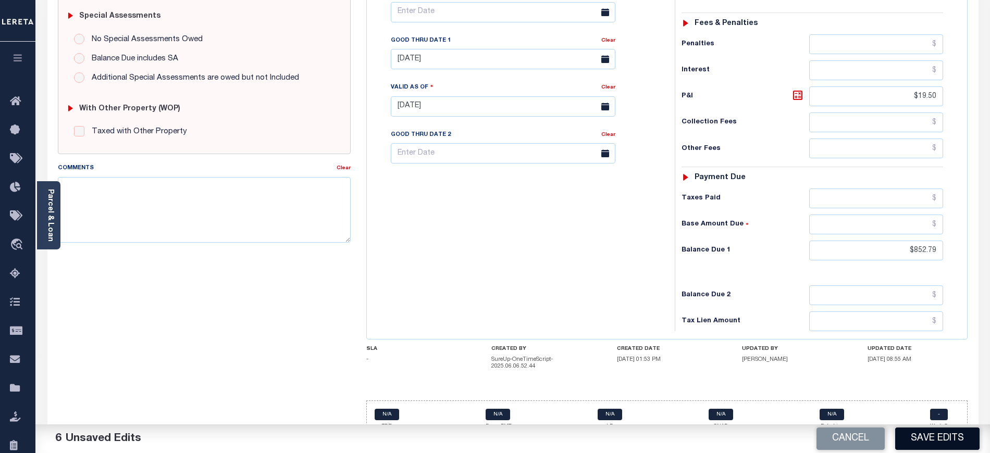
click at [931, 433] on button "Save Edits" at bounding box center [937, 439] width 84 height 22
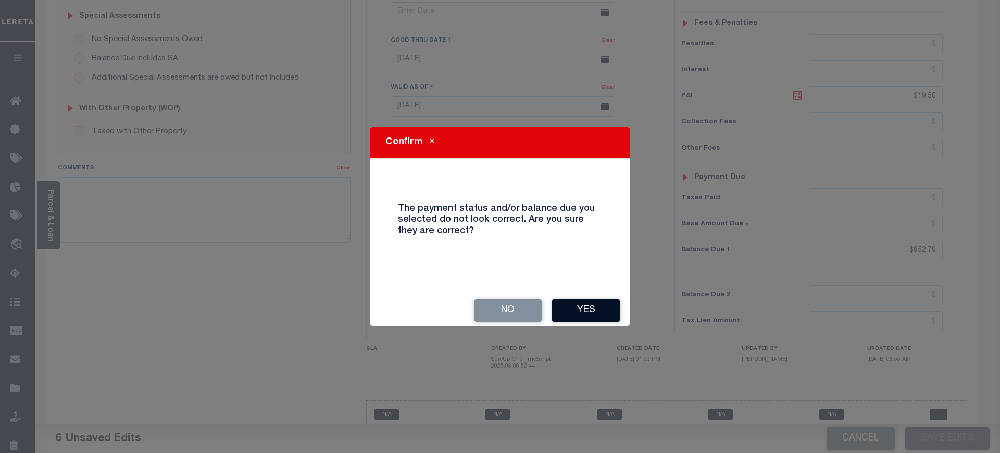
click at [608, 314] on button "Yes" at bounding box center [586, 311] width 68 height 22
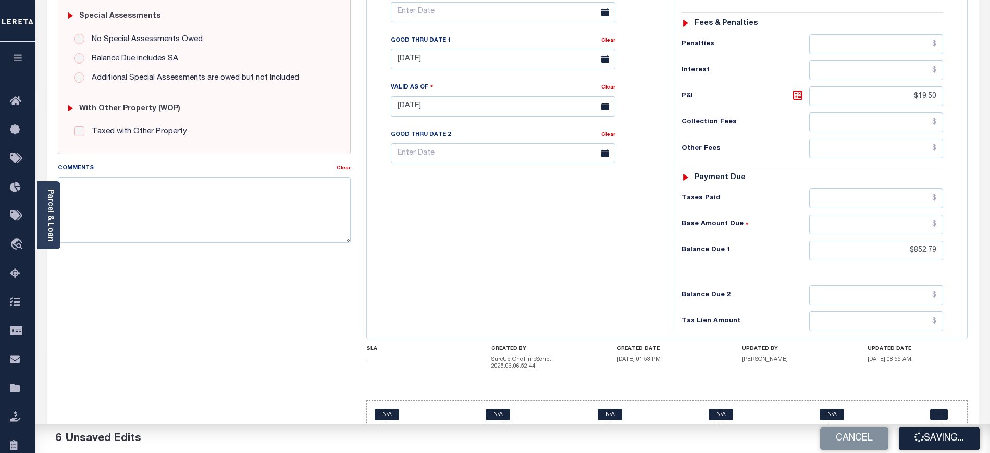
checkbox input "false"
type input "$833.29"
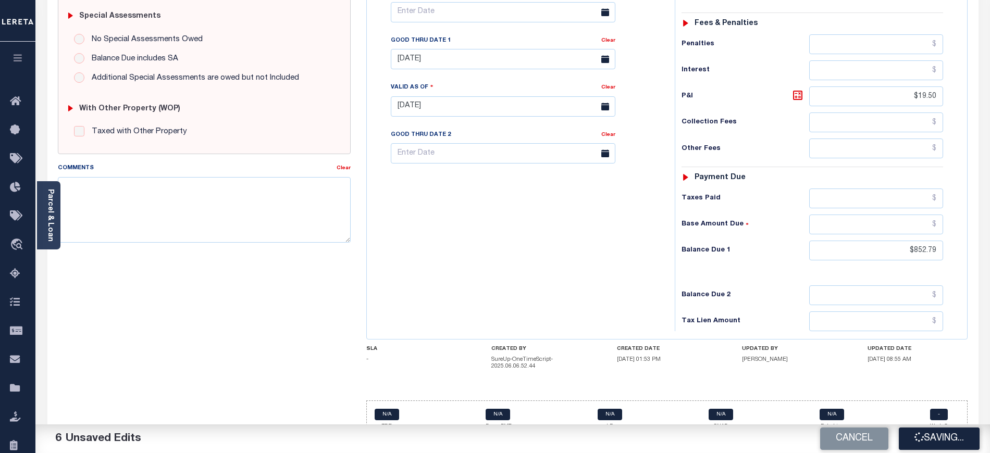
type input "$19.5"
type input "$852.79"
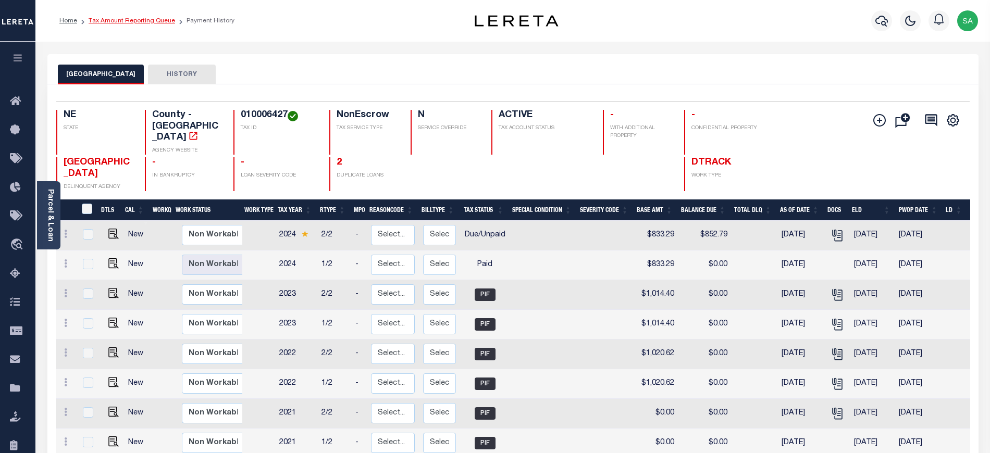
click at [156, 24] on link "Tax Amount Reporting Queue" at bounding box center [132, 21] width 86 height 6
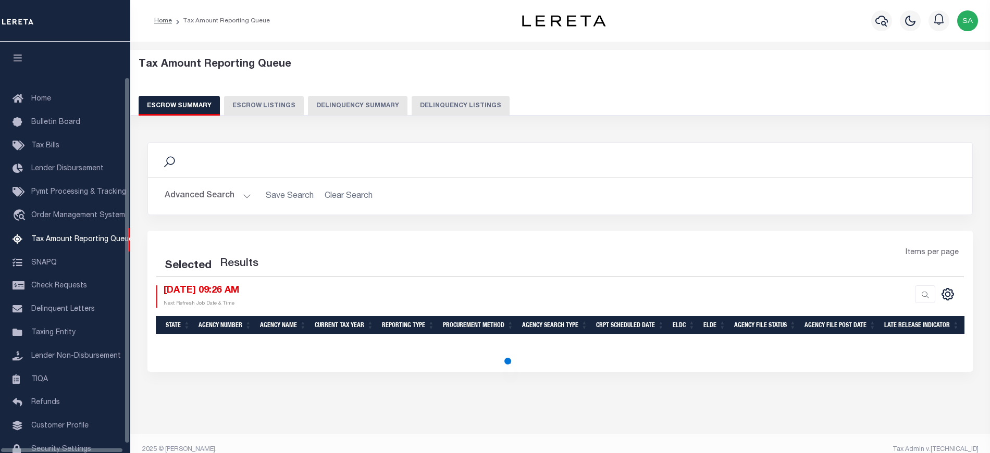
click at [461, 111] on button "Delinquency Listings" at bounding box center [460, 106] width 98 height 20
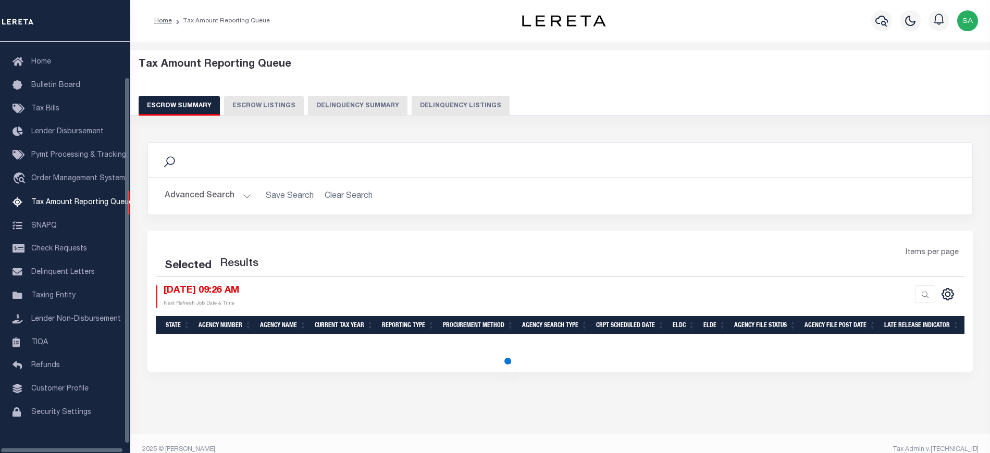
select select "100"
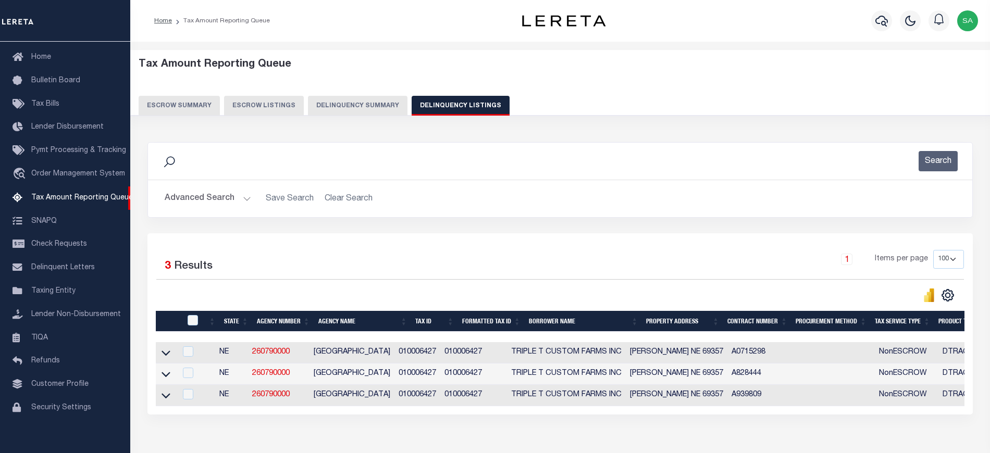
click at [185, 318] on div at bounding box center [193, 320] width 17 height 11
click at [189, 325] on input "checkbox" at bounding box center [193, 320] width 10 height 10
checkbox input "true"
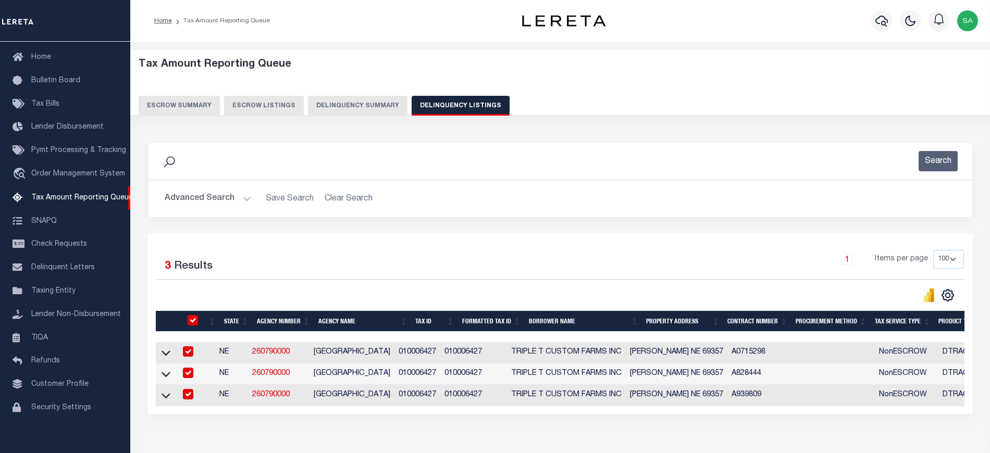
checkbox input "true"
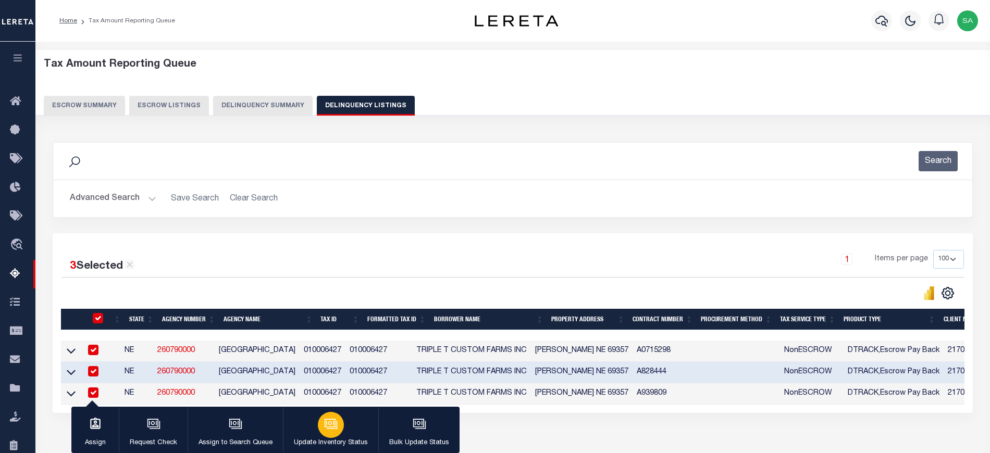
click at [326, 434] on div "button" at bounding box center [331, 425] width 26 height 26
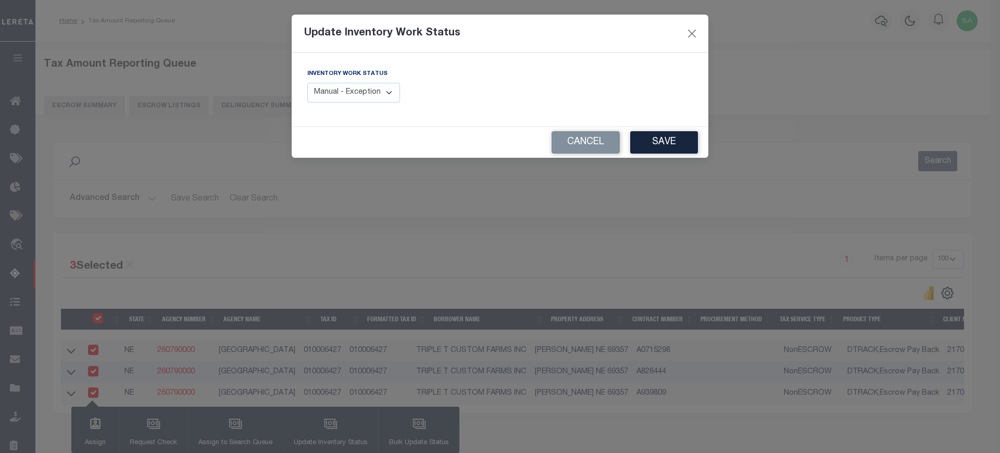
click at [346, 90] on select "Manual - Exception Pended - Awaiting Search Late Add Exception Completed" at bounding box center [353, 93] width 93 height 20
select select "4"
click at [307, 83] on select "Manual - Exception Pended - Awaiting Search Late Add Exception Completed" at bounding box center [353, 93] width 93 height 20
click at [659, 143] on button "Save" at bounding box center [664, 142] width 68 height 22
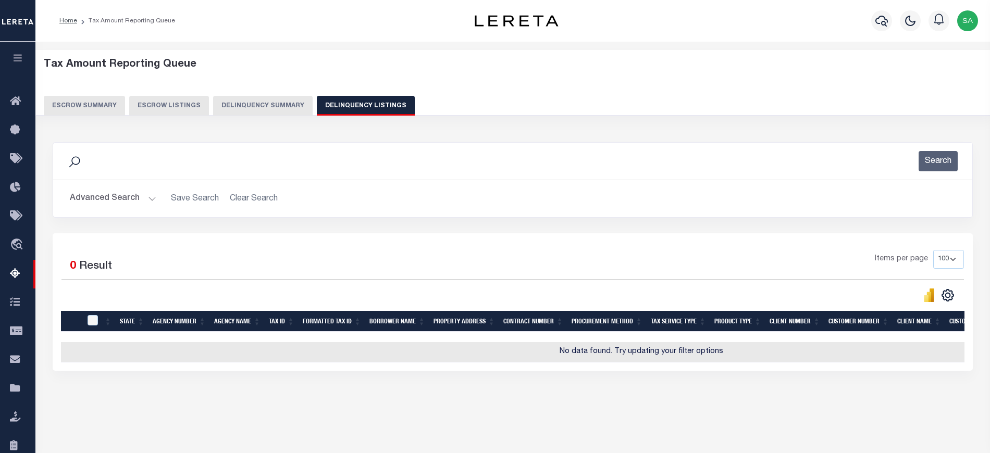
click at [136, 196] on button "Advanced Search" at bounding box center [113, 199] width 86 height 20
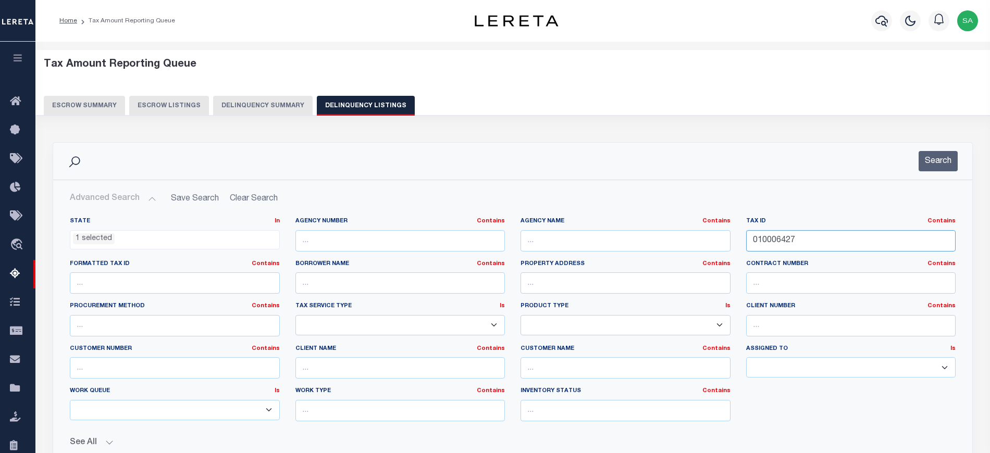
click at [778, 238] on input "010006427" at bounding box center [851, 240] width 210 height 21
paste input "621"
type input "010006621"
click at [942, 155] on button "Search" at bounding box center [937, 161] width 39 height 20
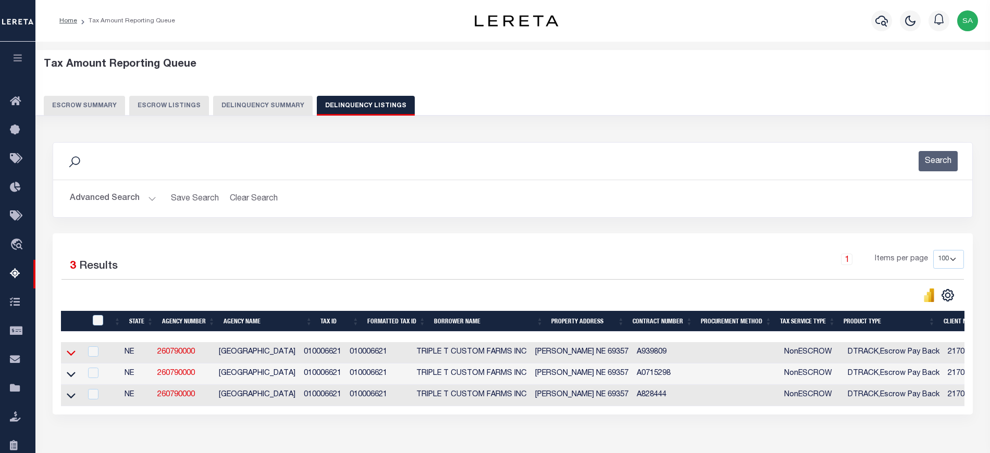
click at [70, 356] on icon at bounding box center [71, 353] width 9 height 5
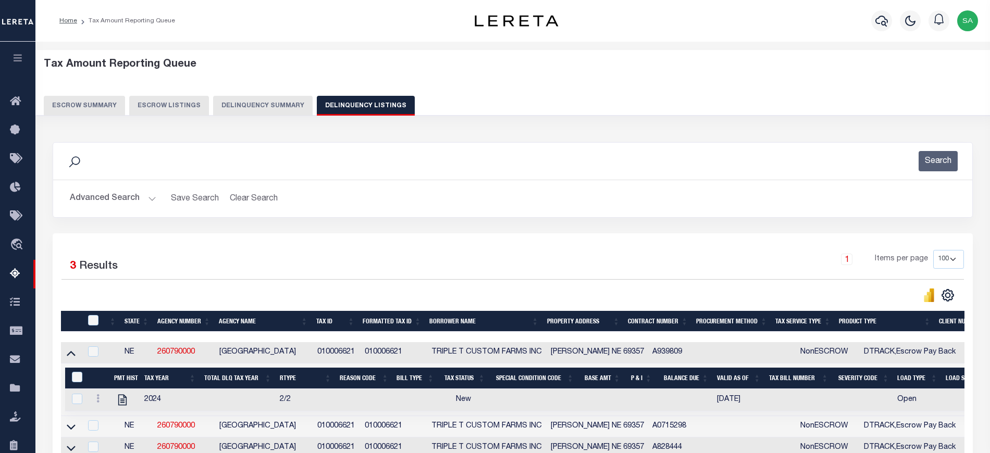
scroll to position [119, 0]
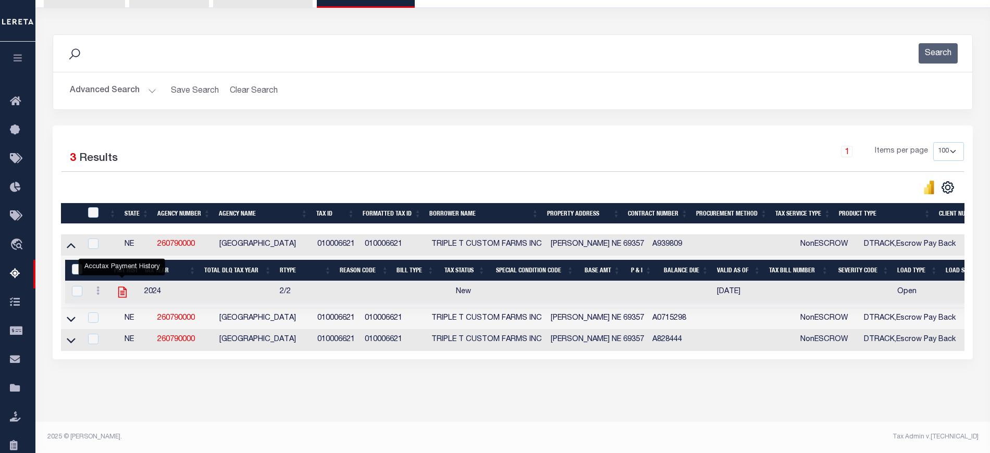
click at [119, 286] on icon "" at bounding box center [123, 292] width 14 height 14
checkbox input "true"
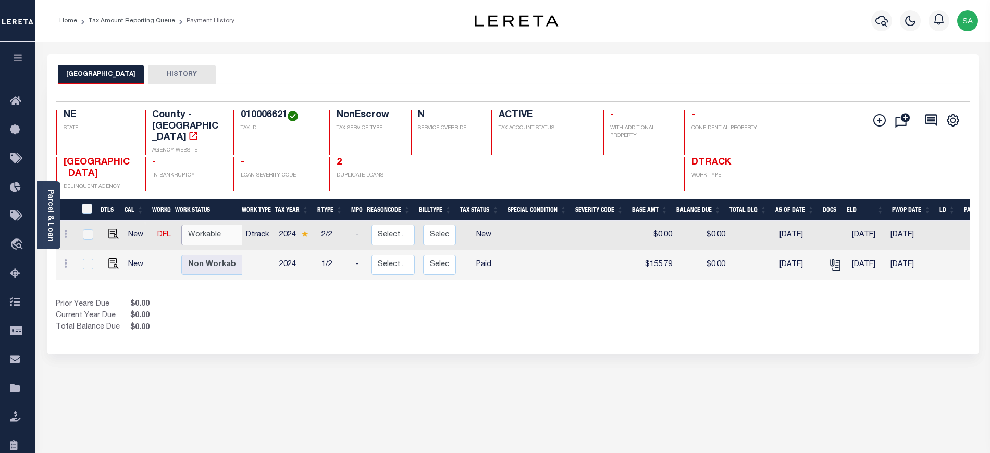
click at [206, 231] on select "Non Workable Workable" at bounding box center [212, 235] width 63 height 20
checkbox input "true"
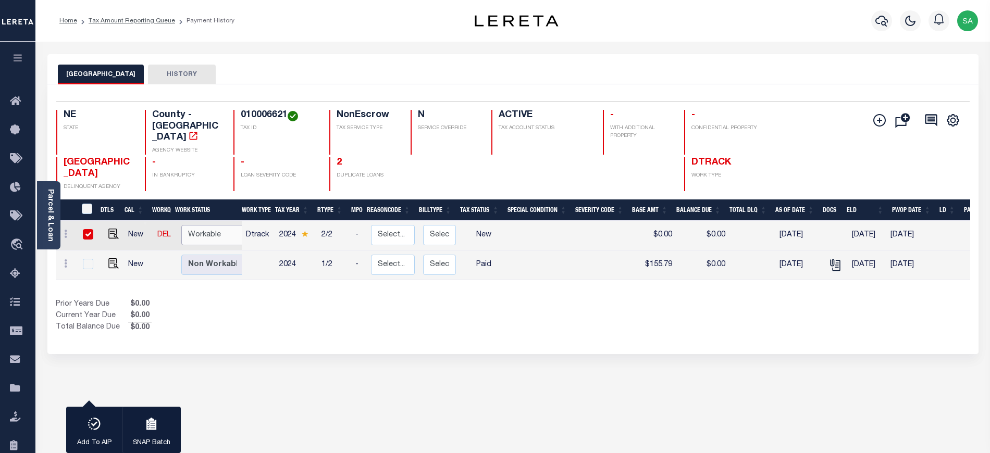
select select "true"
click at [181, 225] on select "Non Workable Workable" at bounding box center [212, 235] width 63 height 20
checkbox input "false"
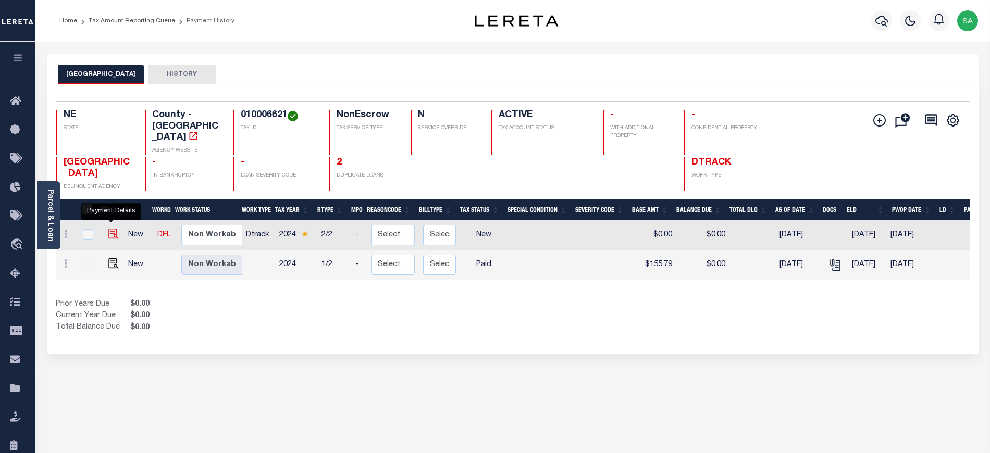
click at [110, 231] on img "" at bounding box center [113, 234] width 10 height 10
checkbox input "true"
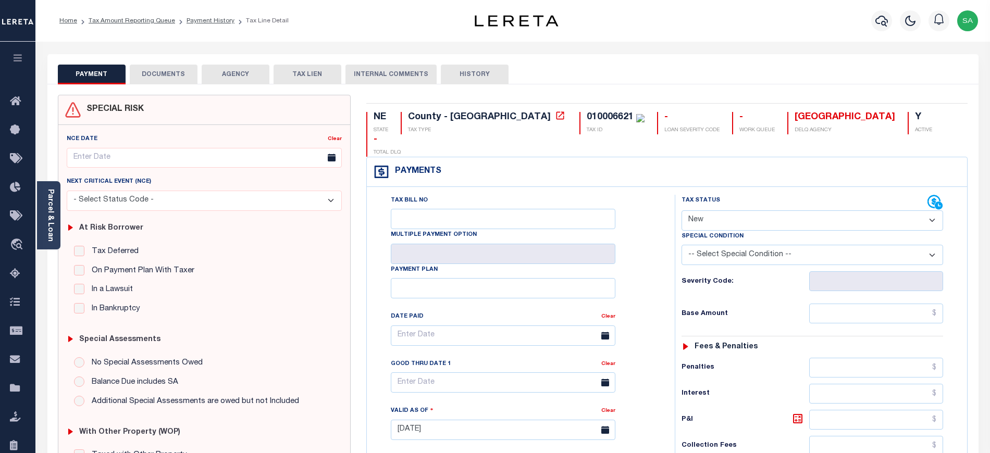
click at [745, 231] on div "Special Condition" at bounding box center [811, 238] width 261 height 15
click at [750, 210] on select "- Select Status Code - Open Due/Unpaid Paid Incomplete No Tax Due Internal Refu…" at bounding box center [811, 220] width 261 height 20
select select "DUE"
click at [681, 210] on select "- Select Status Code - Open Due/Unpaid Paid Incomplete No Tax Due Internal Refu…" at bounding box center [811, 220] width 261 height 20
type input "[DATE]"
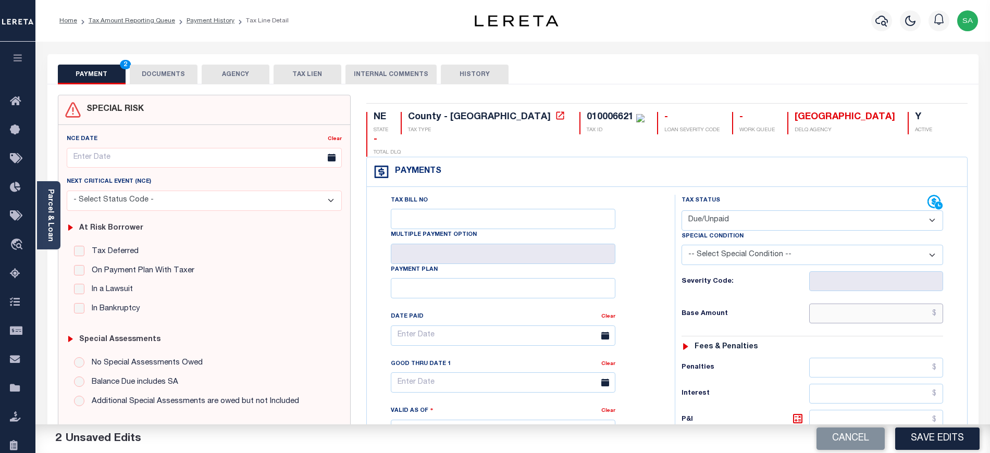
click at [857, 304] on input "text" at bounding box center [876, 314] width 134 height 20
paste input "155.79"
type input "$155.79"
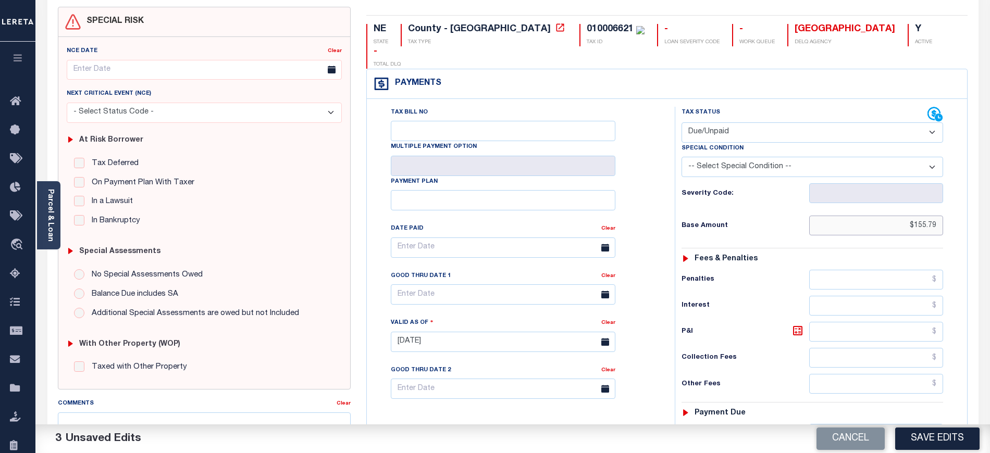
scroll to position [278, 0]
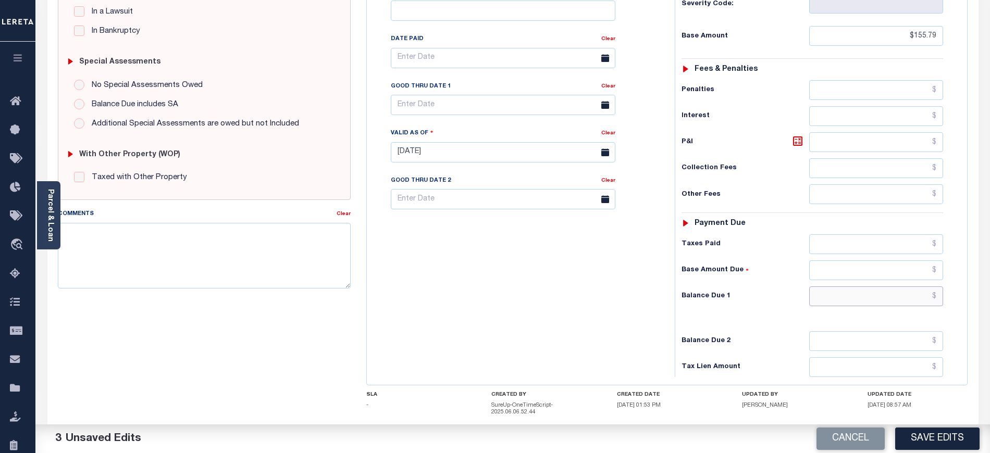
click at [830, 286] on input "text" at bounding box center [876, 296] width 134 height 20
paste input "159.44"
type input "$159.44"
click at [796, 135] on icon at bounding box center [797, 141] width 13 height 13
type input "$3.65"
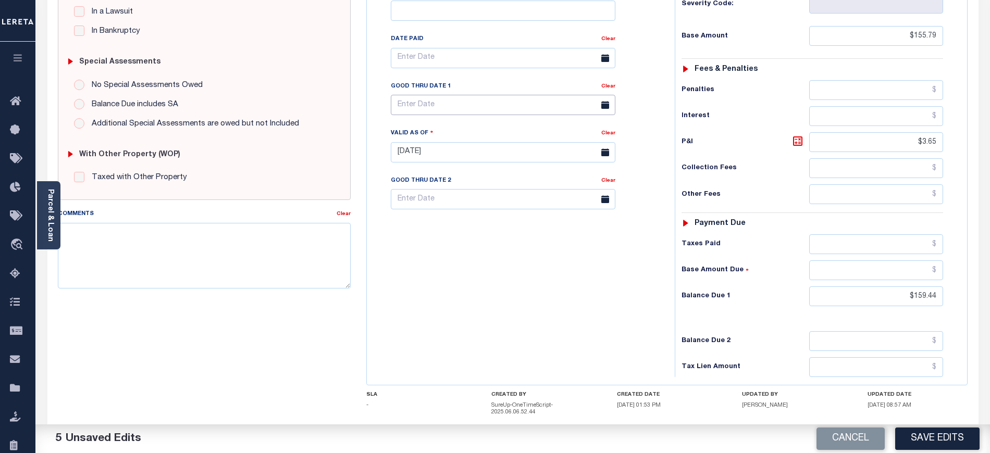
click at [442, 95] on input "text" at bounding box center [503, 105] width 225 height 20
click at [550, 107] on span at bounding box center [542, 108] width 18 height 18
click at [544, 108] on span at bounding box center [542, 108] width 18 height 18
click at [400, 113] on icon at bounding box center [399, 111] width 7 height 7
select select "9"
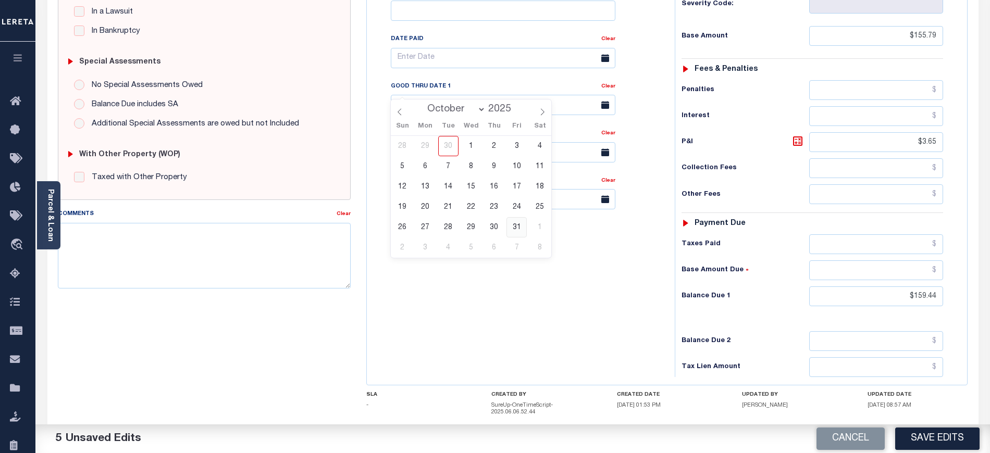
click at [519, 226] on span "31" at bounding box center [516, 227] width 20 height 20
type input "[DATE]"
click at [548, 290] on div "Tax Bill No Multiple Payment Option Payment Plan Clear" at bounding box center [517, 147] width 297 height 460
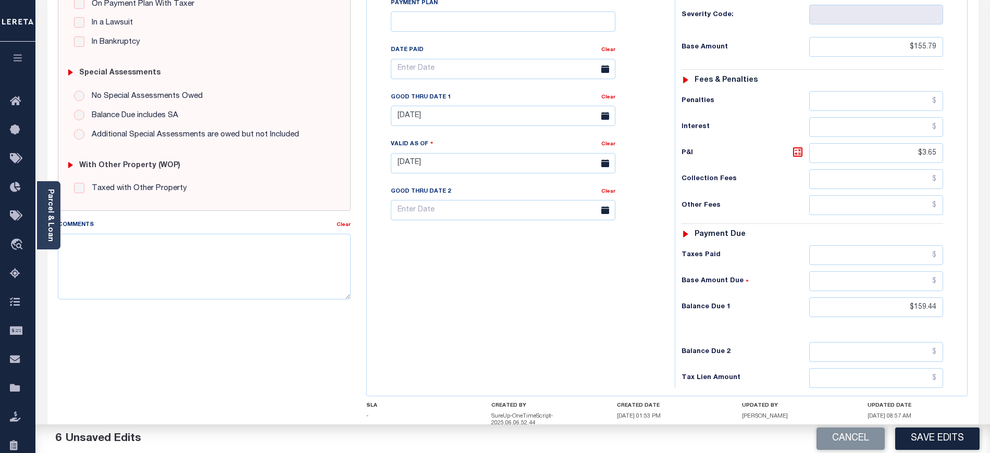
scroll to position [0, 0]
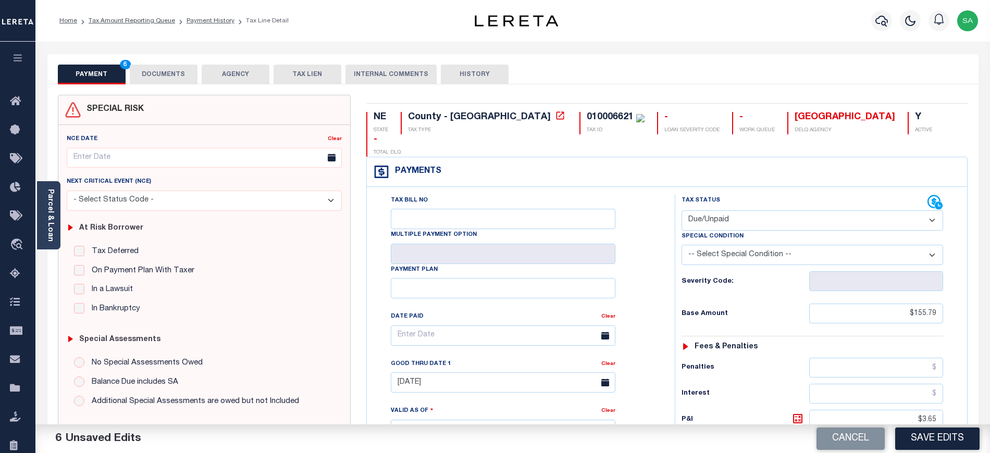
click at [160, 82] on button "DOCUMENTS" at bounding box center [164, 75] width 68 height 20
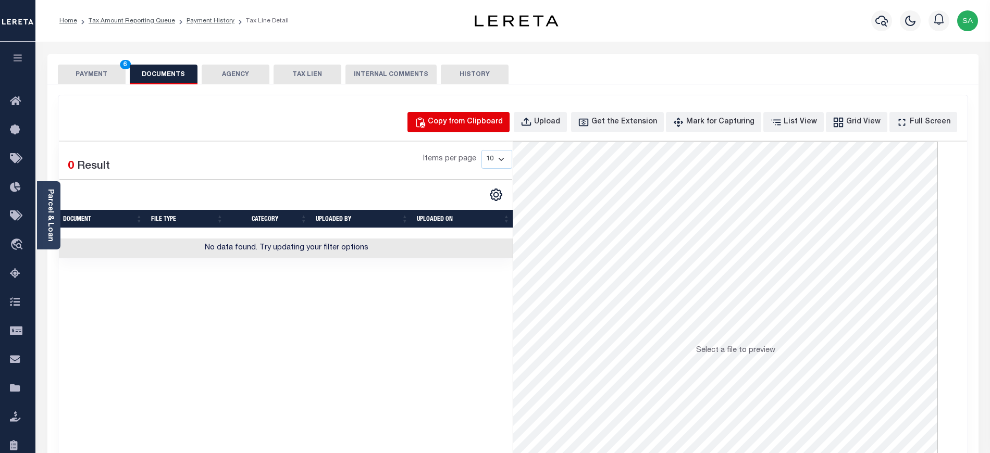
click at [473, 116] on button "Copy from Clipboard" at bounding box center [458, 122] width 102 height 20
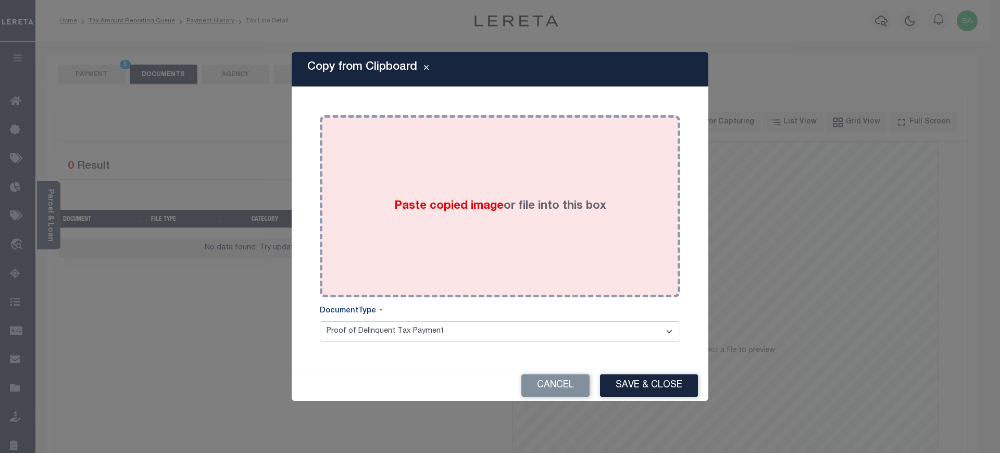
click at [509, 221] on div "Paste copied image or file into this box" at bounding box center [500, 206] width 345 height 167
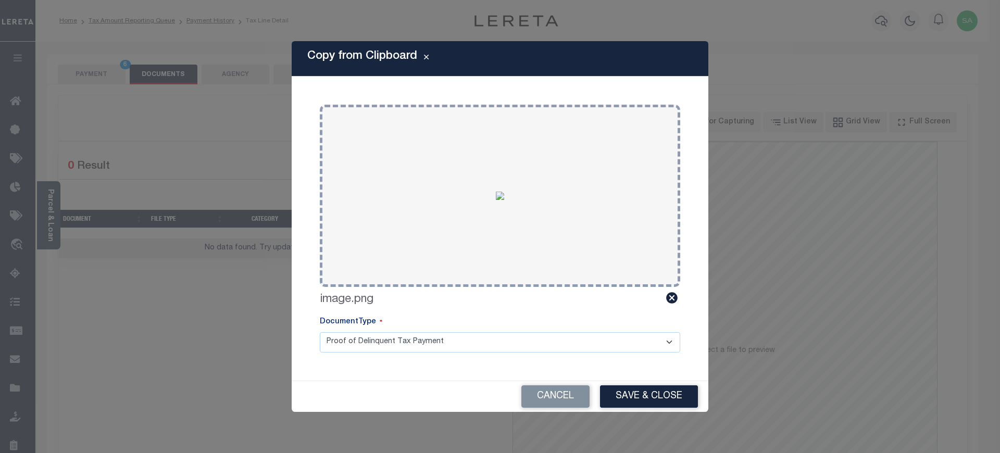
click at [632, 395] on button "Save & Close" at bounding box center [649, 396] width 98 height 22
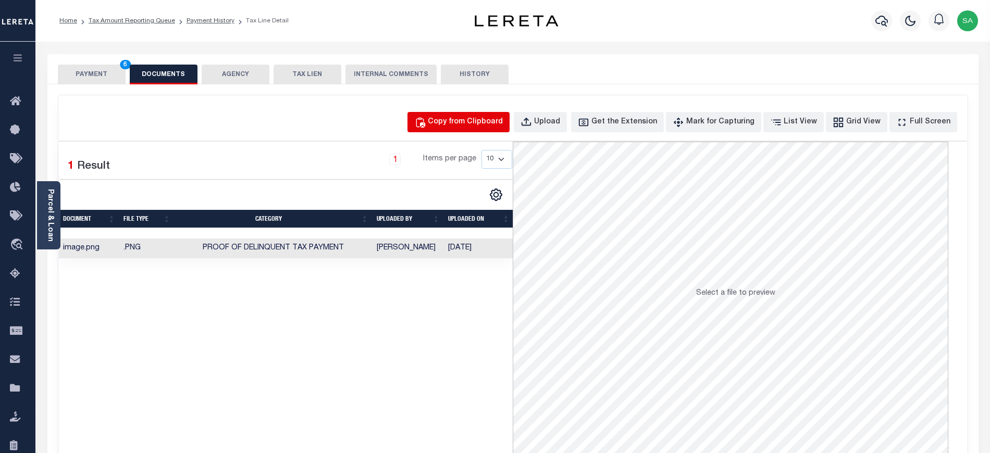
click at [450, 119] on div "Copy from Clipboard" at bounding box center [465, 122] width 75 height 11
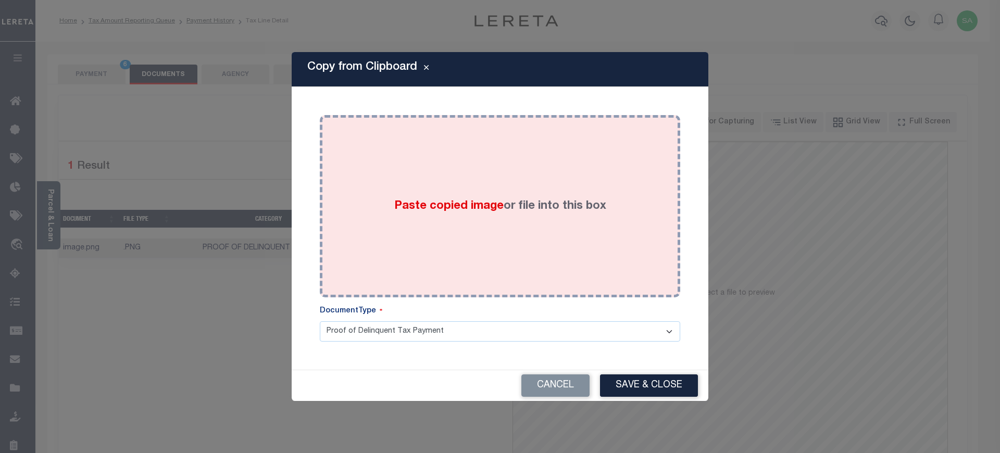
click at [508, 282] on div "Paste copied image or file into this box" at bounding box center [500, 206] width 345 height 167
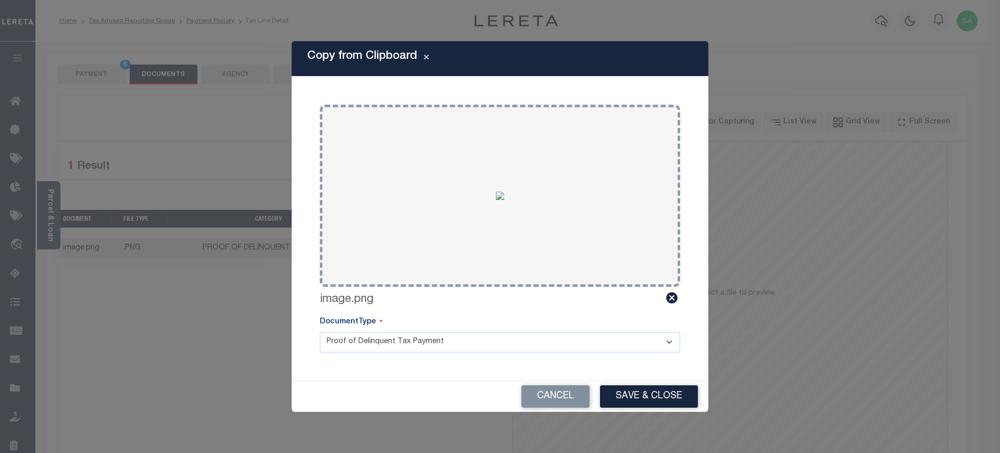
click at [632, 394] on button "Save & Close" at bounding box center [649, 396] width 98 height 22
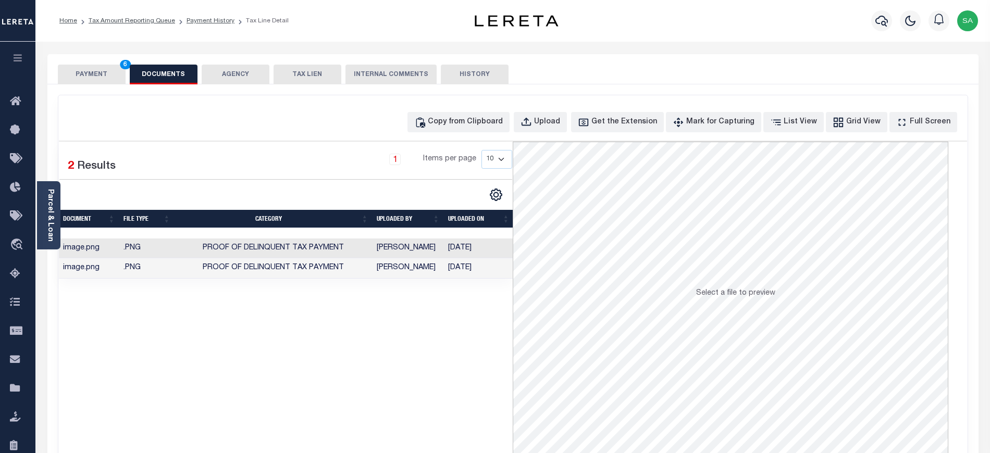
click at [100, 76] on button "PAYMENT 6" at bounding box center [92, 75] width 68 height 20
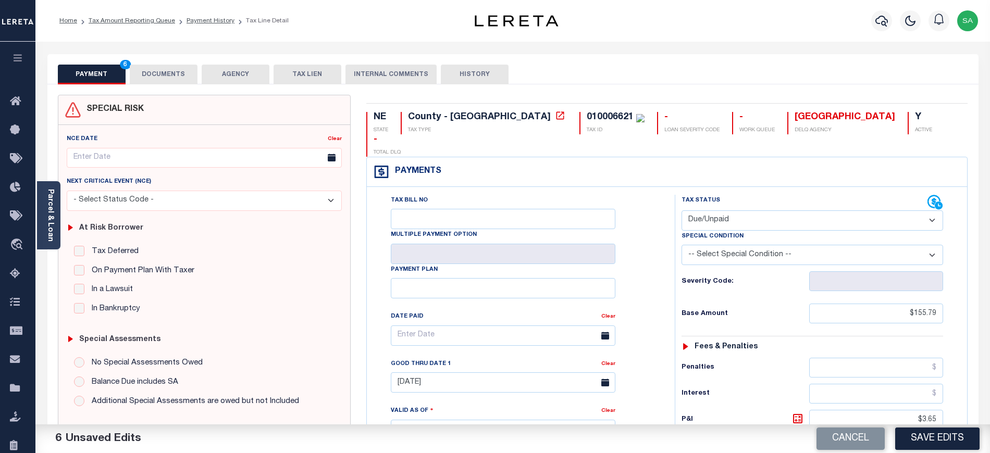
click at [172, 77] on button "DOCUMENTS" at bounding box center [164, 75] width 68 height 20
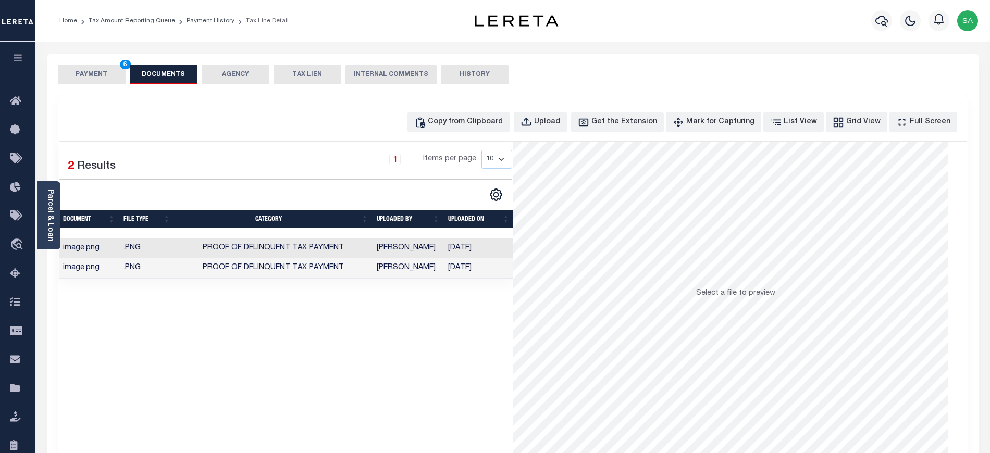
click at [96, 76] on button "PAYMENT 6" at bounding box center [92, 75] width 68 height 20
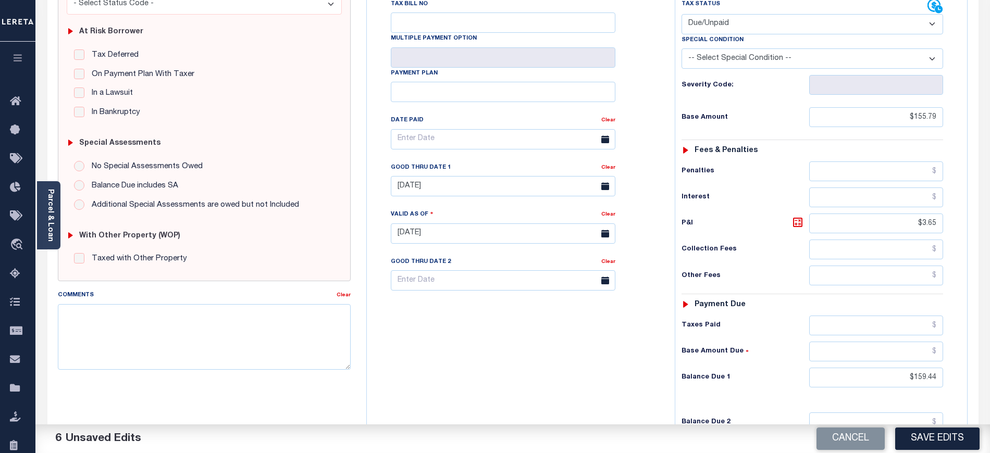
scroll to position [208, 0]
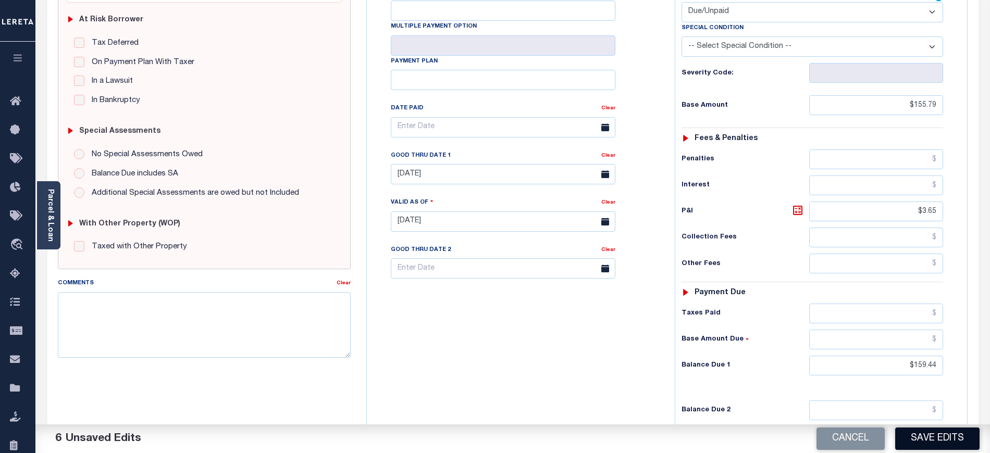
click at [903, 435] on button "Save Edits" at bounding box center [937, 439] width 84 height 22
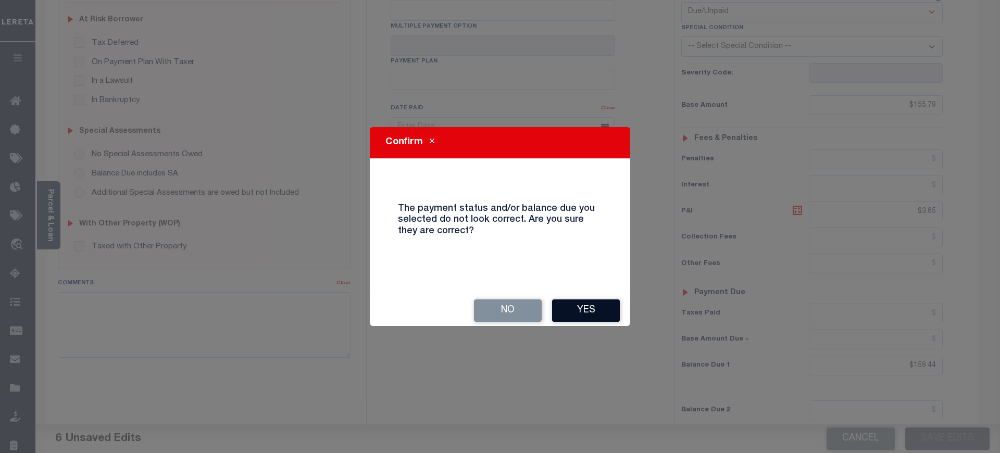
click at [616, 305] on button "Yes" at bounding box center [586, 311] width 68 height 22
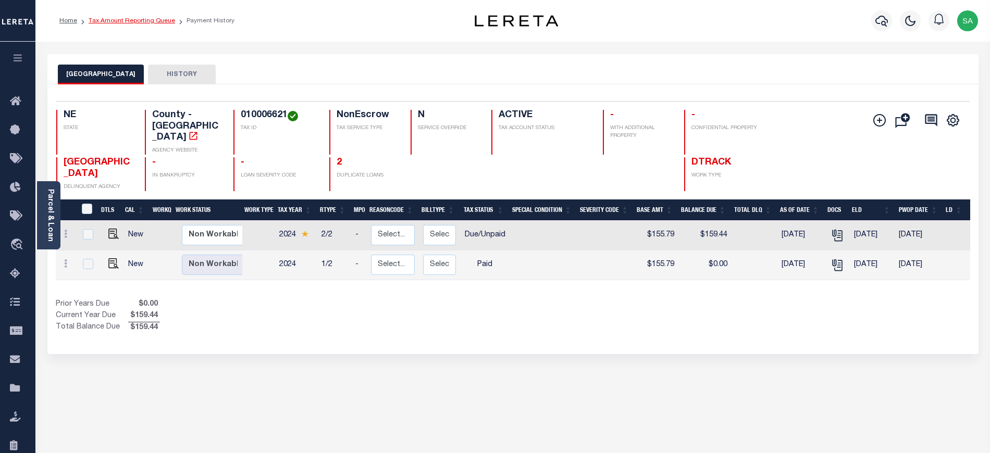
click at [159, 23] on link "Tax Amount Reporting Queue" at bounding box center [132, 21] width 86 height 6
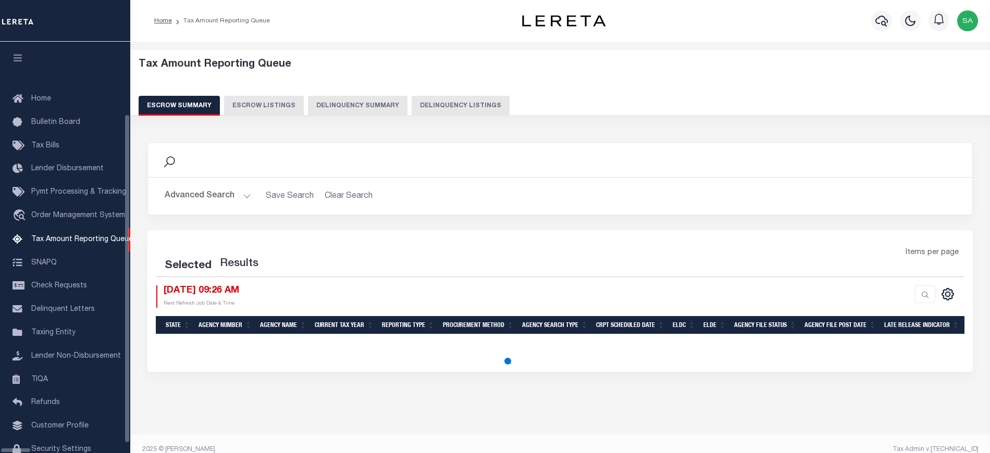
click at [424, 107] on button "Delinquency Listings" at bounding box center [460, 106] width 98 height 20
select select "100"
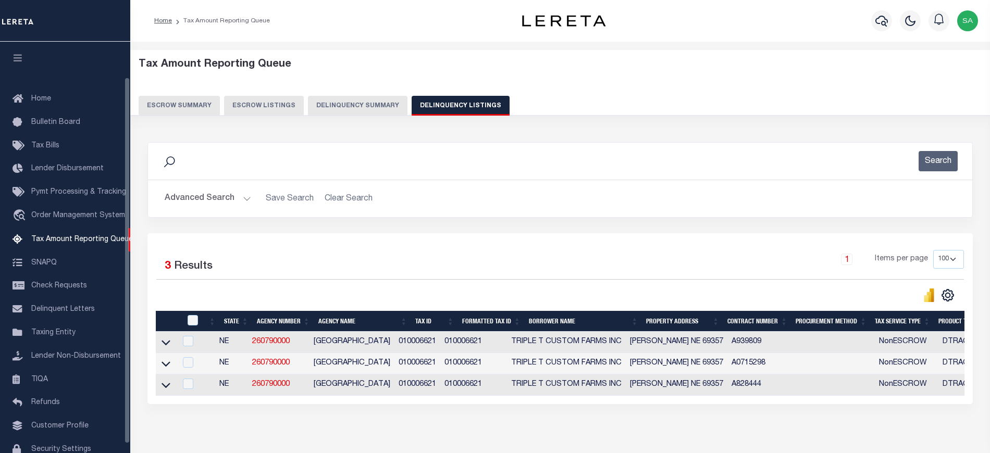
scroll to position [40, 0]
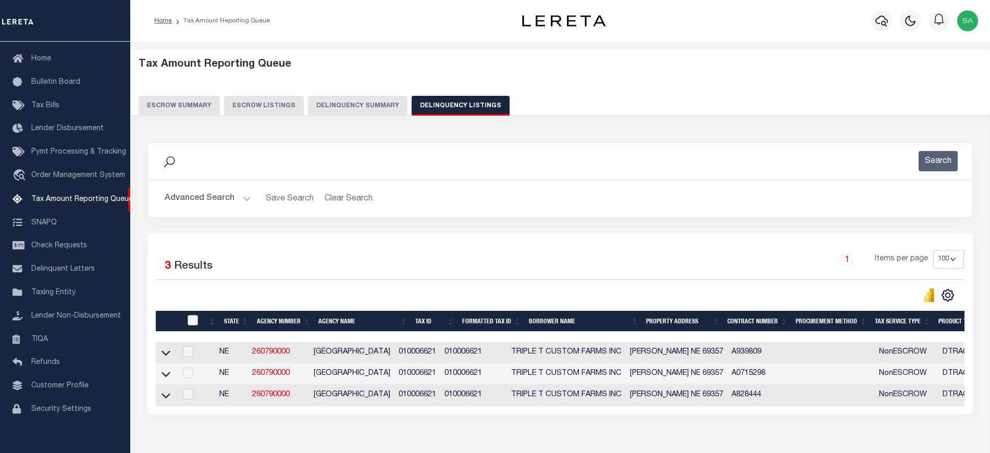
click at [196, 320] on input "checkbox" at bounding box center [193, 320] width 10 height 10
checkbox input "true"
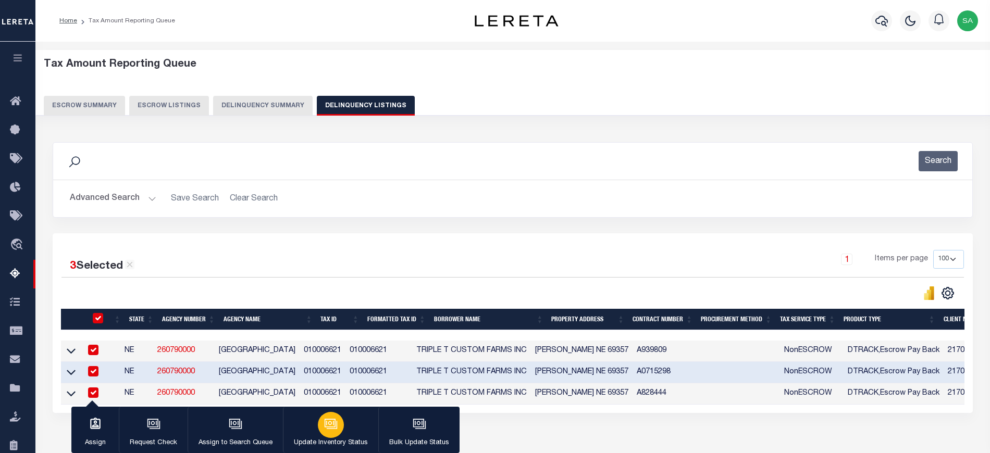
click at [325, 438] on p "Update Inventory Status" at bounding box center [331, 443] width 74 height 10
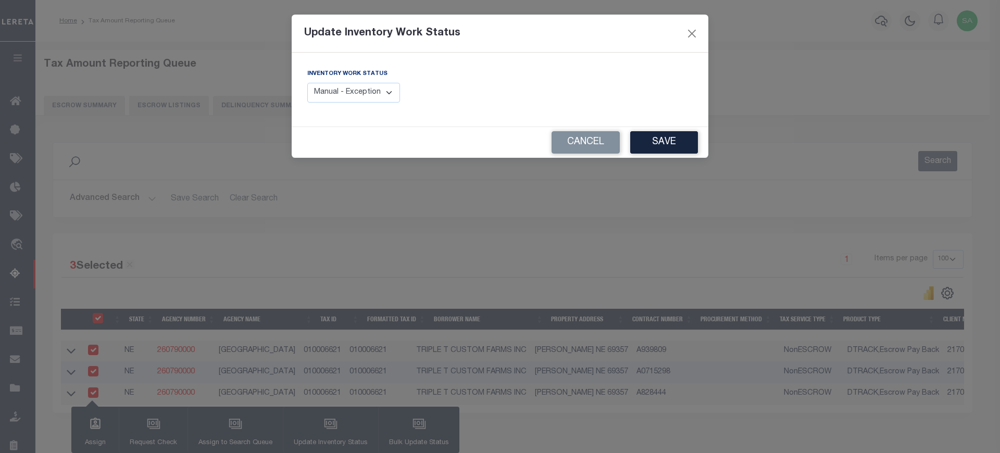
click at [351, 103] on select "Manual - Exception Pended - Awaiting Search Late Add Exception Completed" at bounding box center [353, 93] width 93 height 20
select select "4"
click at [307, 83] on select "Manual - Exception Pended - Awaiting Search Late Add Exception Completed" at bounding box center [353, 93] width 93 height 20
click at [682, 149] on button "Save" at bounding box center [664, 142] width 68 height 22
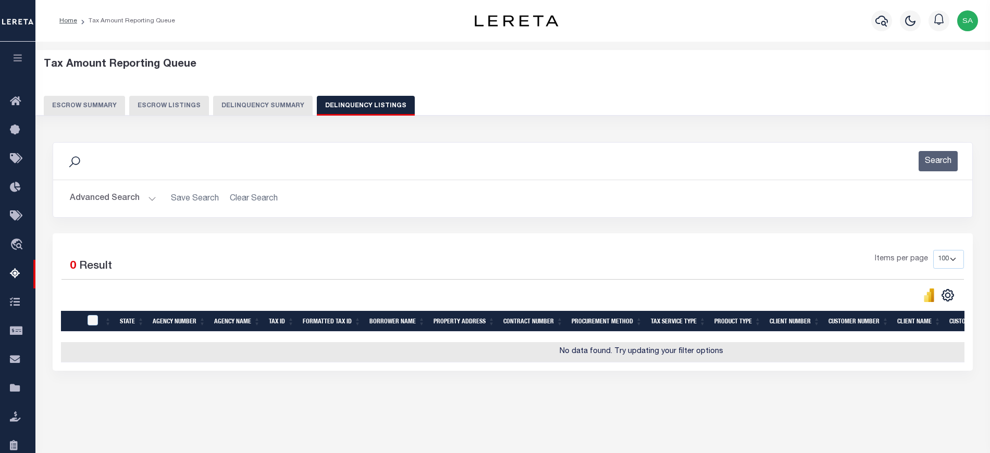
click at [113, 197] on button "Advanced Search" at bounding box center [113, 199] width 86 height 20
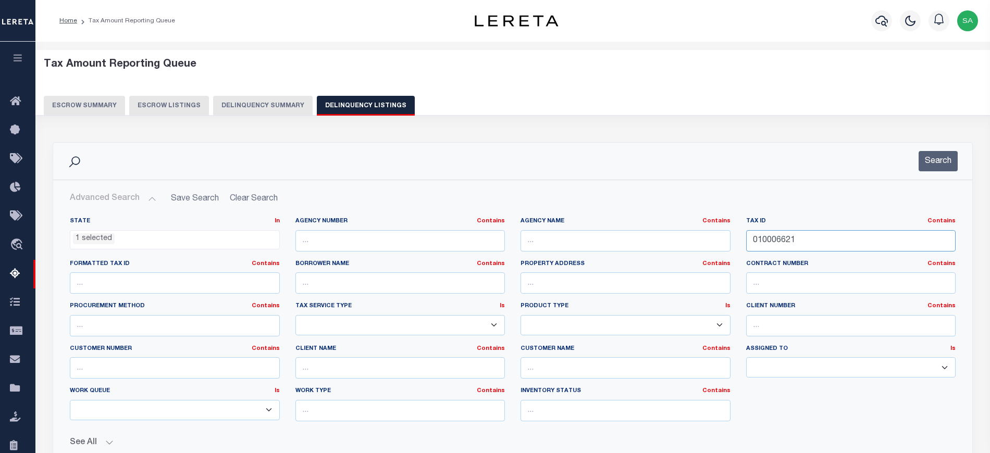
click at [783, 243] on input "010006621" at bounding box center [851, 240] width 210 height 21
paste input "7253"
type input "010007253"
click at [941, 152] on button "Search" at bounding box center [937, 161] width 39 height 20
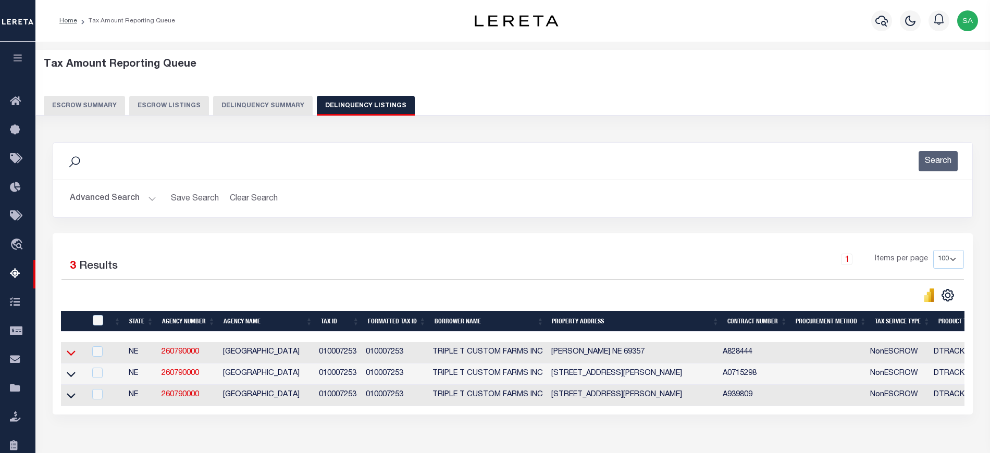
click at [72, 356] on icon at bounding box center [71, 353] width 9 height 5
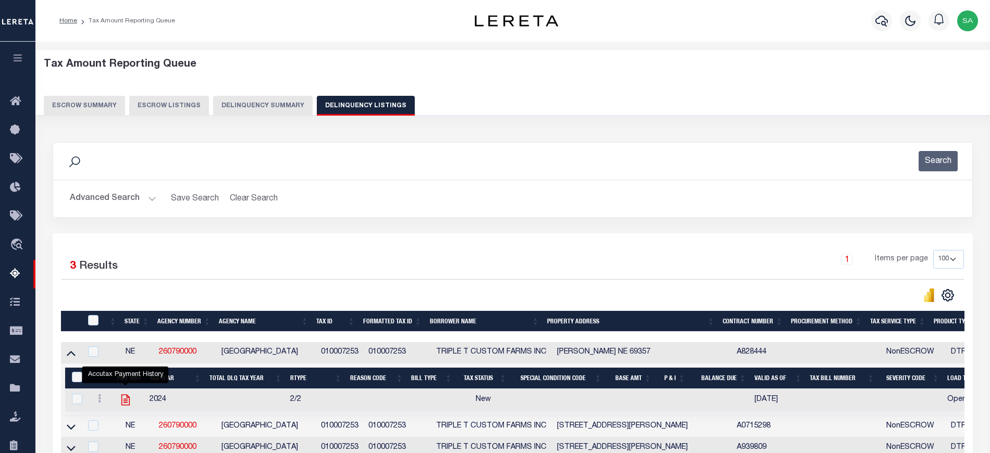
click at [126, 406] on icon "" at bounding box center [126, 400] width 14 height 14
checkbox input "true"
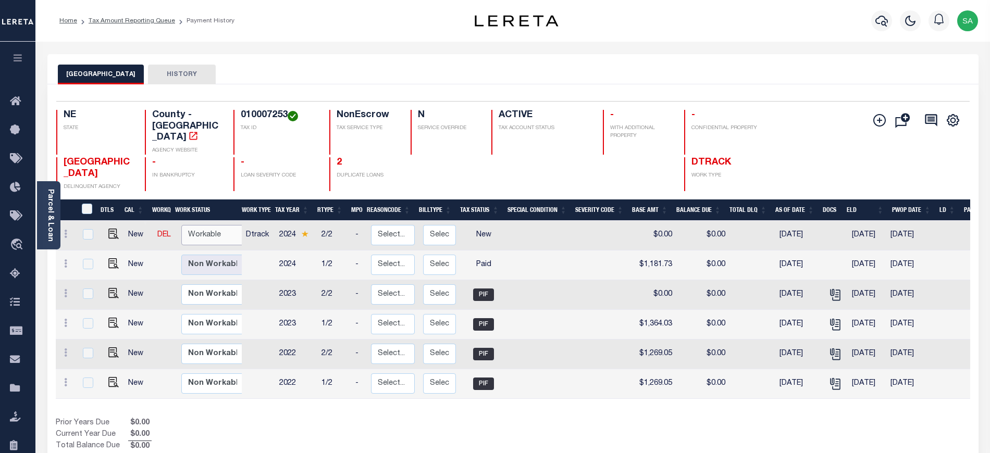
click at [201, 238] on select "Non Workable Workable" at bounding box center [212, 235] width 63 height 20
checkbox input "true"
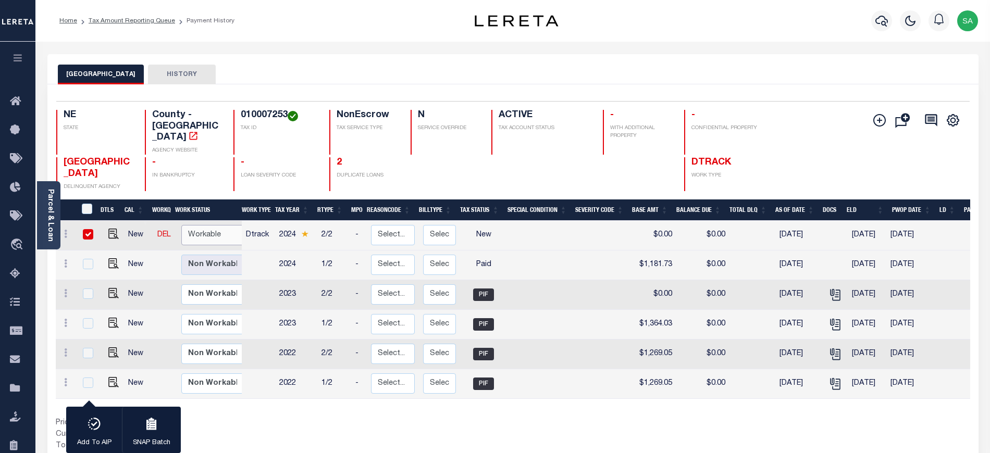
select select "true"
click at [181, 225] on select "Non Workable Workable" at bounding box center [212, 235] width 63 height 20
checkbox input "false"
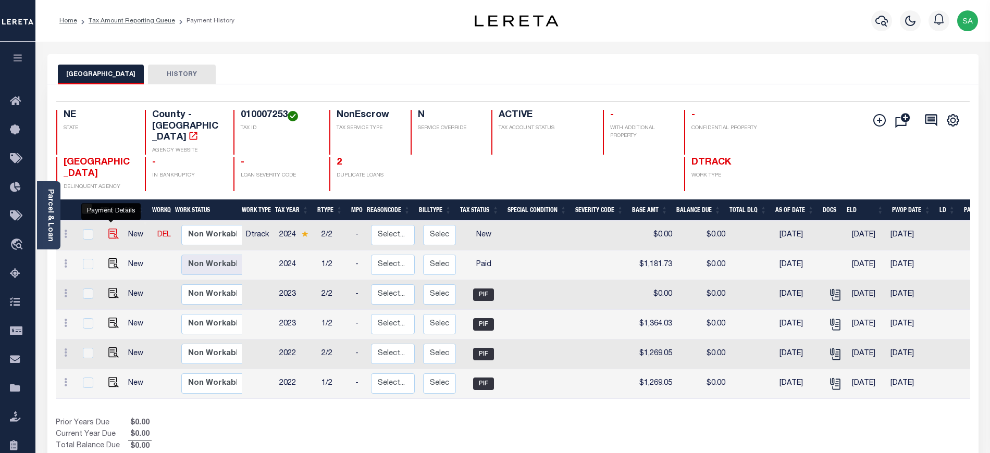
click at [113, 235] on img "" at bounding box center [113, 234] width 10 height 10
checkbox input "true"
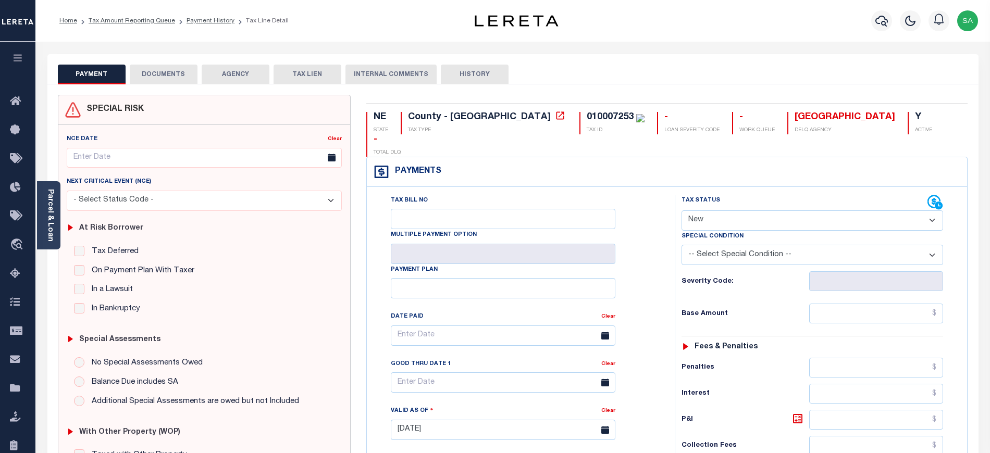
click at [703, 210] on select "- Select Status Code - Open Due/Unpaid Paid Incomplete No Tax Due Internal Refu…" at bounding box center [811, 220] width 261 height 20
select select "PYD"
click at [681, 210] on select "- Select Status Code - Open Due/Unpaid Paid Incomplete No Tax Due Internal Refu…" at bounding box center [811, 220] width 261 height 20
type input "[DATE]"
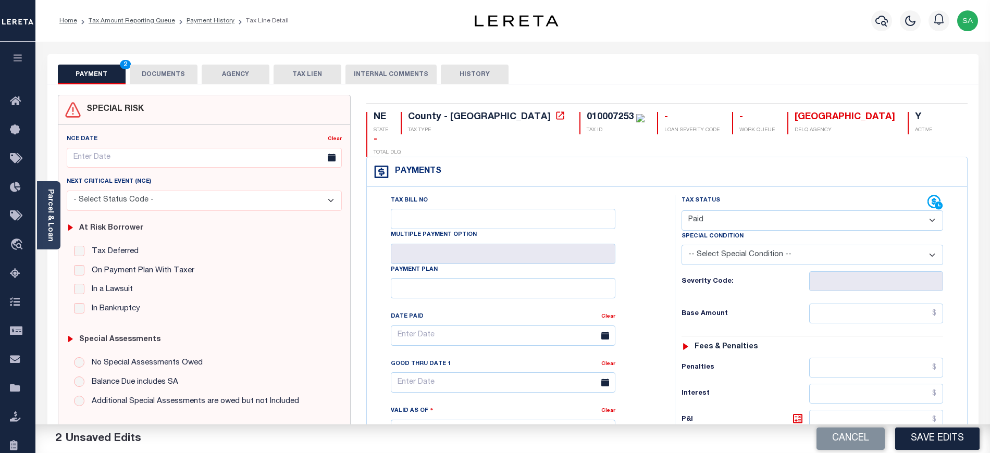
click at [703, 210] on select "- Select Status Code - Open Due/Unpaid Paid Incomplete No Tax Due Internal Refu…" at bounding box center [811, 220] width 261 height 20
select select "DUE"
click at [681, 210] on select "- Select Status Code - Open Due/Unpaid Paid Incomplete No Tax Due Internal Refu…" at bounding box center [811, 220] width 261 height 20
click at [181, 82] on button "DOCUMENTS" at bounding box center [164, 75] width 68 height 20
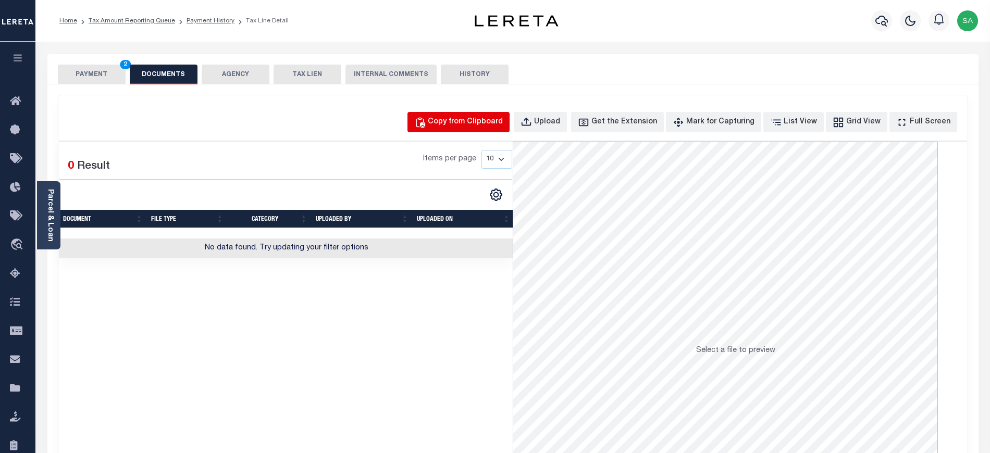
click at [482, 123] on div "Copy from Clipboard" at bounding box center [465, 122] width 75 height 11
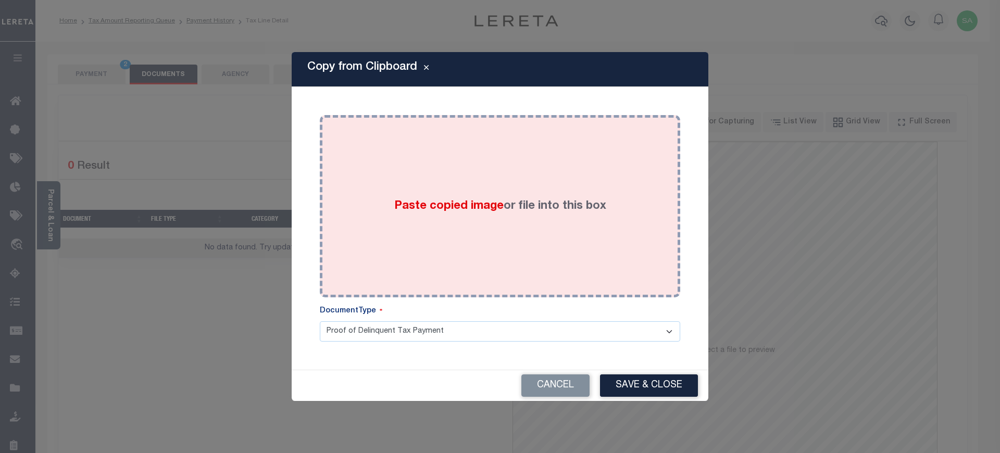
click at [507, 217] on div "Paste copied image or file into this box" at bounding box center [500, 206] width 345 height 167
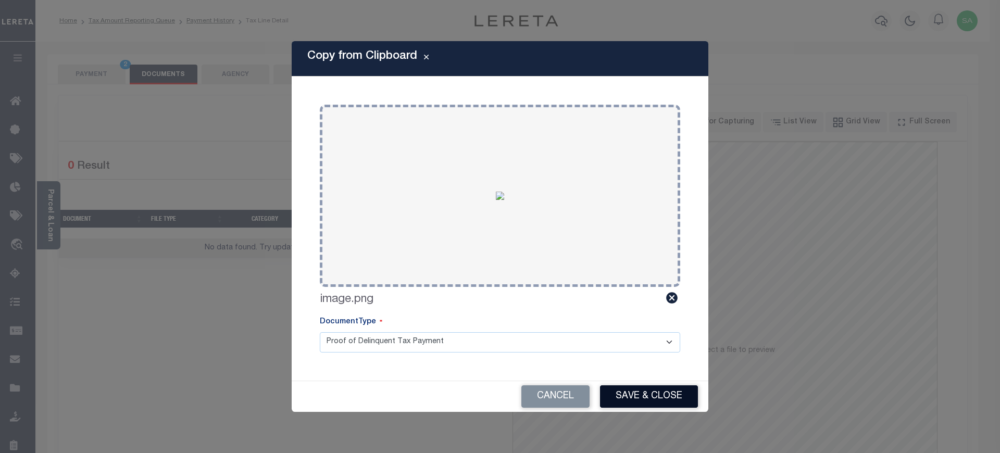
click at [628, 391] on button "Save & Close" at bounding box center [649, 396] width 98 height 22
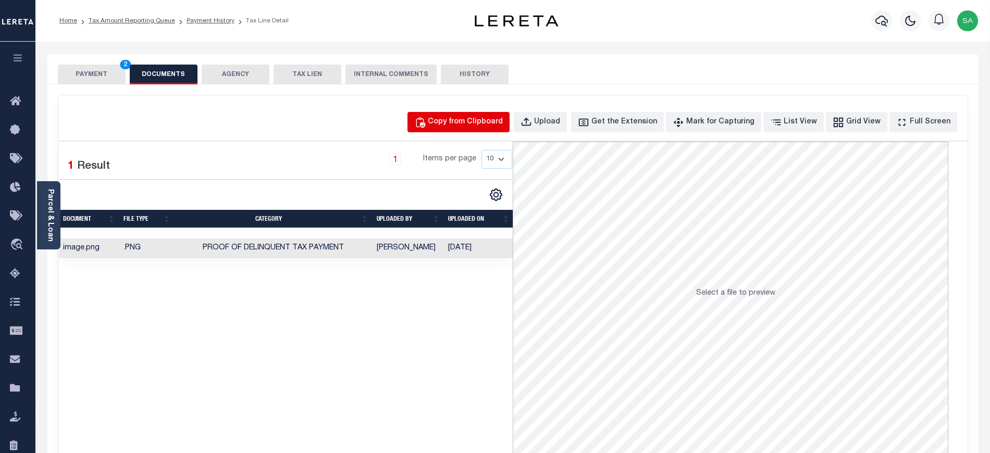
click at [475, 124] on div "Copy from Clipboard" at bounding box center [465, 122] width 75 height 11
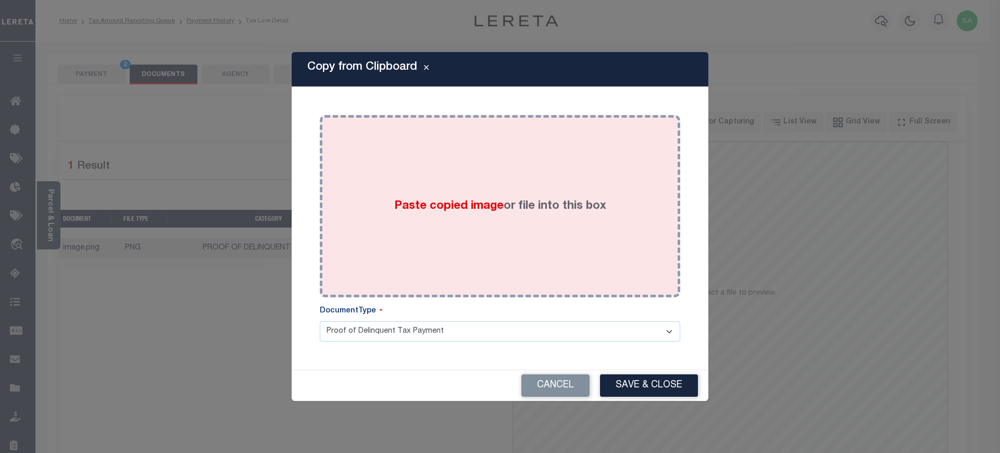
click at [498, 218] on div "Paste copied image or file into this box" at bounding box center [500, 206] width 345 height 167
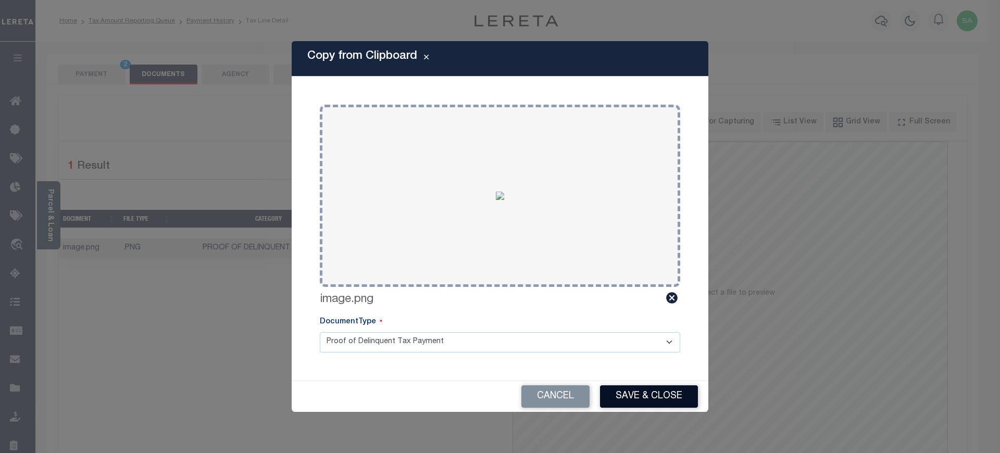
click at [675, 396] on button "Save & Close" at bounding box center [649, 396] width 98 height 22
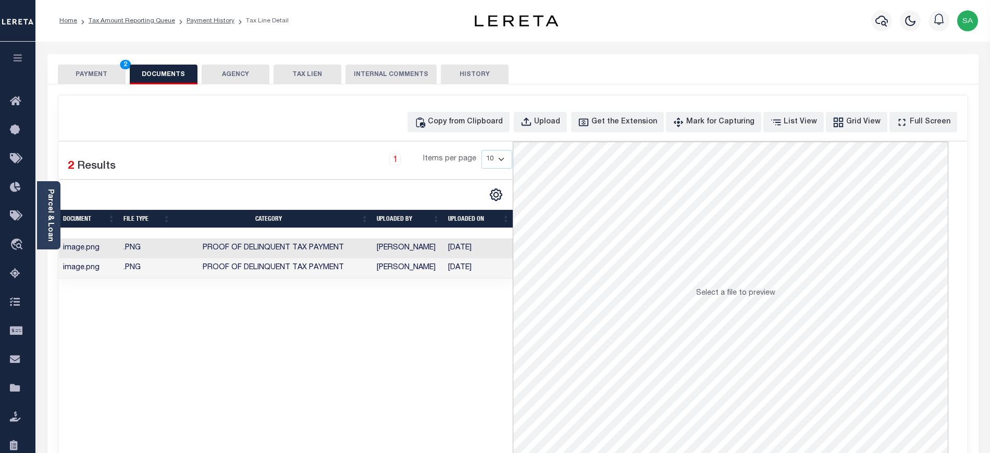
click at [82, 72] on button "PAYMENT 2" at bounding box center [92, 75] width 68 height 20
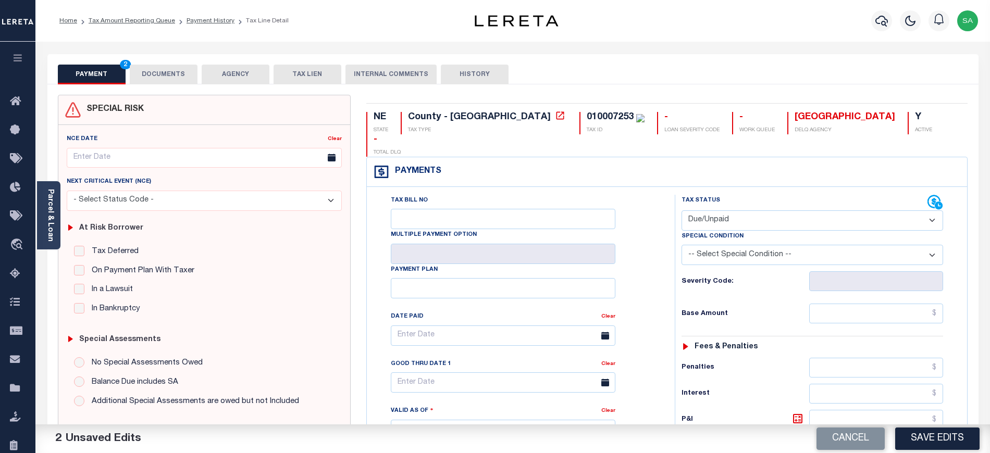
drag, startPoint x: 647, startPoint y: 186, endPoint x: 635, endPoint y: 163, distance: 26.1
click at [647, 195] on div "Tax Bill No Multiple Payment Option Payment Plan Clear" at bounding box center [518, 341] width 282 height 292
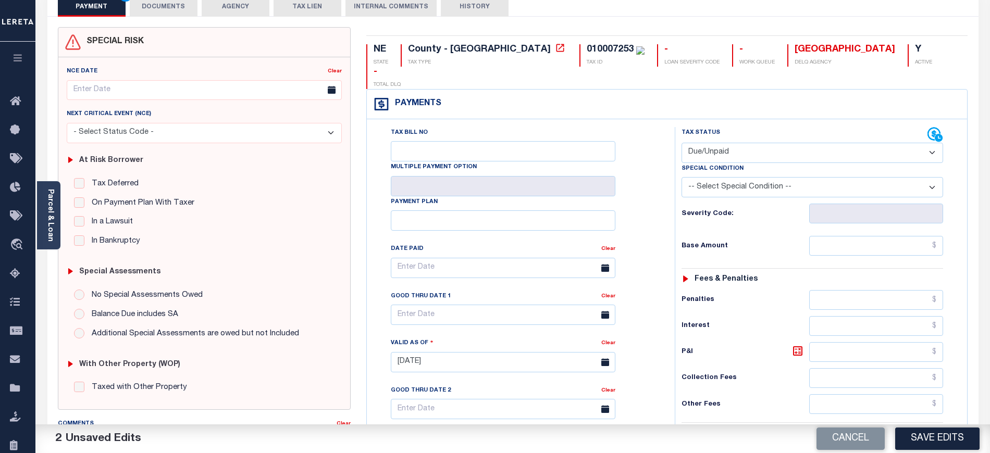
scroll to position [69, 0]
click at [852, 234] on input "text" at bounding box center [876, 244] width 134 height 20
paste input "1,181.73"
type input "$1,181.73"
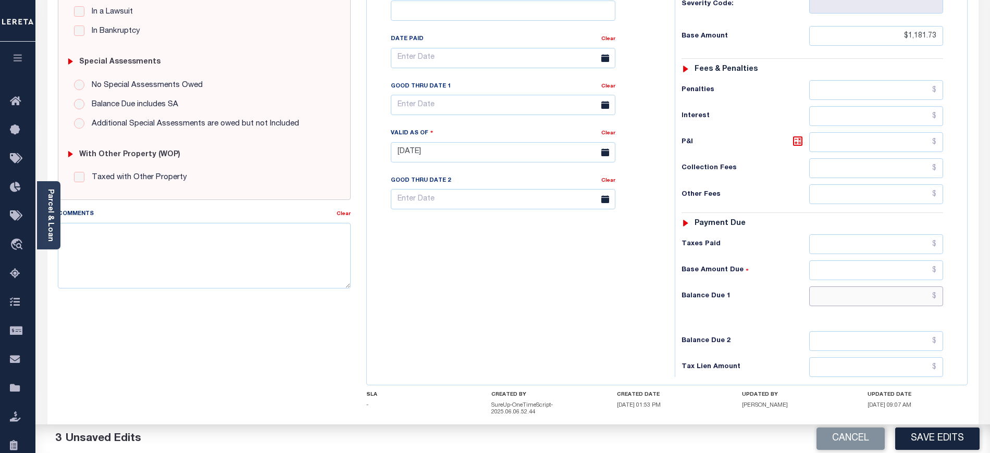
click at [853, 286] on input "text" at bounding box center [876, 296] width 134 height 20
paste input "1,209.38"
type input "$1,209.38"
click at [796, 135] on icon at bounding box center [797, 141] width 13 height 13
type input "$27.65"
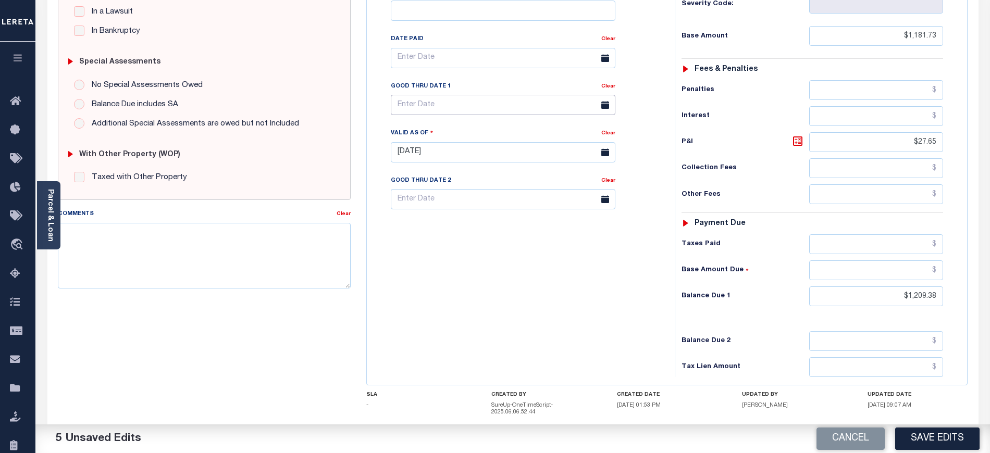
click at [492, 95] on input "text" at bounding box center [503, 105] width 225 height 20
click at [540, 108] on span at bounding box center [542, 108] width 18 height 18
select select "9"
click at [513, 228] on span "31" at bounding box center [516, 227] width 20 height 20
type input "[DATE]"
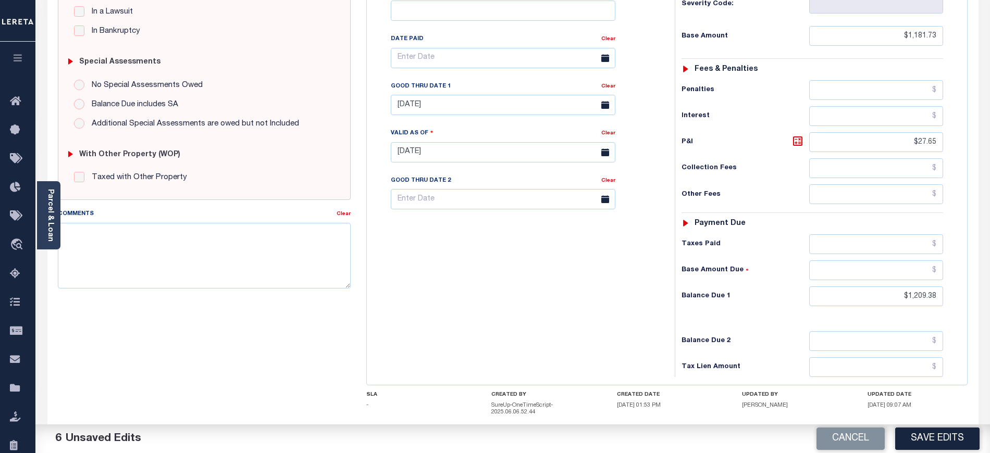
click at [555, 293] on div "Tax Bill No Multiple Payment Option Payment Plan Clear" at bounding box center [517, 147] width 297 height 460
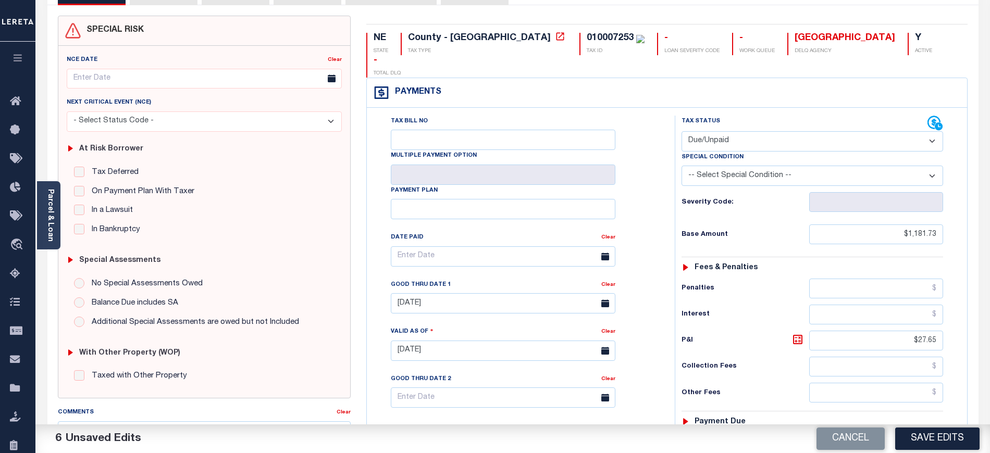
scroll to position [0, 0]
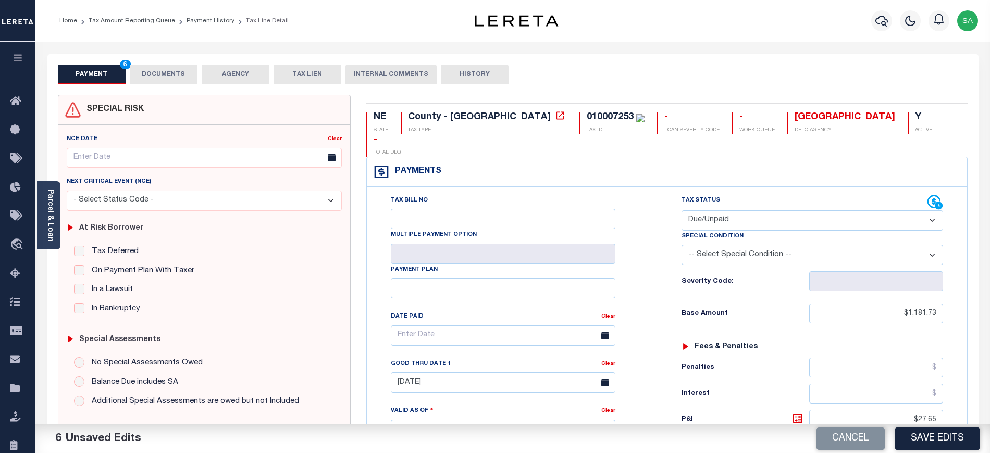
click at [940, 435] on button "Save Edits" at bounding box center [937, 439] width 84 height 22
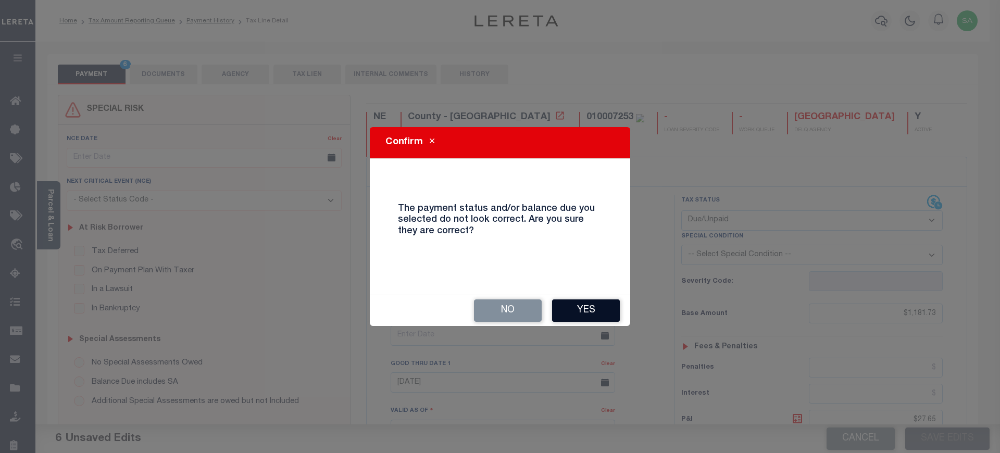
click at [592, 315] on button "Yes" at bounding box center [586, 311] width 68 height 22
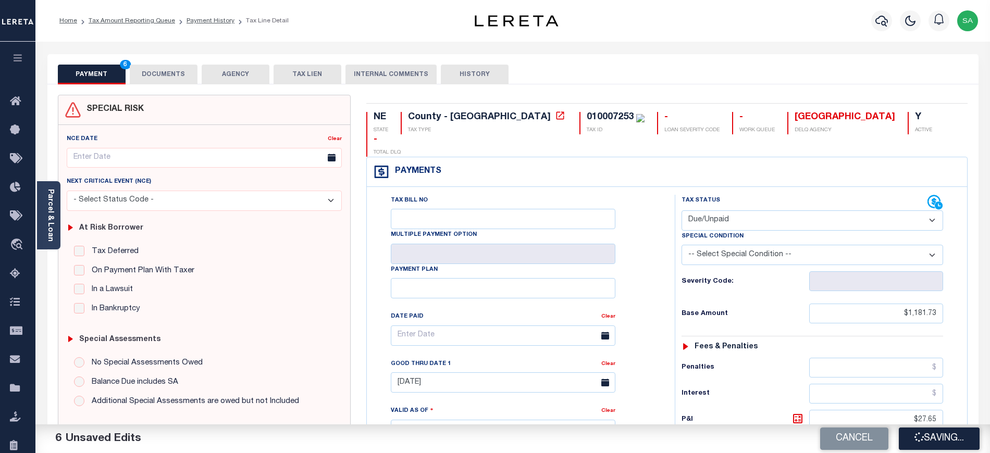
checkbox input "false"
type input "$1,181.73"
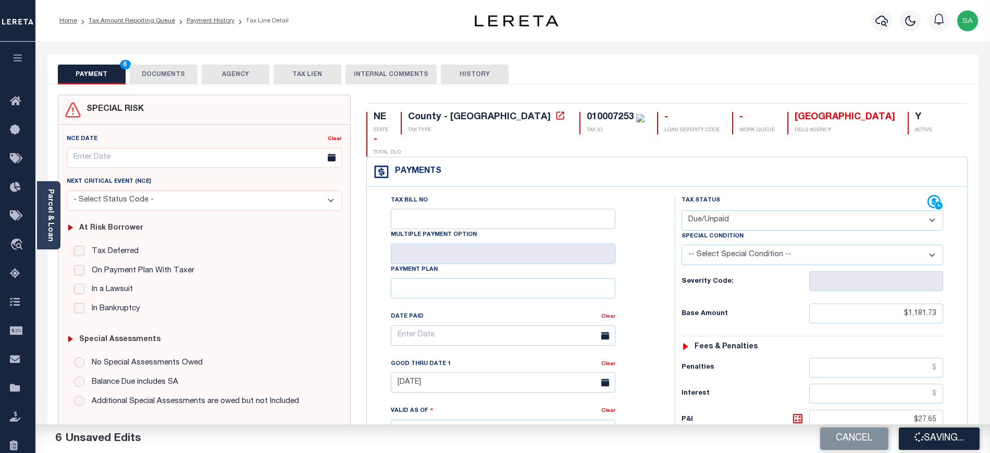
type input "$27.65"
type input "$1,209.38"
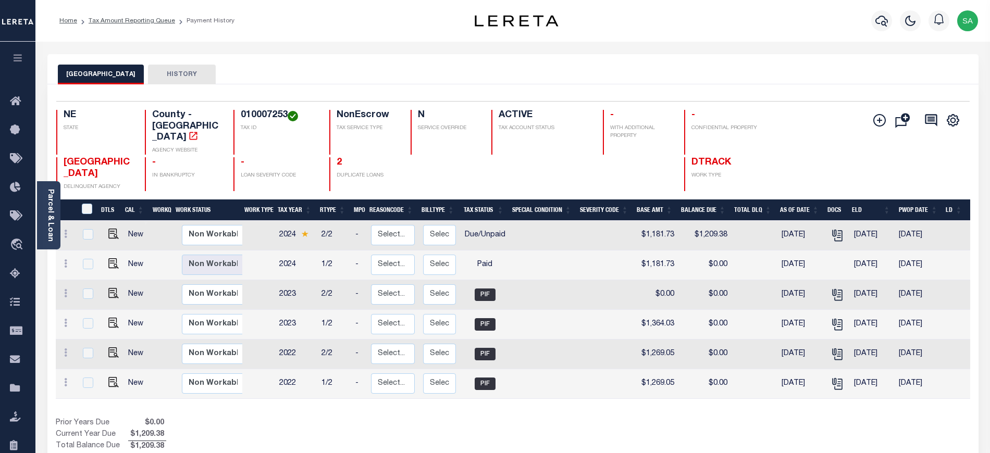
click at [244, 28] on div "Home Tax Amount Reporting Queue Payment History" at bounding box center [245, 21] width 388 height 22
click at [139, 18] on link "Tax Amount Reporting Queue" at bounding box center [132, 21] width 86 height 6
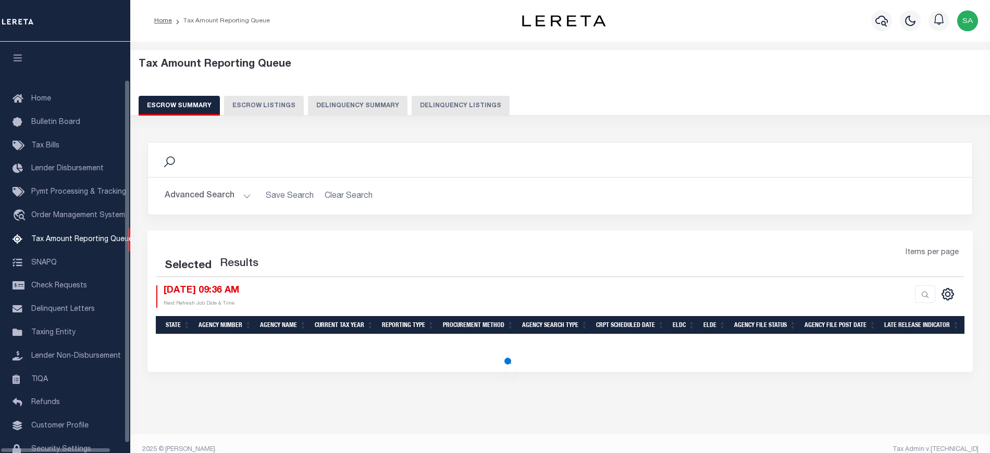
click at [443, 110] on button "Delinquency Listings" at bounding box center [460, 106] width 98 height 20
select select "100"
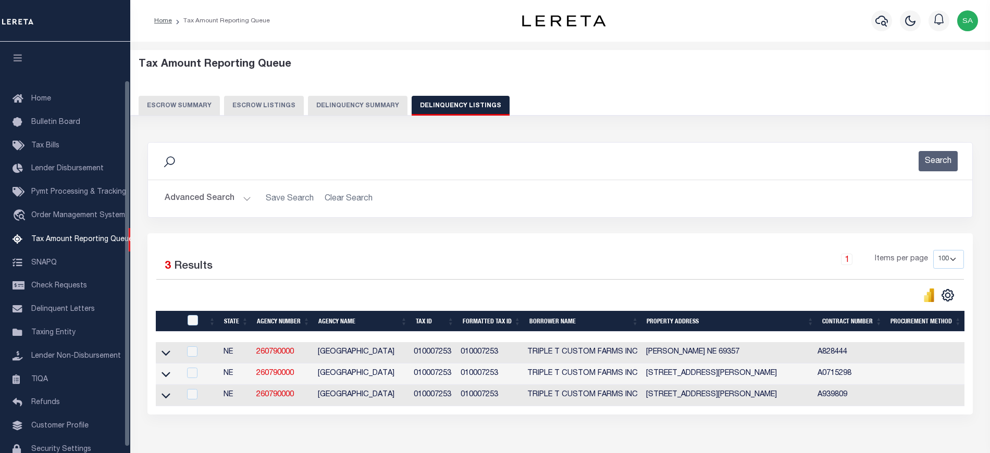
scroll to position [44, 0]
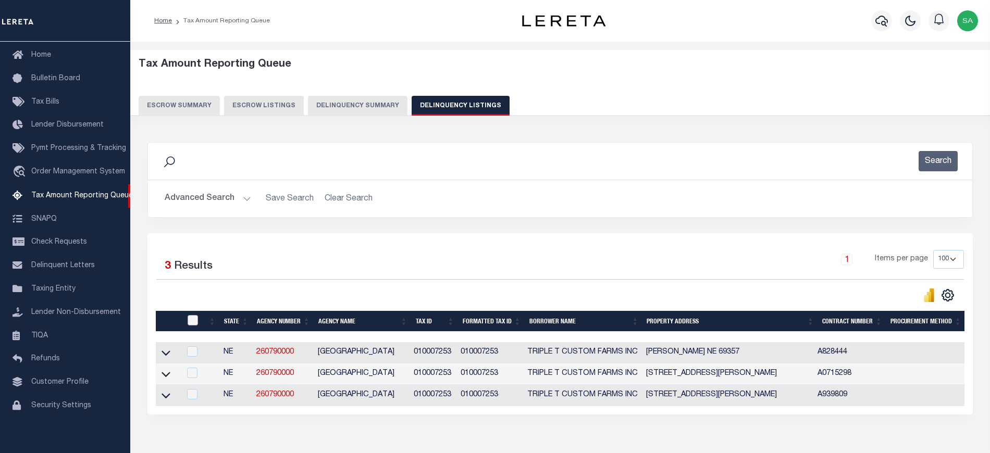
click at [194, 322] on input "checkbox" at bounding box center [193, 320] width 10 height 10
checkbox input "true"
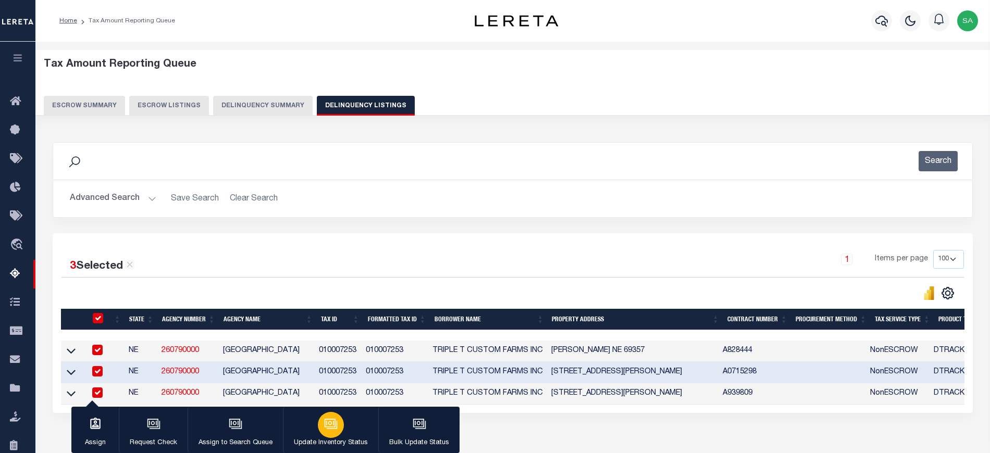
click at [325, 430] on icon "button" at bounding box center [331, 424] width 14 height 14
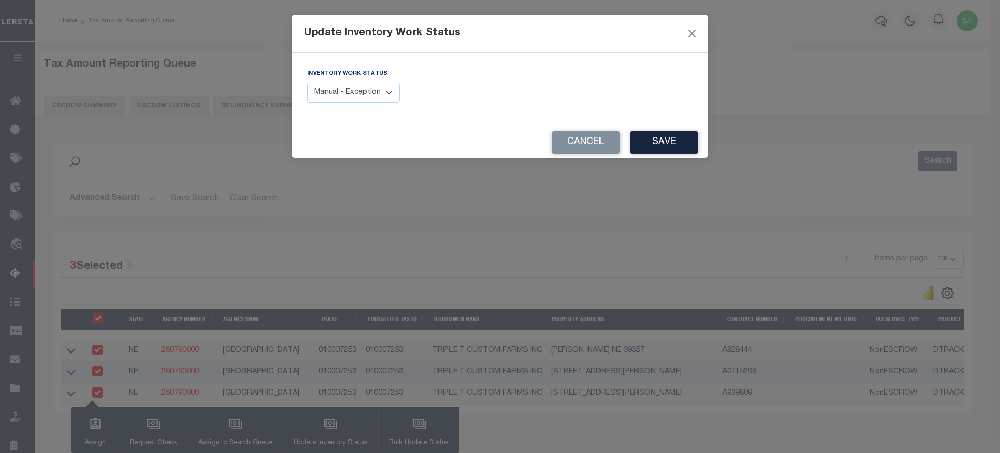
click at [342, 102] on select "Manual - Exception Pended - Awaiting Search Late Add Exception Completed" at bounding box center [353, 93] width 93 height 20
select select "4"
click at [307, 83] on select "Manual - Exception Pended - Awaiting Search Late Add Exception Completed" at bounding box center [353, 93] width 93 height 20
click at [682, 146] on button "Save" at bounding box center [664, 142] width 68 height 22
